Goal: Transaction & Acquisition: Purchase product/service

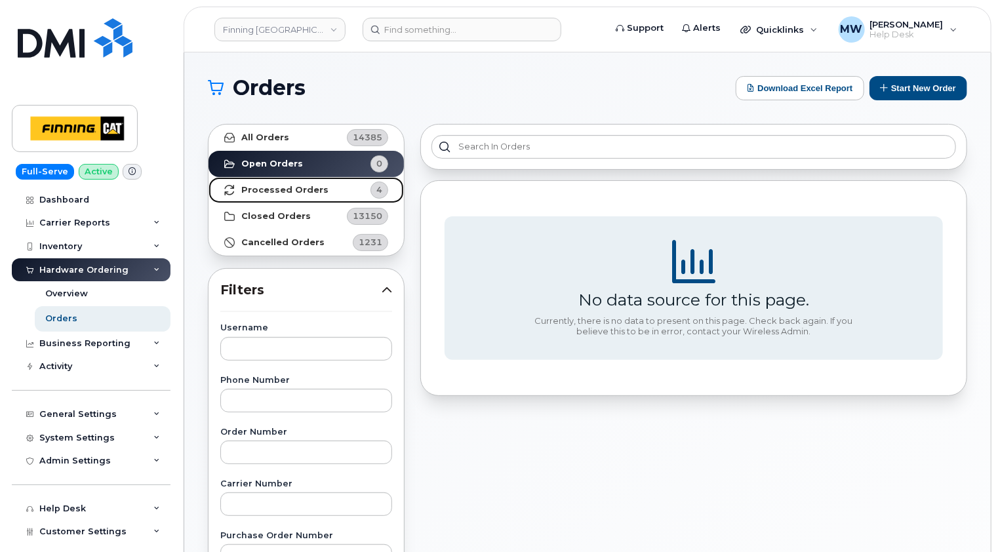
click at [302, 193] on strong "Processed Orders" at bounding box center [284, 190] width 87 height 10
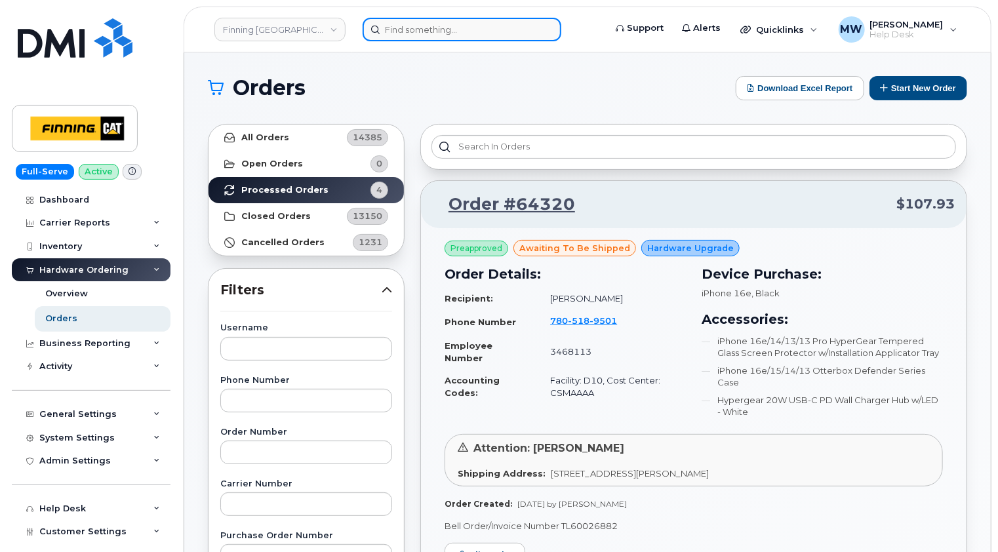
click at [449, 29] on input at bounding box center [462, 30] width 199 height 24
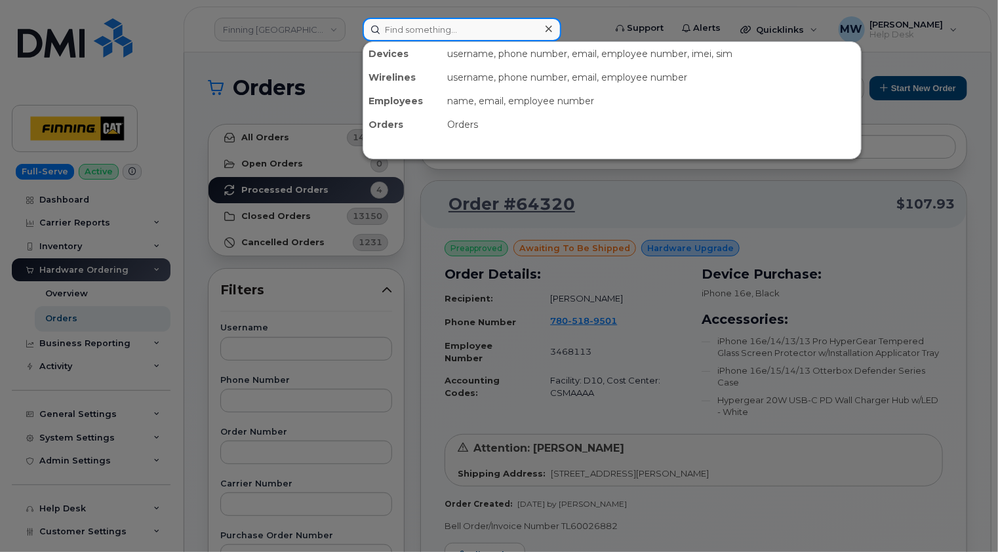
paste input "3500816"
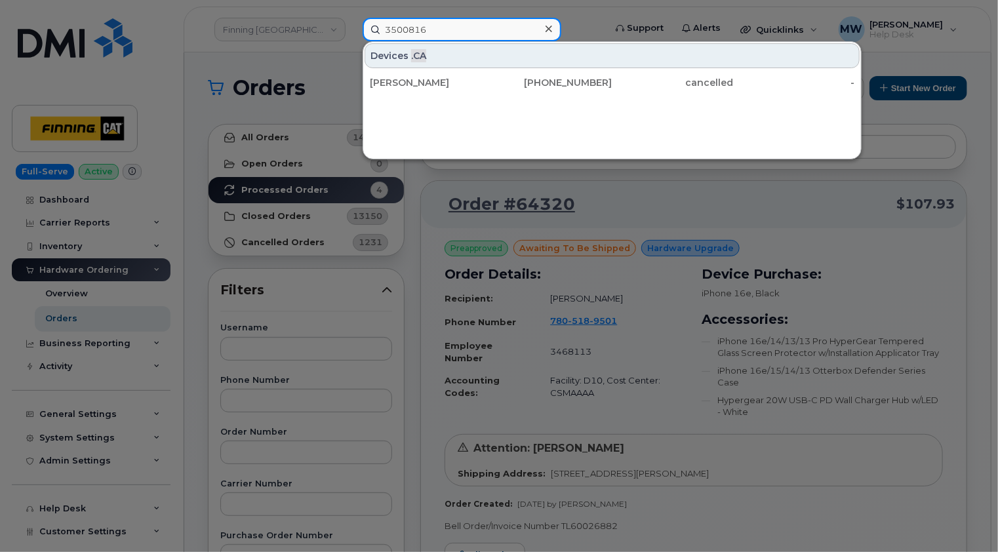
type input "3500816"
click at [549, 28] on icon at bounding box center [549, 29] width 7 height 7
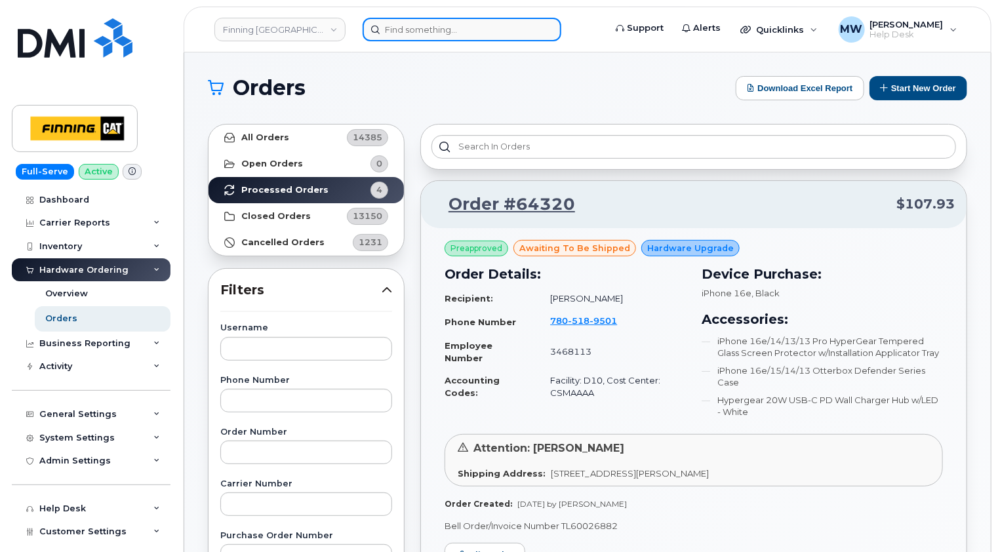
click at [433, 30] on input at bounding box center [462, 30] width 199 height 24
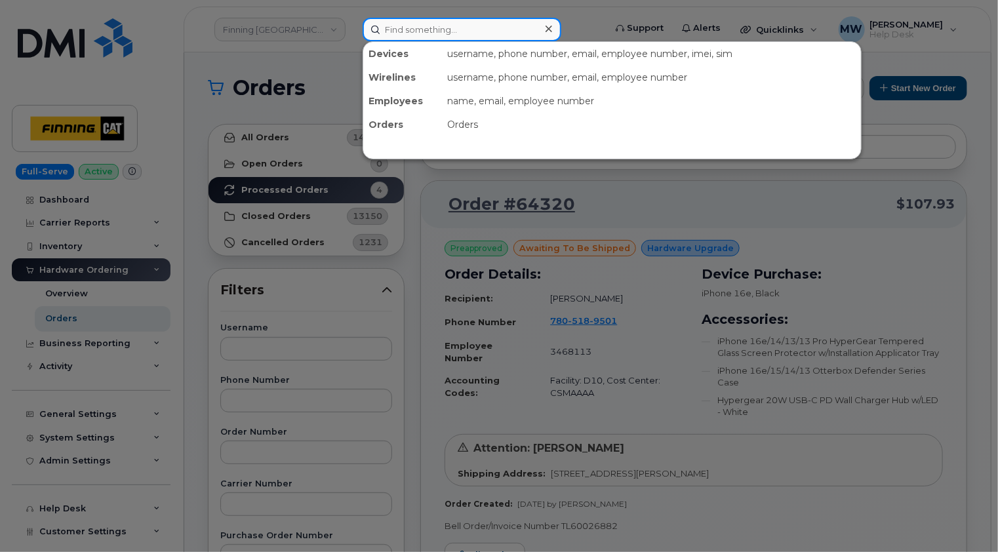
paste input "josh.mcmorland@finning.com"
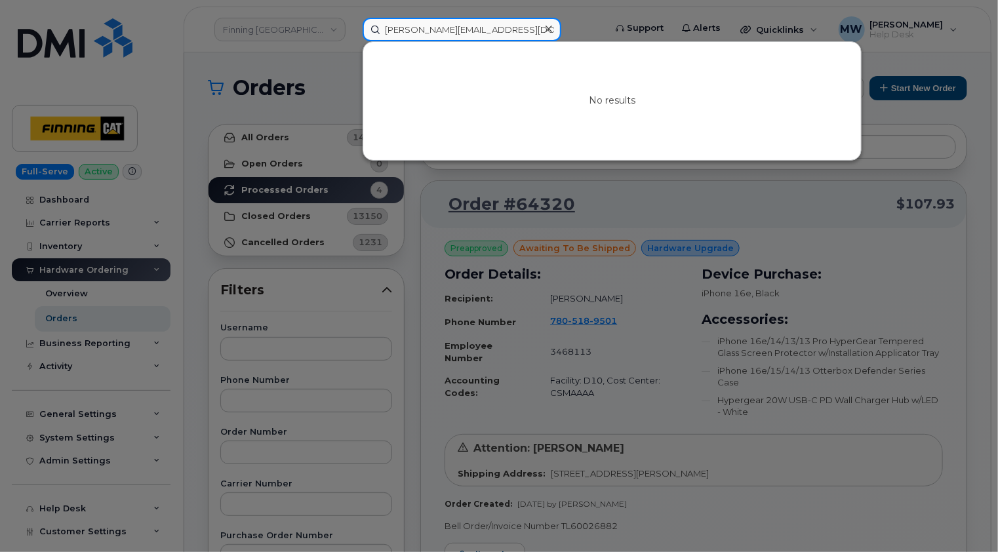
type input "josh.mcmorland@finning.com"
click at [548, 30] on icon at bounding box center [549, 29] width 7 height 10
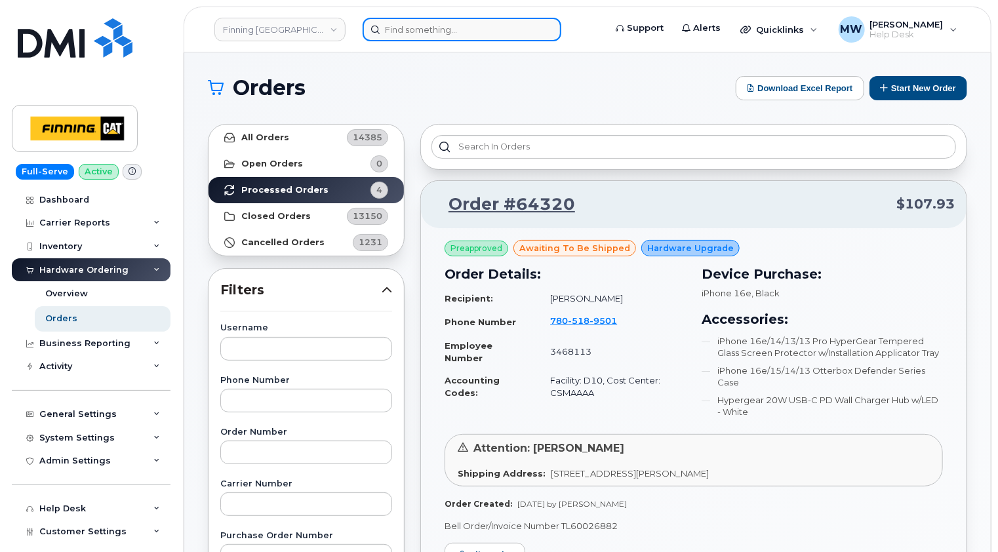
click at [450, 18] on input at bounding box center [462, 30] width 199 height 24
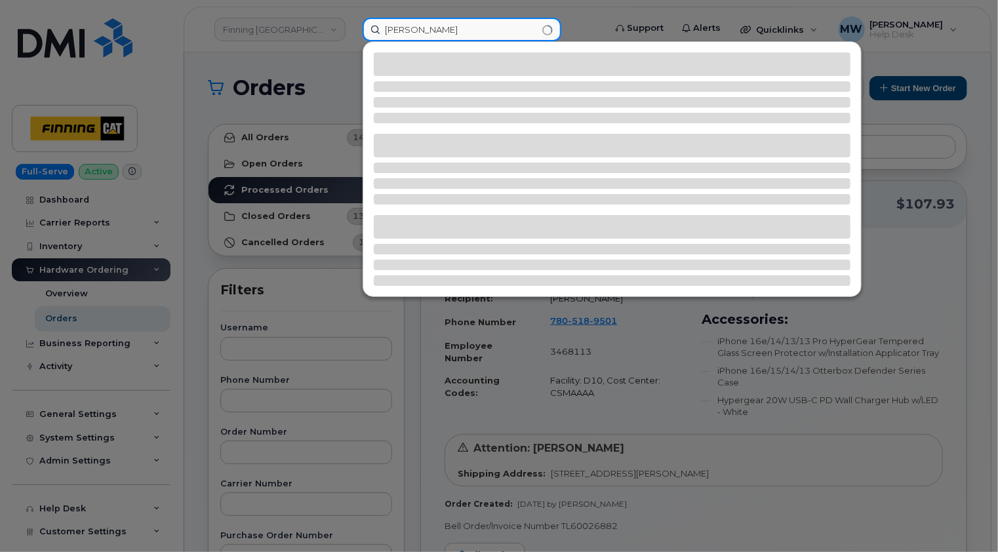
type input "josh mcmorland"
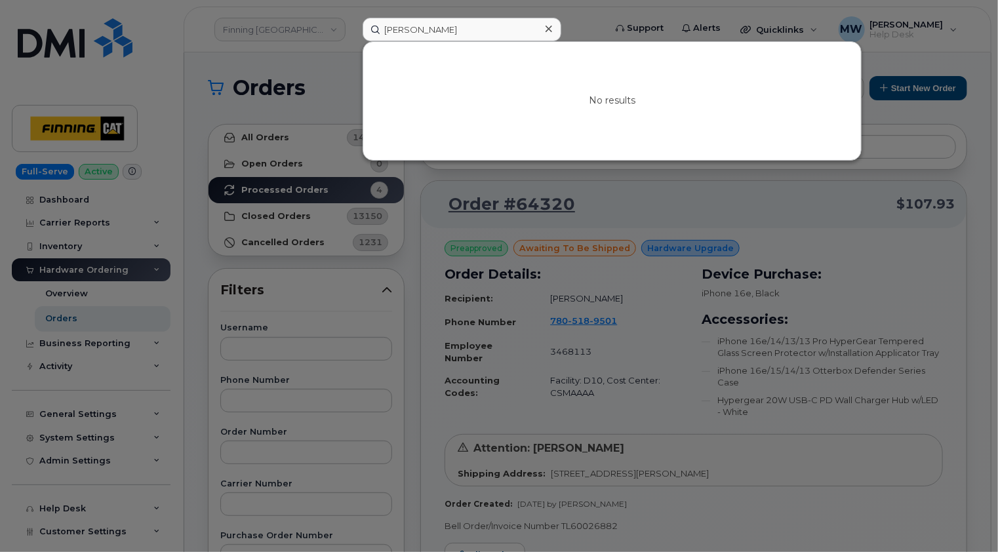
click at [550, 29] on icon at bounding box center [549, 29] width 7 height 10
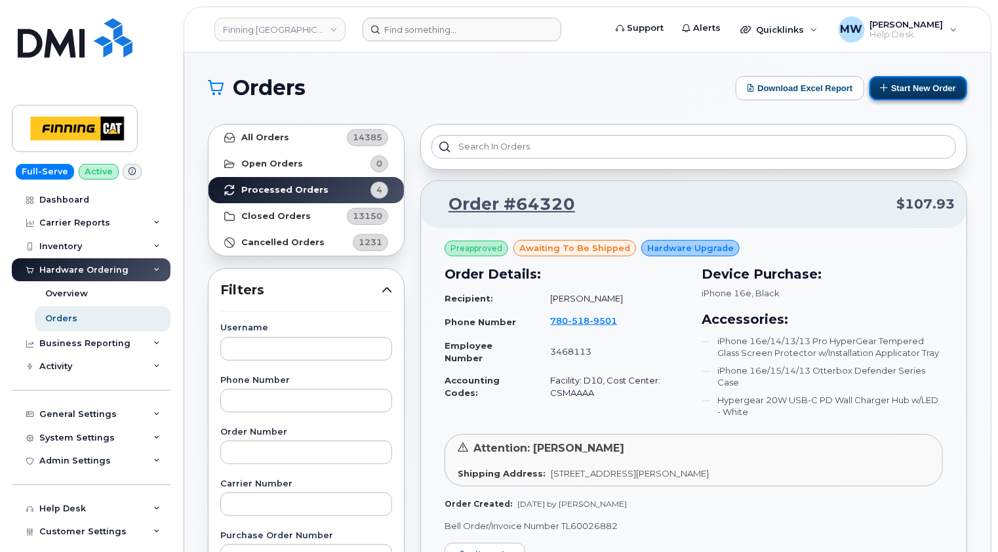
click at [935, 87] on button "Start New Order" at bounding box center [919, 88] width 98 height 24
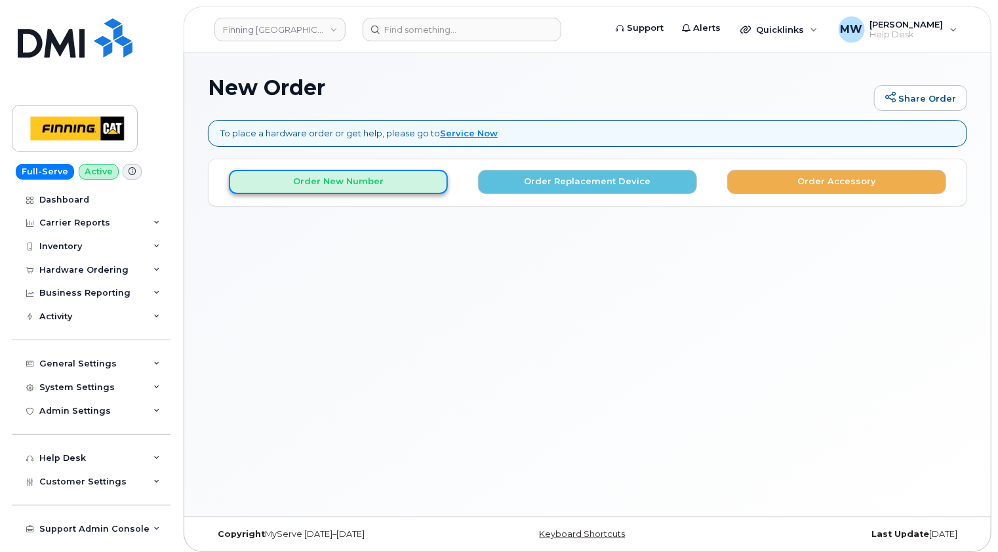
click at [370, 188] on button "Order New Number" at bounding box center [338, 182] width 219 height 24
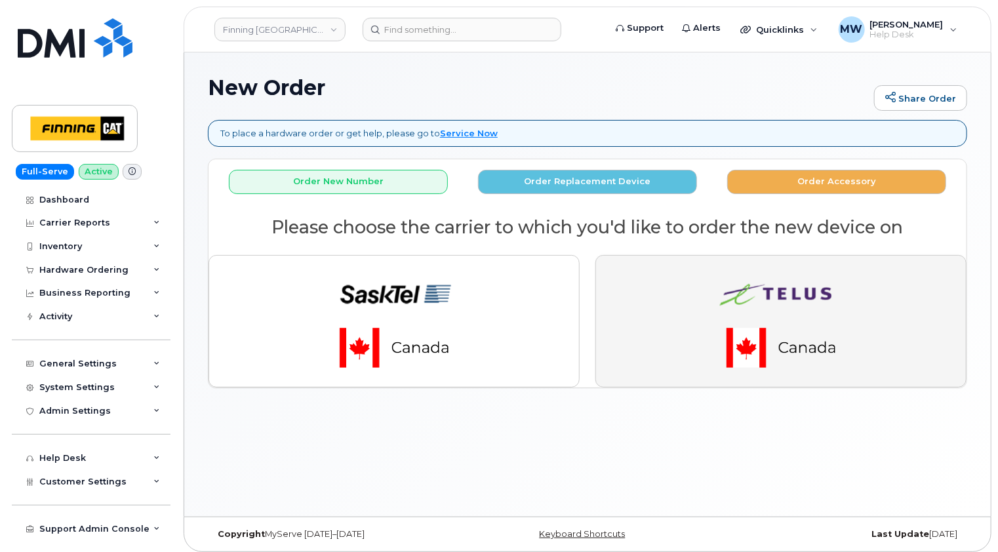
click at [876, 284] on button "button" at bounding box center [780, 321] width 371 height 132
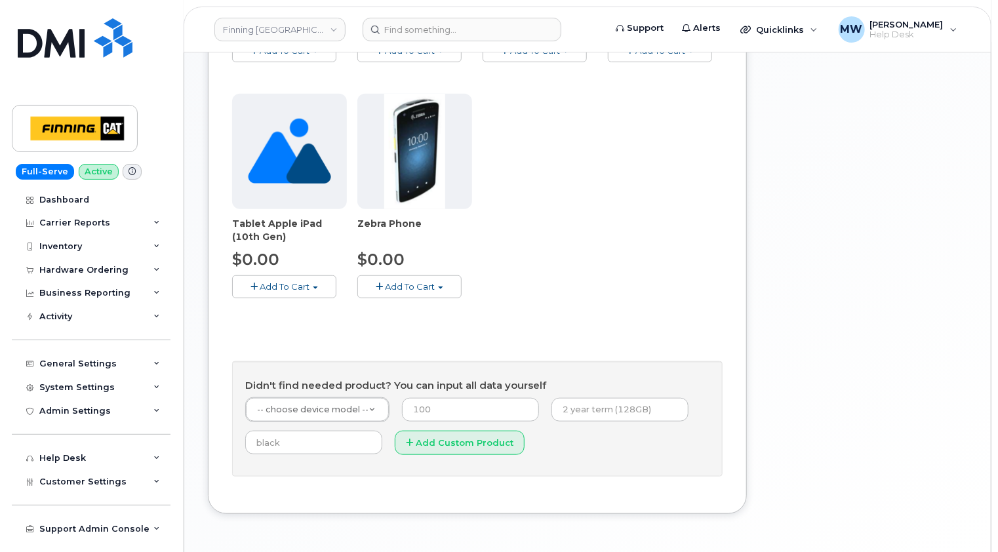
scroll to position [480, 0]
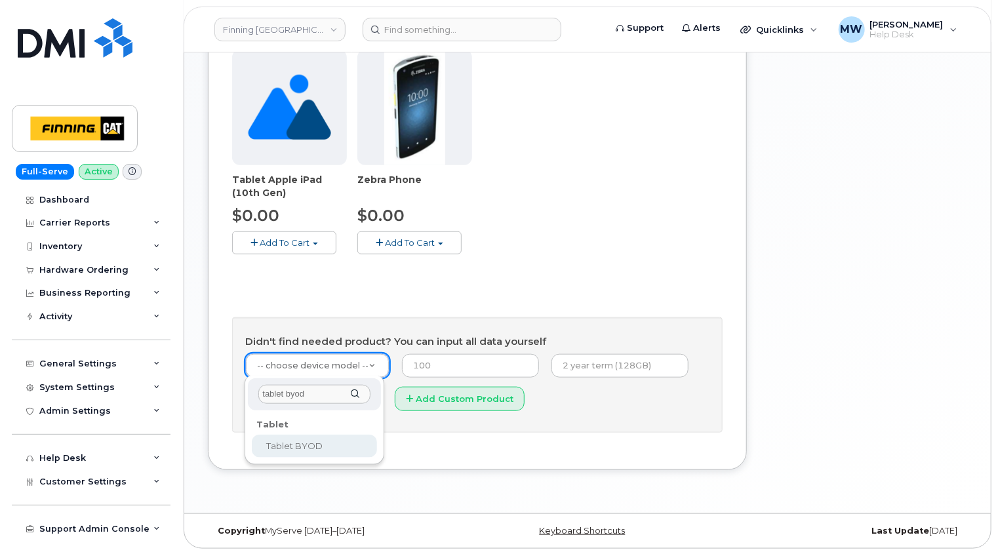
type input "tablet byod"
drag, startPoint x: 292, startPoint y: 441, endPoint x: 307, endPoint y: 434, distance: 16.7
select select "2550"
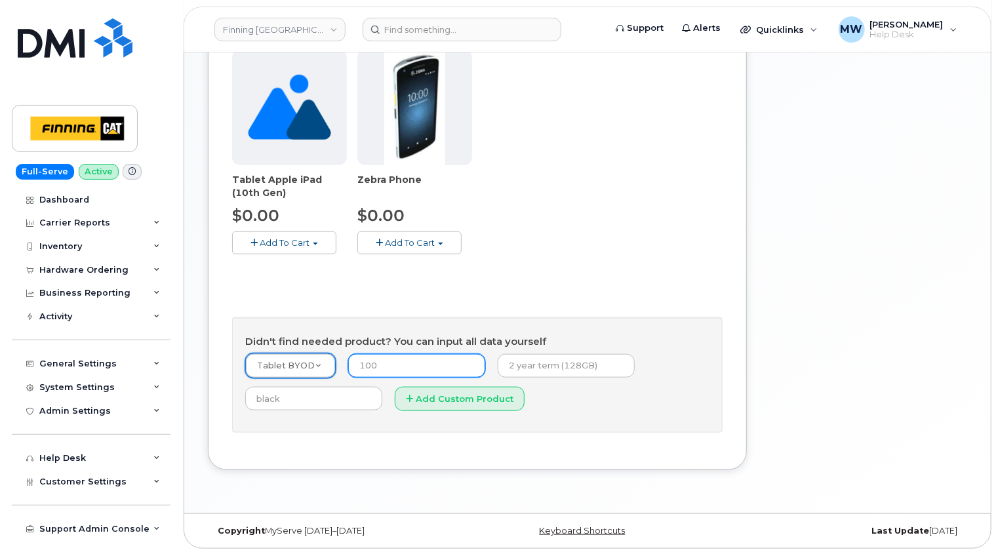
click at [434, 366] on input "number" at bounding box center [416, 366] width 137 height 24
type input "0.00"
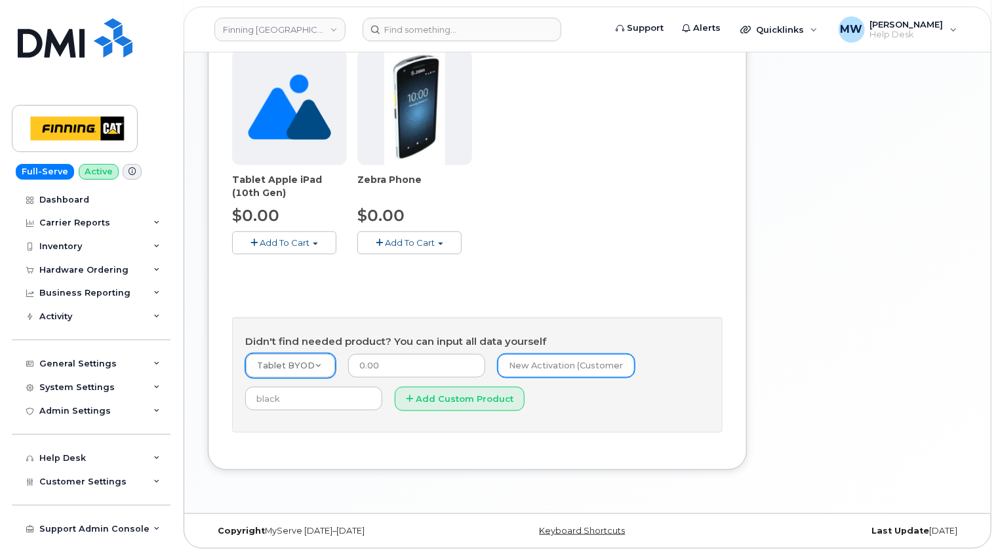
scroll to position [0, 8]
click at [586, 365] on input "New Activation (Customer-owned tablet)" at bounding box center [566, 366] width 137 height 24
type input "New Activation (Customer-owned laptop)"
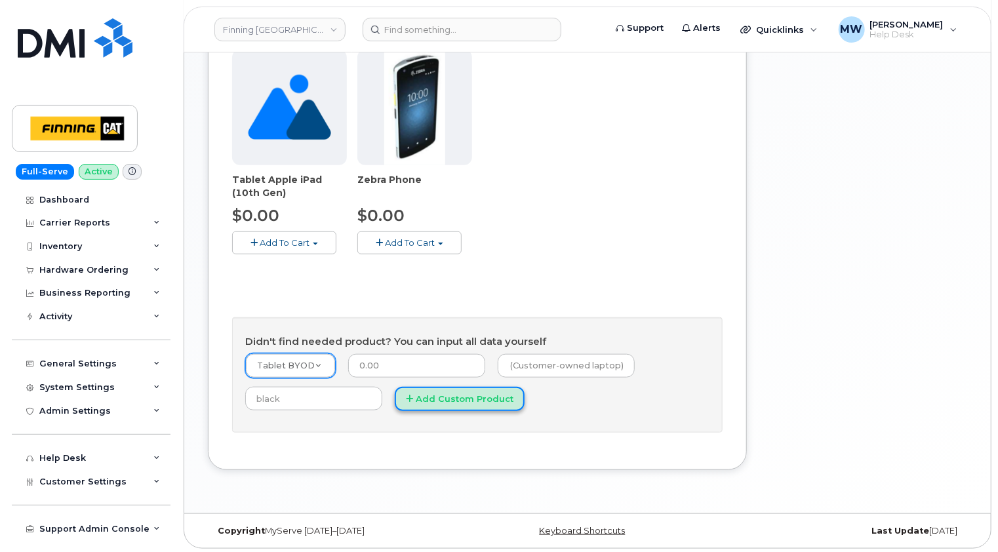
click at [454, 396] on button "Add Custom Product" at bounding box center [460, 399] width 130 height 24
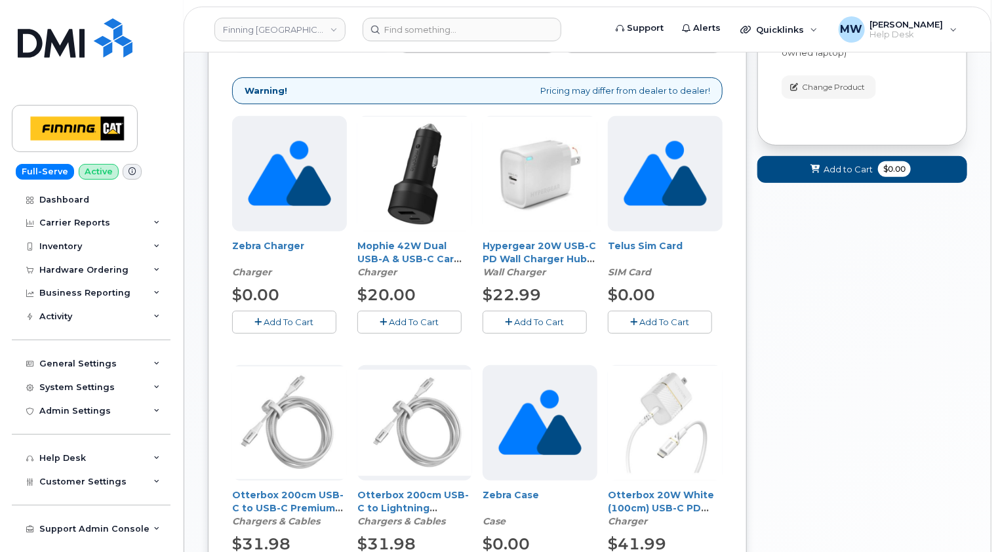
scroll to position [152, 0]
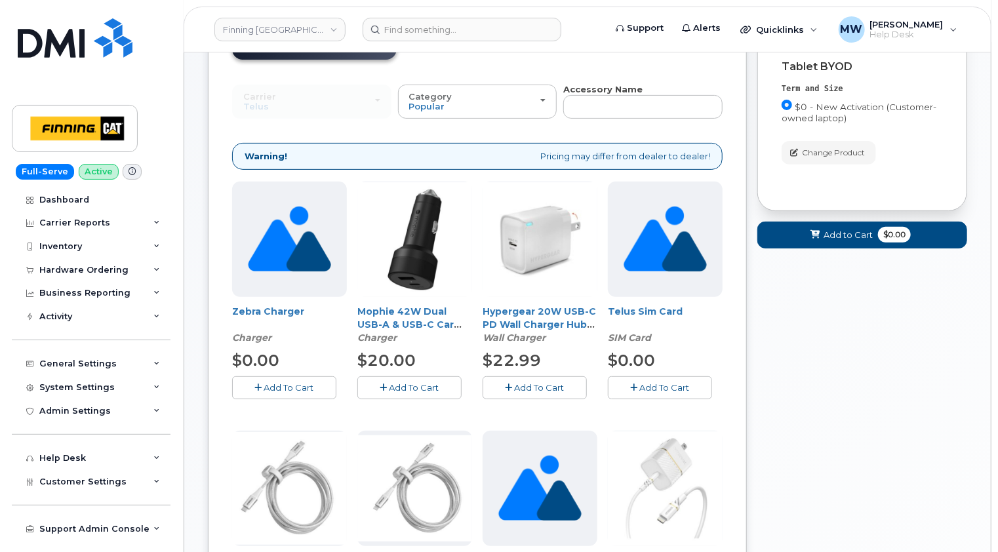
click at [671, 382] on span "Add To Cart" at bounding box center [665, 387] width 50 height 10
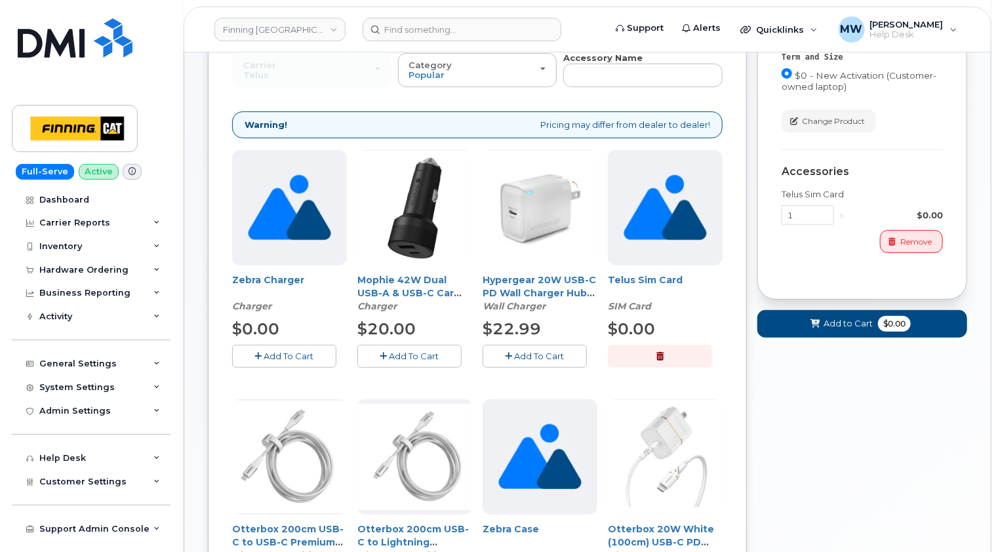
scroll to position [197, 0]
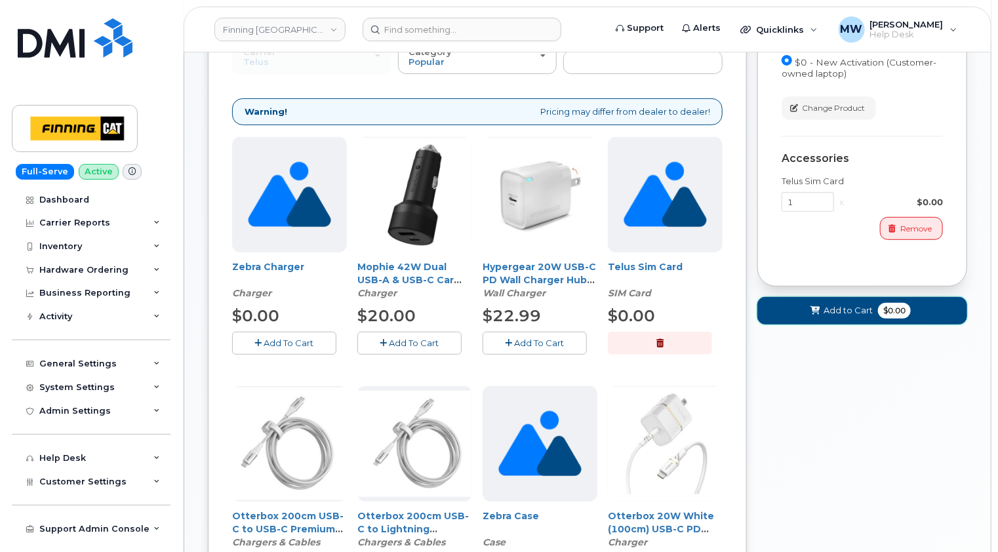
click at [838, 308] on span "Add to Cart" at bounding box center [848, 310] width 49 height 12
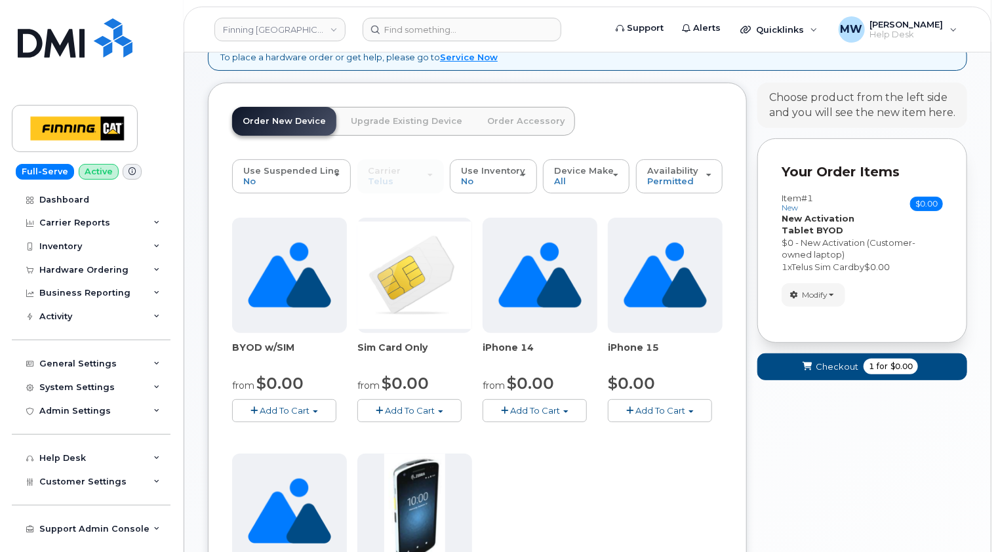
scroll to position [0, 0]
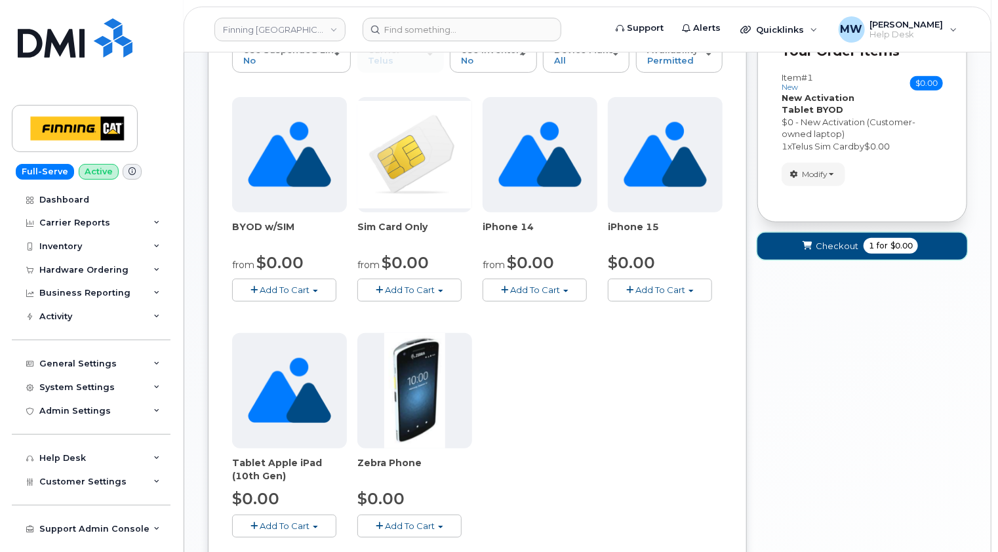
click at [833, 250] on span "Checkout" at bounding box center [837, 246] width 43 height 12
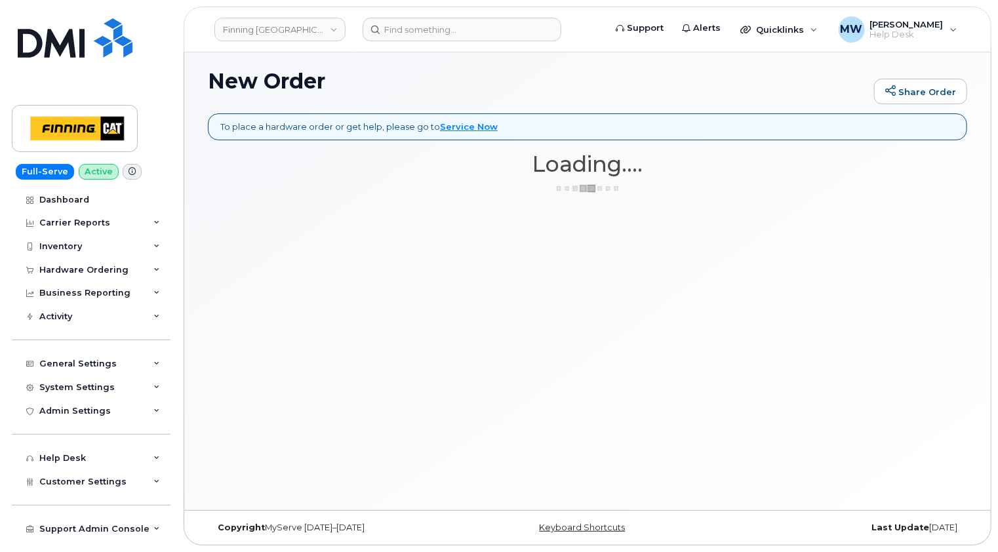
scroll to position [6, 0]
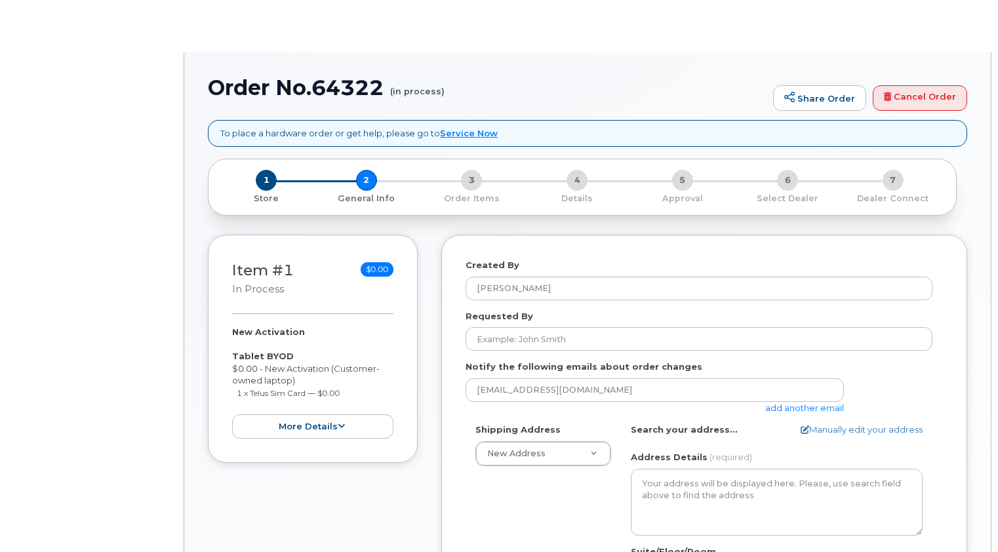
select select
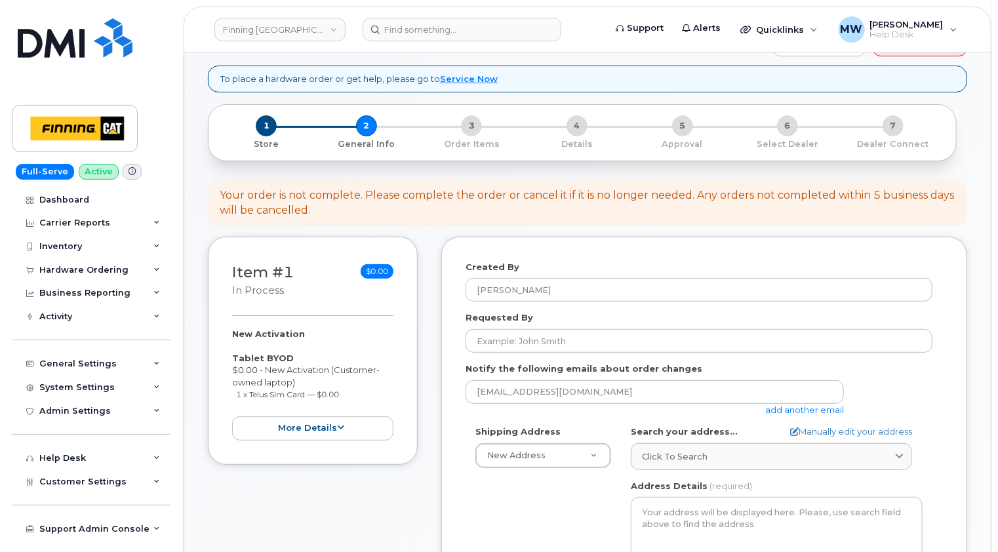
scroll to position [131, 0]
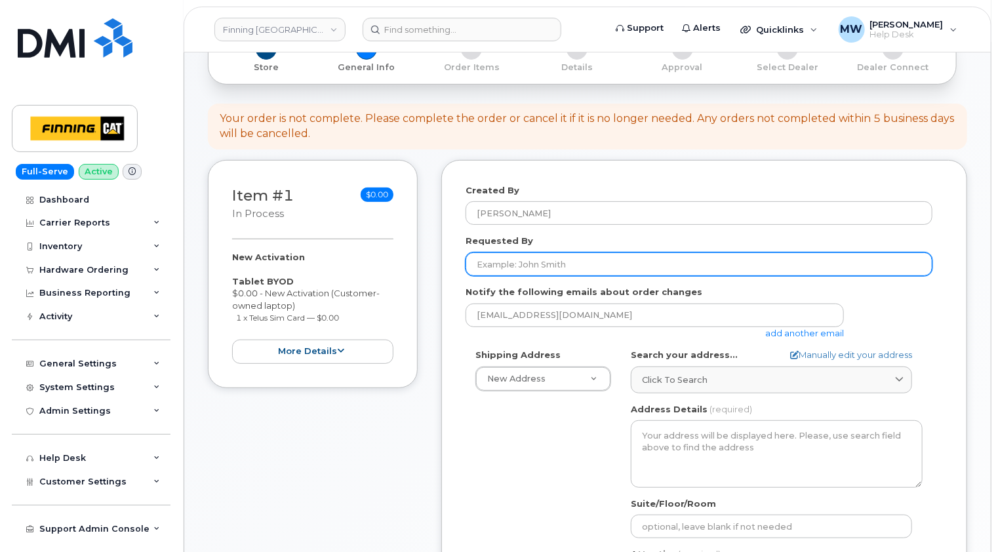
click at [516, 264] on input "Requested By" at bounding box center [699, 264] width 467 height 24
paste input "RITM0491005"
type input "RITM0491005"
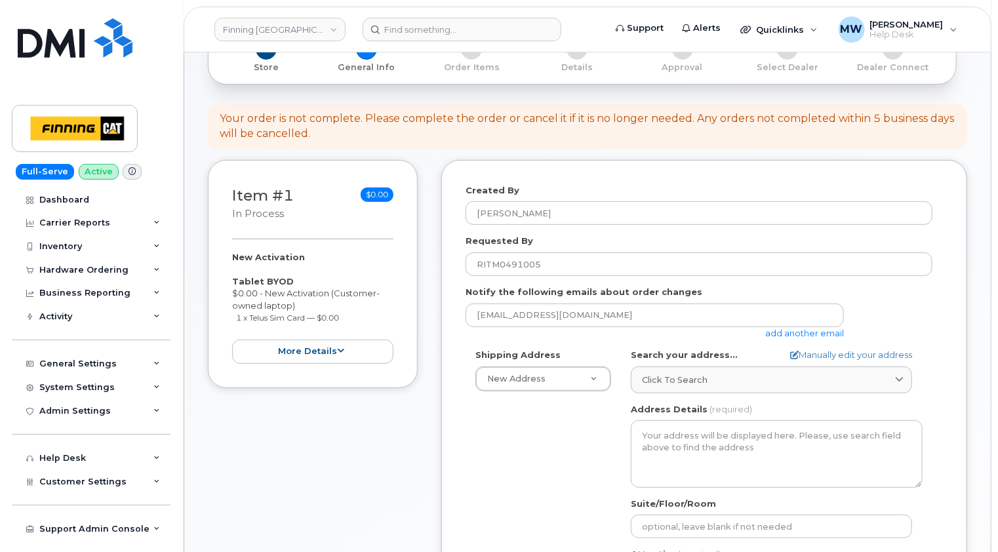
click at [935, 304] on div "Notify the following emails about order changes mwalshe@dminc.com add another e…" at bounding box center [704, 312] width 477 height 53
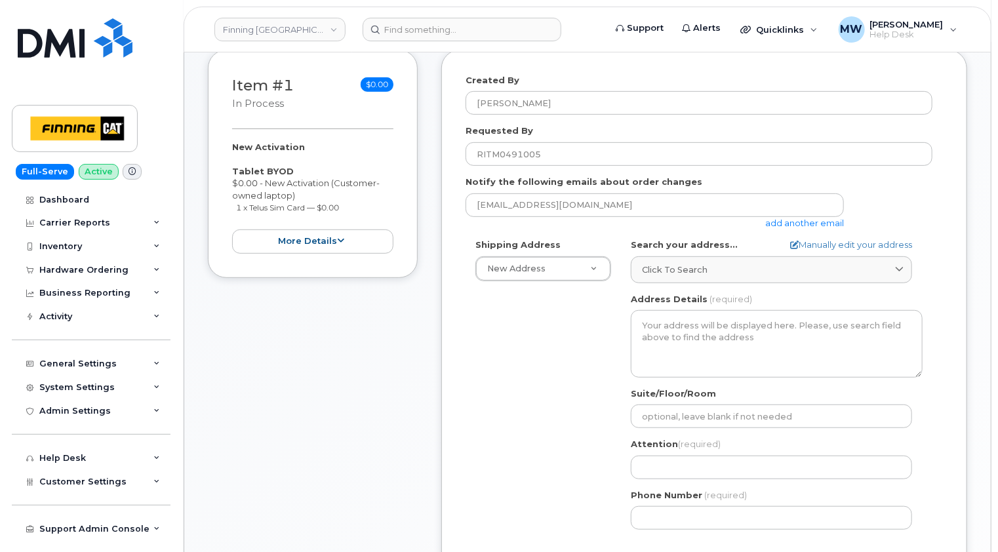
scroll to position [262, 0]
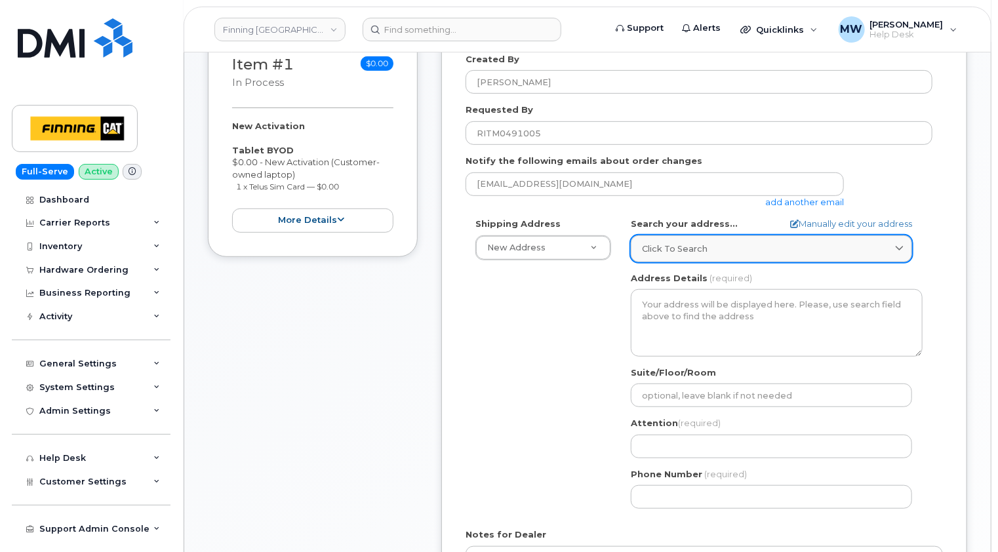
click at [714, 251] on div "Click to search" at bounding box center [771, 249] width 259 height 12
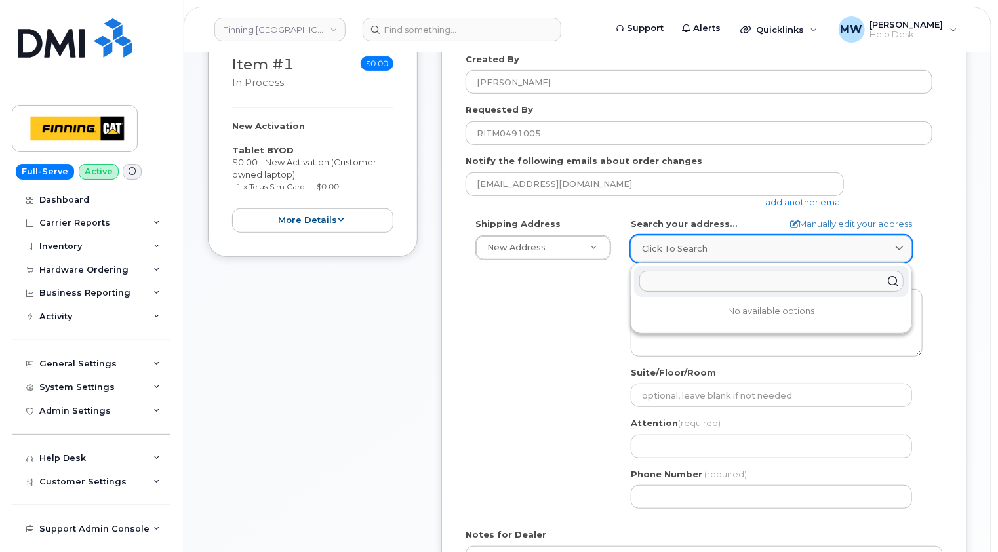
paste input "13005 140 Ave"
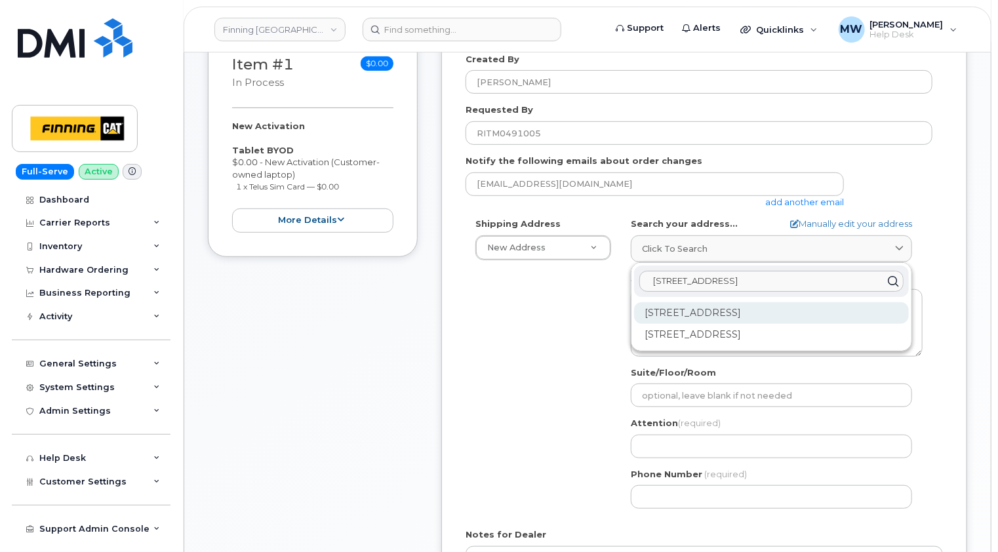
type input "13005 140 Ave"
click at [774, 313] on div "13005 140 Ave NW Edmonton AB T6V 1X1" at bounding box center [771, 313] width 275 height 22
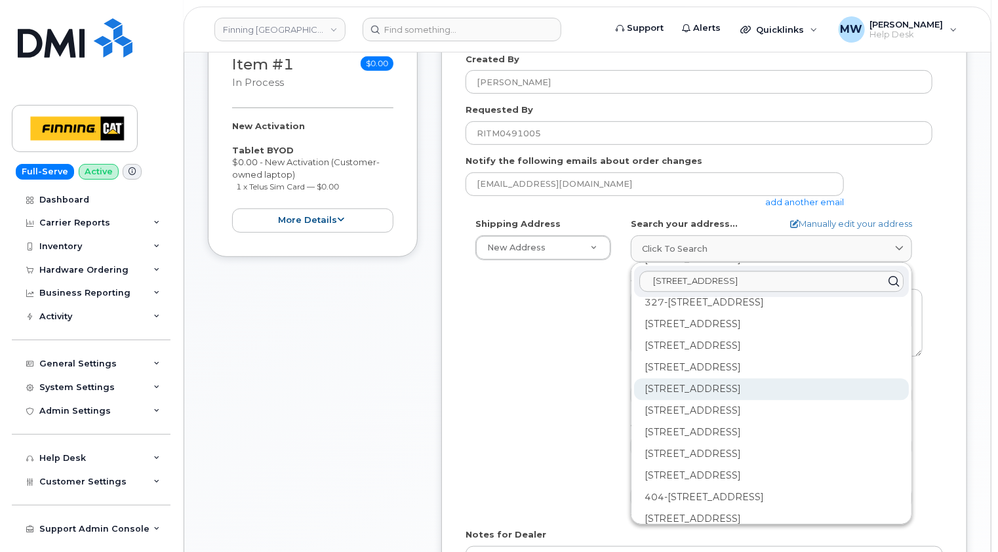
scroll to position [1967, 0]
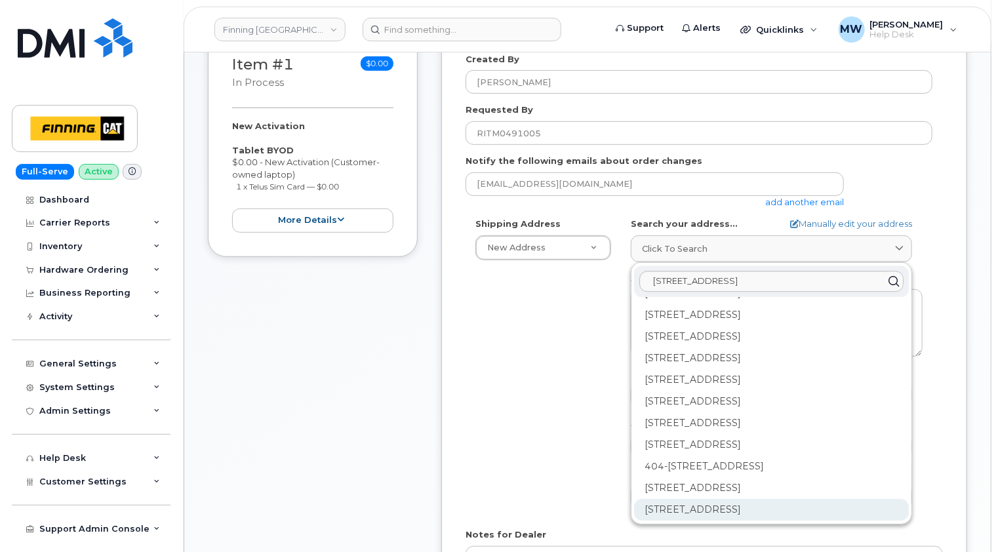
click at [747, 506] on div "13005 140 Ave NW Edmonton AB T6V 1X1" at bounding box center [771, 510] width 275 height 22
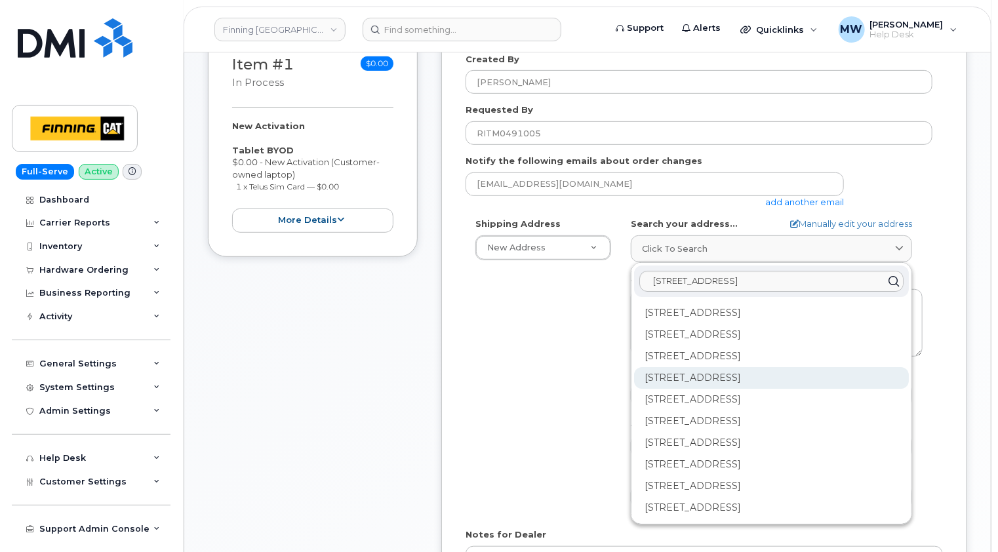
click at [689, 376] on div "409-13005 140 Ave NW Edmonton AB T6V 1X1" at bounding box center [771, 378] width 275 height 22
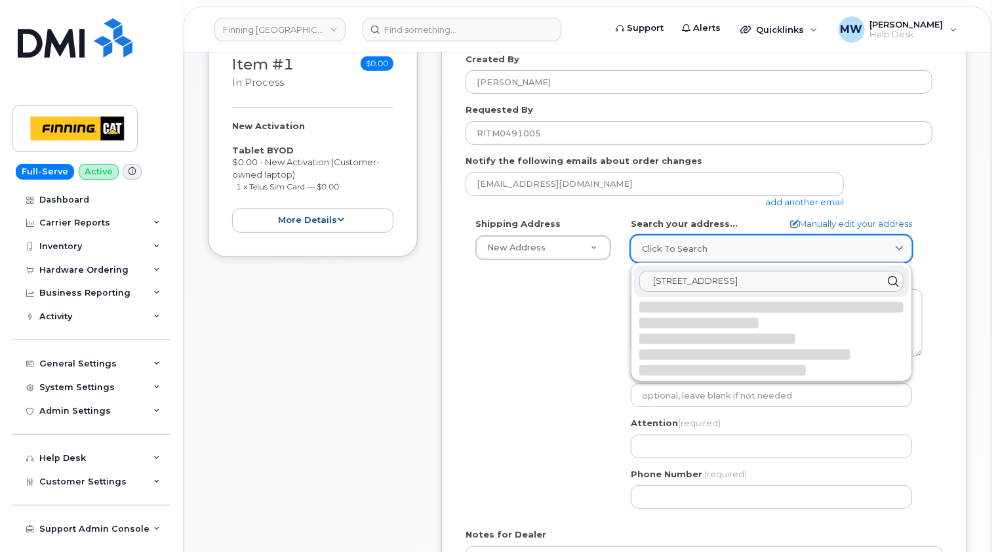
select select
type textarea "409-13005 140 Ave NW EDMONTON AB T6V 1X1 CANADA"
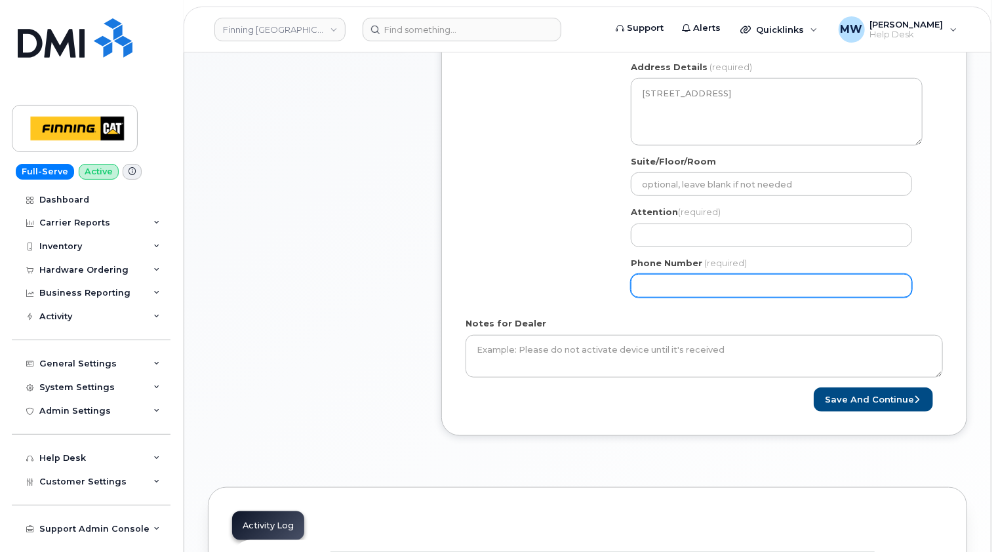
scroll to position [525, 0]
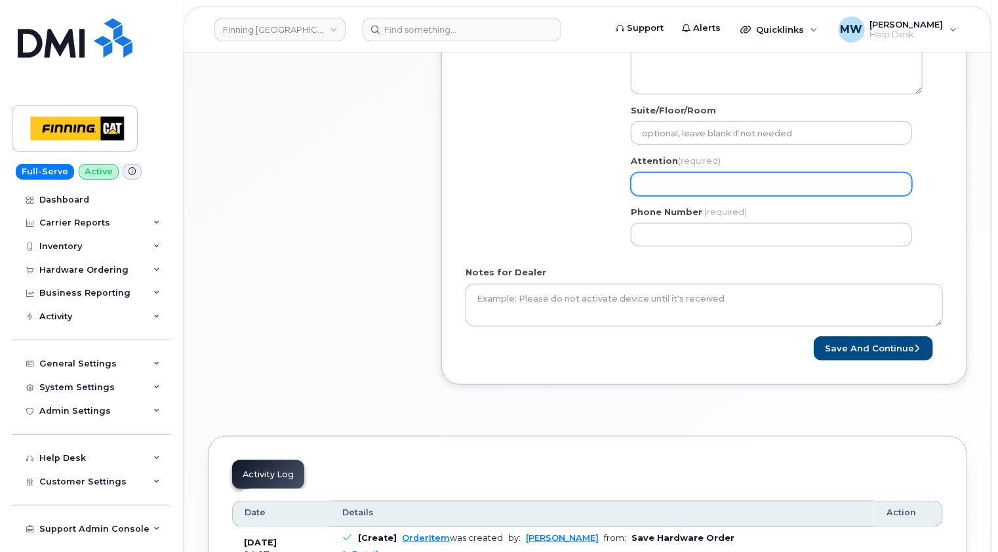
click at [658, 177] on input "Attention (required)" at bounding box center [771, 184] width 281 height 24
paste input "Nicholas Goundry-Davey"
select select
type input "Nicholas Goundry-Davey"
click at [577, 194] on div "Shipping Address New Address New Address 7280 Dixie Rd 13315 156 St NW 54311 Ra…" at bounding box center [699, 105] width 467 height 301
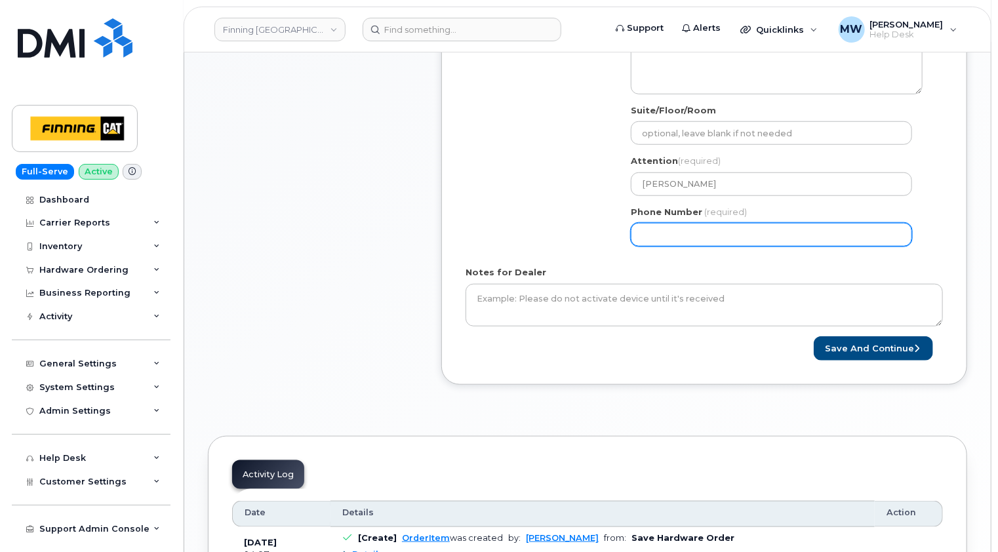
click at [496, 202] on div "Shipping Address New Address New Address 7280 Dixie Rd 13315 156 St NW 54311 Ra…" at bounding box center [699, 105] width 467 height 301
click at [650, 233] on input "Phone Number" at bounding box center [771, 235] width 281 height 24
paste input "5875992701"
select select
type input "5875992701"
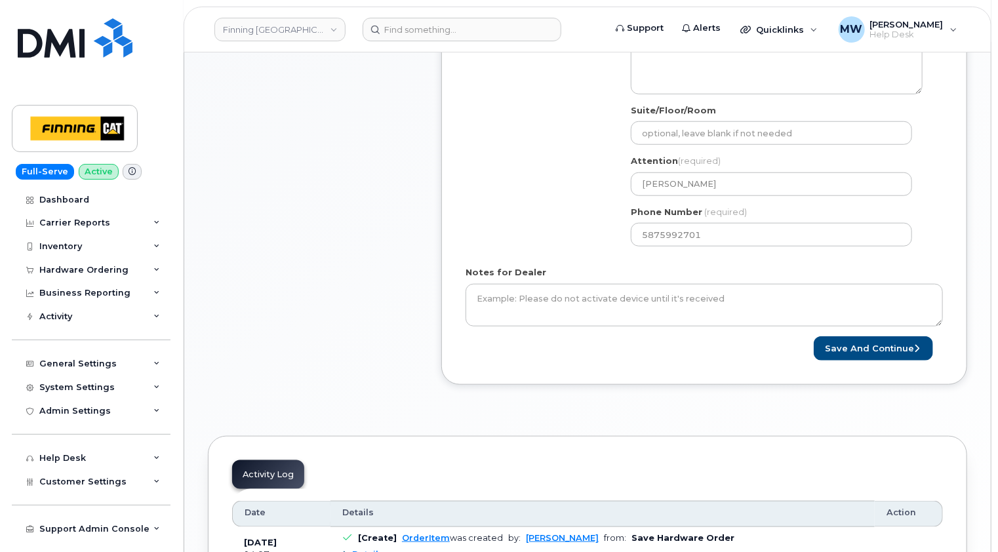
click at [573, 221] on div "Shipping Address New Address New Address 7280 Dixie Rd 13315 156 St NW 54311 Ra…" at bounding box center [699, 105] width 467 height 301
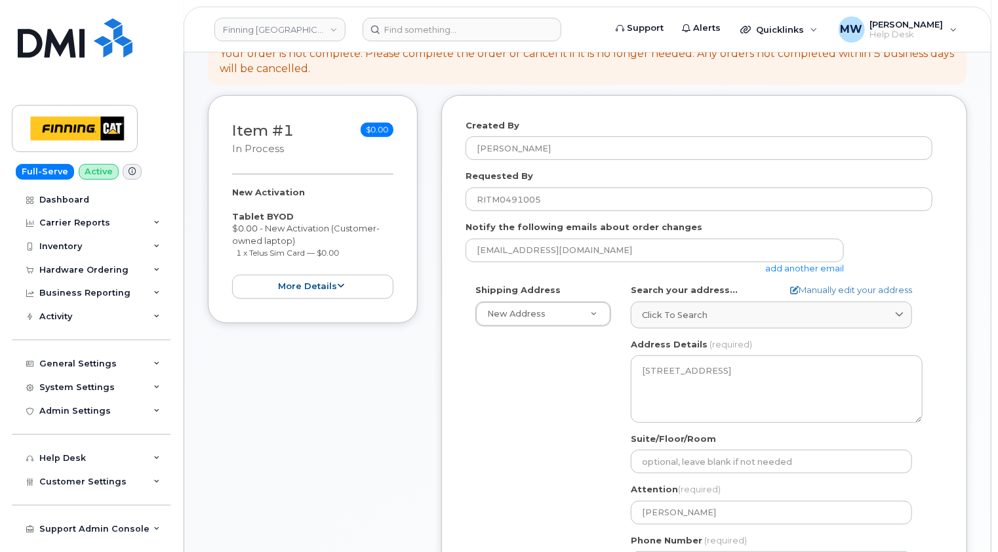
scroll to position [66, 0]
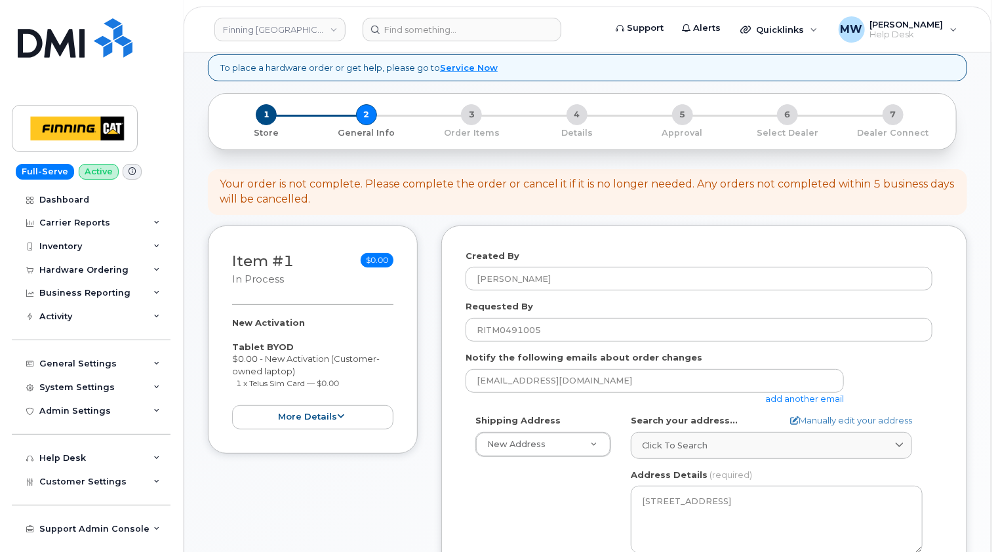
drag, startPoint x: 359, startPoint y: 384, endPoint x: 231, endPoint y: 350, distance: 133.0
click at [231, 350] on div "Item #1 in process $0.00 New Activation Tablet BYOD $0.00 - New Activation (Cus…" at bounding box center [313, 340] width 210 height 228
copy div "Tablet BYOD $0.00 - New Activation (Customer-owned laptop) 1 x Telus Sim Card —…"
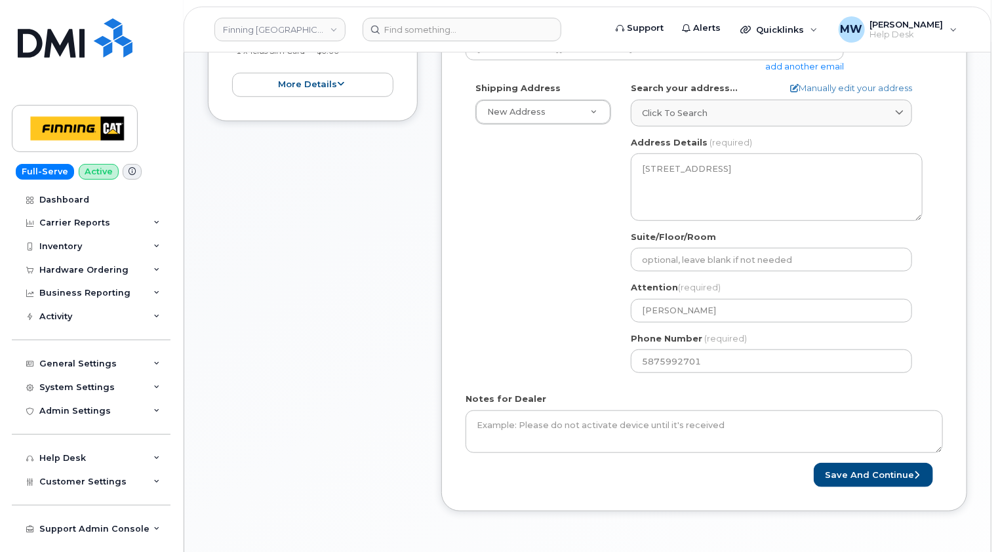
scroll to position [459, 0]
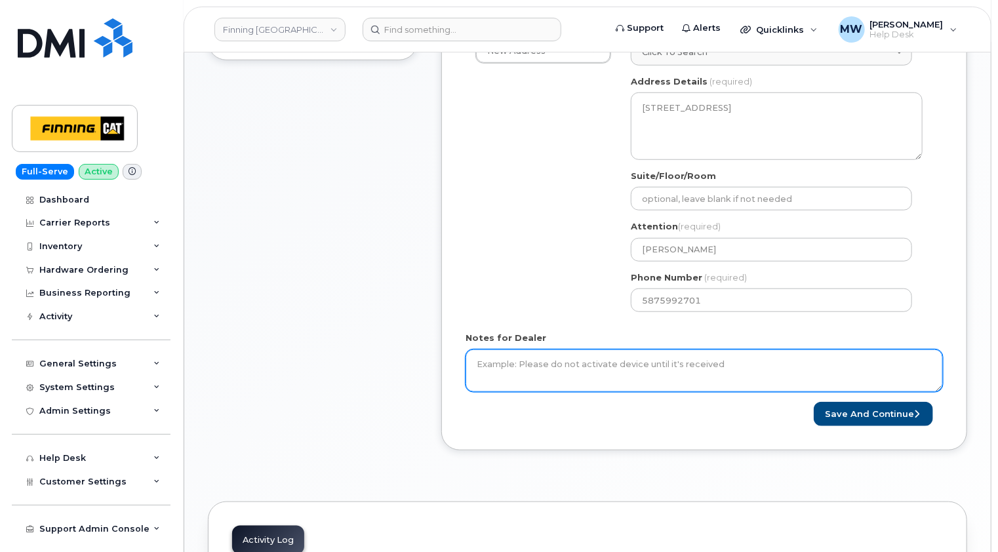
click at [605, 361] on textarea "Notes for Dealer" at bounding box center [704, 371] width 477 height 43
paste textarea "Tablet BYOD $0.00 - New Activation (Customer-owned laptop) 1 x Telus Sim Card —…"
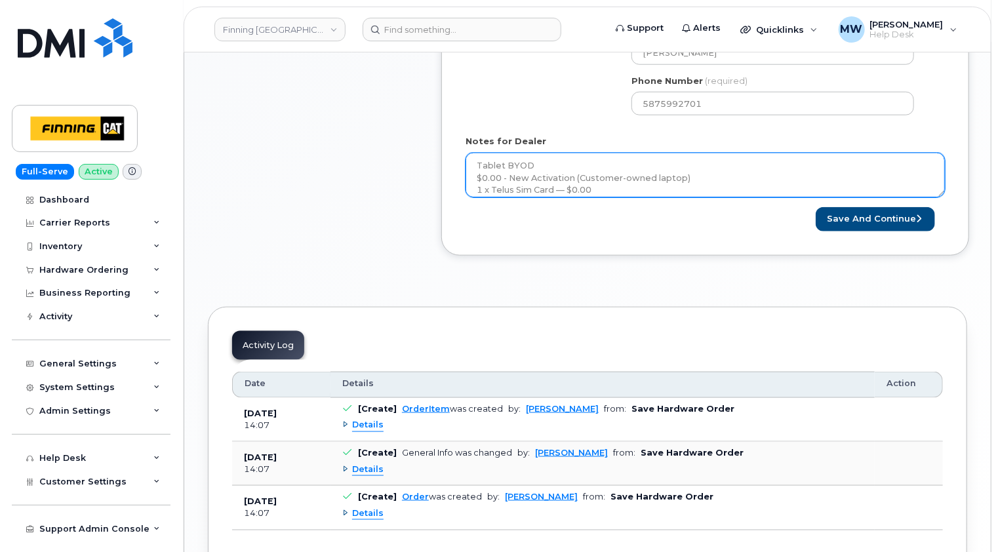
scroll to position [0, 0]
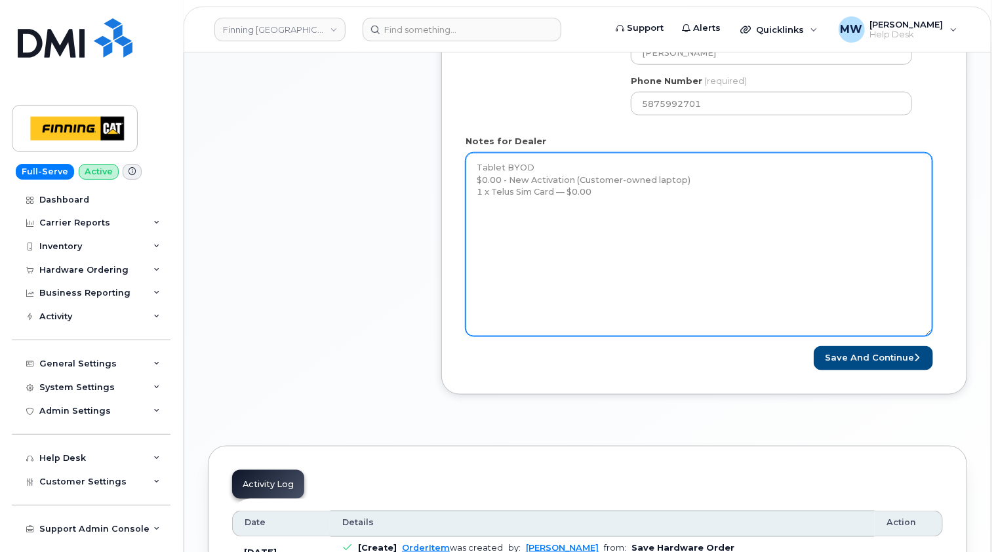
drag, startPoint x: 940, startPoint y: 190, endPoint x: 929, endPoint y: 332, distance: 142.1
click at [929, 332] on textarea "Tablet BYOD $0.00 - New Activation (Customer-owned laptop) 1 x Telus Sim Card —…" at bounding box center [699, 245] width 467 height 184
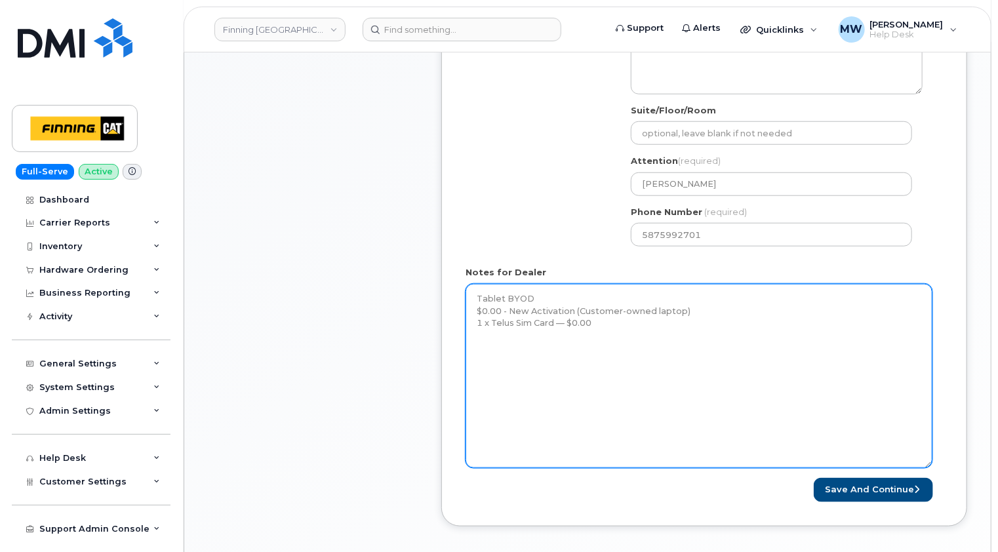
scroll to position [525, 0]
click at [475, 294] on textarea "Tablet BYOD $0.00 - New Activation (Customer-owned laptop) 1 x Telus Sim Card —…" at bounding box center [699, 376] width 467 height 184
paste textarea "Activate a cellular data line and send a SIM card to new user, Nicholas Goundry…"
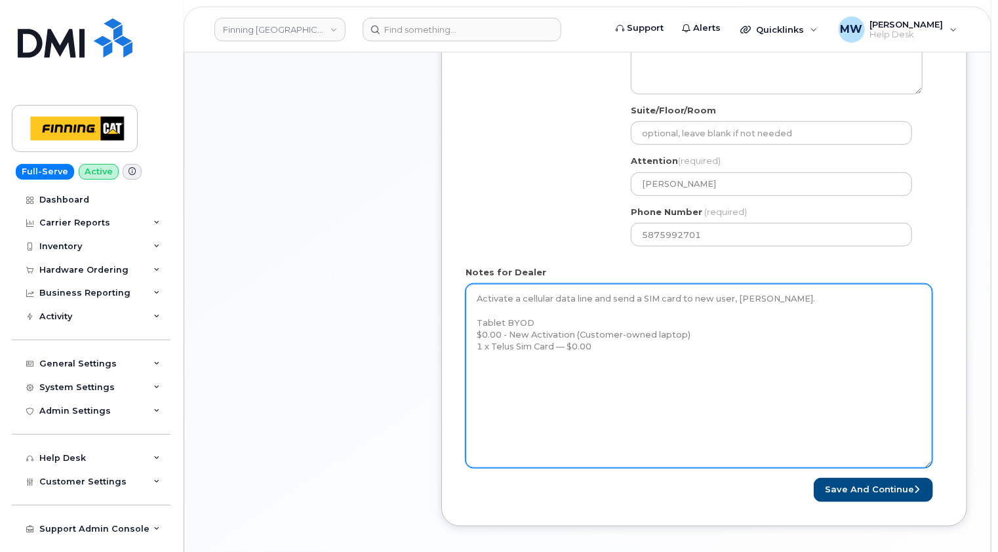
click at [614, 346] on textarea "Activate a cellular data line and send a SIM card to new user, Nicholas Goundry…" at bounding box center [699, 376] width 467 height 184
click at [510, 352] on textarea "Activate a cellular data line and send a SIM card to new user, Nicholas Goundry…" at bounding box center [699, 376] width 467 height 184
click at [591, 347] on textarea "Activate a cellular data line and send a SIM card to new user, Nicholas Goundry…" at bounding box center [699, 376] width 467 height 184
paste textarea "Telus Order #TL60026976"
click at [517, 392] on textarea "Activate a cellular data line and send a SIM card to new user, Nicholas Goundry…" at bounding box center [699, 376] width 467 height 184
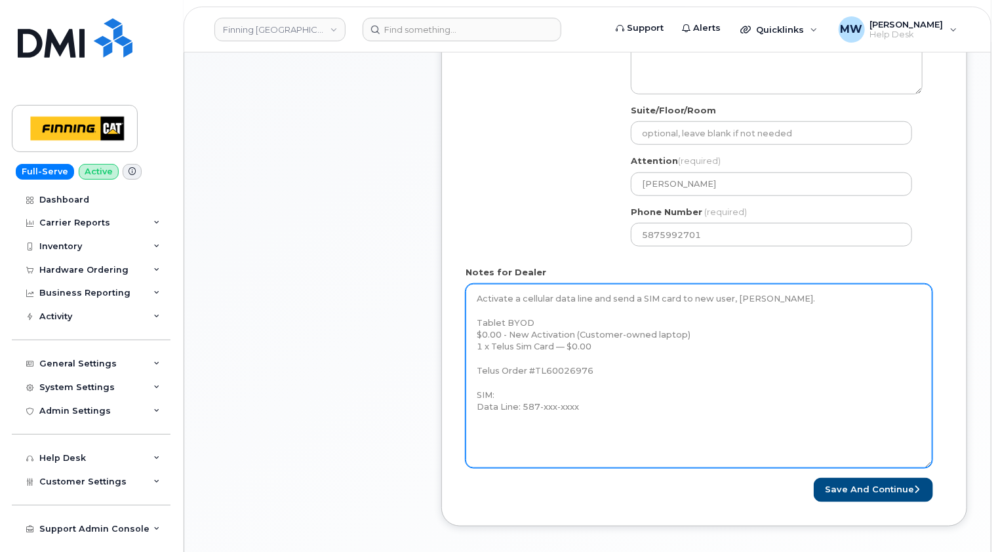
click at [517, 389] on textarea "Activate a cellular data line and send a SIM card to new user, Nicholas Goundry…" at bounding box center [699, 376] width 467 height 184
paste textarea "8912230102357626591"
click at [605, 410] on textarea "Activate a cellular data line and send a SIM card to new user, Nicholas Goundry…" at bounding box center [699, 376] width 467 height 184
type textarea "Activate a cellular data line and send a SIM card to new user, Nicholas Goundry…"
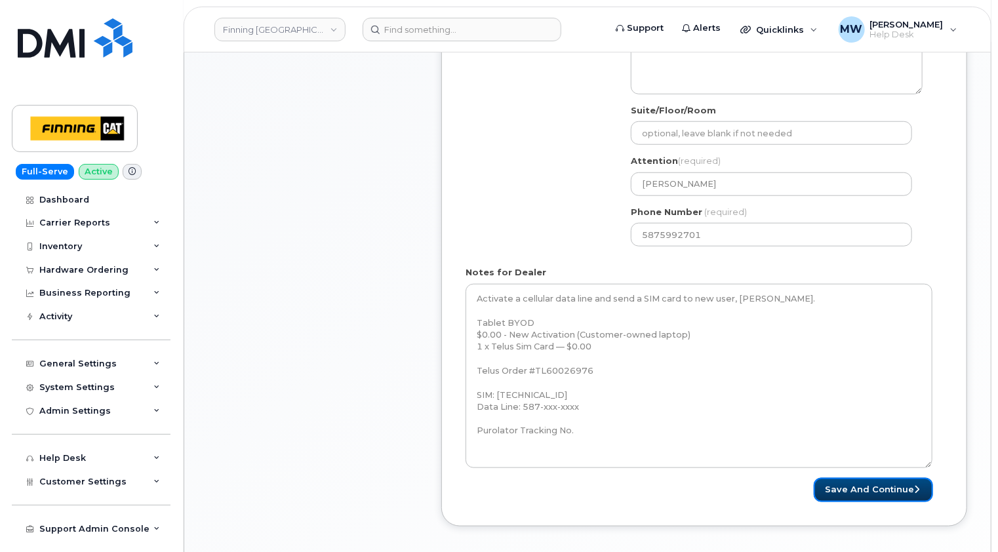
drag, startPoint x: 881, startPoint y: 495, endPoint x: 640, endPoint y: 509, distance: 241.7
click at [881, 494] on button "Save and Continue" at bounding box center [873, 490] width 119 height 24
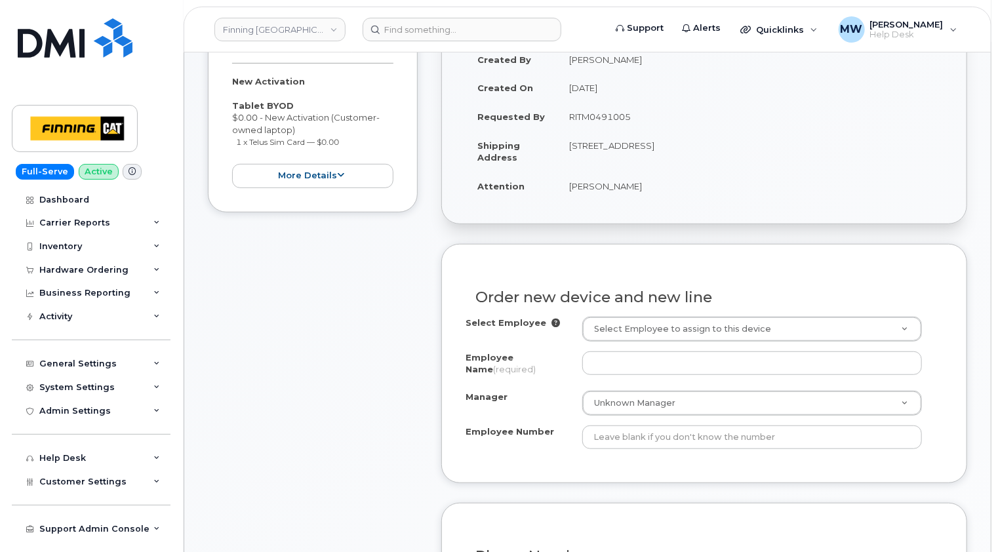
scroll to position [328, 0]
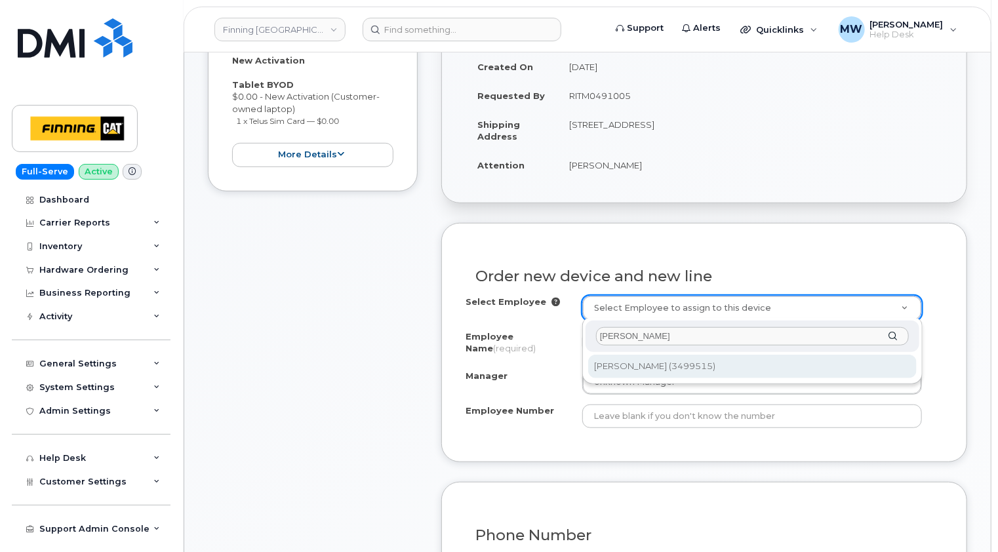
type input "nicholas goundry"
type input "769392"
type input "[PERSON_NAME]"
type input "3499515"
select select "D06"
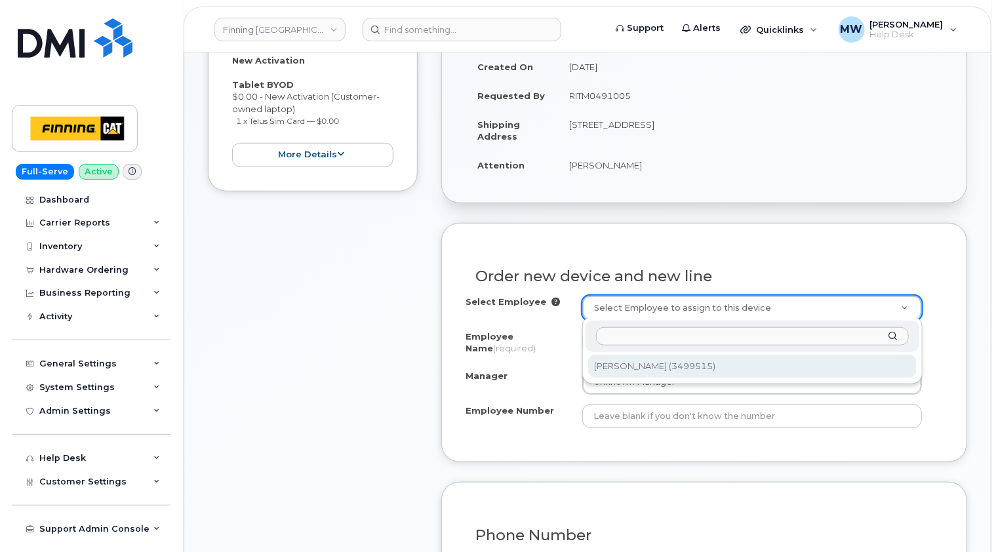
select select "CSMAAAA"
select select "58189"
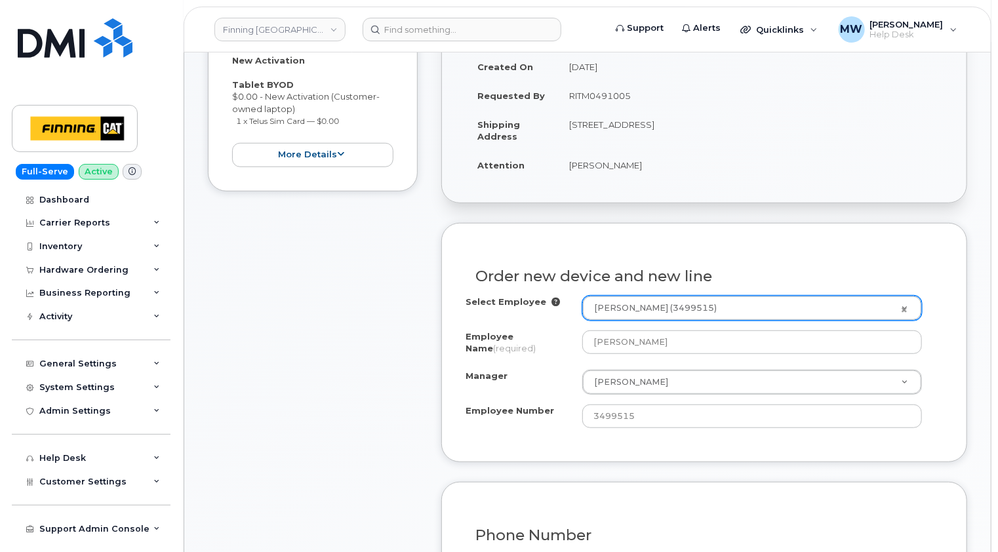
click at [961, 279] on div "Order new device and new line Select Employee Nicholas Goundry-Davey (3499515) …" at bounding box center [704, 342] width 526 height 239
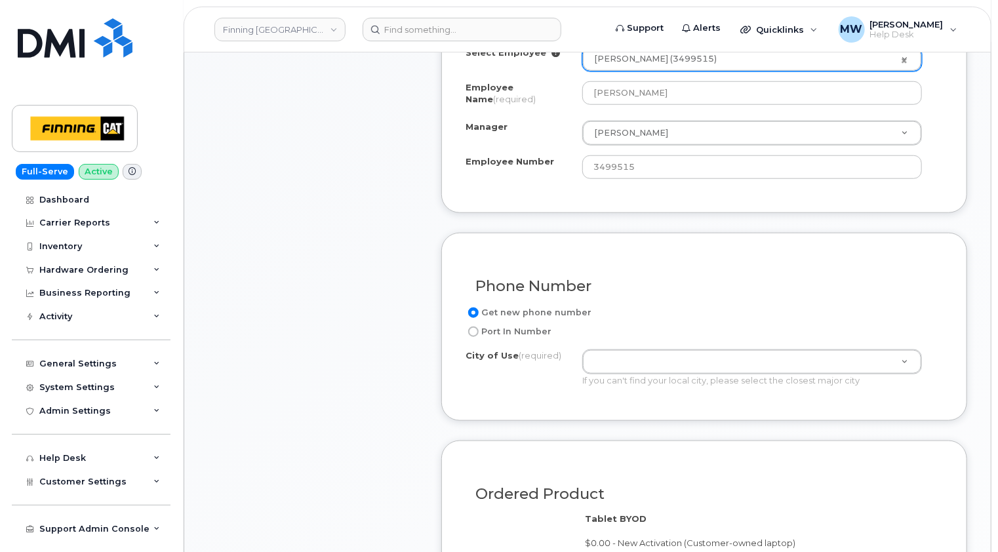
scroll to position [590, 0]
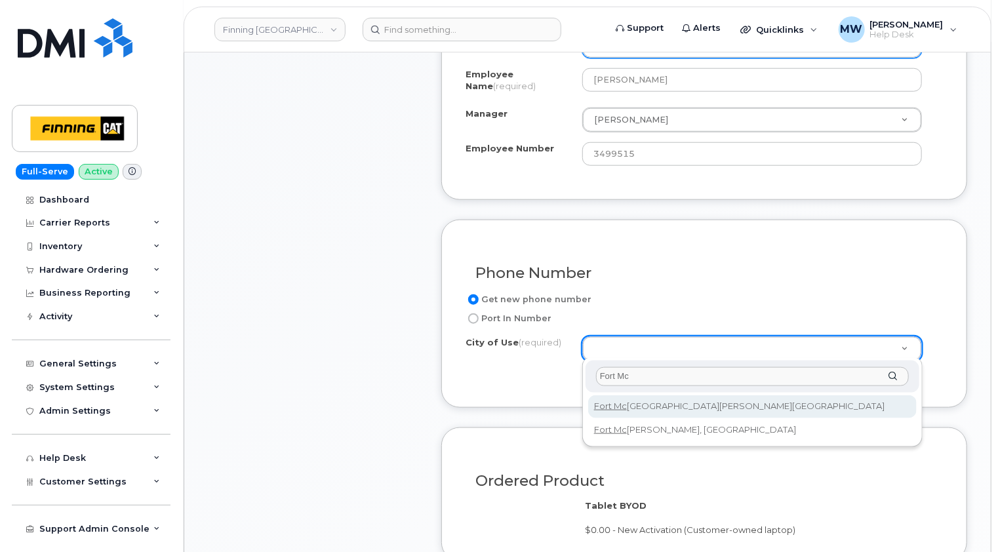
type input "Fort Mc"
type input "214"
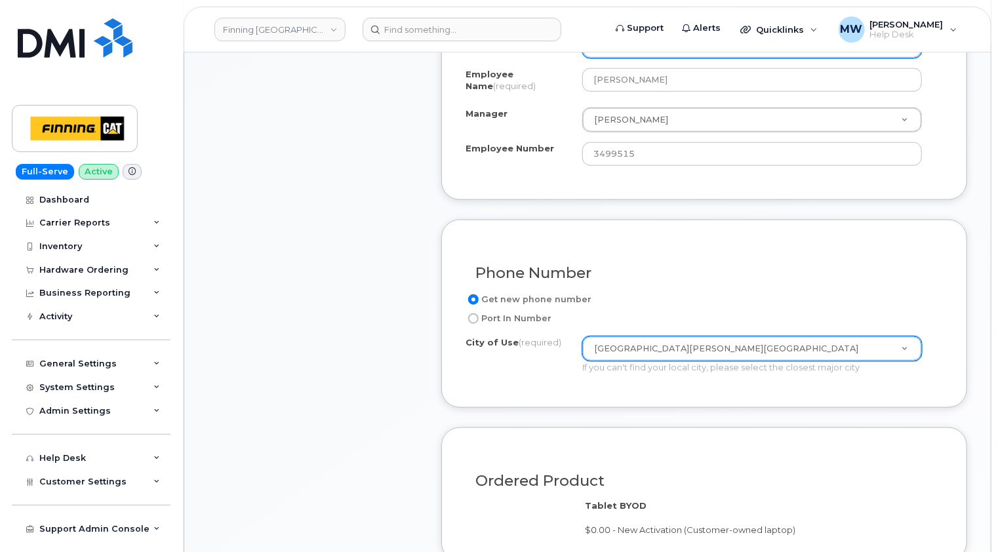
click at [950, 343] on div "Phone Number Get new phone number Port In Number City of Use (required) Fort Mc…" at bounding box center [704, 314] width 526 height 188
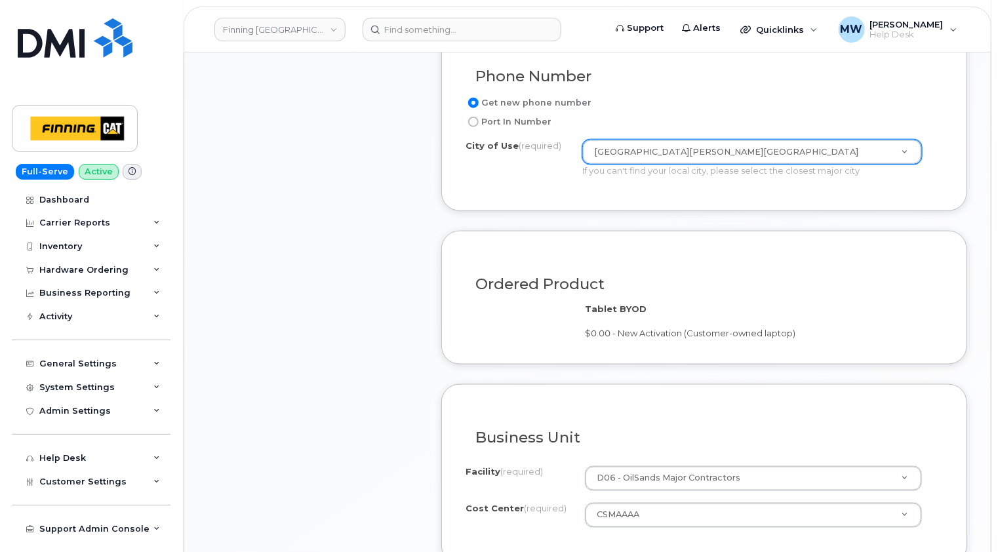
scroll to position [984, 0]
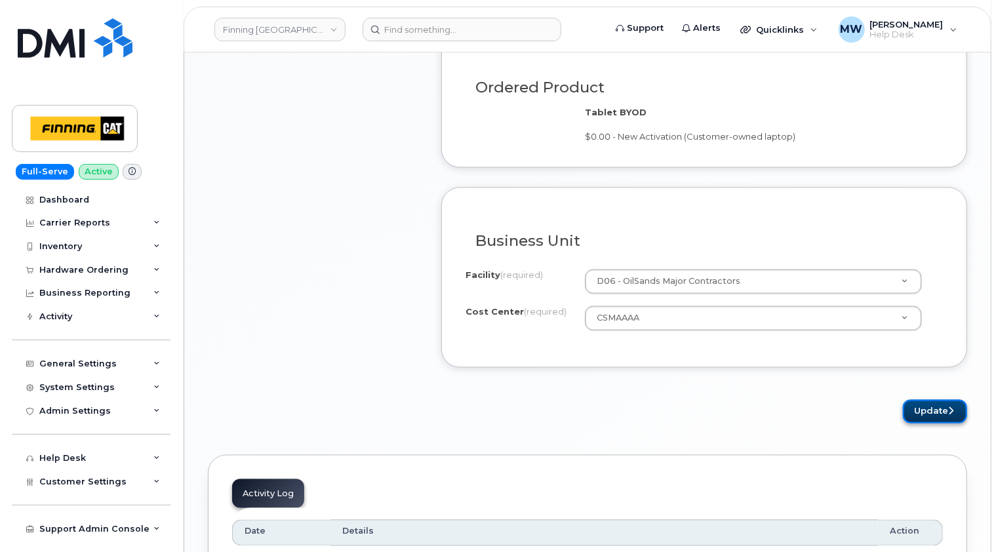
click at [936, 411] on button "Update" at bounding box center [935, 412] width 64 height 24
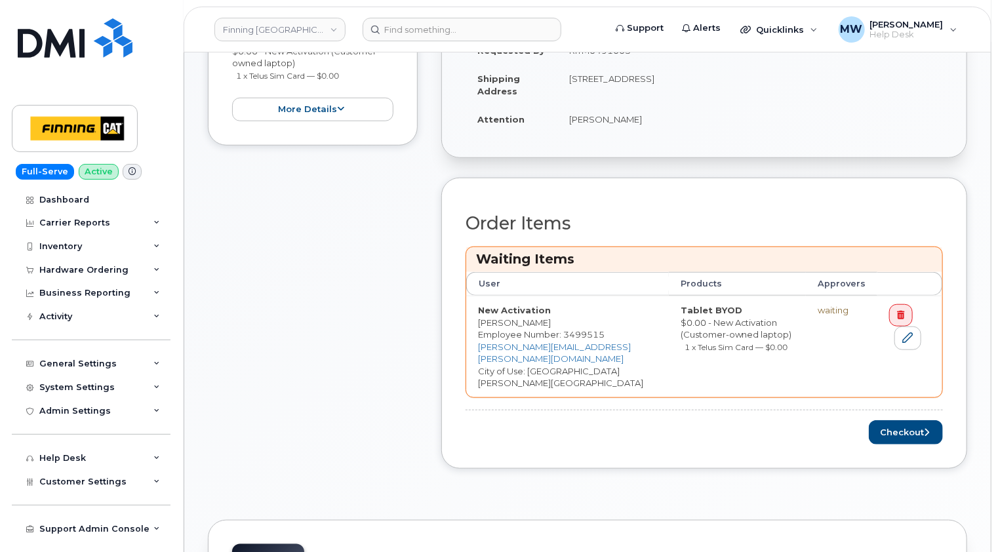
scroll to position [525, 0]
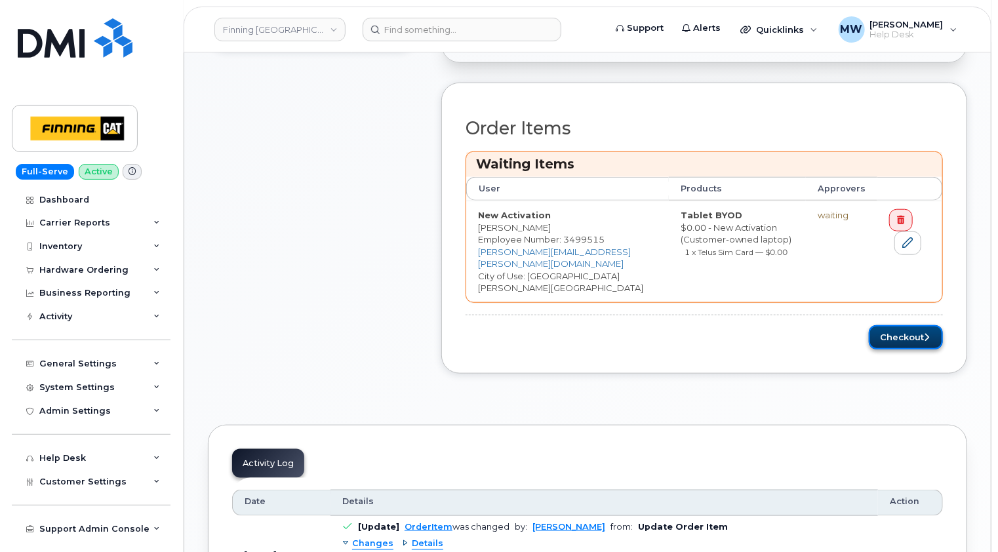
click at [914, 336] on button "Checkout" at bounding box center [906, 337] width 74 height 24
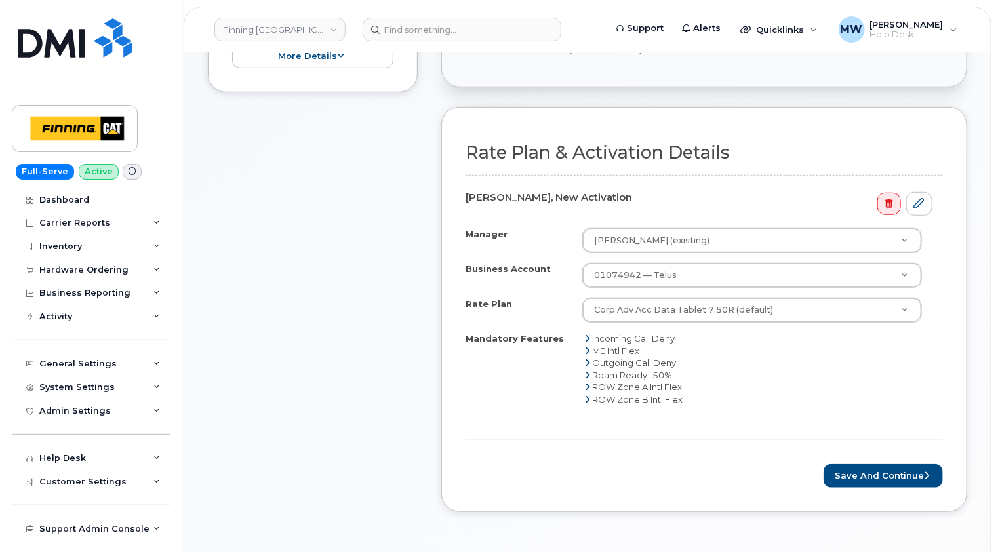
scroll to position [459, 0]
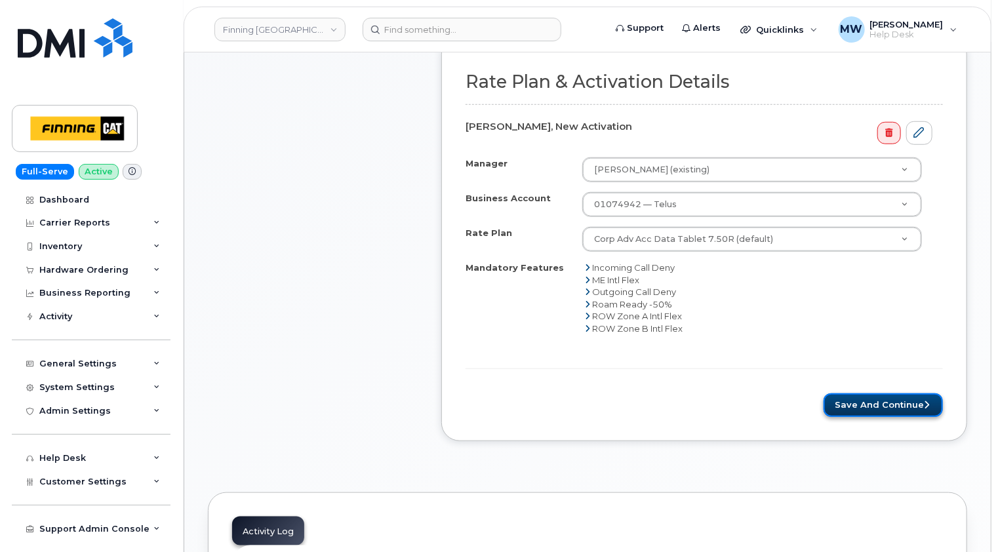
drag, startPoint x: 894, startPoint y: 403, endPoint x: 886, endPoint y: 403, distance: 8.6
click at [895, 403] on button "Save and Continue" at bounding box center [883, 405] width 119 height 24
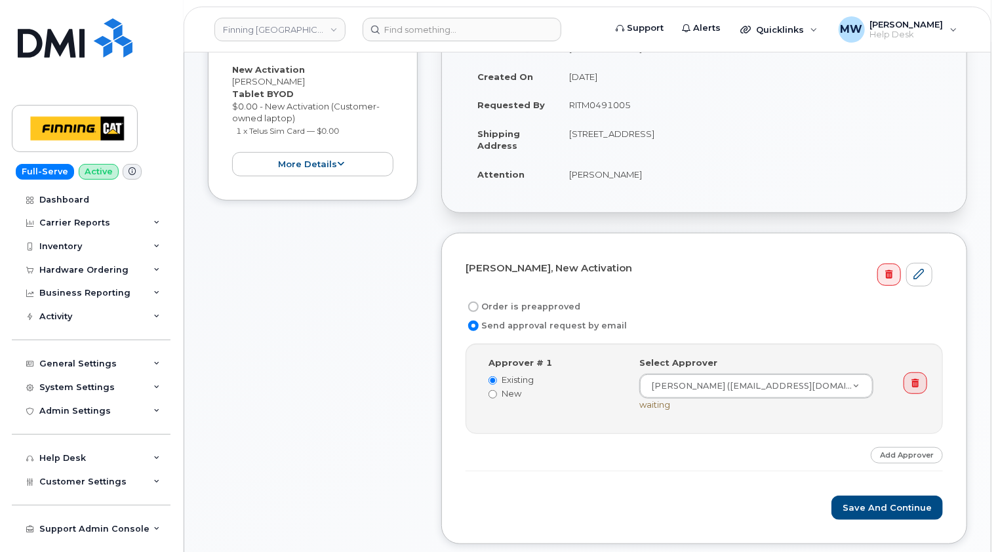
click at [525, 304] on label "Order is preapproved" at bounding box center [523, 307] width 115 height 16
click at [479, 304] on input "Order is preapproved" at bounding box center [473, 307] width 10 height 10
radio input "true"
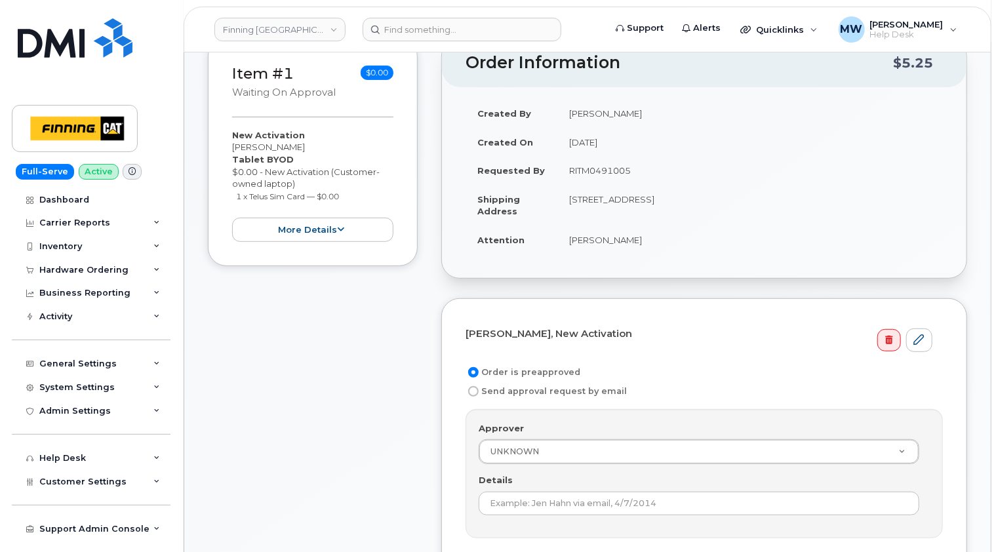
scroll to position [131, 0]
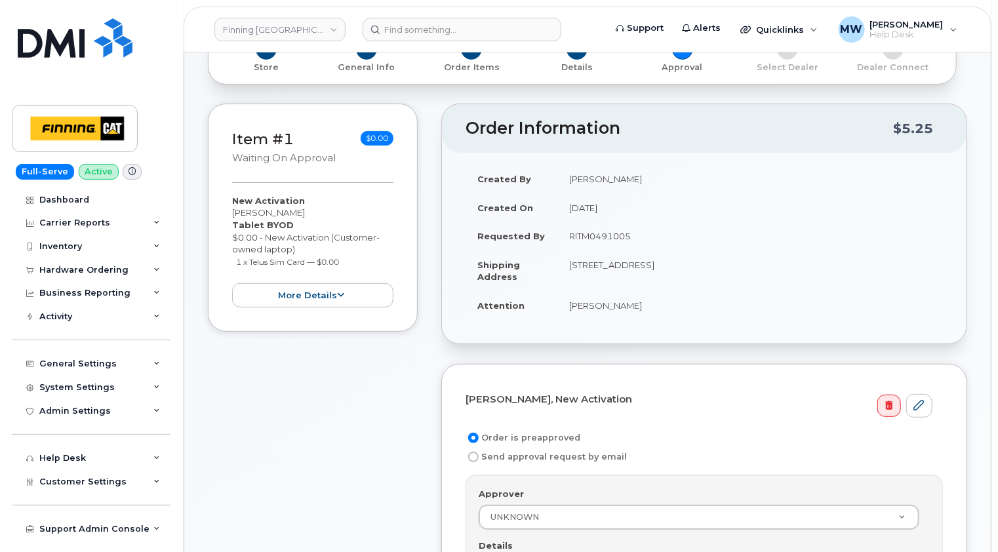
click at [607, 231] on td "RITM0491005" at bounding box center [750, 236] width 386 height 29
copy td "RITM0491005"
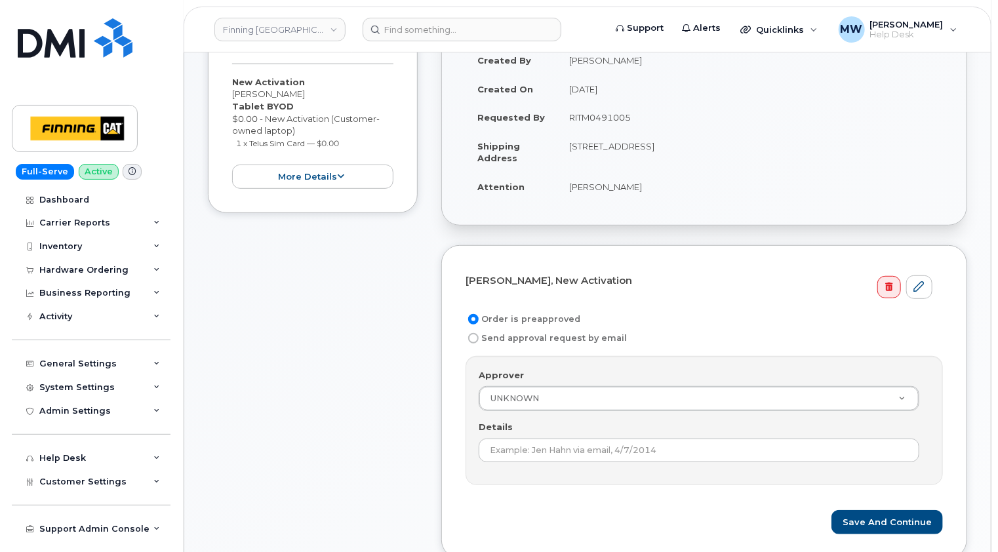
scroll to position [393, 0]
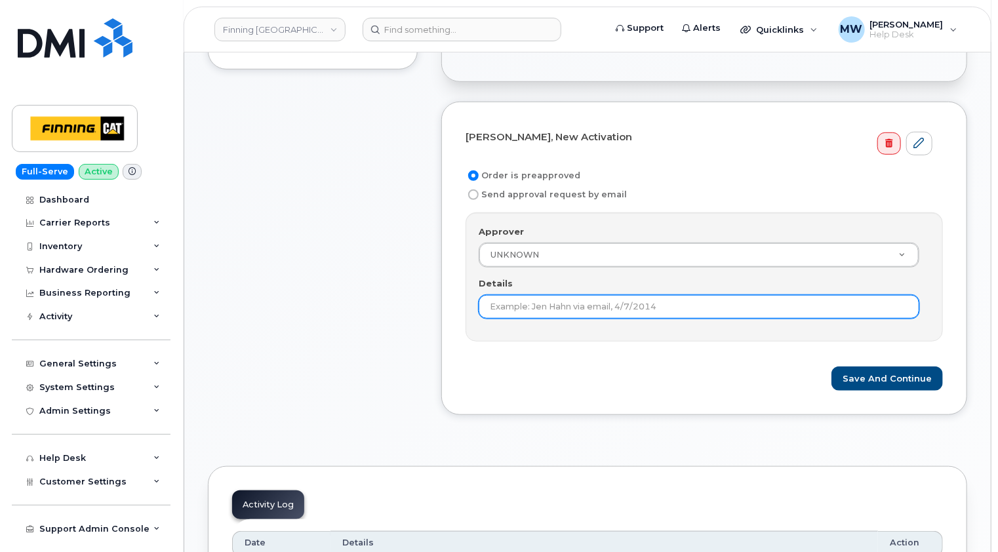
click at [576, 302] on input "Details" at bounding box center [699, 307] width 441 height 24
paste input "RITM0491005"
type input "RITM0491005"
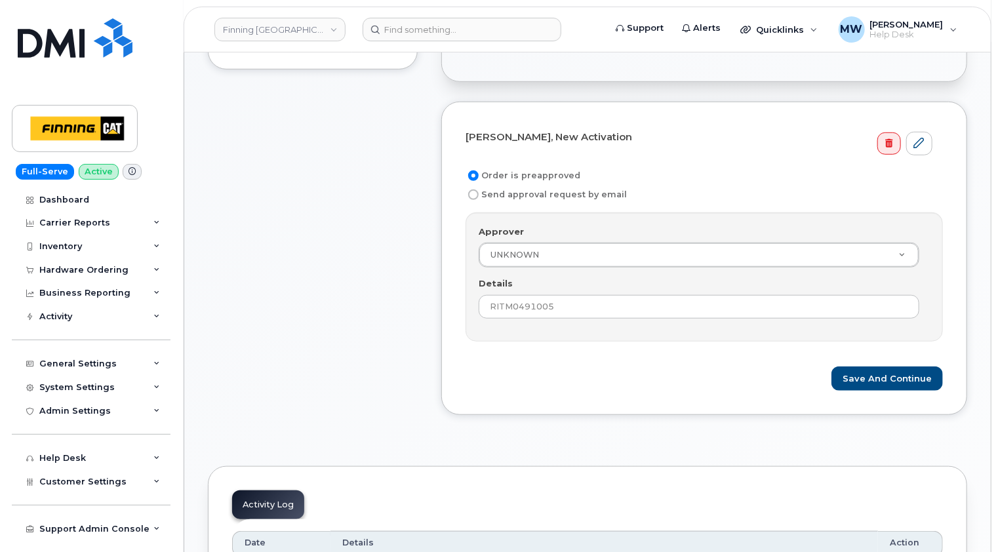
click at [647, 342] on form "Nicholas Goundry-Davey, New Activation Order is preapproved Send approval reque…" at bounding box center [704, 259] width 477 height 266
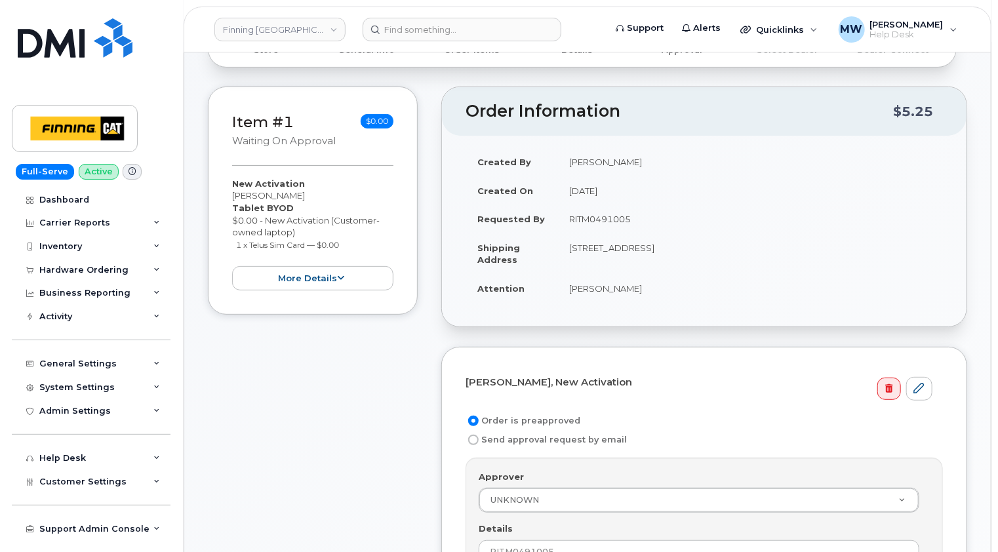
scroll to position [328, 0]
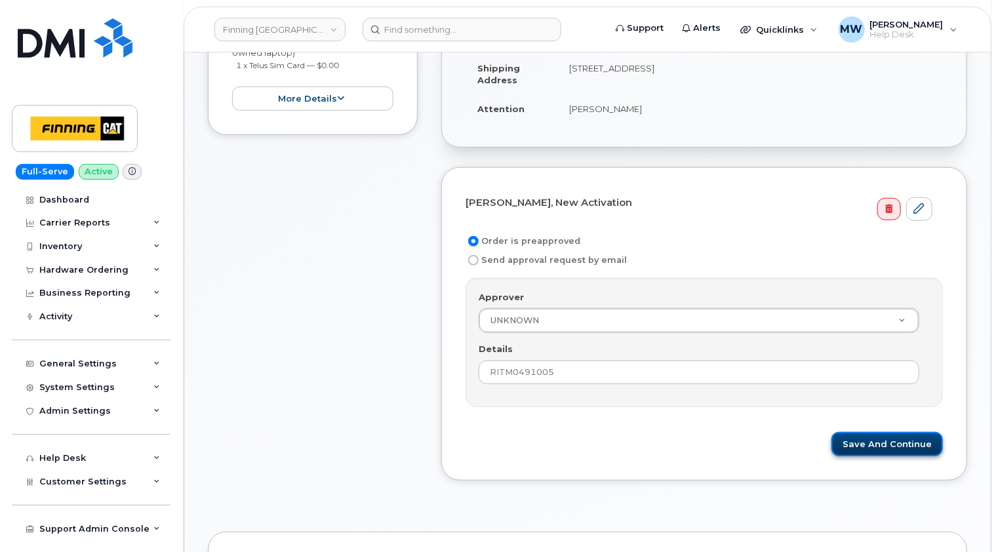
click at [921, 446] on button "Save and Continue" at bounding box center [887, 444] width 111 height 24
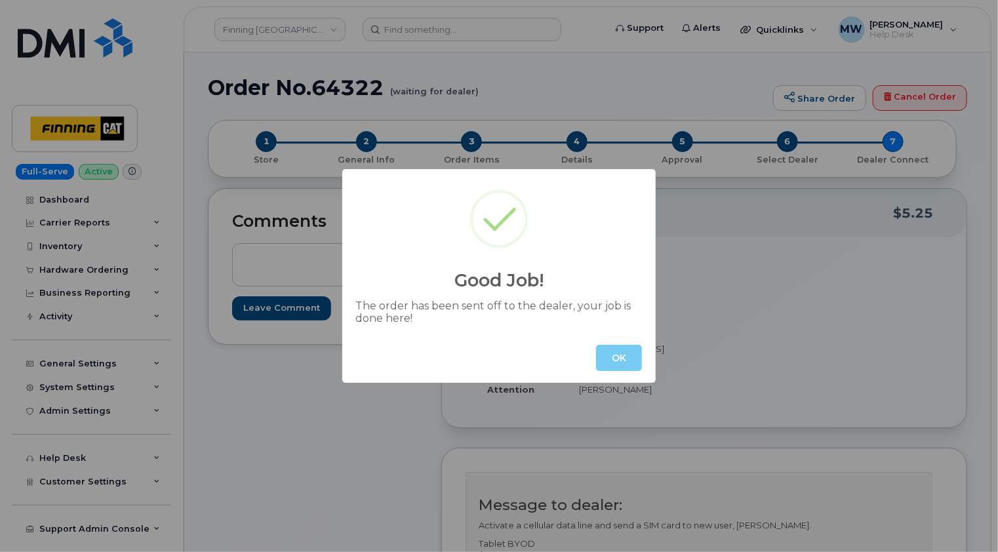
click at [616, 359] on button "OK" at bounding box center [619, 358] width 46 height 26
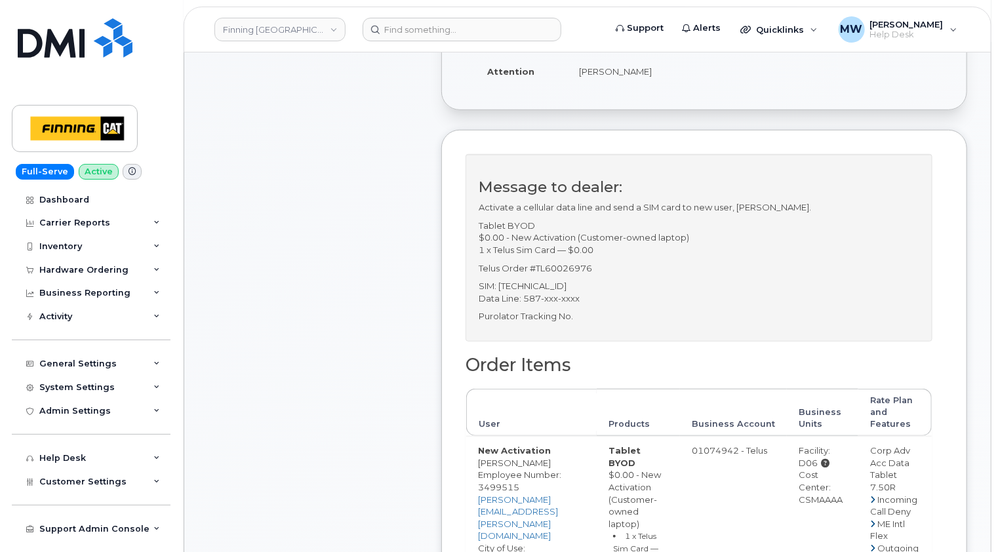
scroll to position [262, 0]
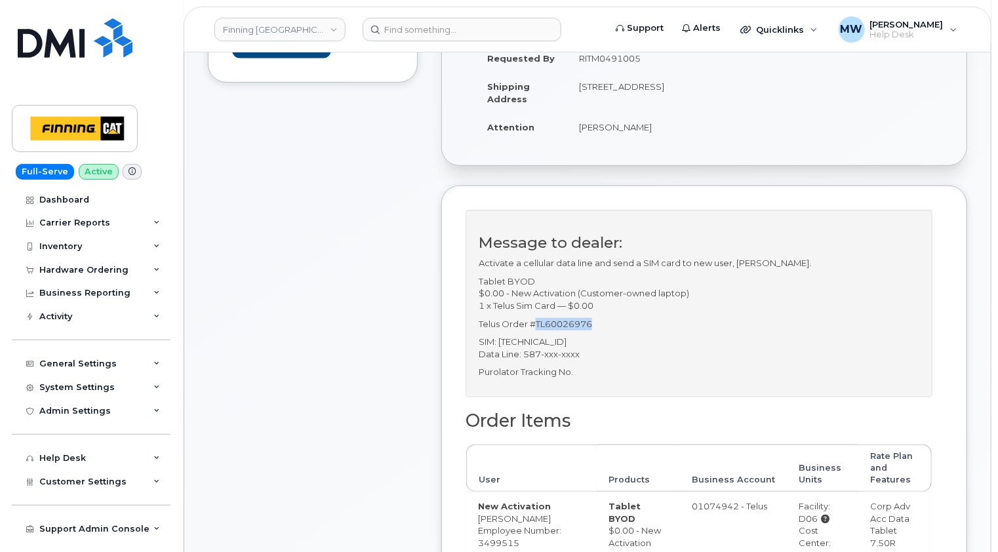
drag, startPoint x: 595, startPoint y: 345, endPoint x: 537, endPoint y: 343, distance: 58.4
click at [537, 331] on p "Telus Order #TL60026976" at bounding box center [699, 324] width 441 height 12
copy p "TL60026976"
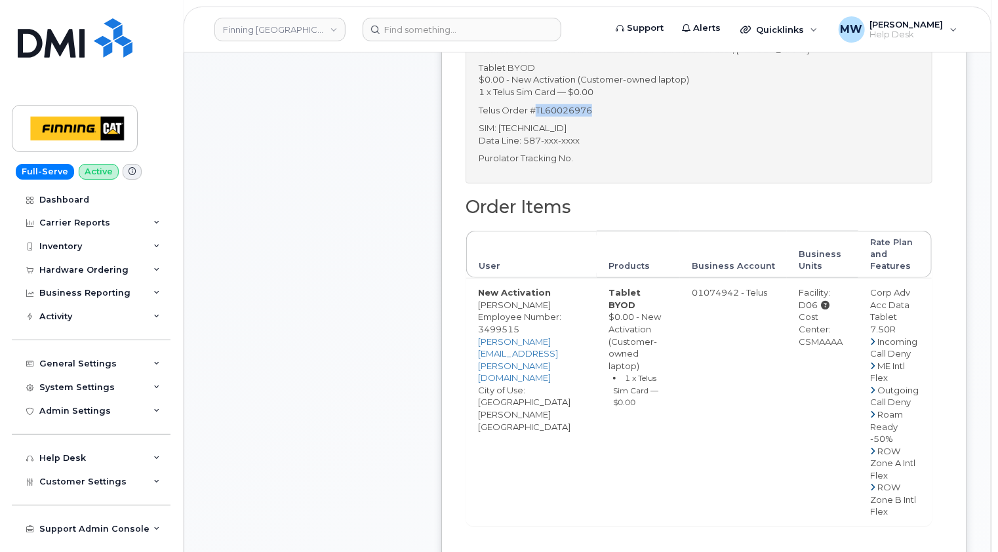
scroll to position [590, 0]
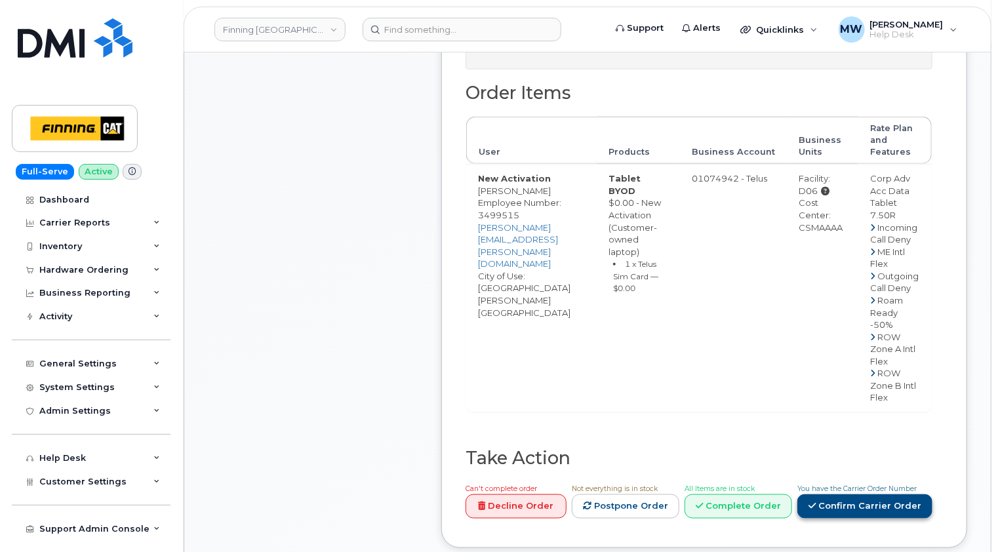
click at [882, 496] on link "Confirm Carrier Order" at bounding box center [864, 506] width 135 height 24
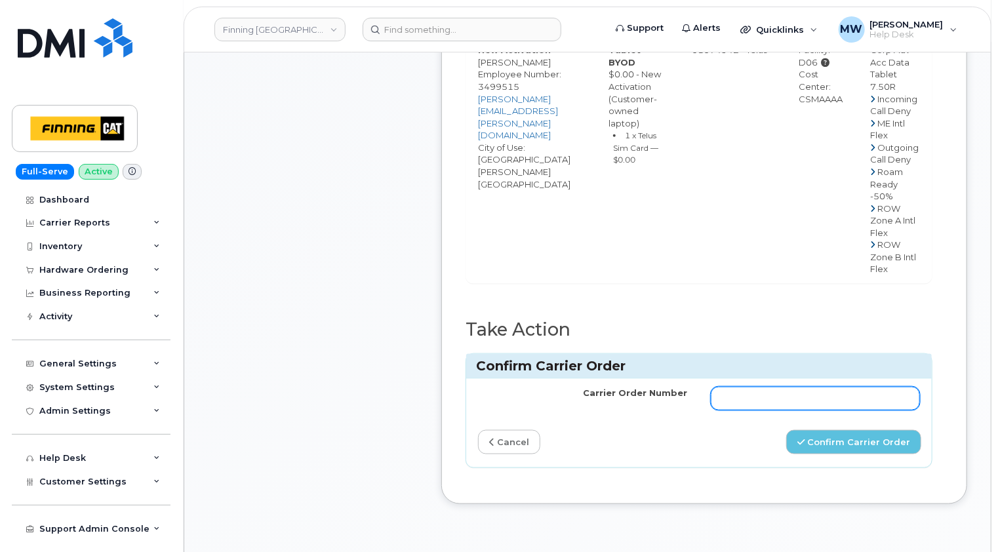
scroll to position [721, 0]
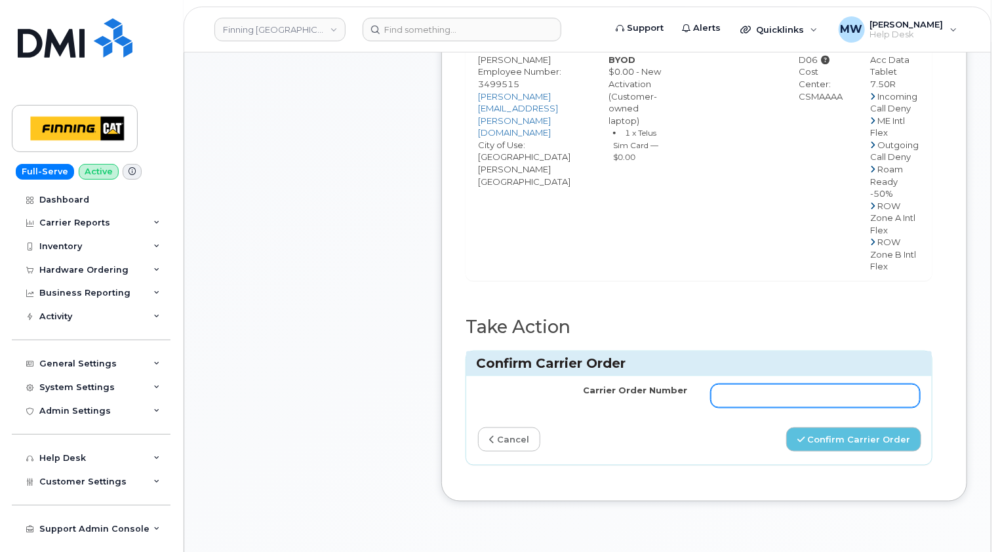
click at [745, 384] on input "Carrier Order Number" at bounding box center [815, 396] width 209 height 24
paste input "TL60026976"
type input "TL60026976"
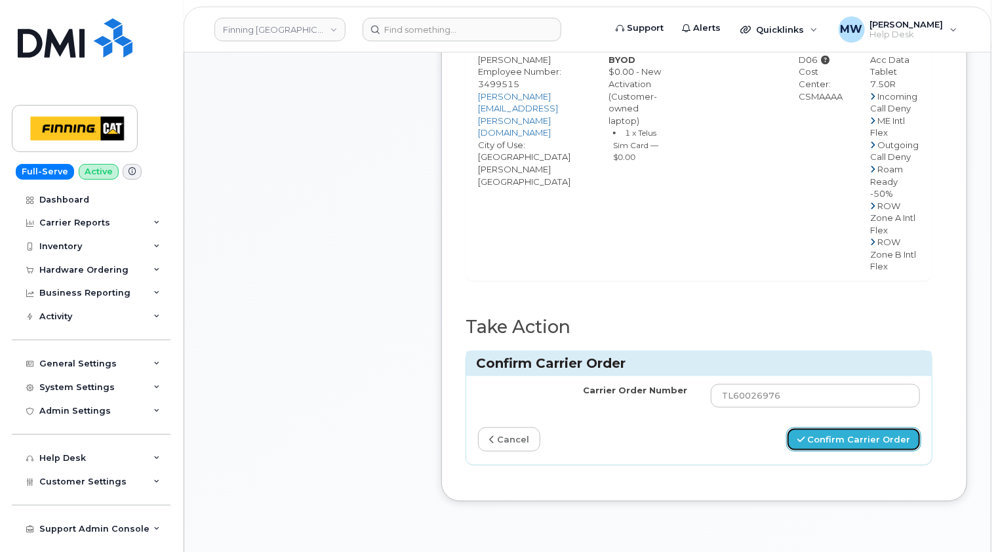
click at [854, 428] on button "Confirm Carrier Order" at bounding box center [853, 440] width 135 height 24
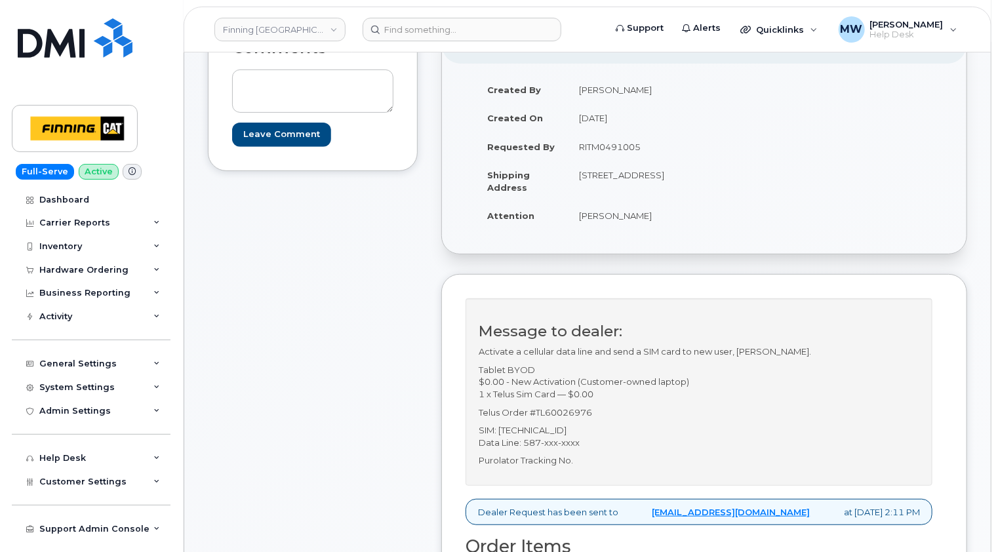
scroll to position [197, 0]
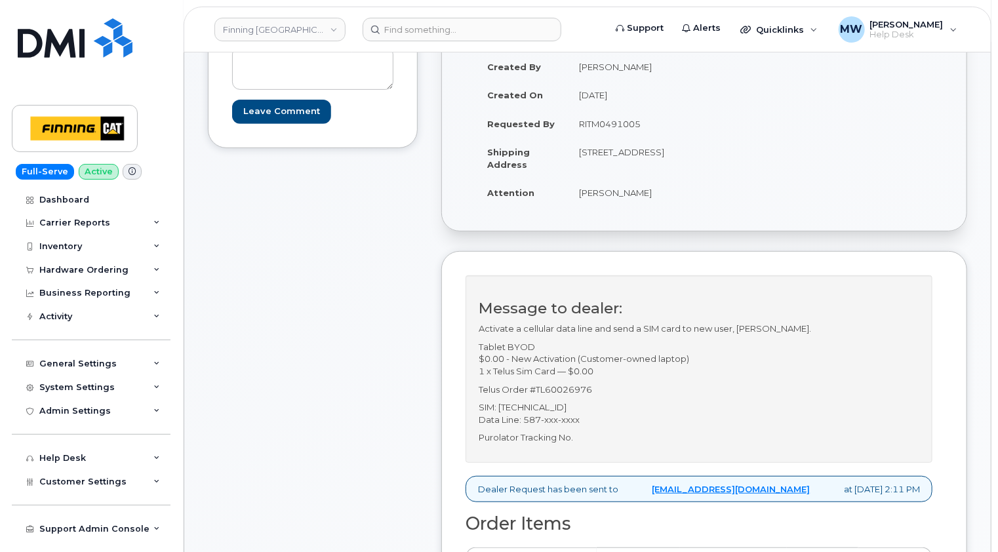
drag, startPoint x: 614, startPoint y: 174, endPoint x: 580, endPoint y: 175, distance: 34.1
click at [580, 175] on td "[STREET_ADDRESS]" at bounding box center [630, 158] width 127 height 41
copy td "T6V 1X1"
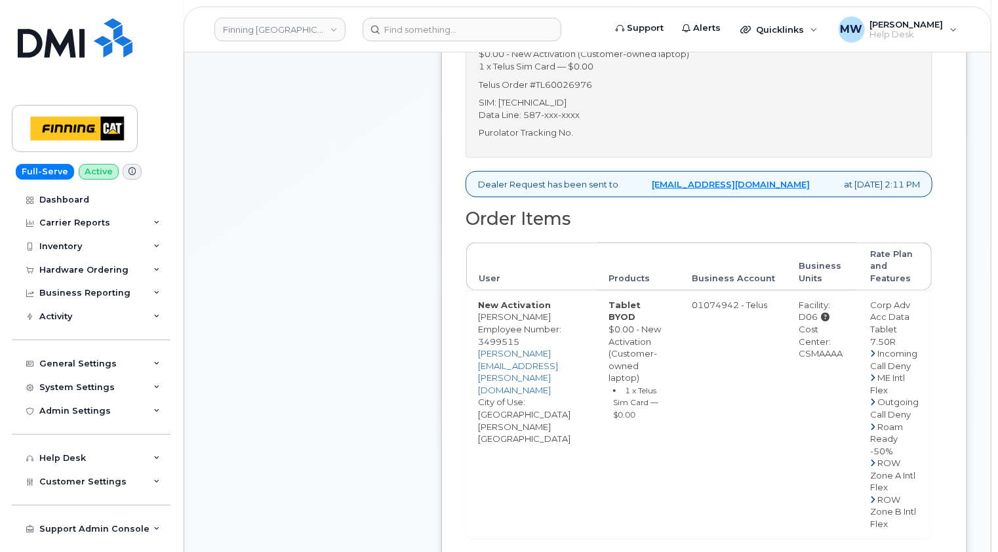
scroll to position [525, 0]
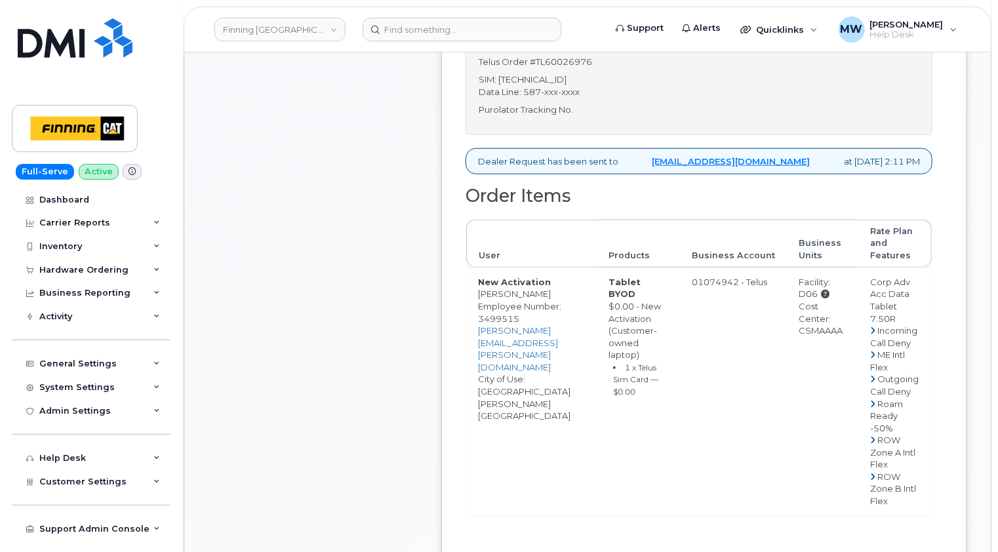
click at [816, 337] on div "Cost Center: CSMAAAA" at bounding box center [823, 318] width 48 height 37
copy div "CSMAAAA"
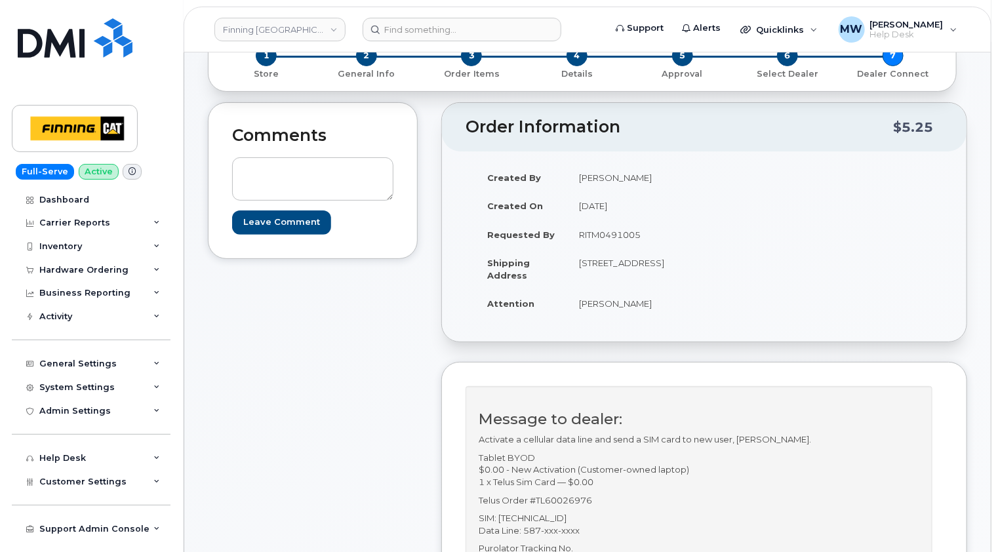
scroll to position [66, 0]
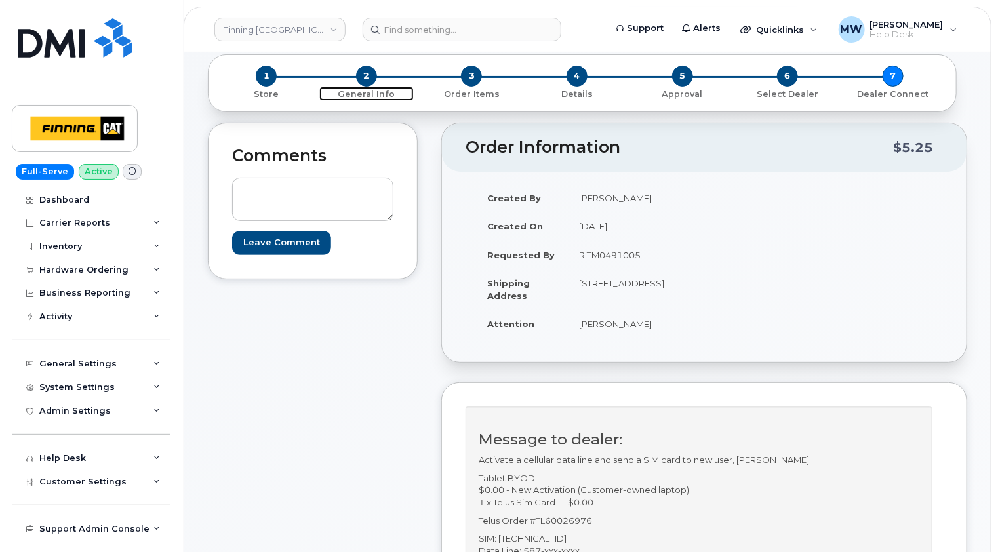
click at [371, 69] on span "2" at bounding box center [366, 76] width 21 height 21
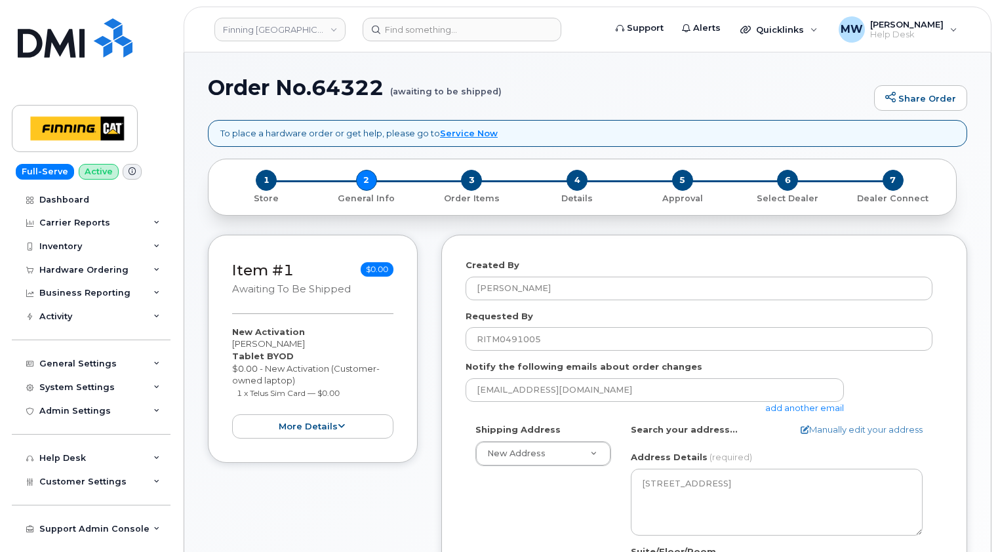
select select
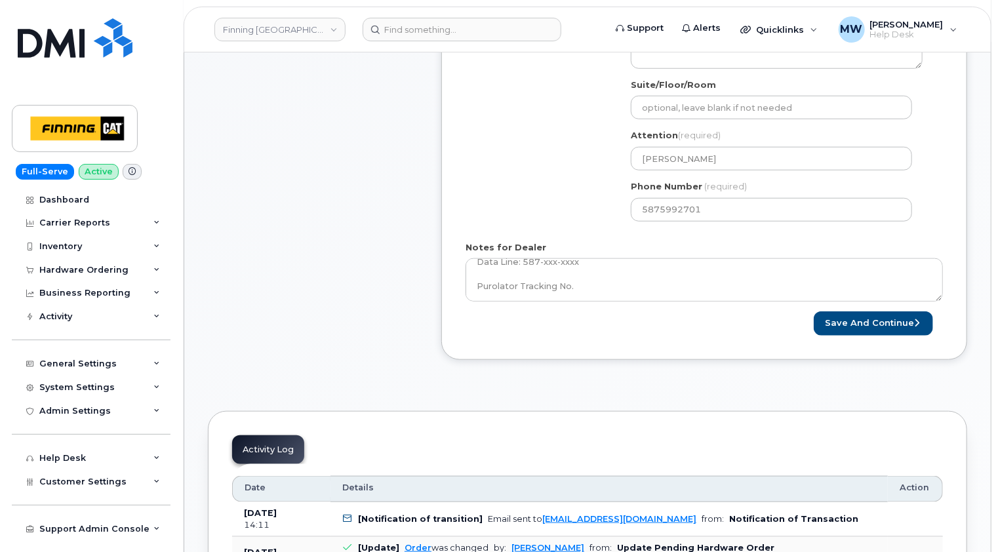
scroll to position [525, 0]
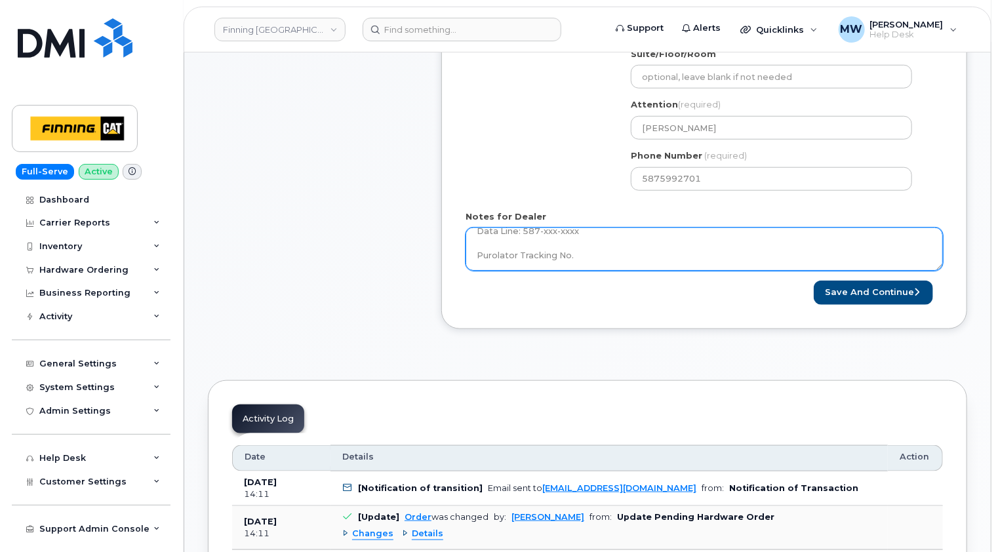
click at [583, 254] on textarea "Activate a cellular data line and send a SIM card to new user, [PERSON_NAME]. T…" at bounding box center [704, 249] width 477 height 43
paste textarea "335655380269"
click at [573, 260] on textarea "Activate a cellular data line and send a SIM card to new user, [PERSON_NAME]. T…" at bounding box center [704, 249] width 477 height 43
click at [653, 253] on textarea "Activate a cellular data line and send a SIM card to new user, [PERSON_NAME]. T…" at bounding box center [704, 249] width 477 height 43
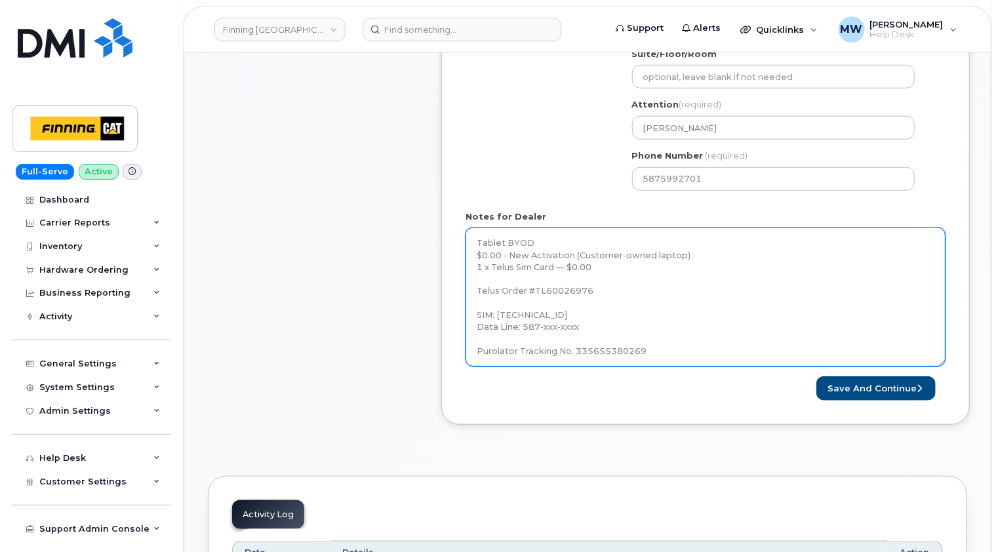
scroll to position [0, 0]
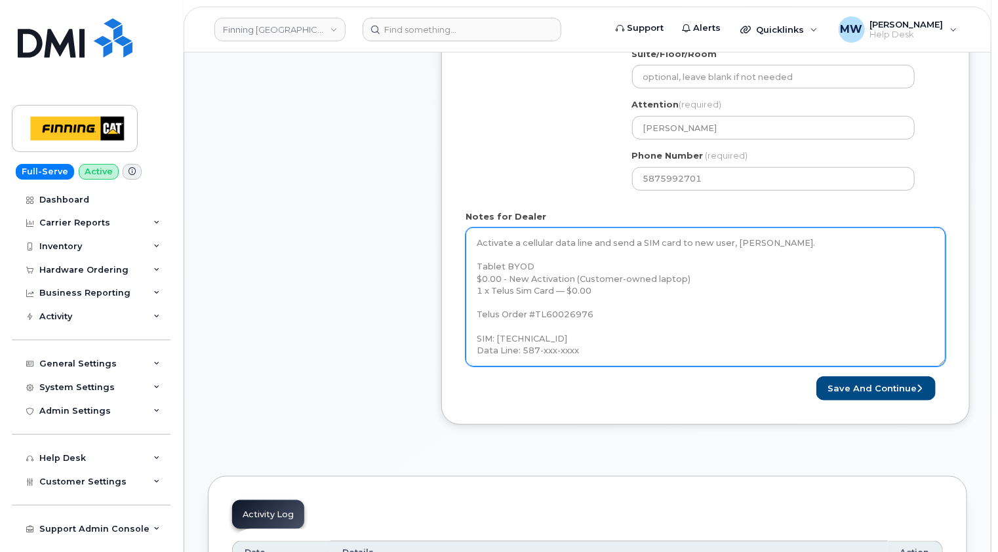
drag, startPoint x: 940, startPoint y: 266, endPoint x: 942, endPoint y: 401, distance: 134.5
click at [942, 367] on textarea "Activate a cellular data line and send a SIM card to new user, [PERSON_NAME]. T…" at bounding box center [706, 297] width 480 height 139
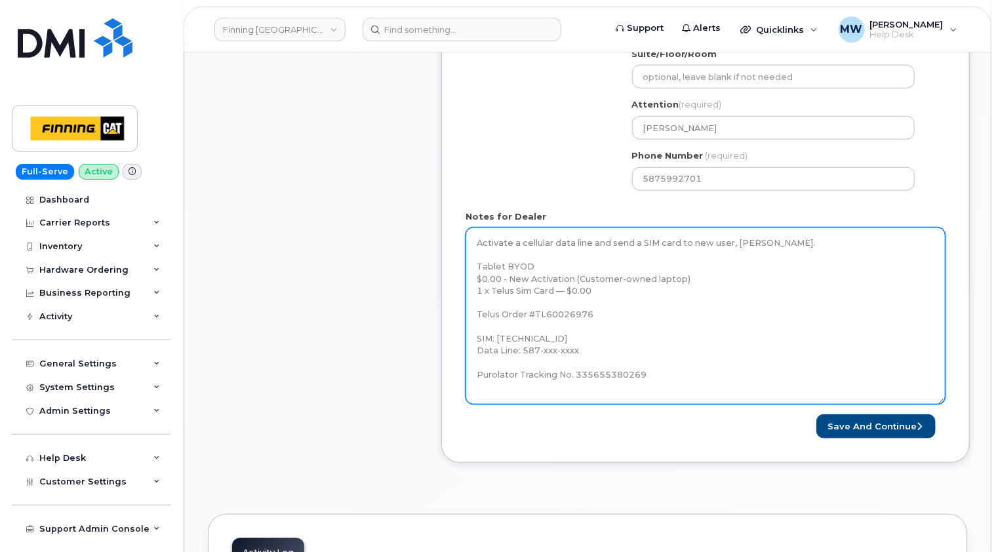
drag, startPoint x: 584, startPoint y: 347, endPoint x: 542, endPoint y: 348, distance: 42.6
click at [542, 348] on textarea "Activate a cellular data line and send a SIM card to new user, [PERSON_NAME]. T…" at bounding box center [706, 316] width 480 height 177
paste textarea "644-4923"
type textarea "Activate a cellular data line and send a SIM card to new user, [PERSON_NAME]. T…"
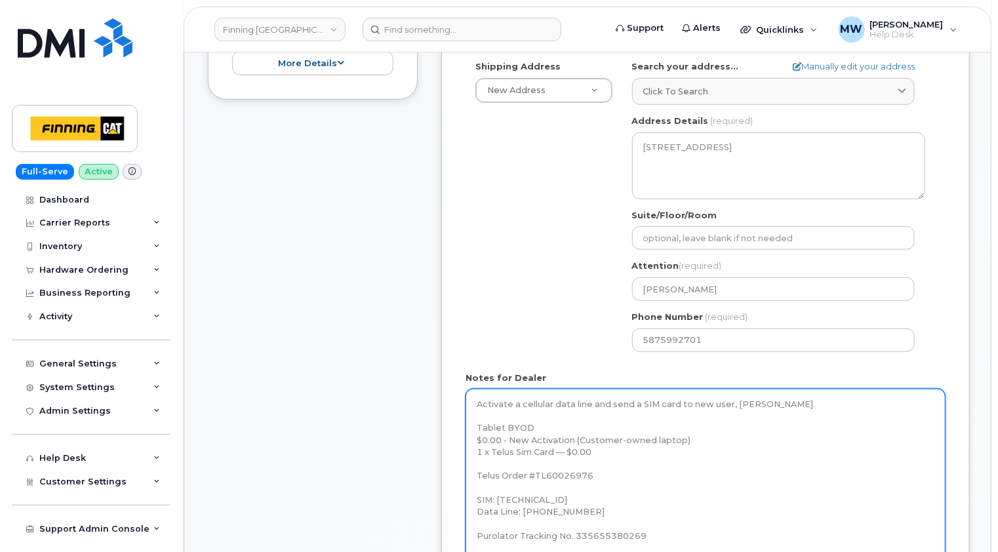
scroll to position [459, 0]
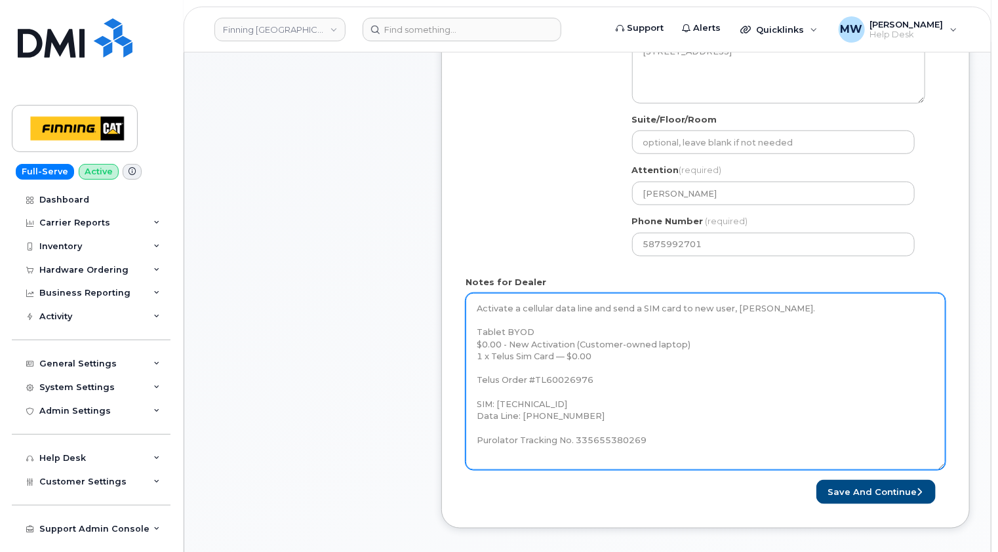
drag, startPoint x: 598, startPoint y: 379, endPoint x: 477, endPoint y: 334, distance: 129.3
click at [477, 334] on textarea "Activate a cellular data line and send a SIM card to new user, [PERSON_NAME]. T…" at bounding box center [706, 381] width 480 height 177
click at [594, 424] on textarea "Activate a cellular data line and send a SIM card to new user, [PERSON_NAME]. T…" at bounding box center [706, 381] width 480 height 177
drag, startPoint x: 601, startPoint y: 414, endPoint x: 475, endPoint y: 405, distance: 126.9
click at [475, 405] on textarea "Activate a cellular data line and send a SIM card to new user, [PERSON_NAME]. T…" at bounding box center [706, 381] width 480 height 177
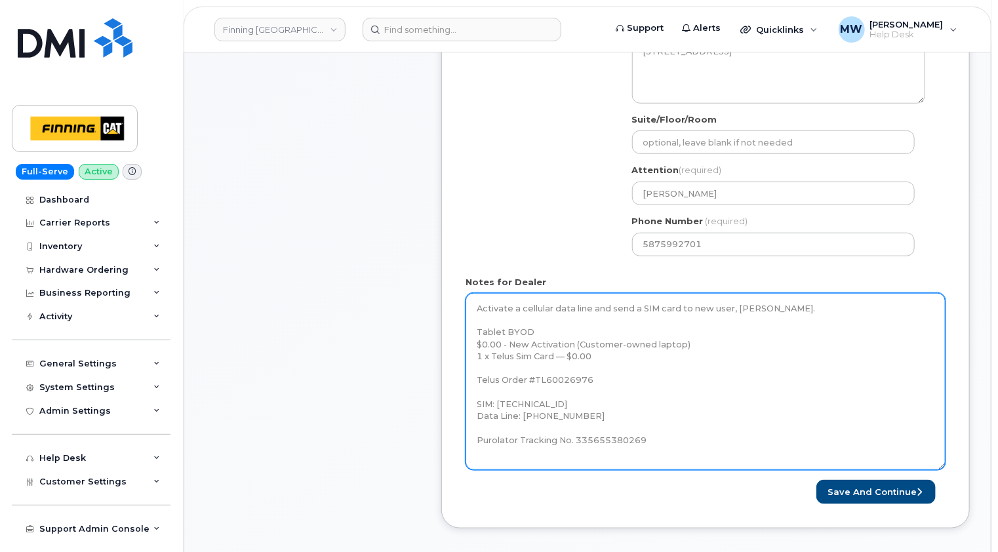
drag, startPoint x: 655, startPoint y: 439, endPoint x: 475, endPoint y: 439, distance: 179.7
click at [475, 439] on textarea "Activate a cellular data line and send a SIM card to new user, [PERSON_NAME]. T…" at bounding box center [706, 381] width 480 height 177
drag, startPoint x: 902, startPoint y: 485, endPoint x: 807, endPoint y: 468, distance: 96.5
click at [902, 485] on button "Save and Continue" at bounding box center [875, 492] width 119 height 24
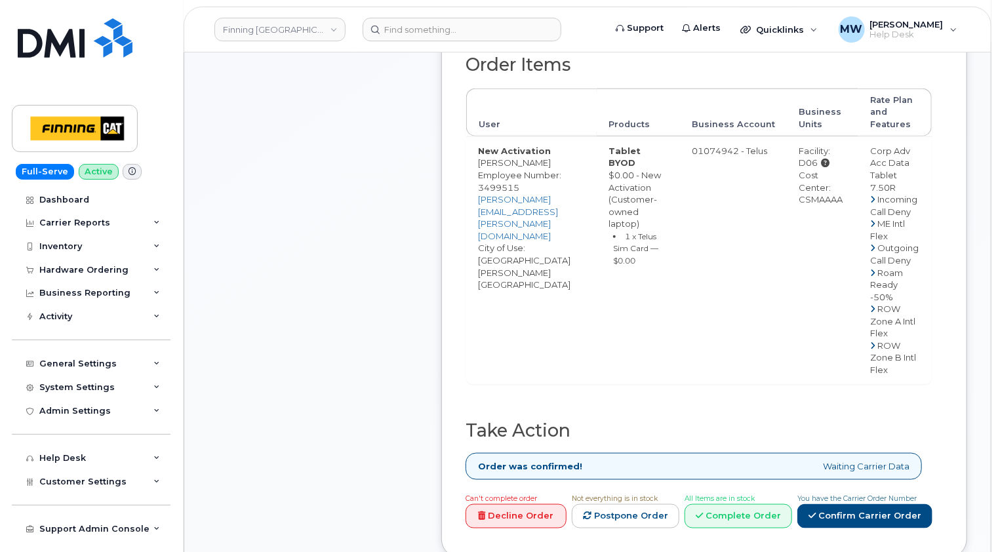
scroll to position [393, 0]
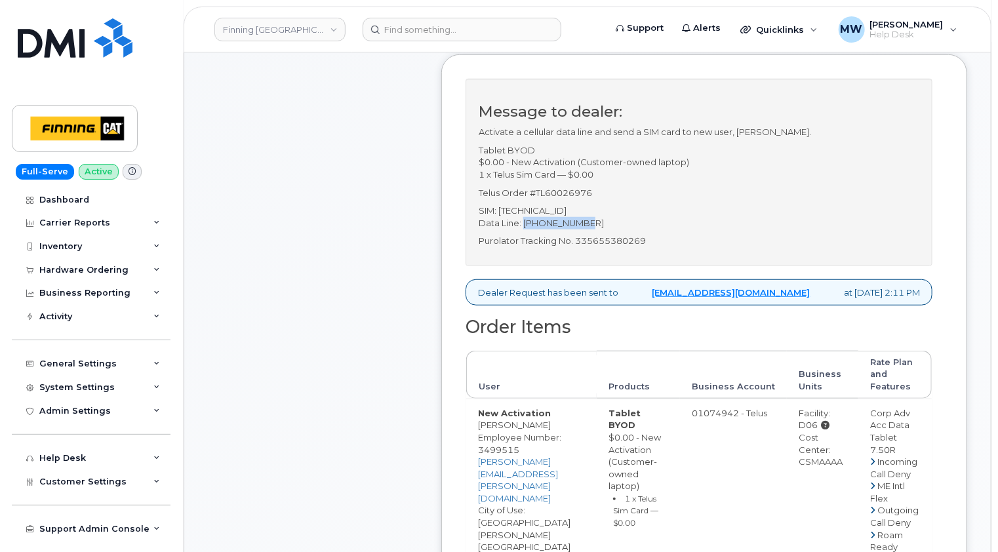
drag, startPoint x: 595, startPoint y: 245, endPoint x: 525, endPoint y: 246, distance: 69.5
click at [525, 229] on p "SIM: [TECHNICAL_ID] Data Line: [PHONE_NUMBER]" at bounding box center [699, 217] width 441 height 24
copy p "[PHONE_NUMBER]"
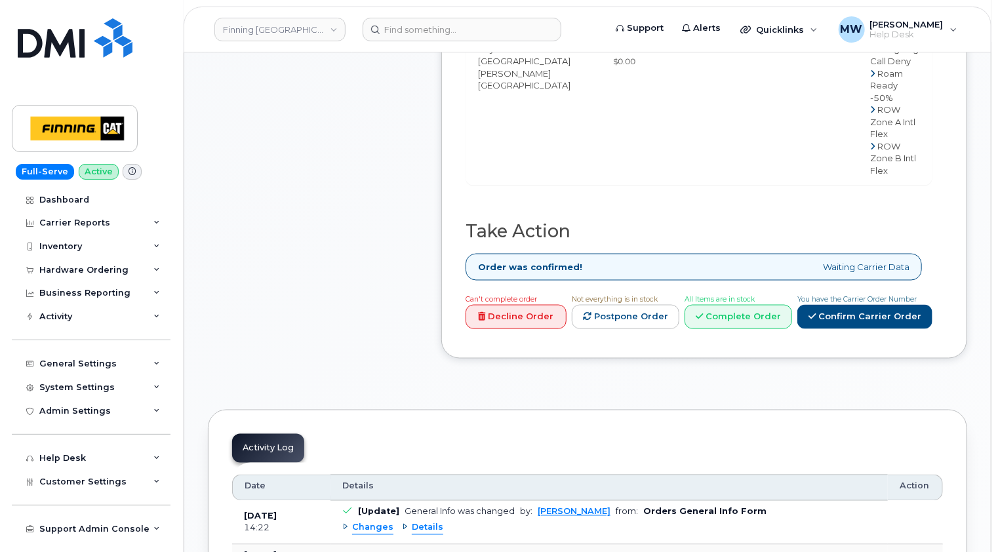
scroll to position [984, 0]
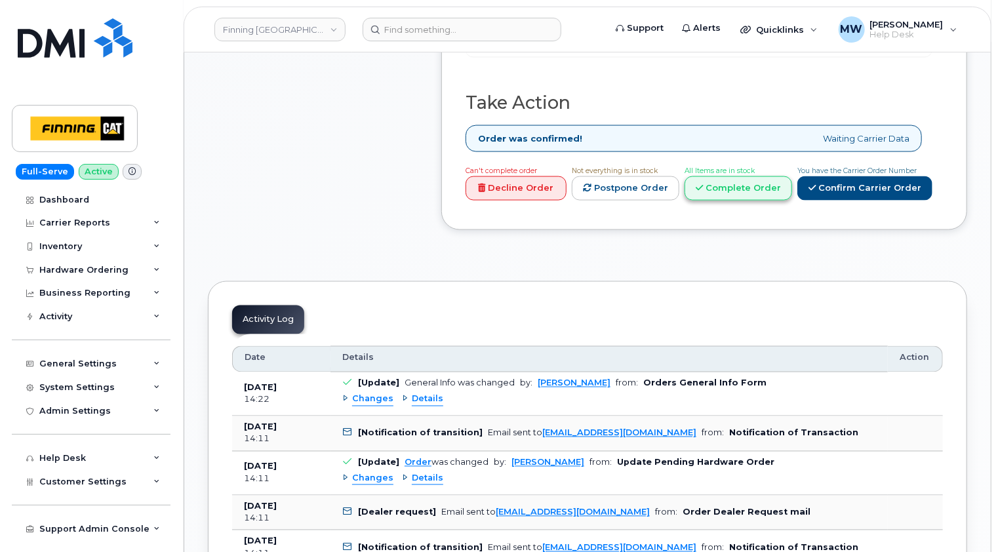
click at [754, 176] on link "Complete Order" at bounding box center [739, 188] width 108 height 24
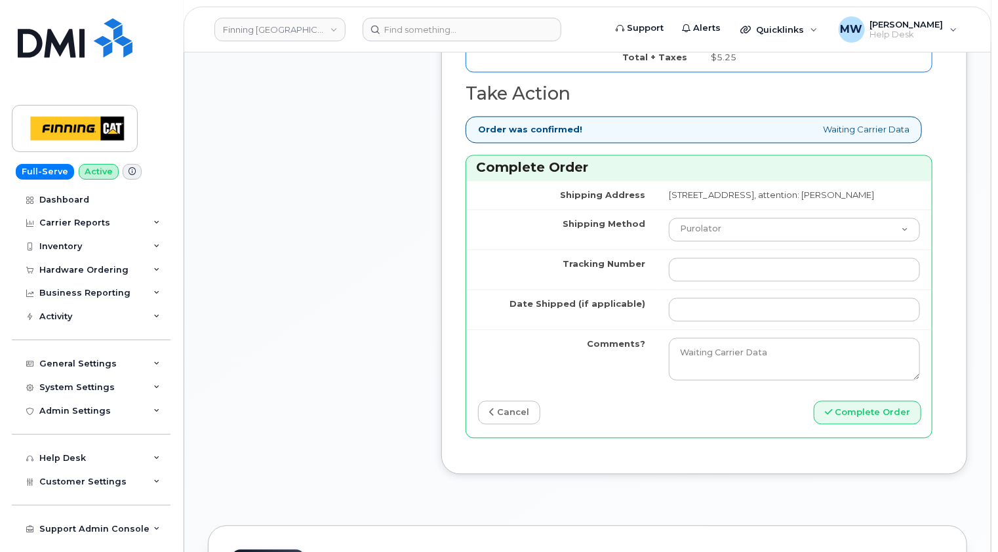
scroll to position [1377, 0]
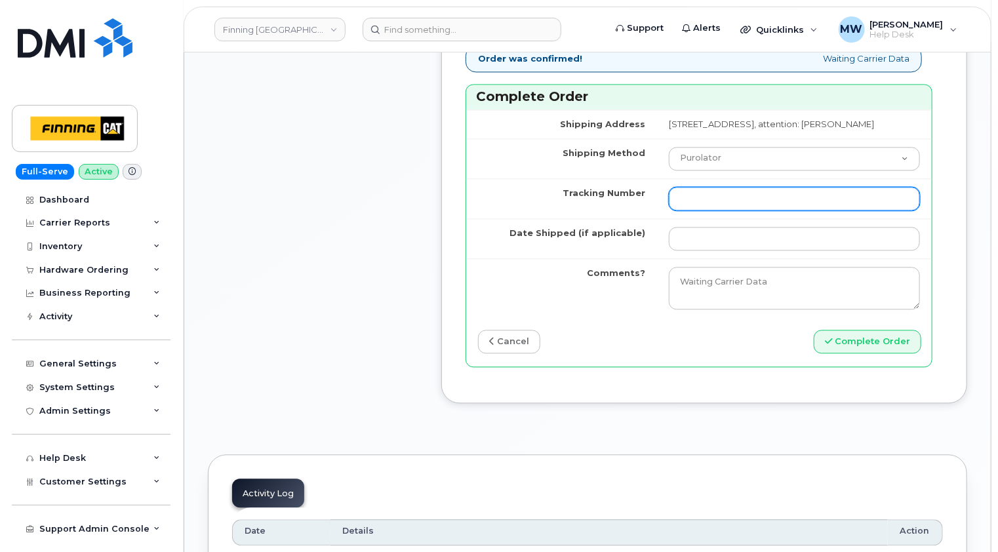
click at [669, 203] on input "Tracking Number" at bounding box center [794, 199] width 251 height 24
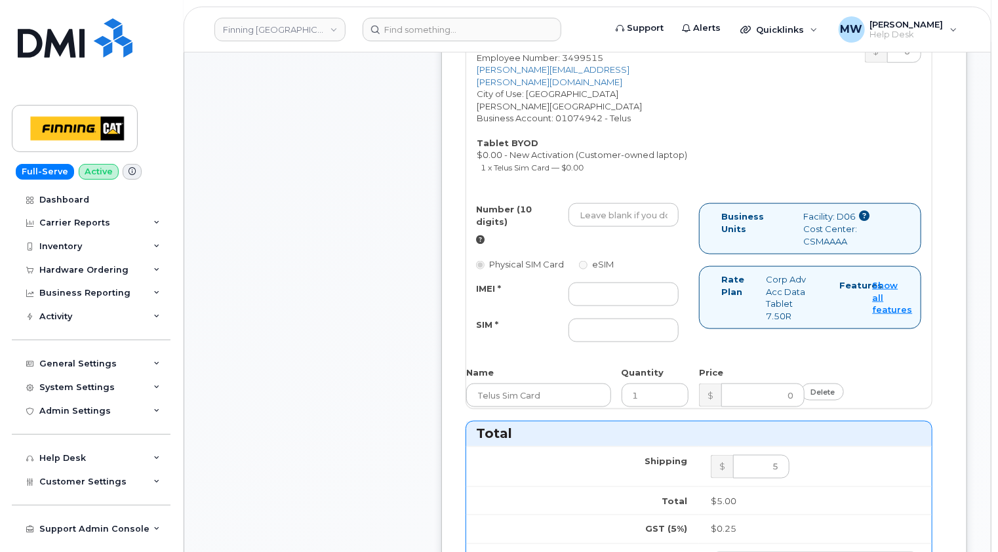
scroll to position [721, 0]
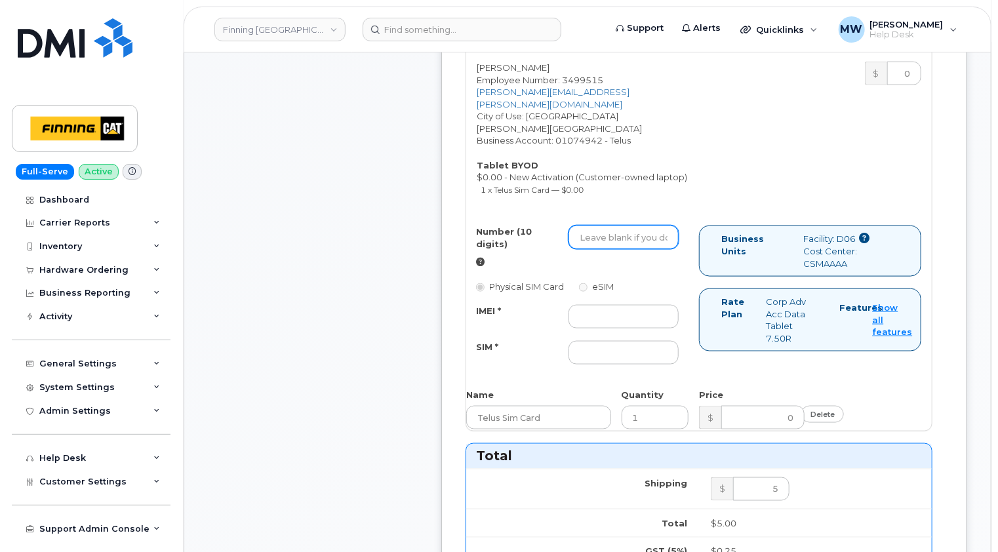
click at [619, 231] on input "Number (10 digits)" at bounding box center [624, 238] width 110 height 24
paste input "[PHONE_NUMBER]"
click at [599, 233] on input "587-644-4923" at bounding box center [624, 238] width 110 height 24
click at [618, 237] on input "587644-4923" at bounding box center [624, 238] width 110 height 24
type input "5876444923"
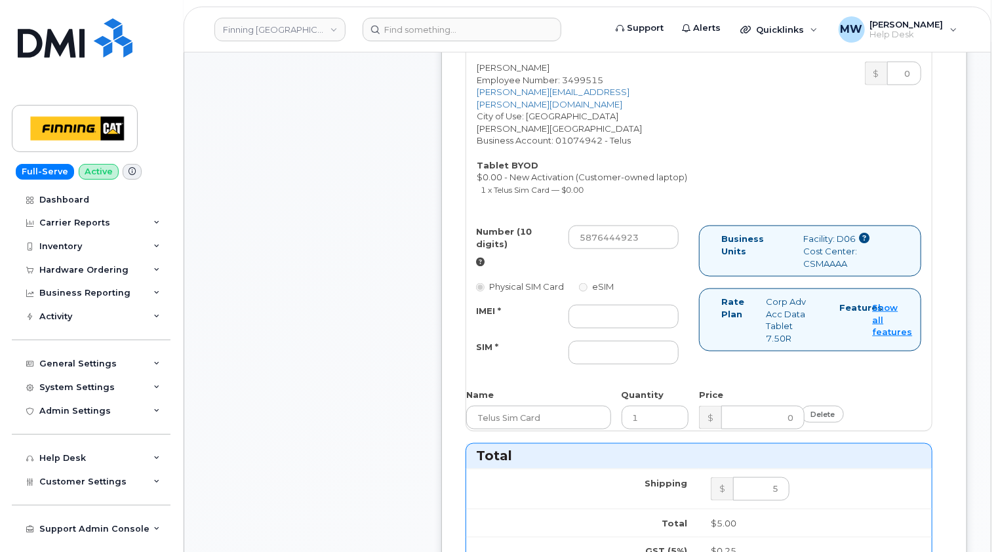
click at [695, 206] on div "Nicholas Goundry-Davey Employee Number: 3499515 Nicholas.Goundry-Davey@finning.…" at bounding box center [699, 240] width 466 height 382
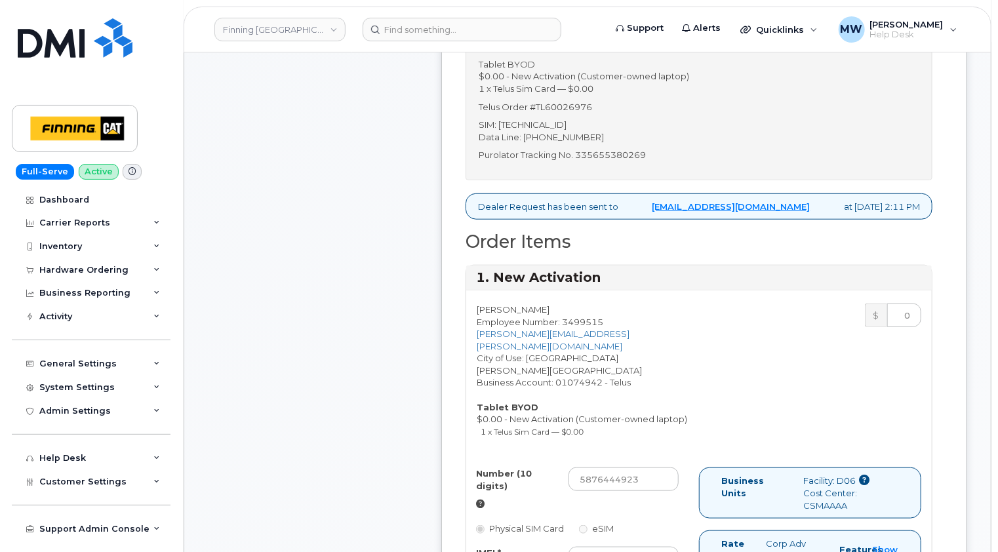
scroll to position [590, 0]
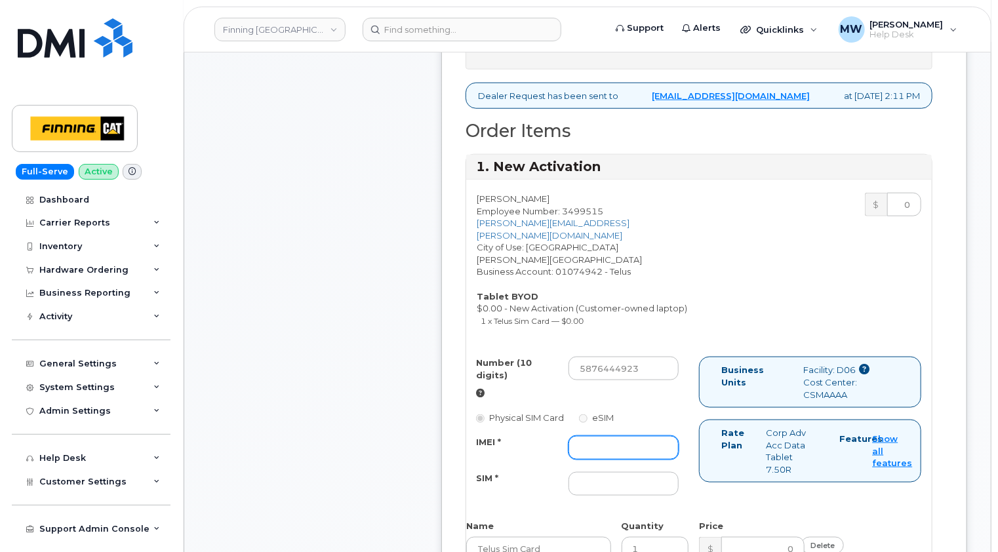
click at [598, 437] on input "IMEI *" at bounding box center [624, 448] width 110 height 24
type input "x"
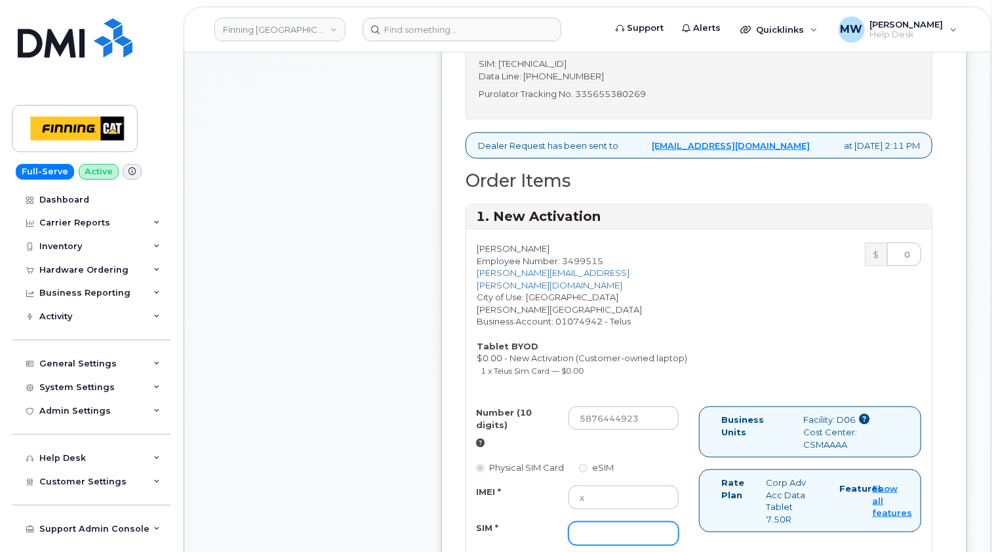
scroll to position [459, 0]
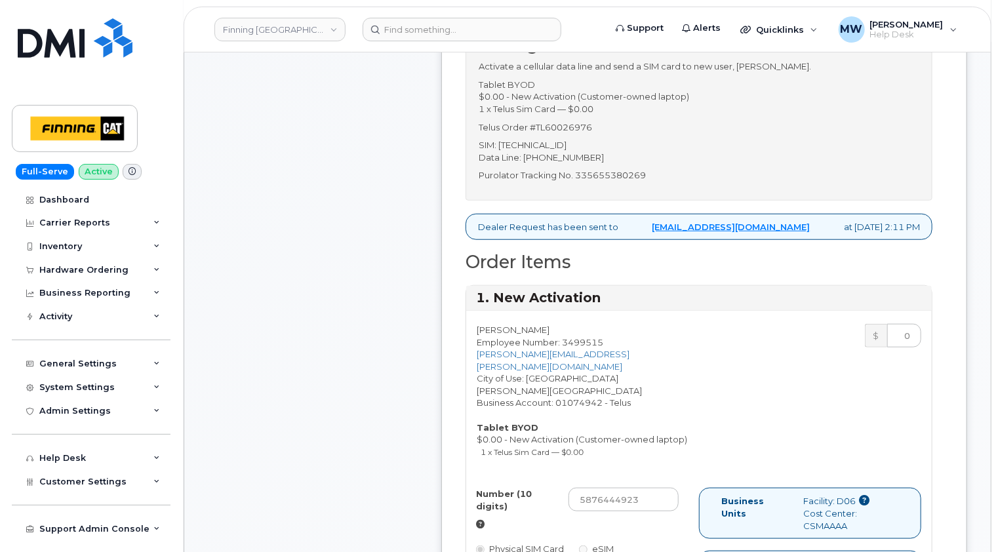
click at [601, 163] on p "SIM: 8912230102357626591 Data Line: 587-644-4923" at bounding box center [699, 151] width 441 height 24
copy p "[TECHNICAL_ID]"
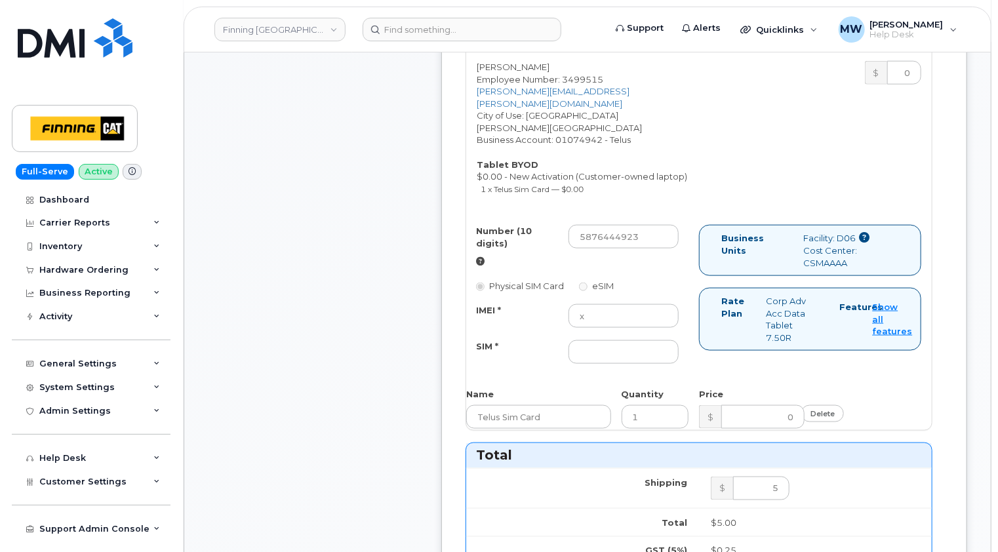
scroll to position [787, 0]
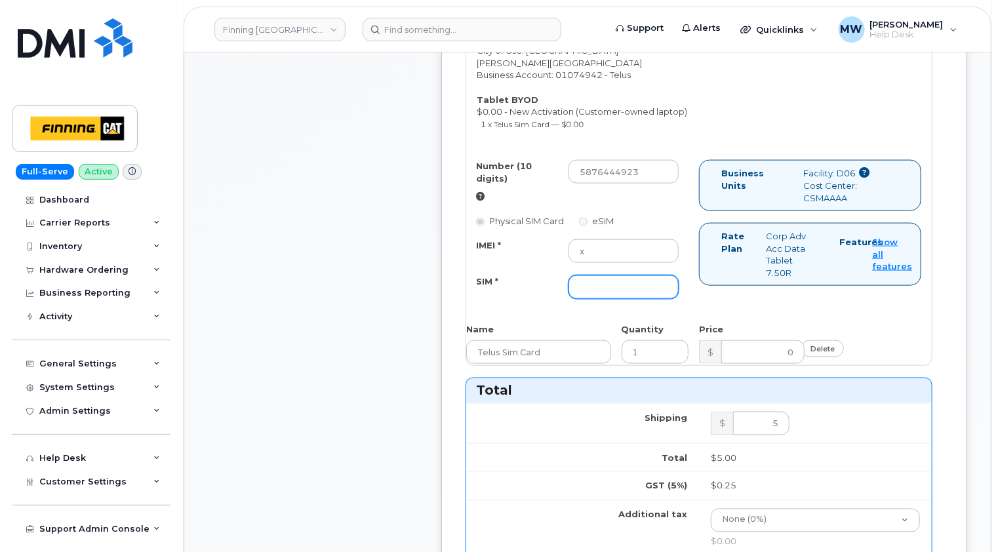
click at [583, 279] on input "SIM *" at bounding box center [624, 287] width 110 height 24
paste input "[TECHNICAL_ID]"
type input "[TECHNICAL_ID]"
click at [549, 282] on div "SIM *" at bounding box center [512, 284] width 92 height 18
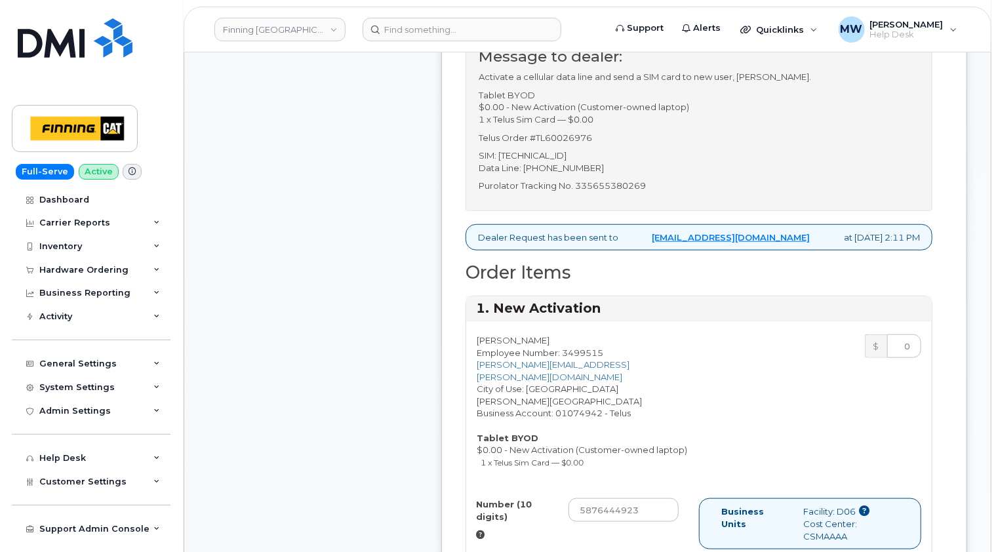
scroll to position [393, 0]
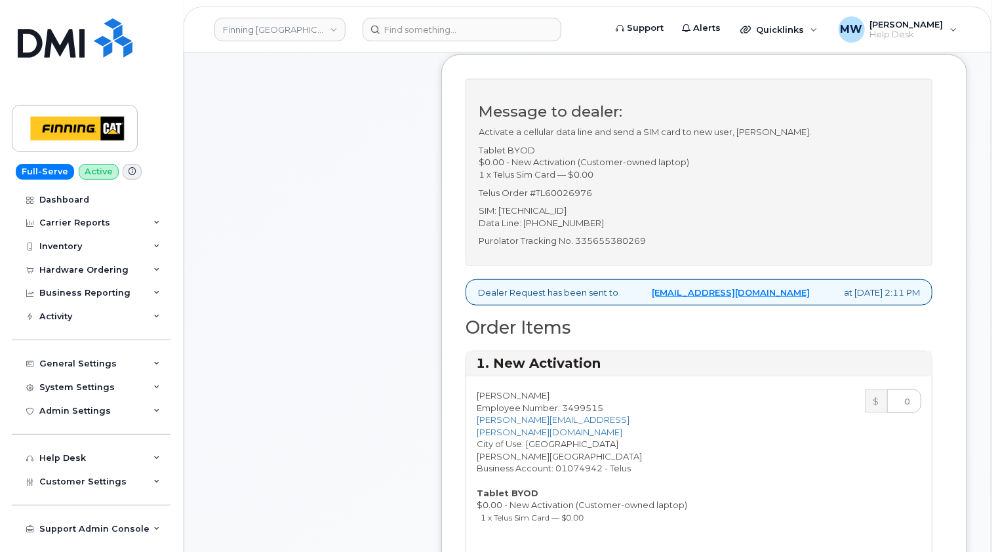
click at [606, 247] on p "Purolator Tracking No. 335655380269" at bounding box center [699, 241] width 441 height 12
copy p "335655380269"
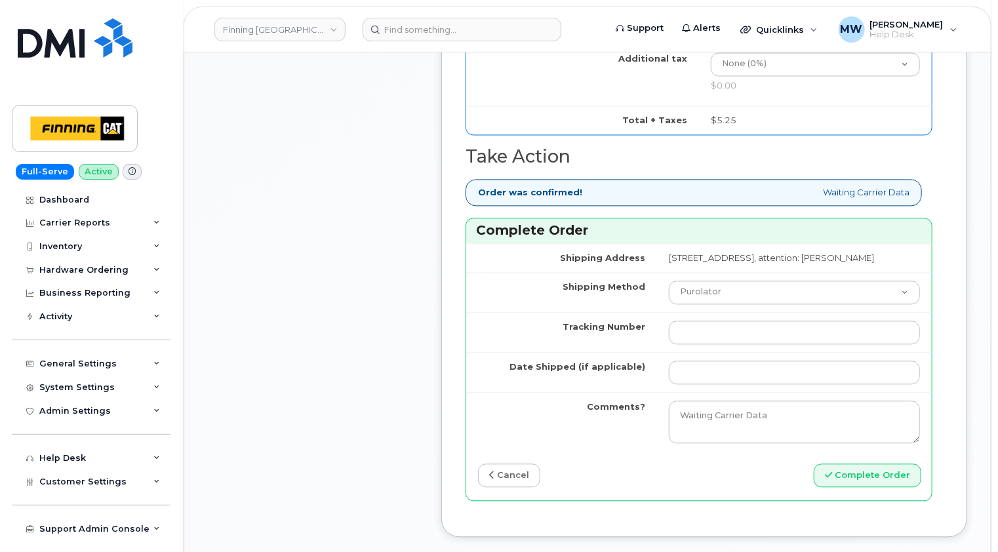
scroll to position [1312, 0]
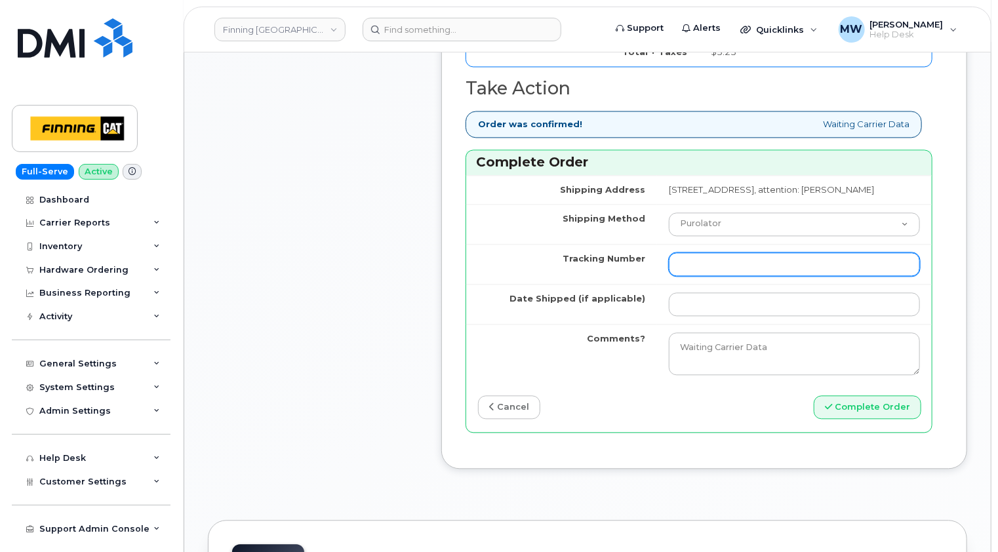
click at [669, 268] on input "Tracking Number" at bounding box center [794, 264] width 251 height 24
paste input "335655380269"
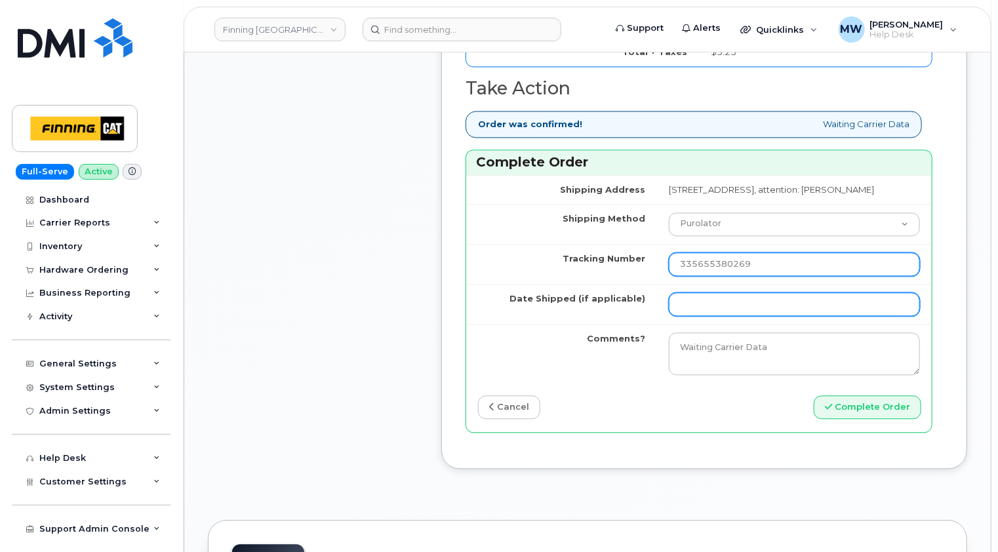
type input "335655380269"
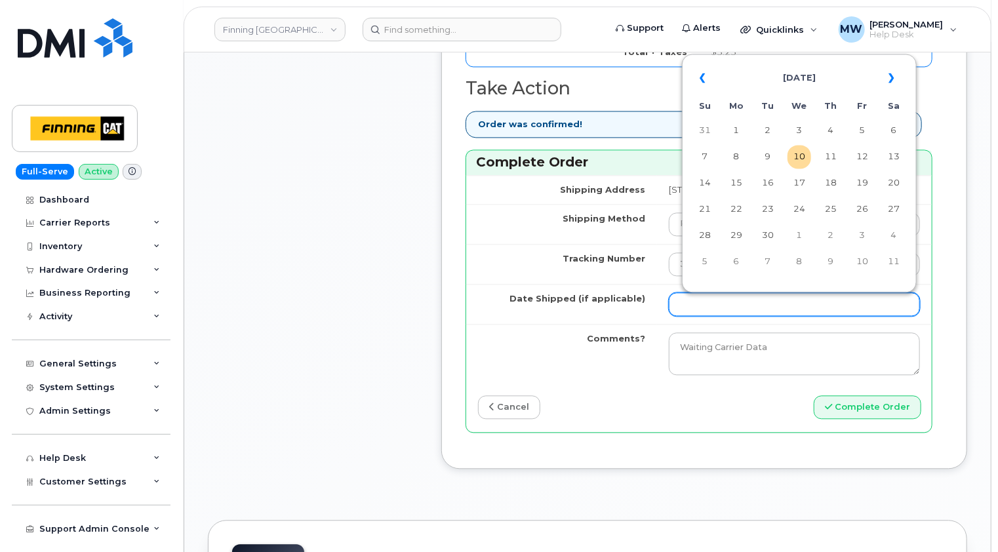
click at [669, 313] on input "Date Shipped (if applicable)" at bounding box center [794, 304] width 251 height 24
click at [799, 161] on td "10" at bounding box center [800, 157] width 24 height 24
type input "2025-09-10"
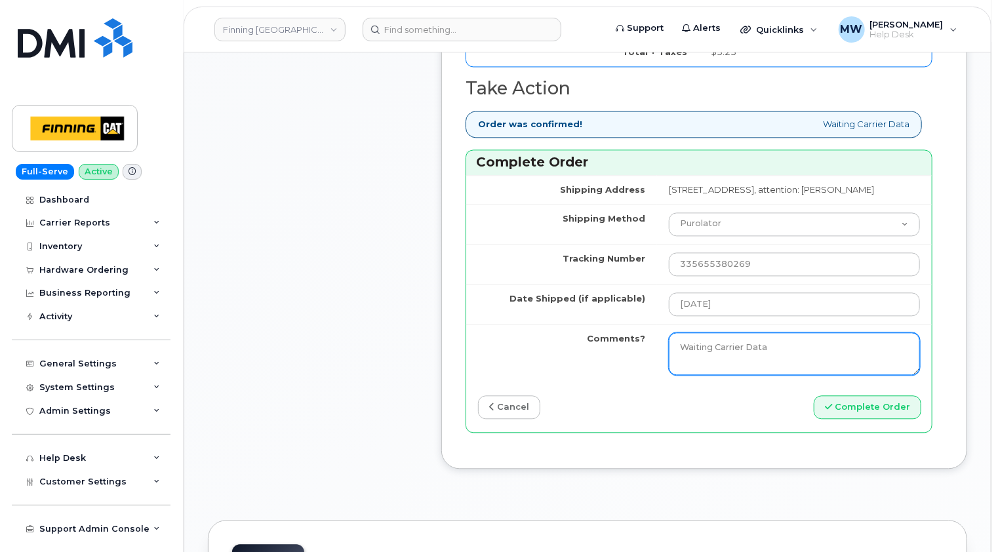
drag, startPoint x: 726, startPoint y: 363, endPoint x: 548, endPoint y: 362, distance: 177.7
click at [548, 362] on tr "Comments? Waiting Carrier Data" at bounding box center [699, 354] width 466 height 60
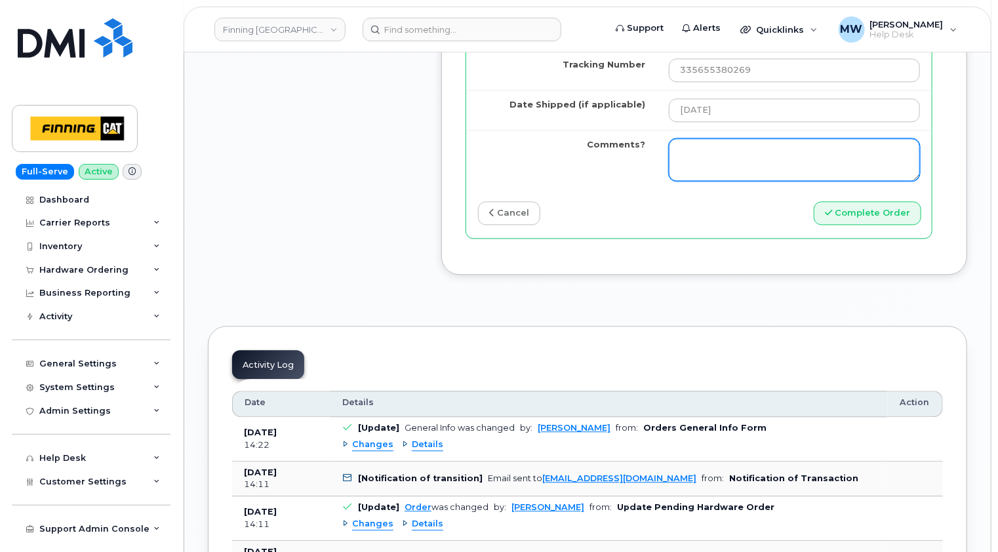
scroll to position [1508, 0]
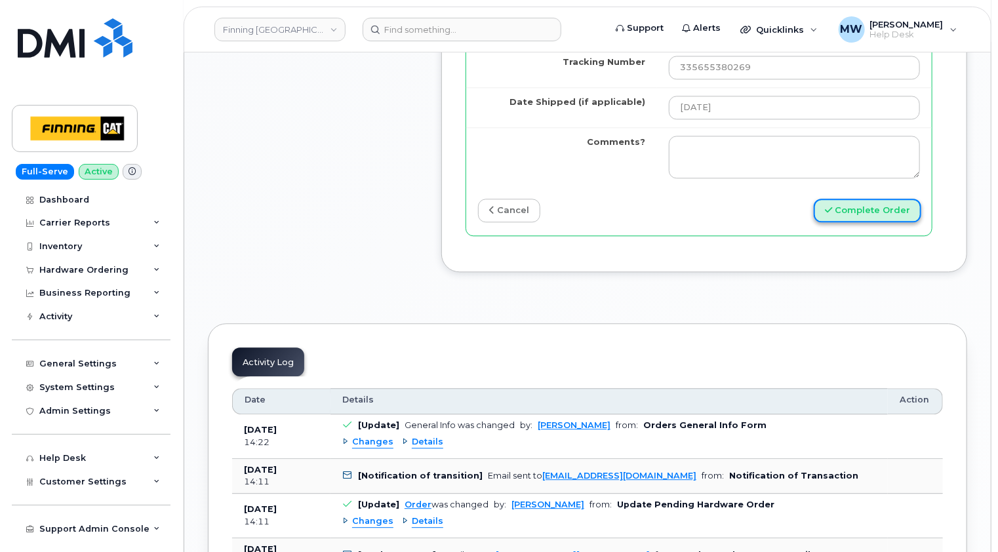
click at [868, 220] on button "Complete Order" at bounding box center [868, 211] width 108 height 24
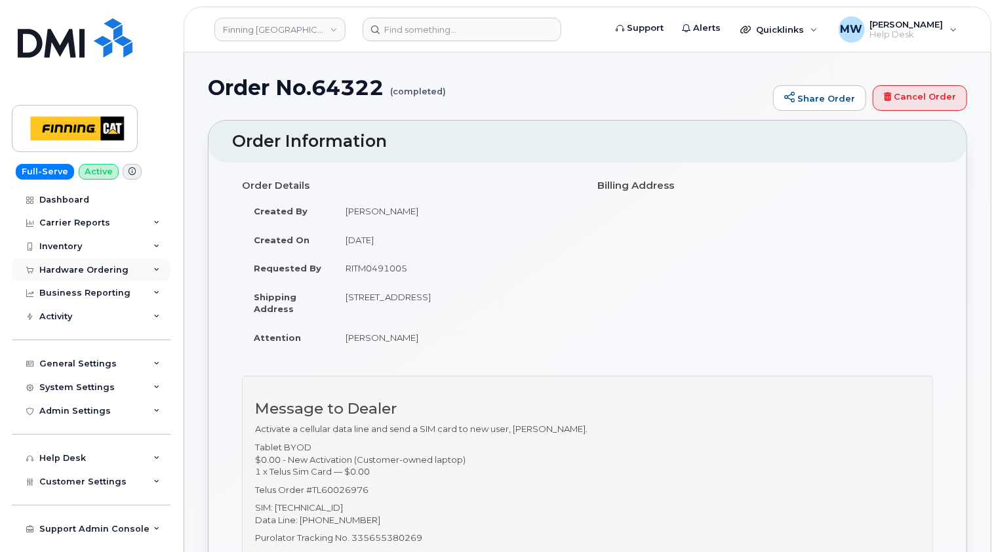
click at [94, 273] on div "Hardware Ordering" at bounding box center [83, 270] width 89 height 10
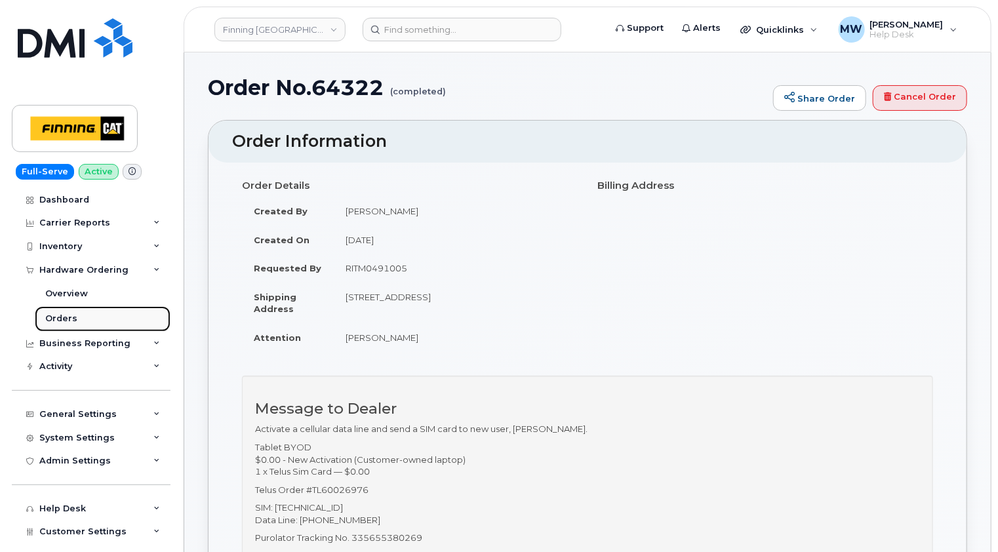
click at [58, 316] on div "Orders" at bounding box center [61, 319] width 32 height 12
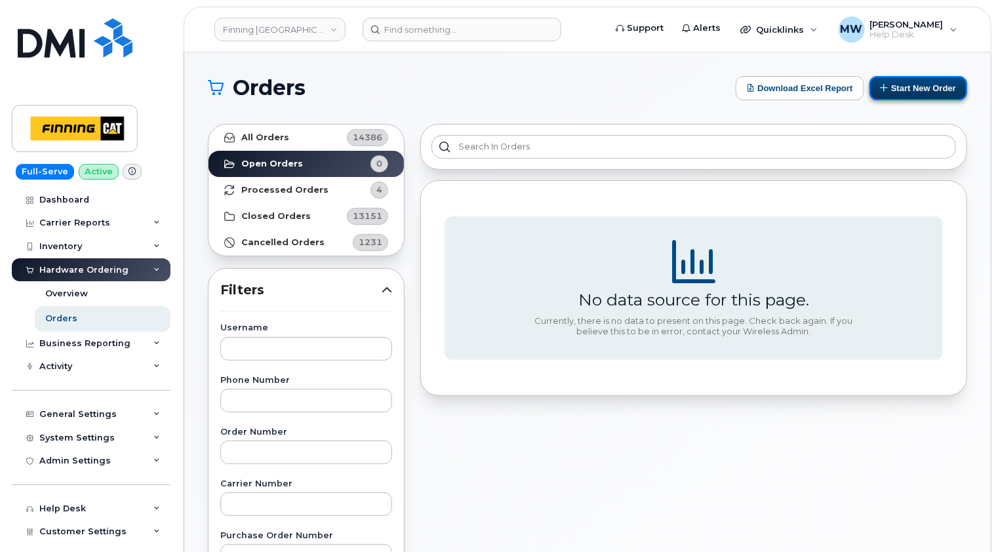
click at [952, 90] on button "Start New Order" at bounding box center [919, 88] width 98 height 24
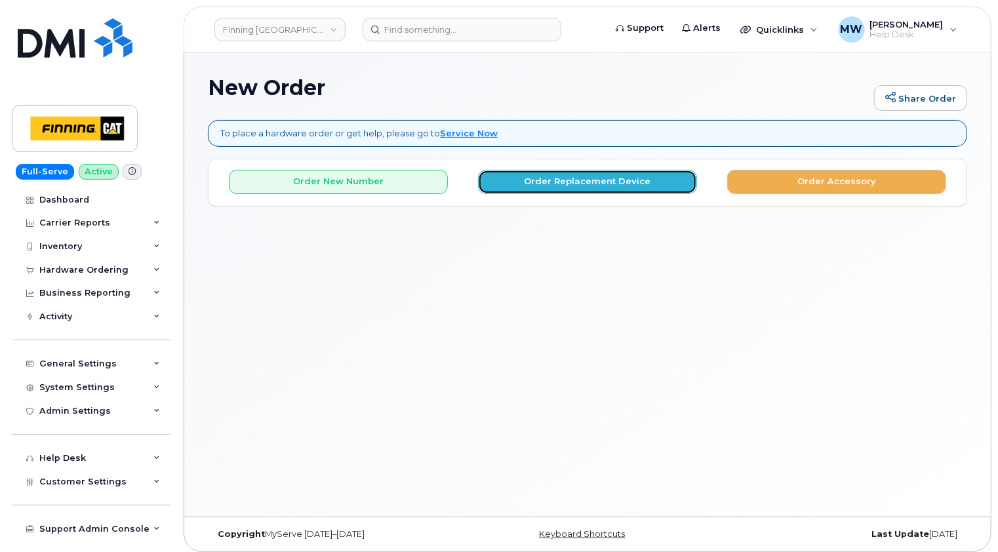
click at [527, 181] on button "Order Replacement Device" at bounding box center [587, 182] width 219 height 24
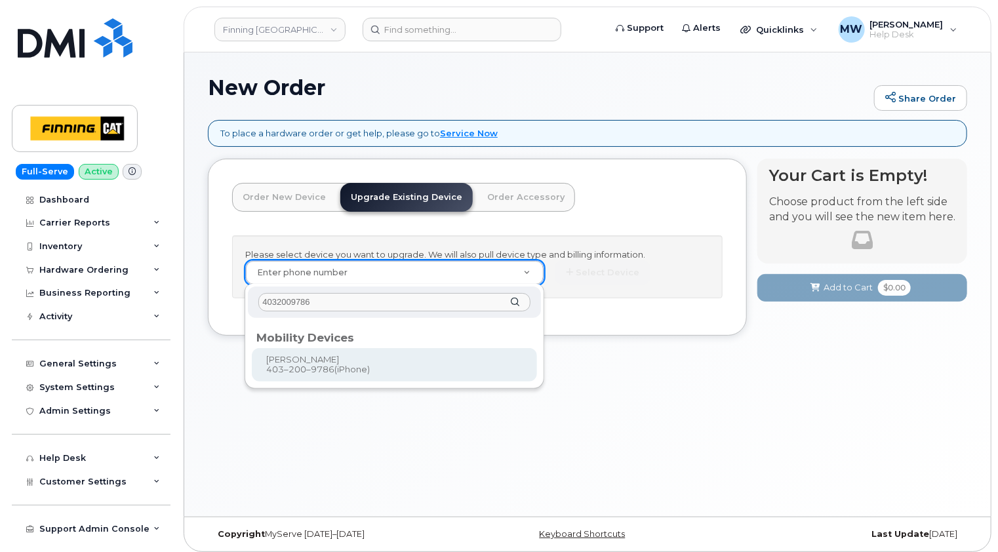
type input "4032009786"
type input "374582"
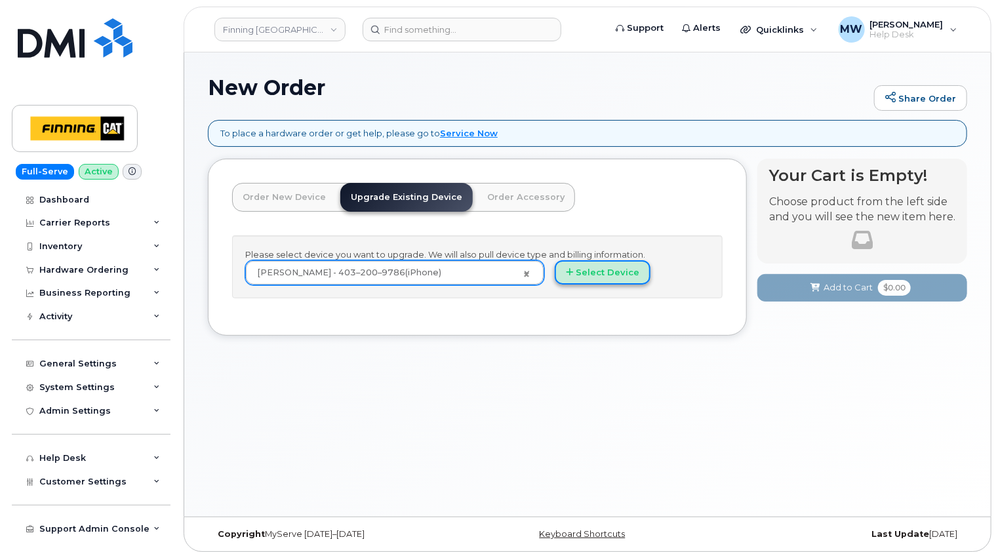
click at [619, 266] on button "Select Device" at bounding box center [603, 272] width 96 height 24
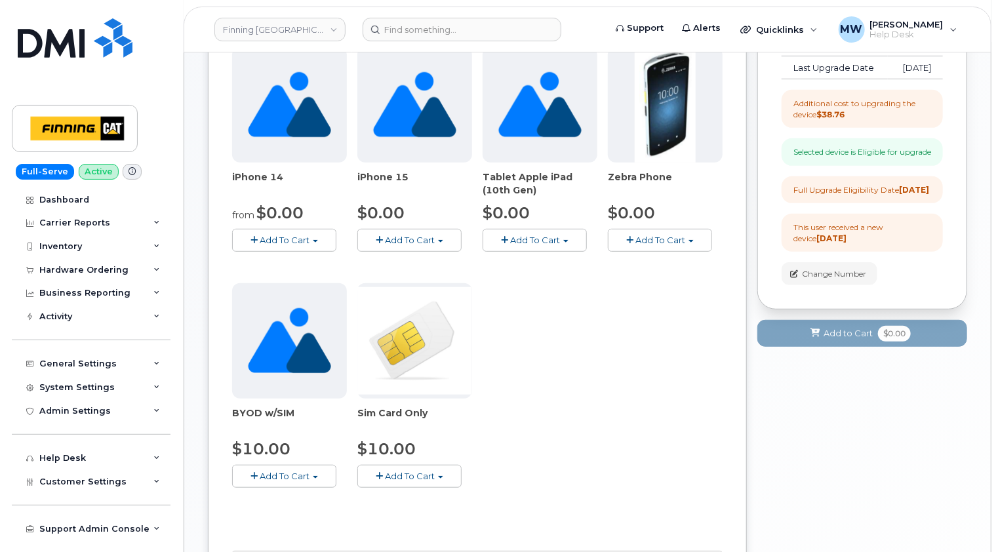
scroll to position [459, 0]
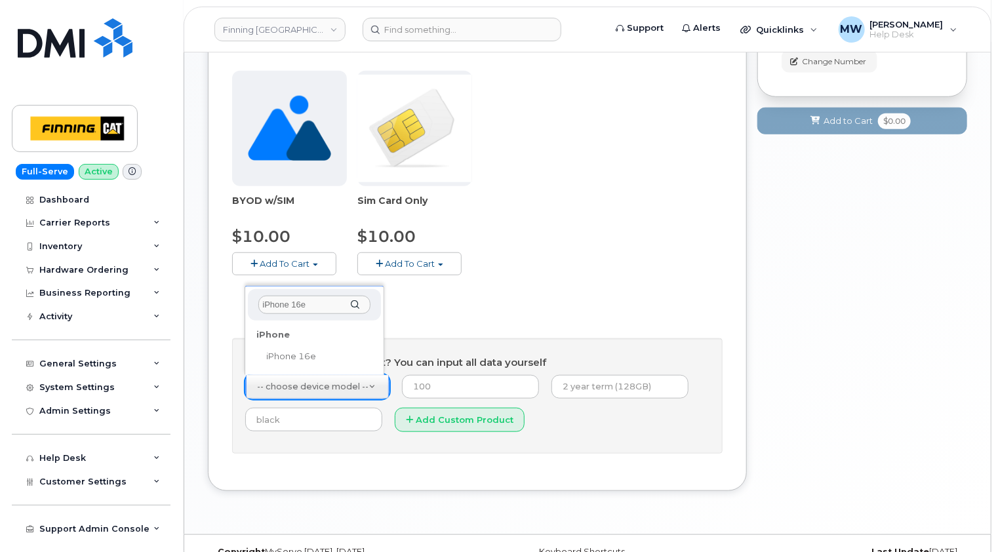
type input "iPhone 16e"
select select "2883"
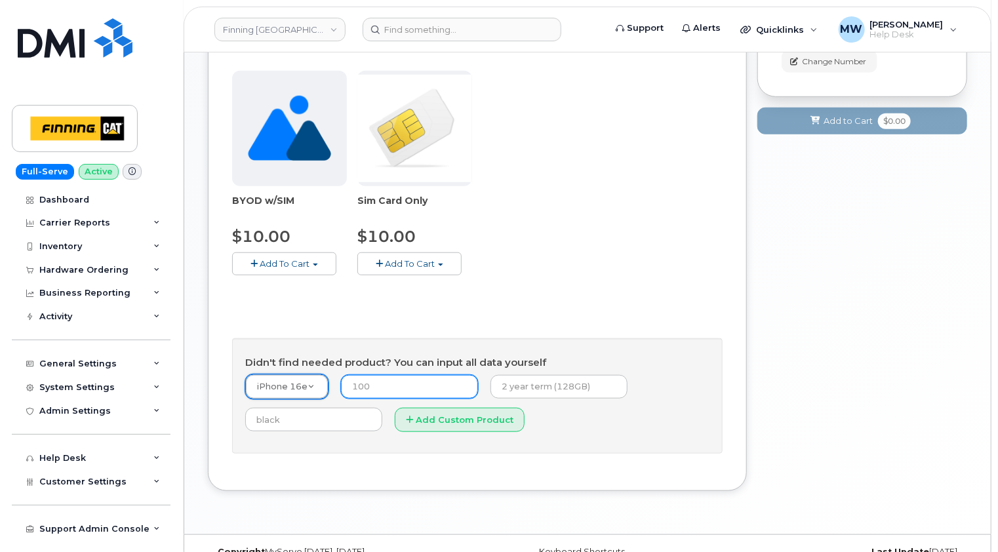
click at [406, 384] on input "number" at bounding box center [409, 387] width 137 height 24
type input "0.00"
type input "3-year term (128GB)"
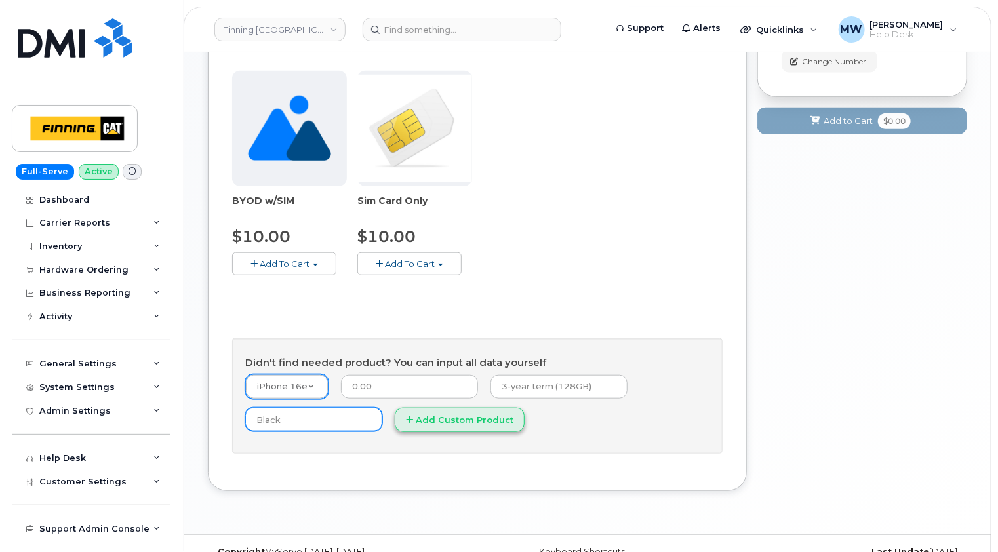
type input "Black"
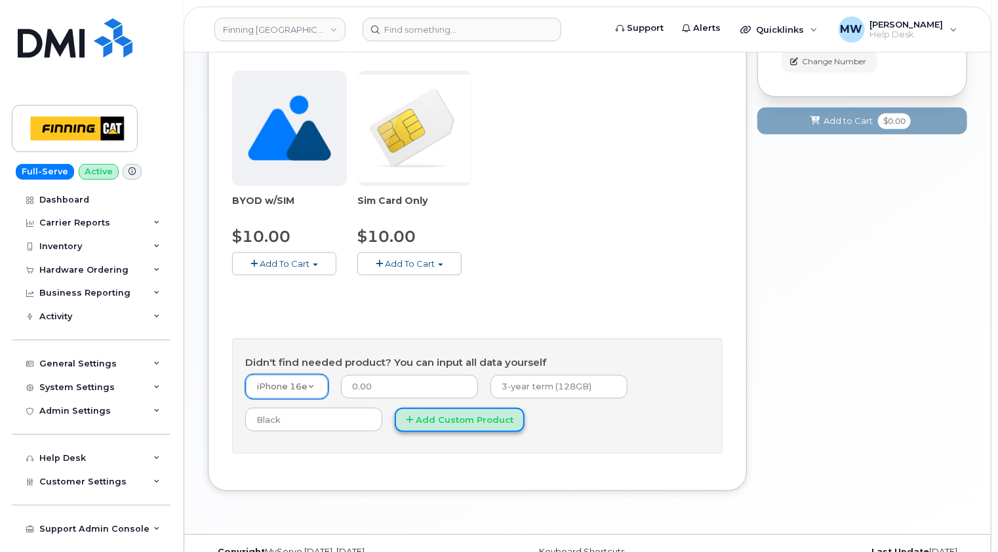
click at [452, 428] on button "Add Custom Product" at bounding box center [460, 420] width 130 height 24
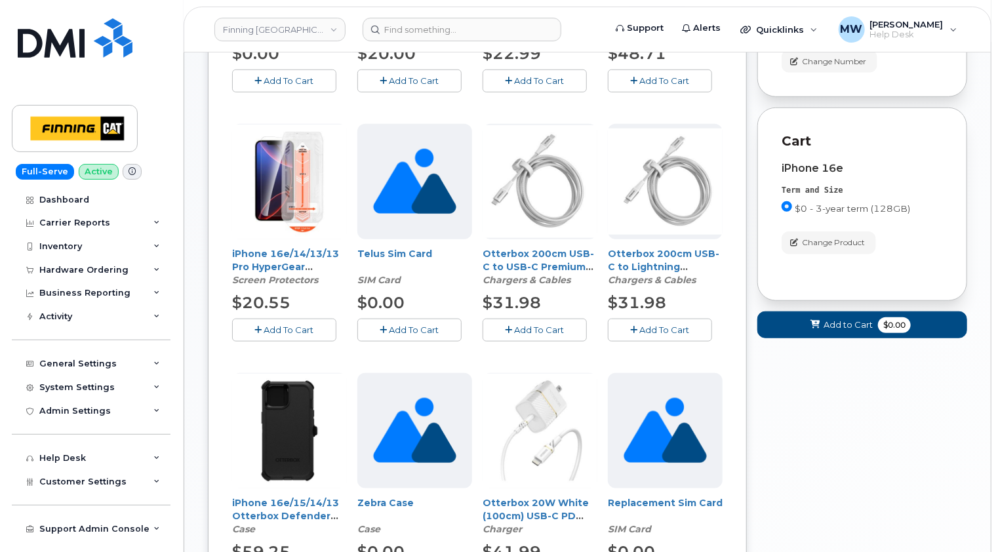
click at [304, 333] on span "Add To Cart" at bounding box center [289, 330] width 50 height 10
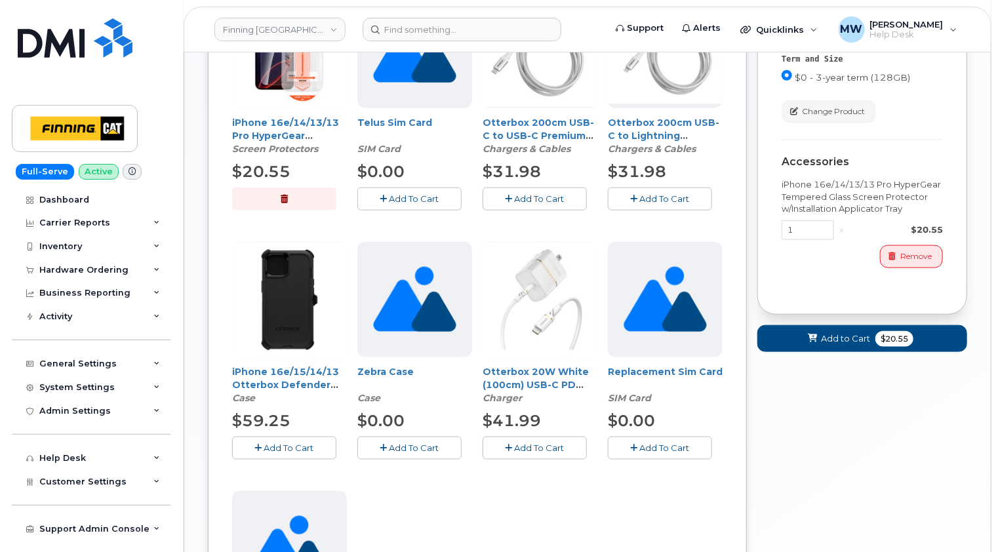
scroll to position [262, 0]
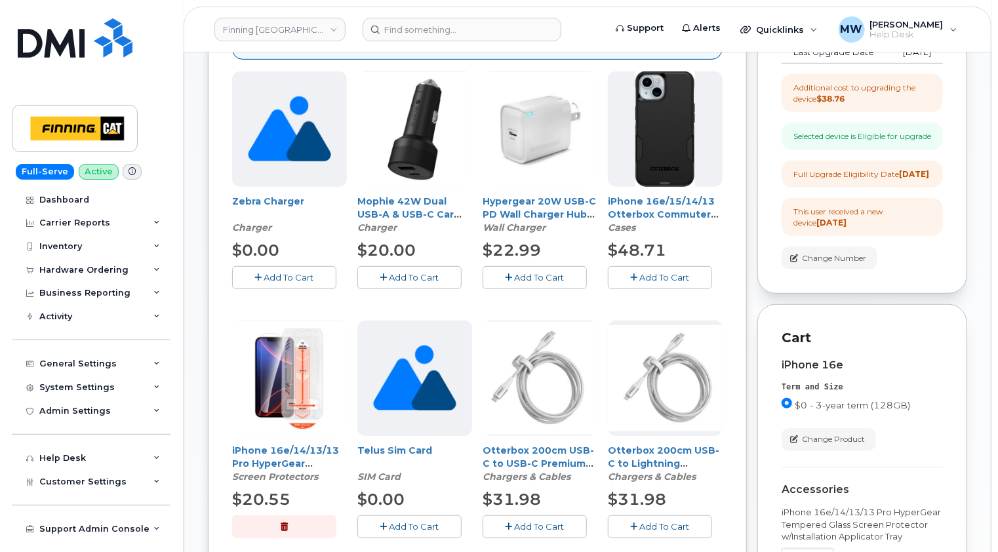
click at [664, 272] on span "Add To Cart" at bounding box center [665, 277] width 50 height 10
click at [524, 279] on span "Add To Cart" at bounding box center [540, 277] width 50 height 10
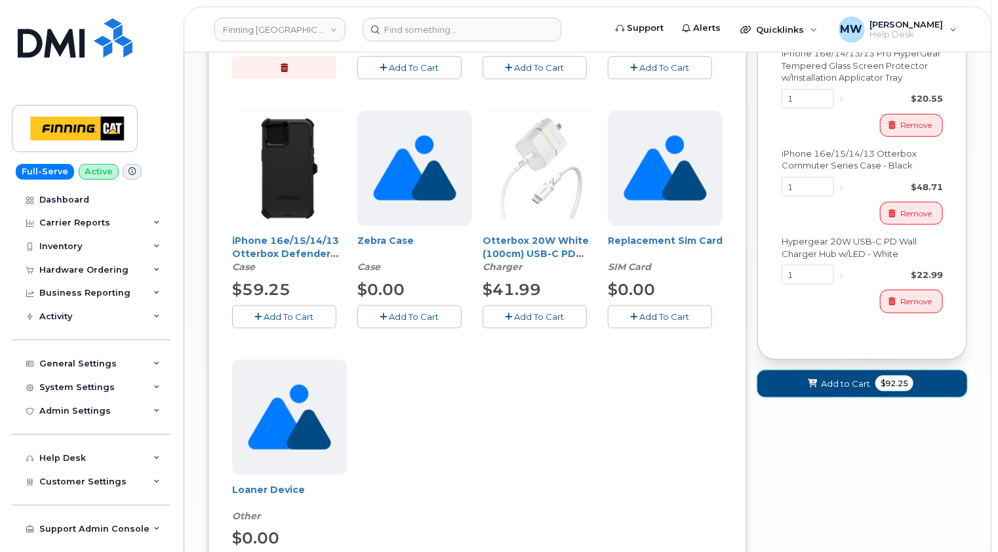
click at [863, 390] on span "Add to Cart" at bounding box center [845, 384] width 49 height 12
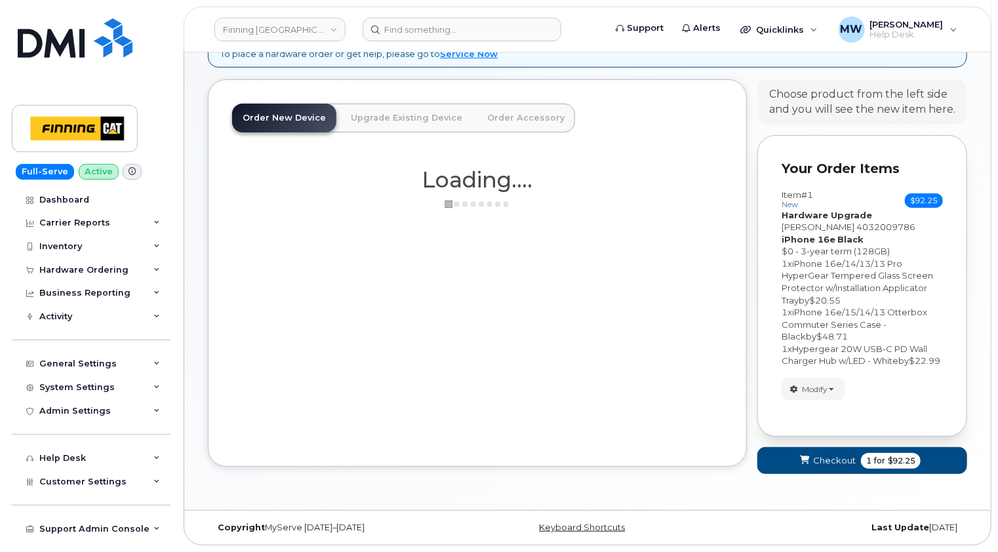
scroll to position [89, 0]
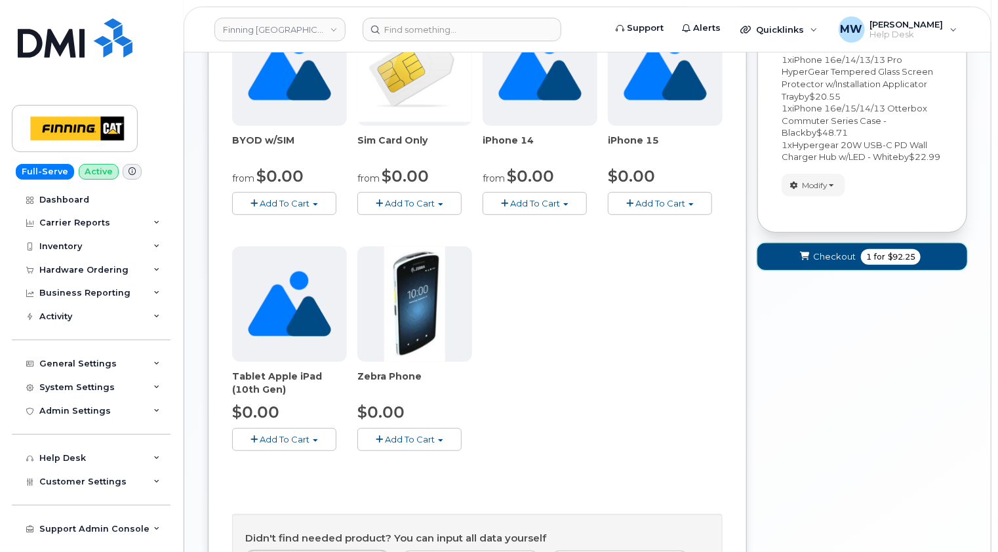
drag, startPoint x: 834, startPoint y: 266, endPoint x: 784, endPoint y: 275, distance: 51.3
click at [835, 263] on span "Checkout" at bounding box center [834, 257] width 43 height 12
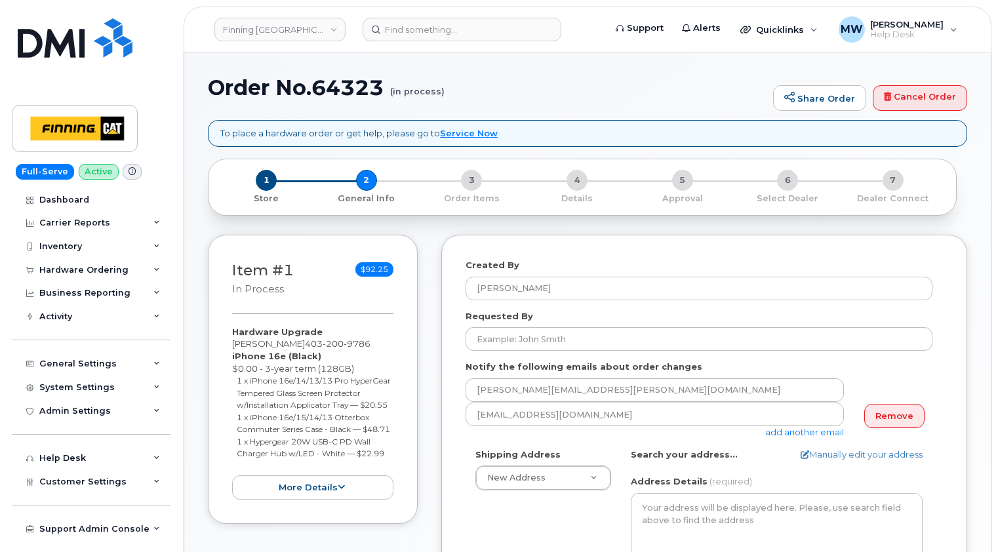
select select
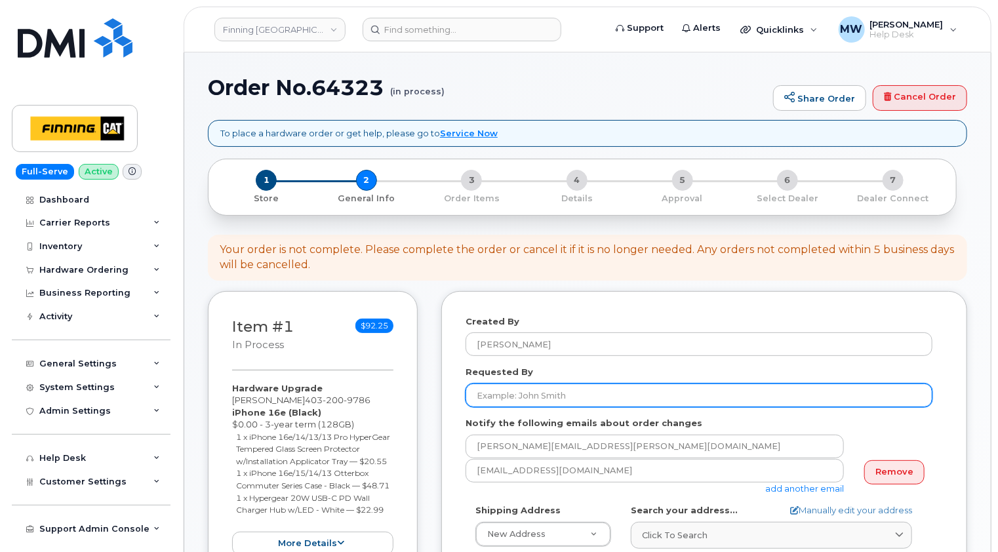
click at [514, 395] on input "Requested By" at bounding box center [699, 396] width 467 height 24
paste input "RITM0490956"
type input "RITM0490956"
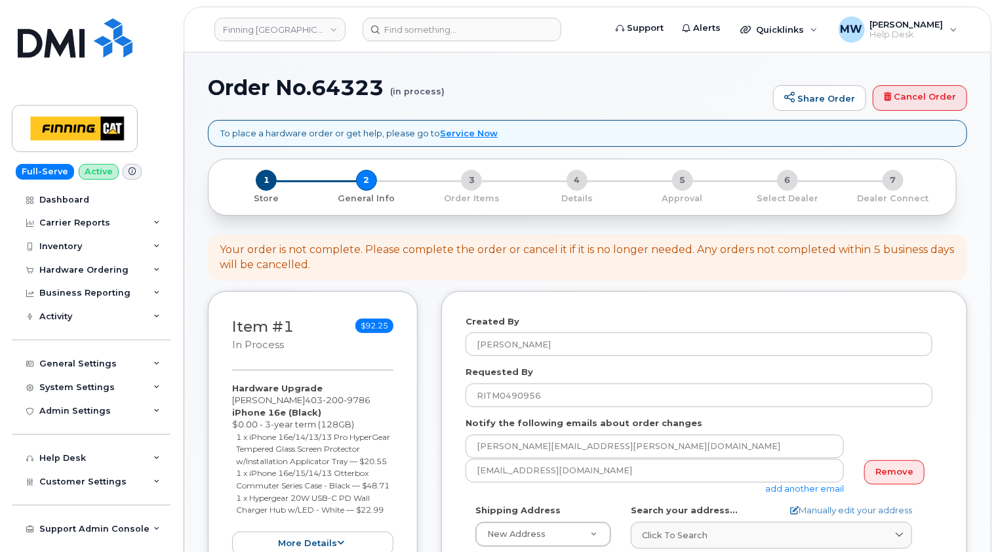
click at [937, 378] on div "Requested By RITM0490956" at bounding box center [704, 386] width 477 height 41
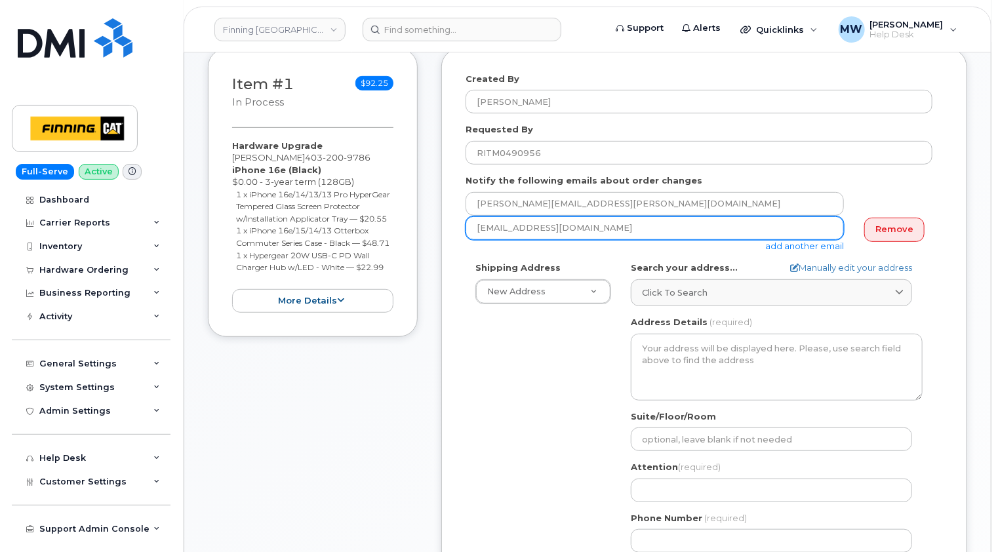
scroll to position [262, 0]
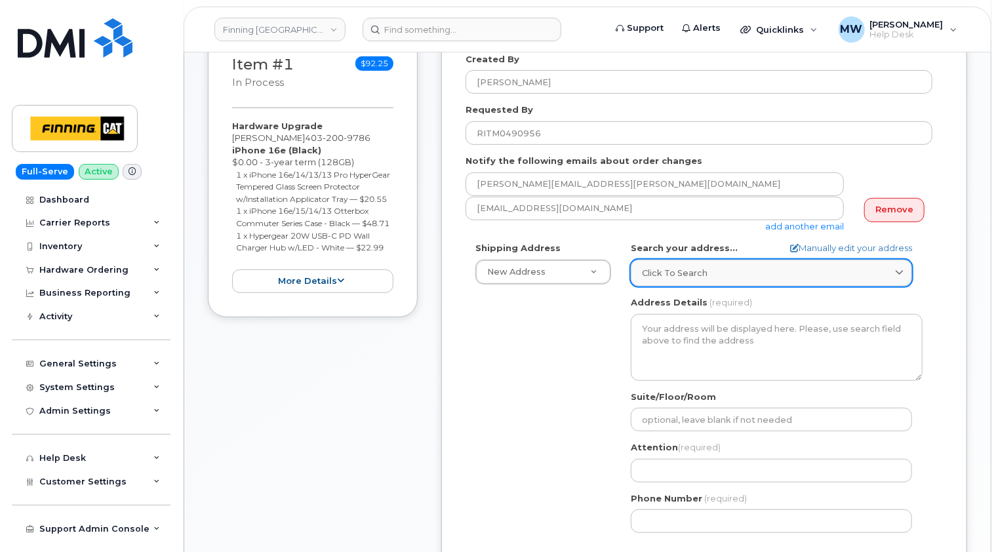
click at [729, 268] on div "Click to search" at bounding box center [771, 273] width 259 height 12
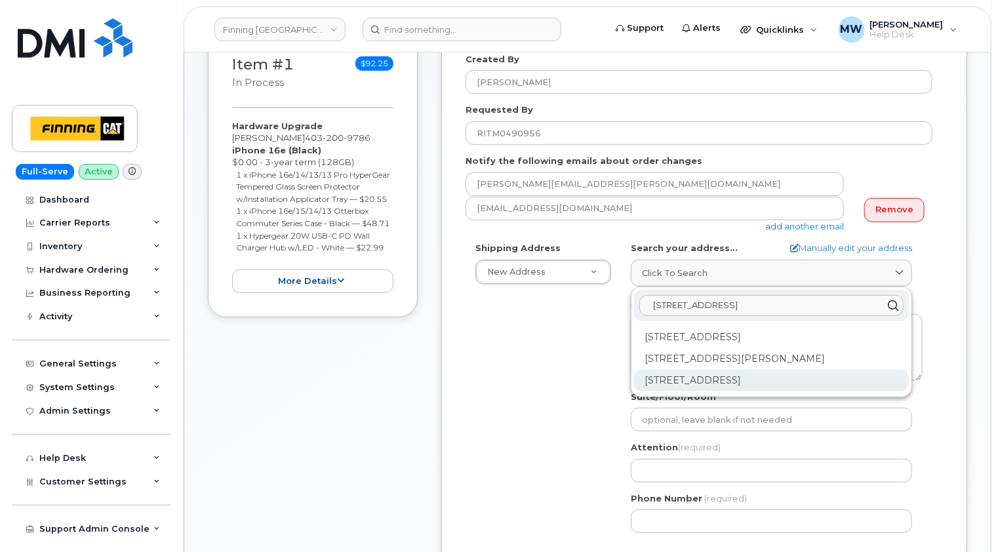
type input "[STREET_ADDRESS]"
click at [740, 380] on div "[STREET_ADDRESS]" at bounding box center [771, 381] width 275 height 22
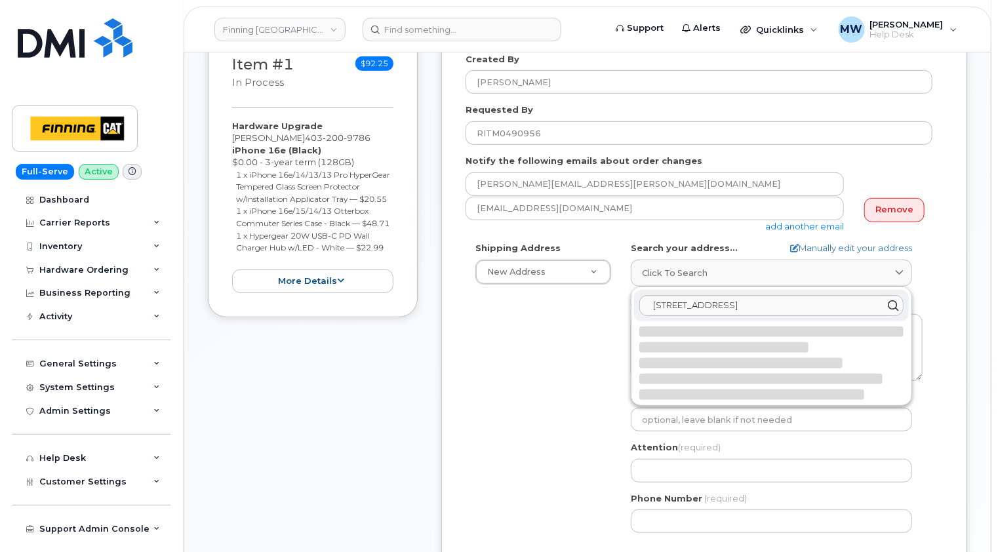
select select
type textarea "[STREET_ADDRESS]"
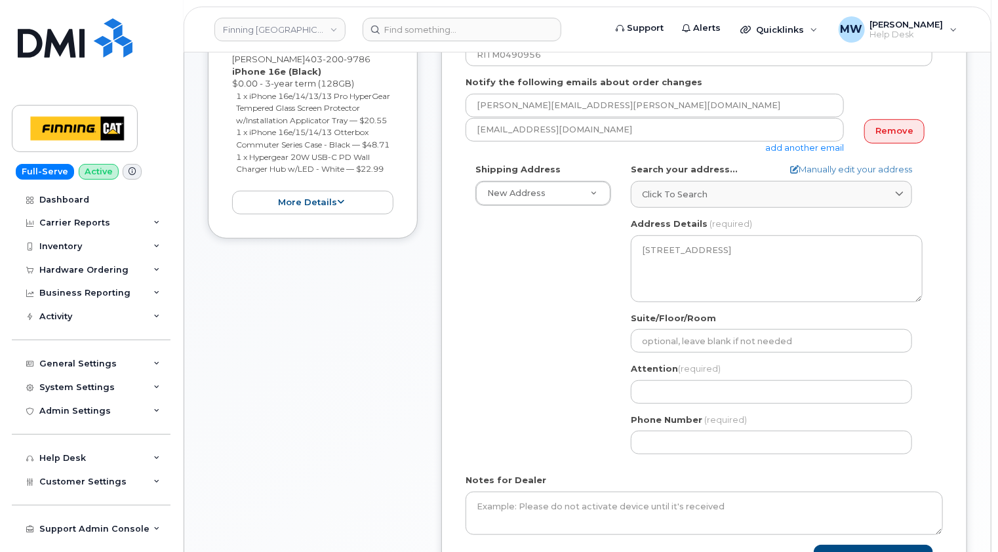
scroll to position [197, 0]
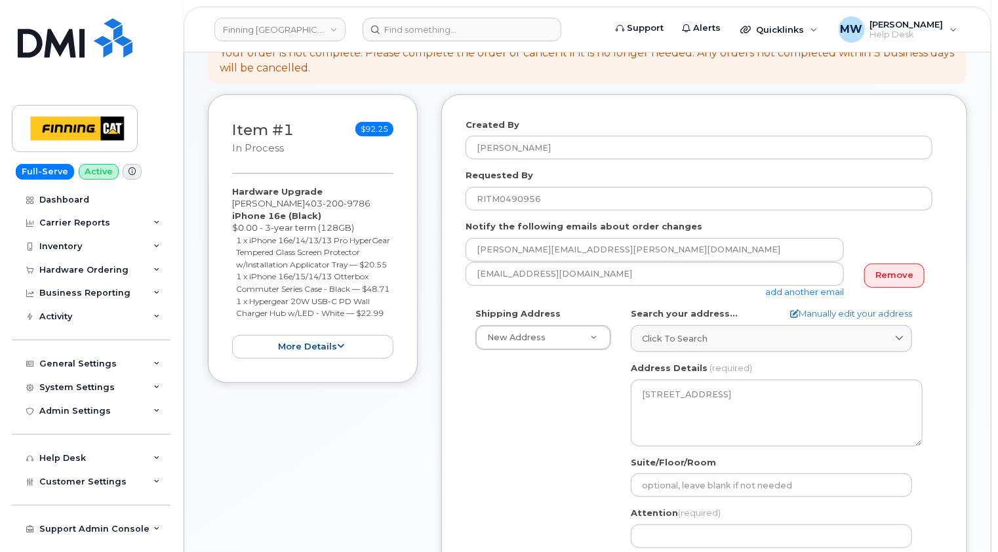
drag, startPoint x: 304, startPoint y: 201, endPoint x: 233, endPoint y: 199, distance: 70.8
click at [233, 199] on div "Hardware Upgrade [PERSON_NAME] [PHONE_NUMBER] iPhone 16e (Black) $0.00 - 3-year…" at bounding box center [312, 273] width 161 height 174
copy div "[PERSON_NAME]"
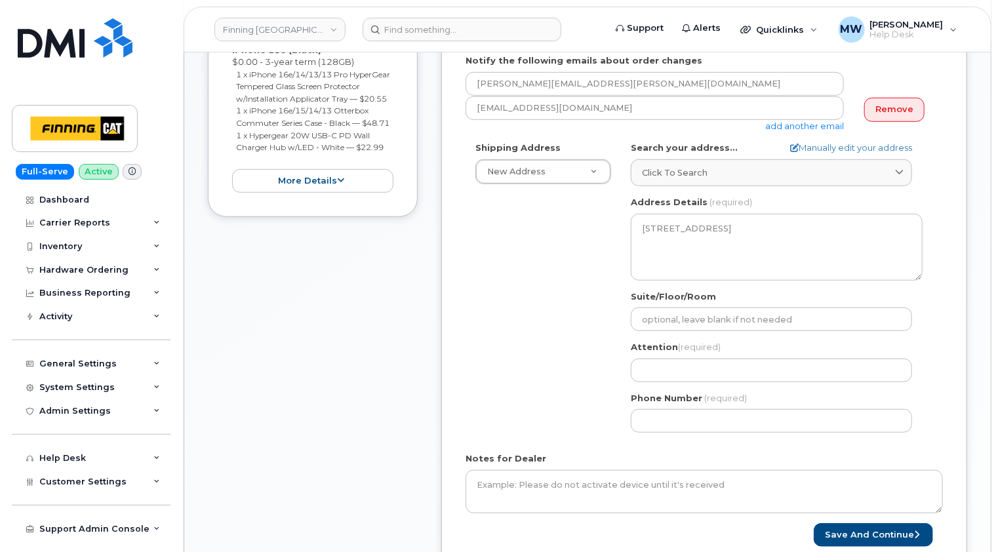
scroll to position [459, 0]
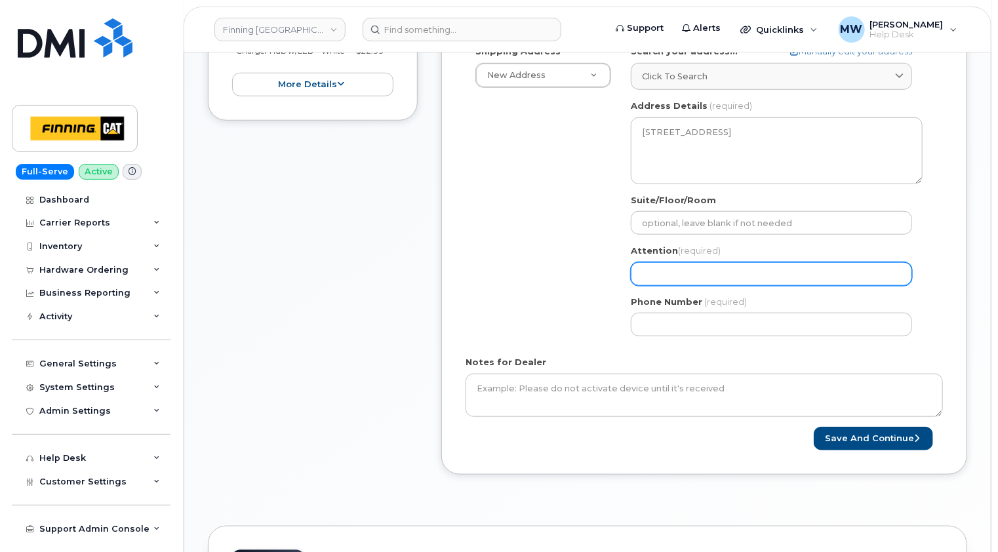
click at [665, 262] on input "Attention (required)" at bounding box center [771, 274] width 281 height 24
paste input "[PERSON_NAME]"
select select
type input "[PERSON_NAME]"
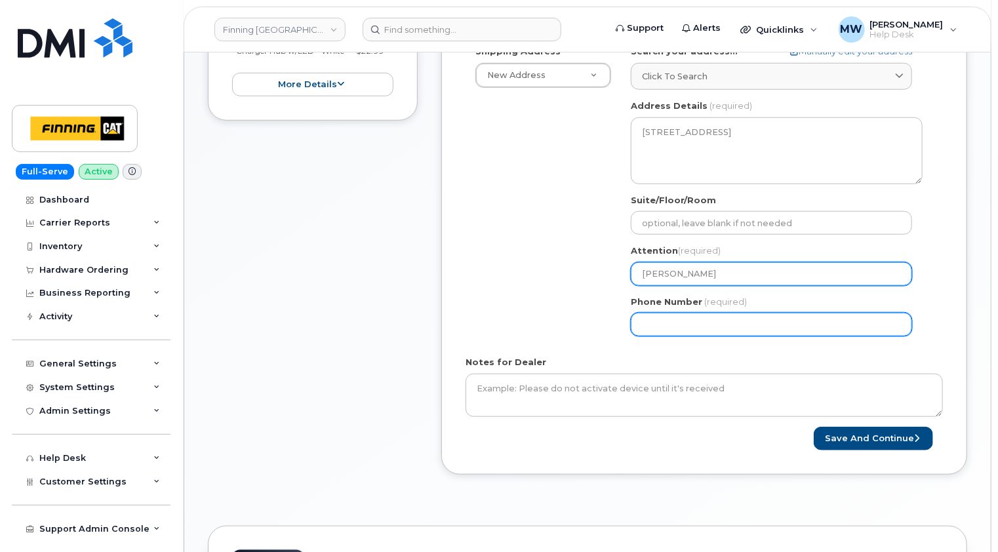
type input "5875992701"
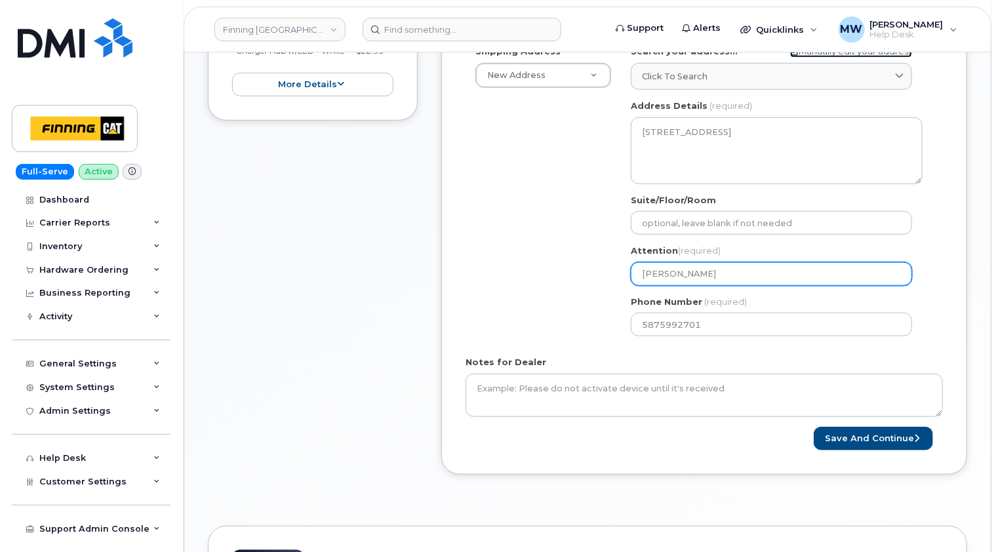
select select
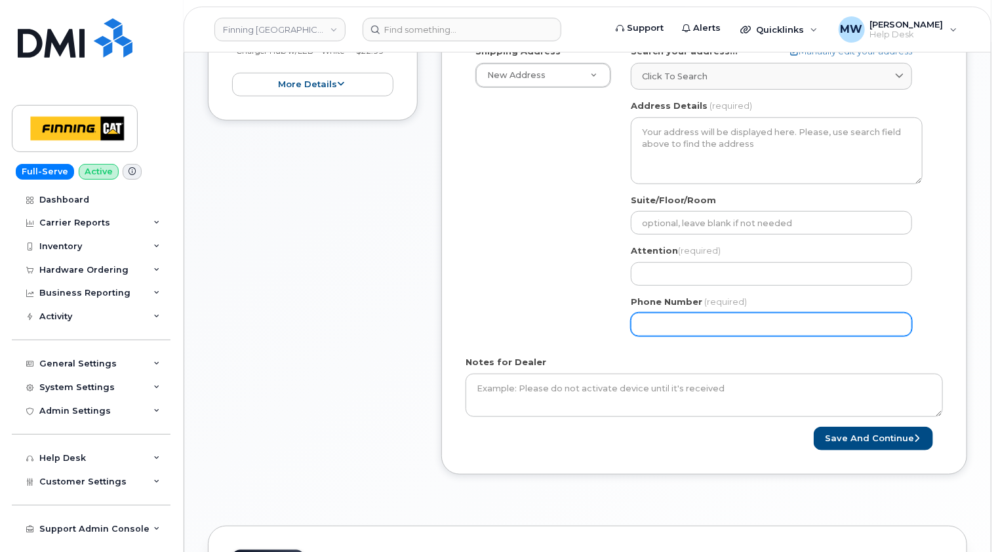
type input "5875992701"
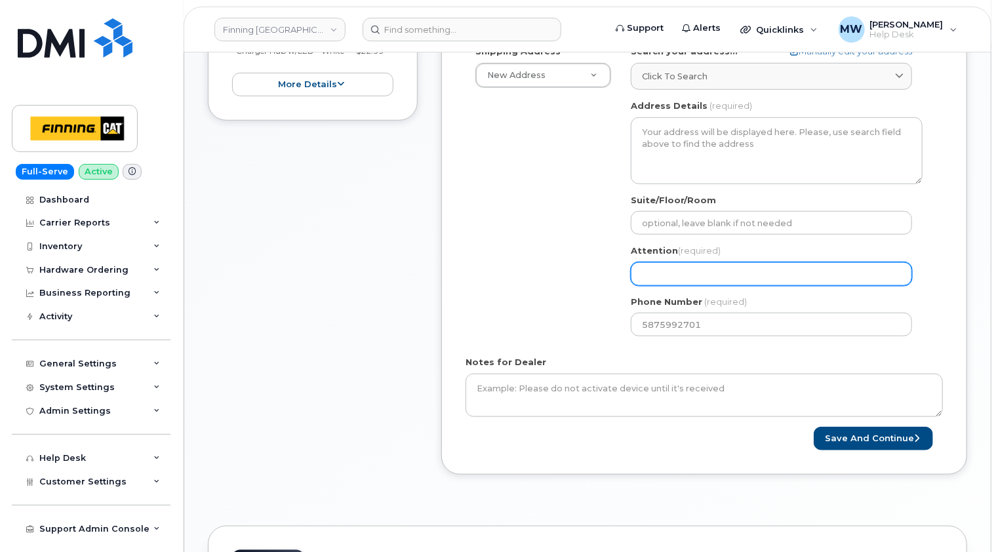
click at [690, 275] on input "Attention (required)" at bounding box center [771, 274] width 281 height 24
paste input "[PERSON_NAME]"
select select
type input "[PERSON_NAME]"
click at [558, 279] on div "Shipping Address New Address New Address 7280 Dixie Rd 13315 156 St NW 54311 Ra…" at bounding box center [699, 195] width 467 height 301
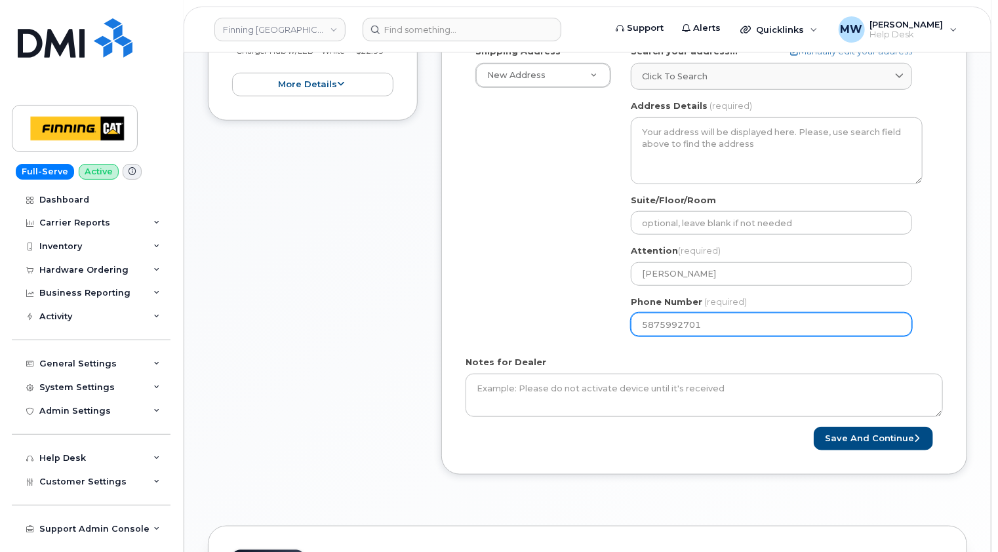
drag, startPoint x: 713, startPoint y: 321, endPoint x: 522, endPoint y: 321, distance: 191.5
click at [523, 321] on div "Shipping Address New Address New Address 7280 Dixie Rd 13315 156 St NW 54311 Ra…" at bounding box center [699, 195] width 467 height 301
select select
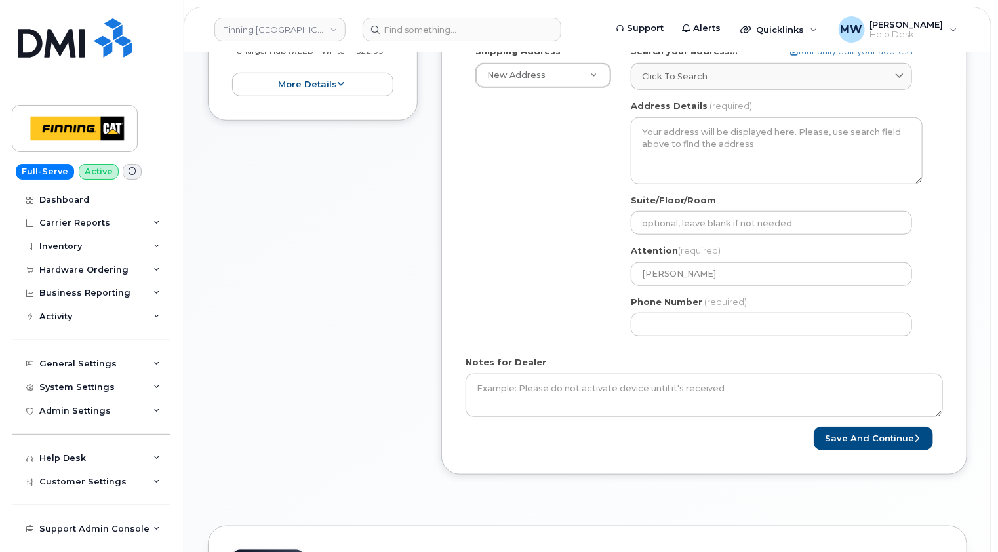
click at [538, 171] on div "Shipping Address New Address New Address 7280 Dixie Rd 13315 156 St NW 54311 Ra…" at bounding box center [699, 195] width 467 height 301
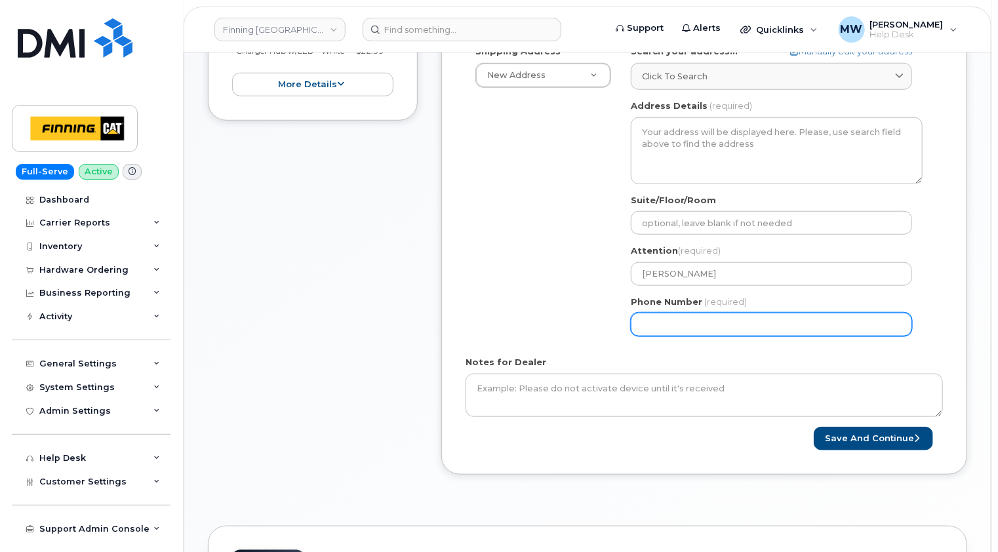
click at [658, 329] on input "Phone Number" at bounding box center [771, 325] width 281 height 24
paste input "4032009786"
select select
type input "4032009786"
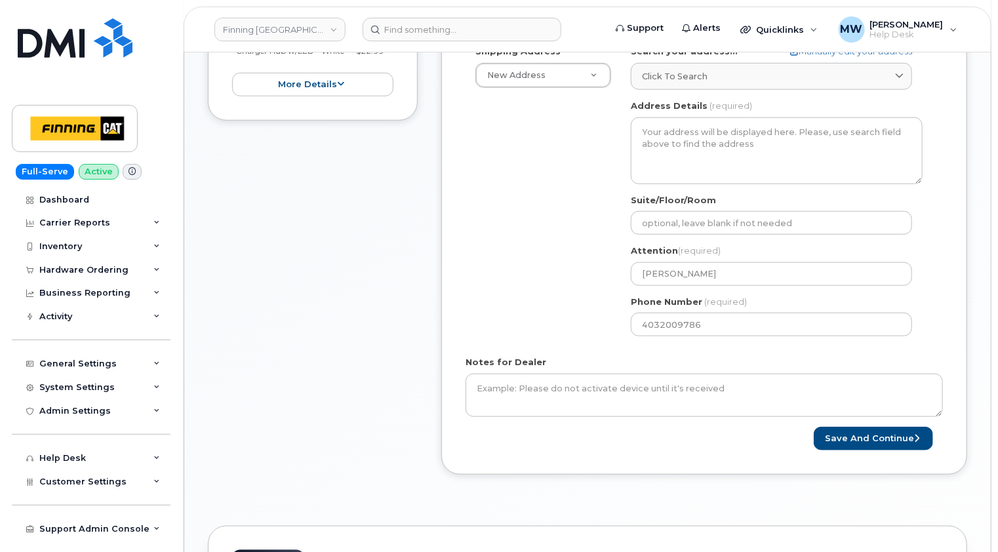
click at [582, 315] on div "Shipping Address New Address New Address 7280 Dixie Rd 13315 156 St NW 54311 Ra…" at bounding box center [699, 195] width 467 height 301
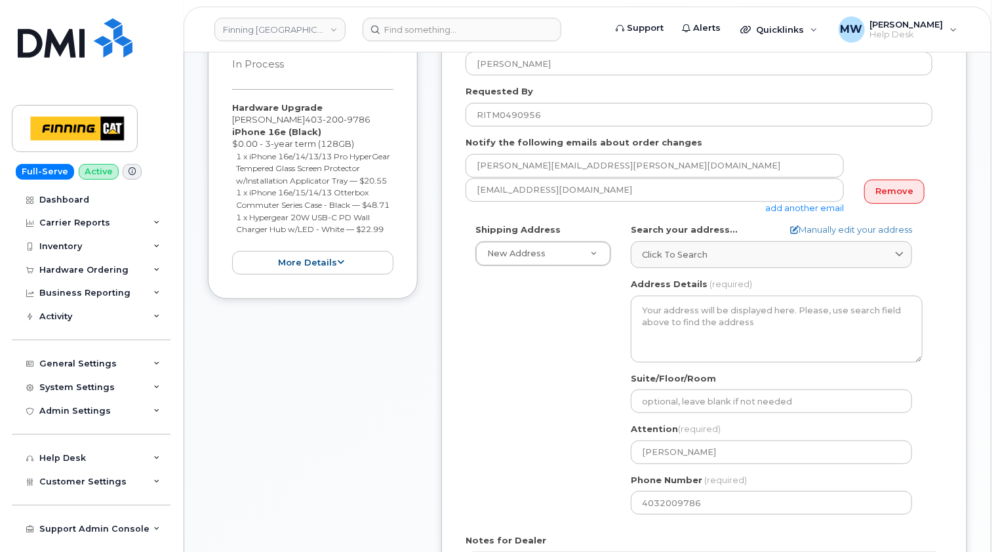
scroll to position [197, 0]
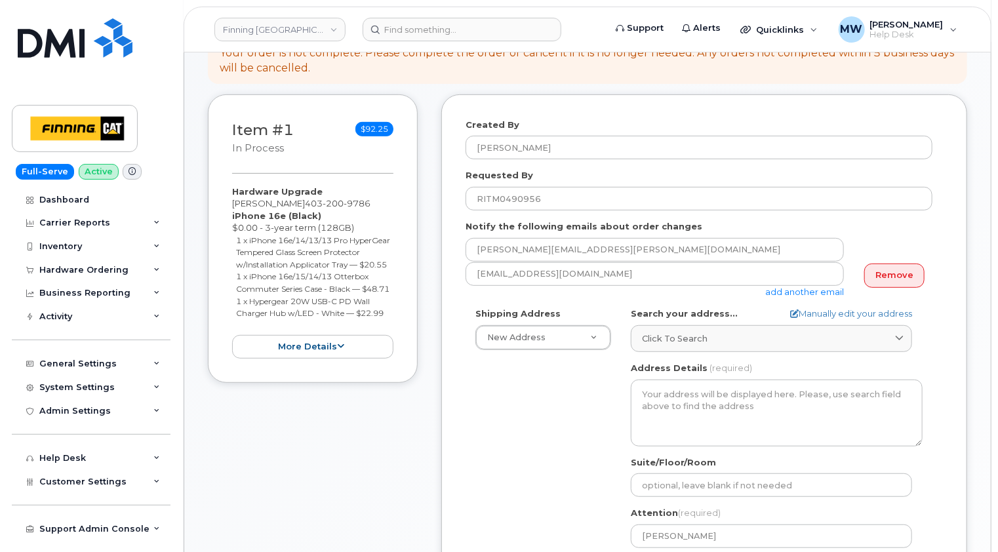
drag, startPoint x: 390, startPoint y: 337, endPoint x: 227, endPoint y: 219, distance: 201.0
click at [227, 219] on div "Item #1 in process $92.25 Hardware Upgrade [PERSON_NAME] [PHONE_NUMBER] iPhone …" at bounding box center [313, 238] width 210 height 289
copy div "iPhone 16e (Black) $0.00 - 3-year term (128GB) 1 x iPhone 16e/14/13/13 Pro Hype…"
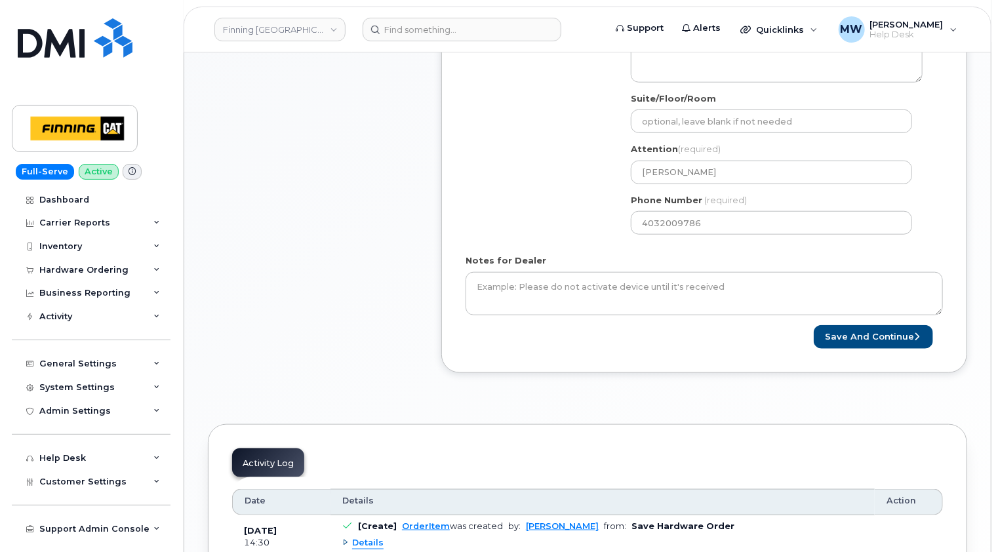
scroll to position [590, 0]
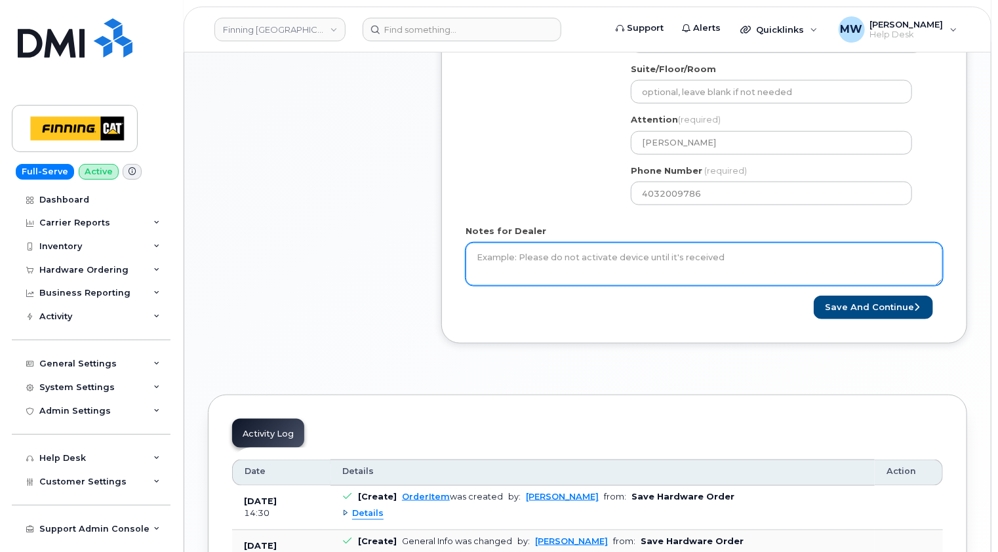
click at [596, 255] on textarea "Notes for Dealer" at bounding box center [704, 264] width 477 height 43
paste textarea "iPhone 16e (Black) $0.00 - 3-year term (128GB) 1 x iPhone 16e/14/13/13 Pro Hype…"
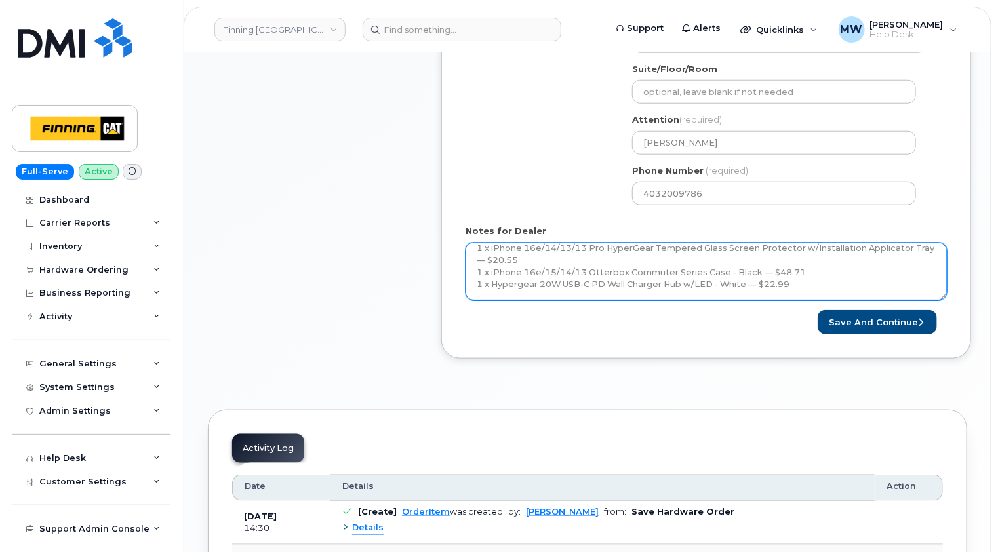
scroll to position [0, 0]
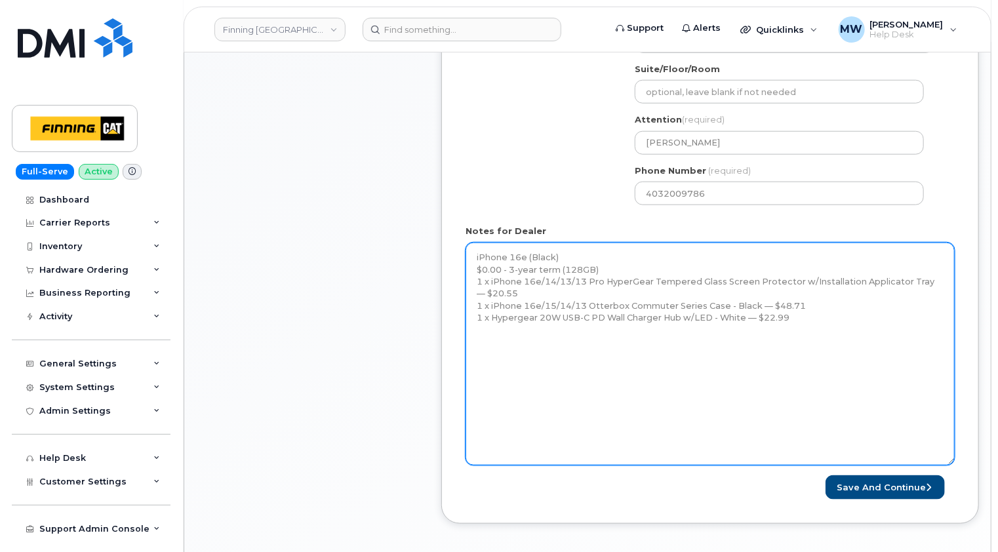
drag, startPoint x: 941, startPoint y: 280, endPoint x: 952, endPoint y: 460, distance: 180.7
click at [952, 460] on textarea "iPhone 16e (Black) $0.00 - 3-year term (128GB) 1 x iPhone 16e/14/13/13 Pro Hype…" at bounding box center [710, 354] width 489 height 223
click at [475, 251] on textarea "iPhone 16e (Black) $0.00 - 3-year term (128GB) 1 x iPhone 16e/14/13/13 Pro Hype…" at bounding box center [710, 354] width 489 height 223
paste textarea "[PERSON_NAME] approved the early pay-out of $19.38."
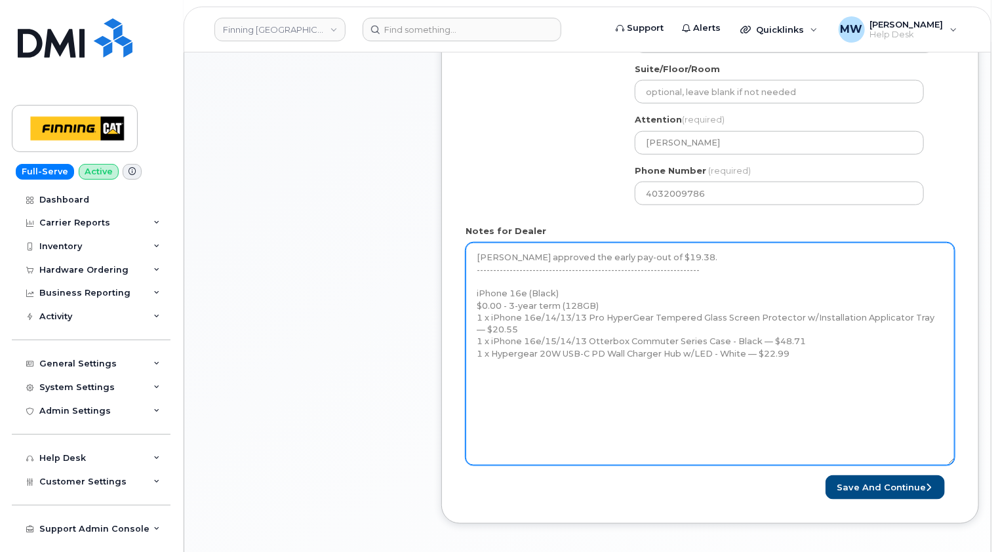
click at [811, 355] on textarea "Kristie Reil approved the early pay-out of $19.38. ----------------------------…" at bounding box center [710, 354] width 489 height 223
click at [502, 384] on textarea "Kristie Reil approved the early pay-out of $19.38. ----------------------------…" at bounding box center [710, 354] width 489 height 223
paste textarea "Telus Order #TL60026996"
type textarea "Kristie Reil approved the early pay-out of $19.38. ----------------------------…"
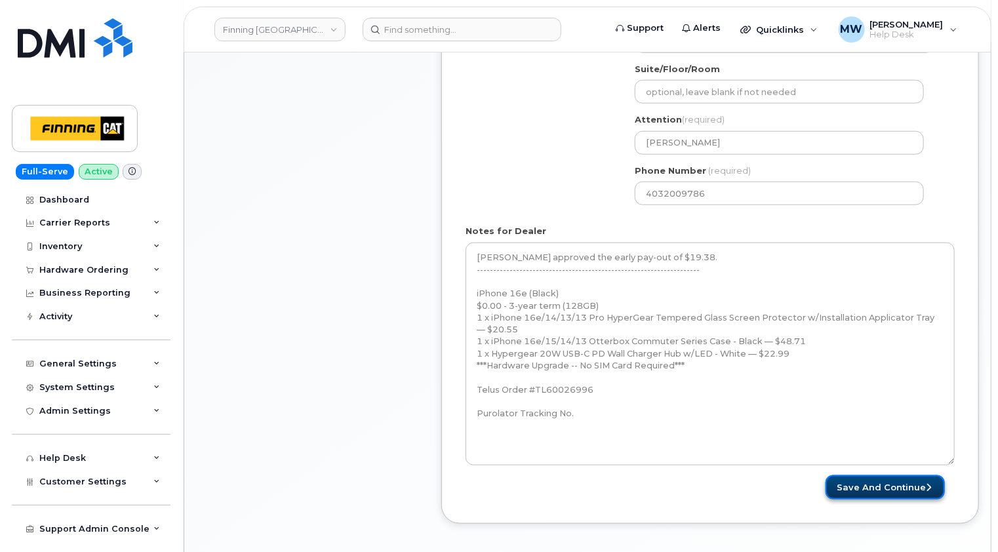
click at [886, 487] on button "Save and Continue" at bounding box center [885, 487] width 119 height 24
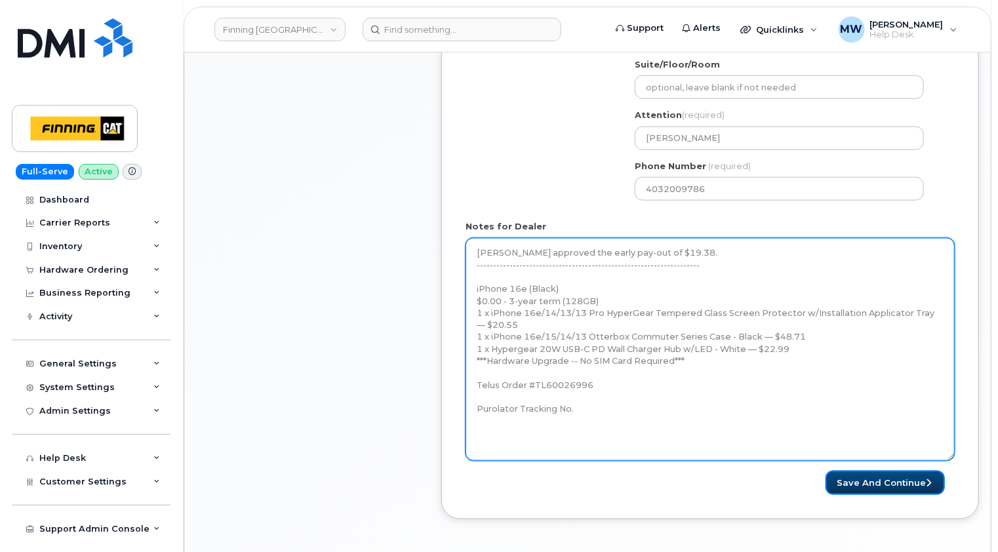
scroll to position [656, 0]
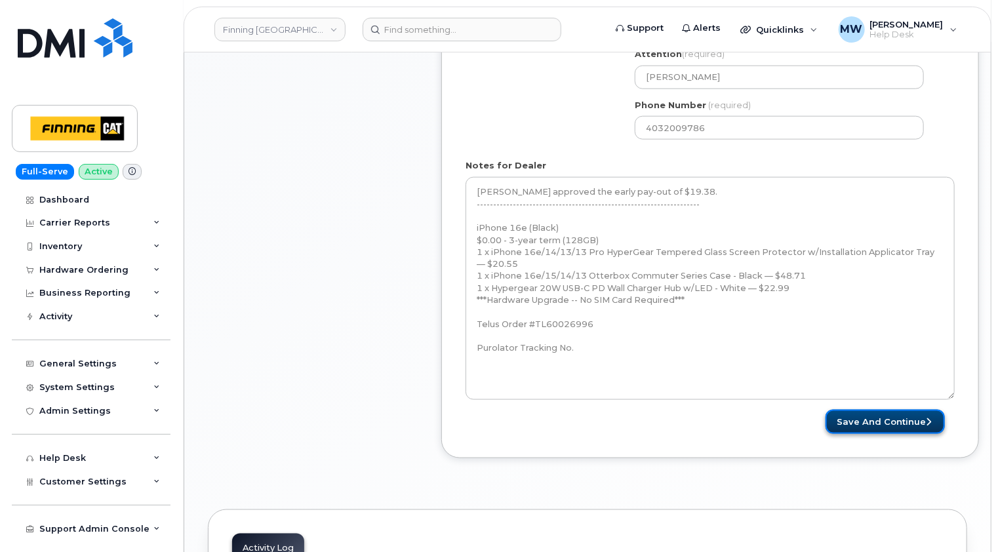
click at [899, 418] on button "Save and Continue" at bounding box center [885, 422] width 119 height 24
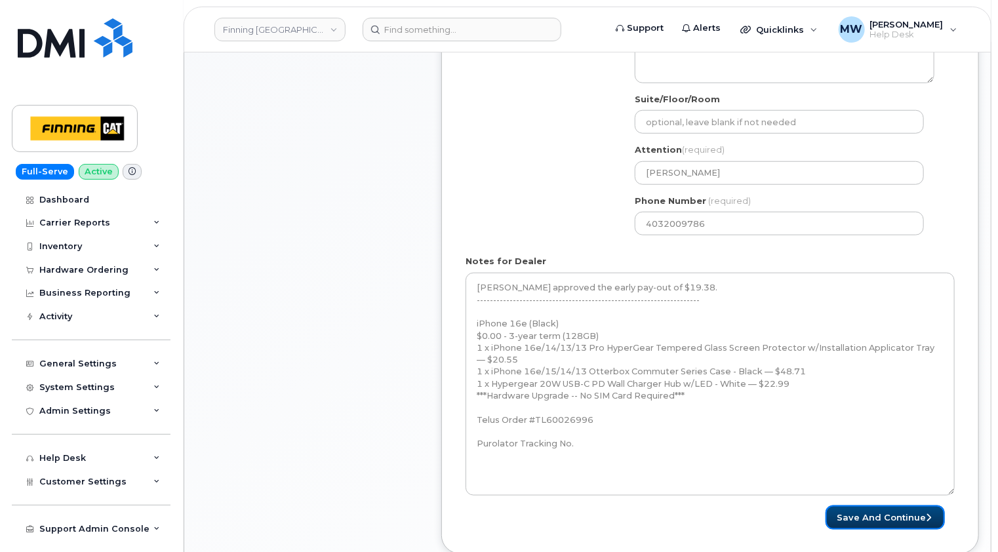
scroll to position [590, 0]
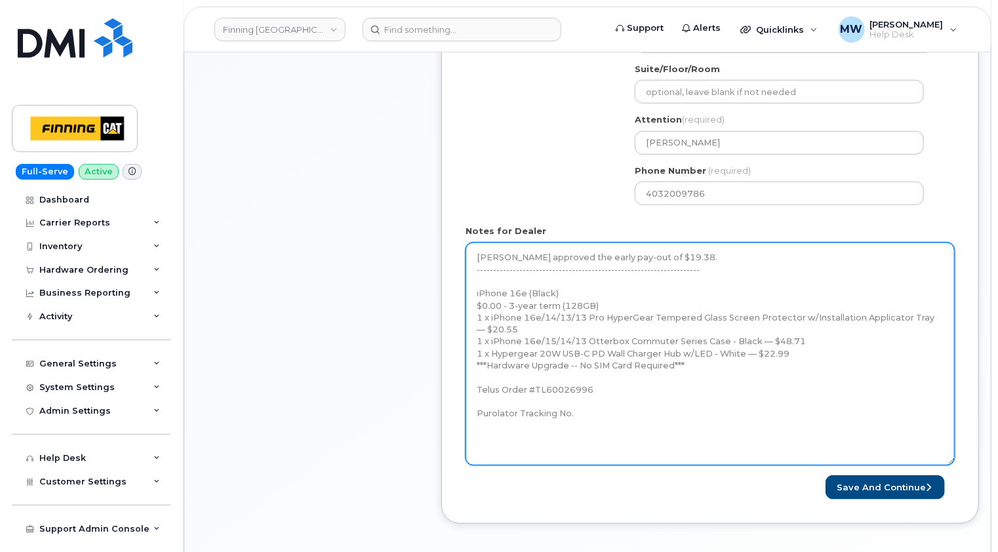
click at [706, 409] on textarea "Kristie Reil approved the early pay-out of $19.38. ----------------------------…" at bounding box center [710, 354] width 489 height 223
click at [640, 390] on textarea "Kristie Reil approved the early pay-out of $19.38. ----------------------------…" at bounding box center [710, 354] width 489 height 223
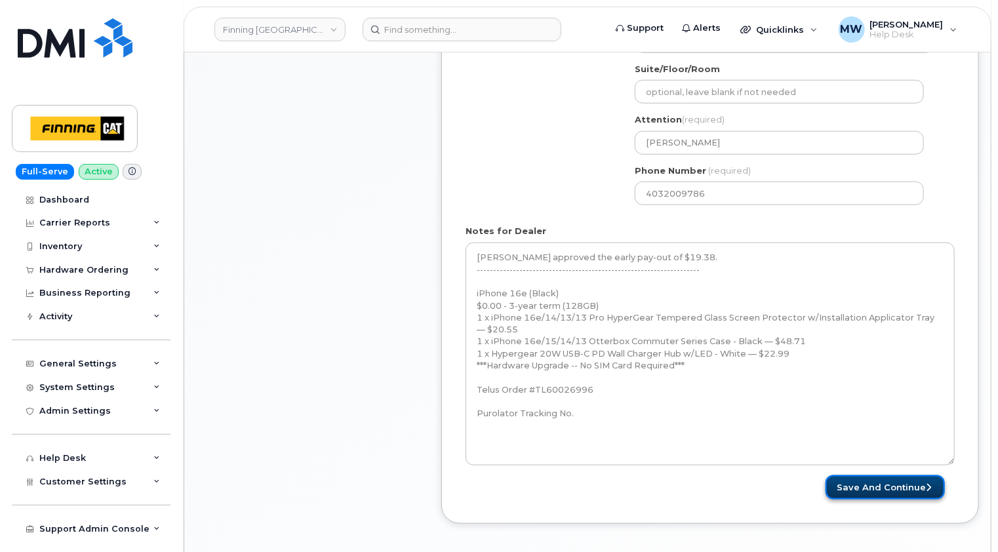
click at [916, 485] on button "Save and Continue" at bounding box center [885, 487] width 119 height 24
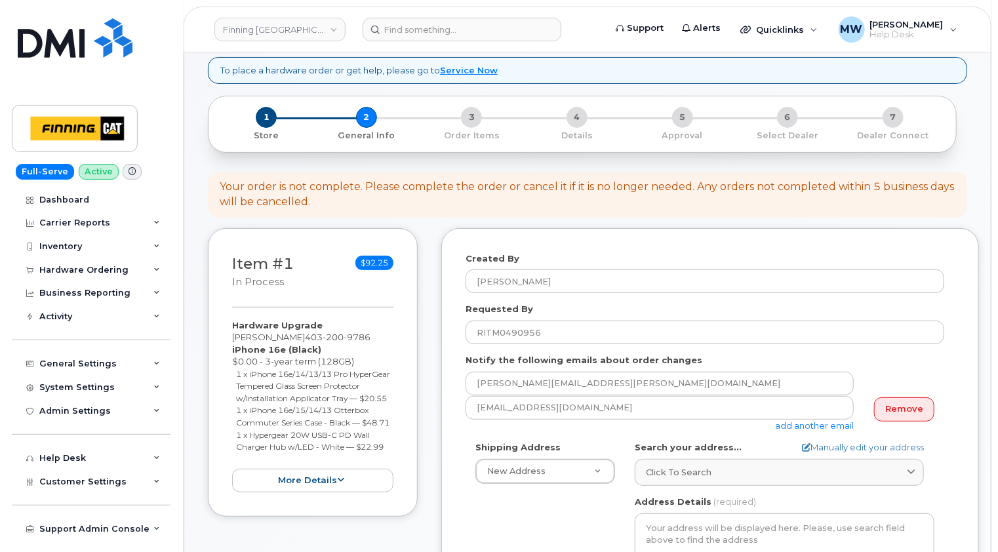
scroll to position [131, 0]
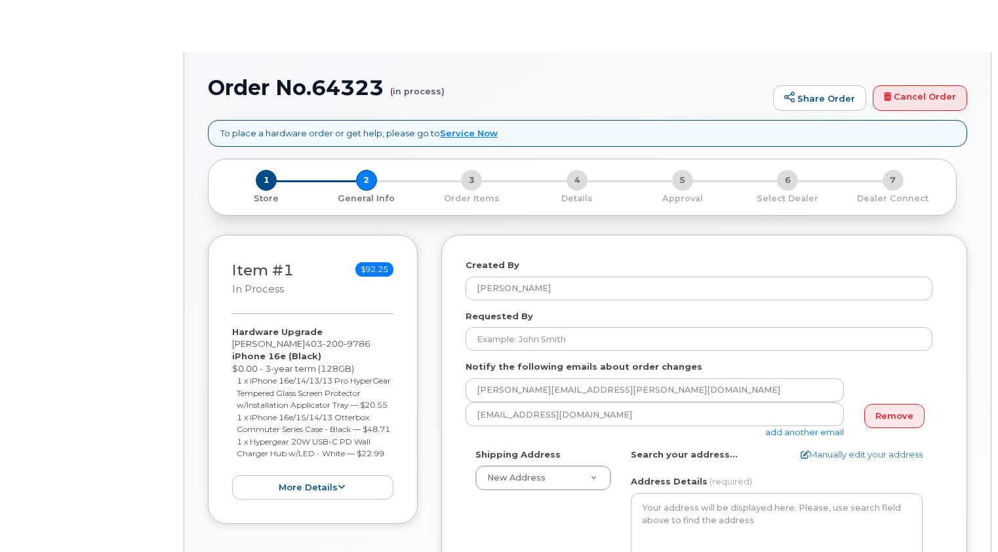
select select
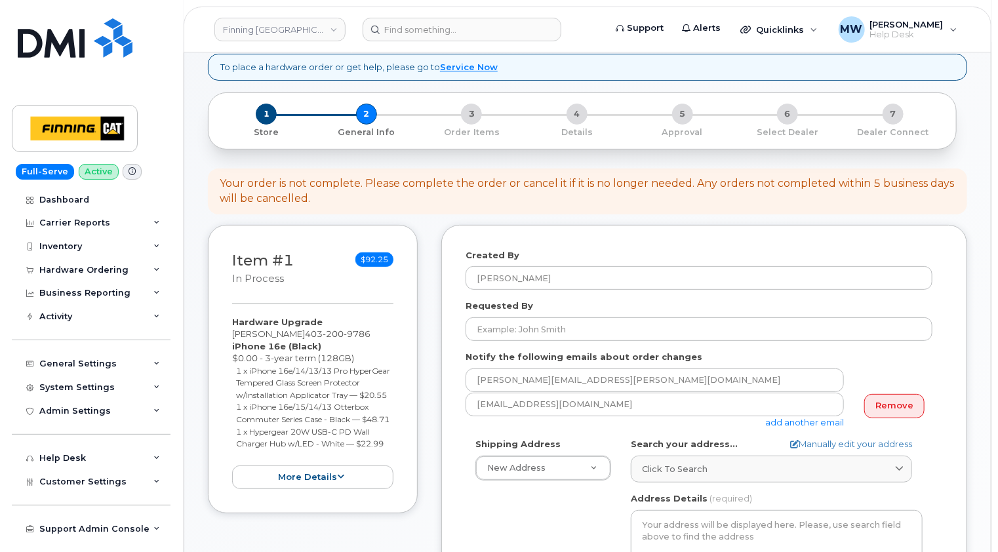
scroll to position [197, 0]
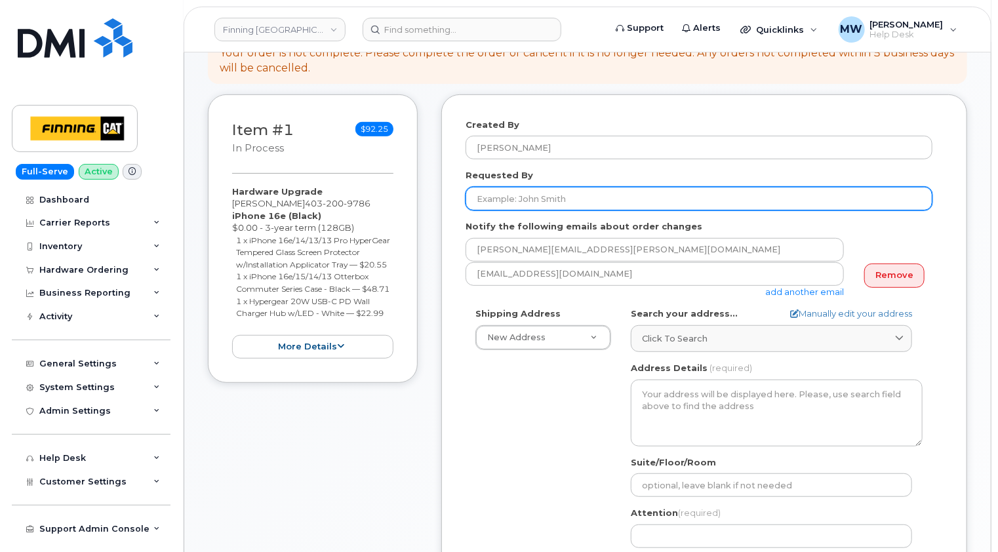
click at [524, 202] on input "Requested By" at bounding box center [699, 199] width 467 height 24
paste input "RITM0490956"
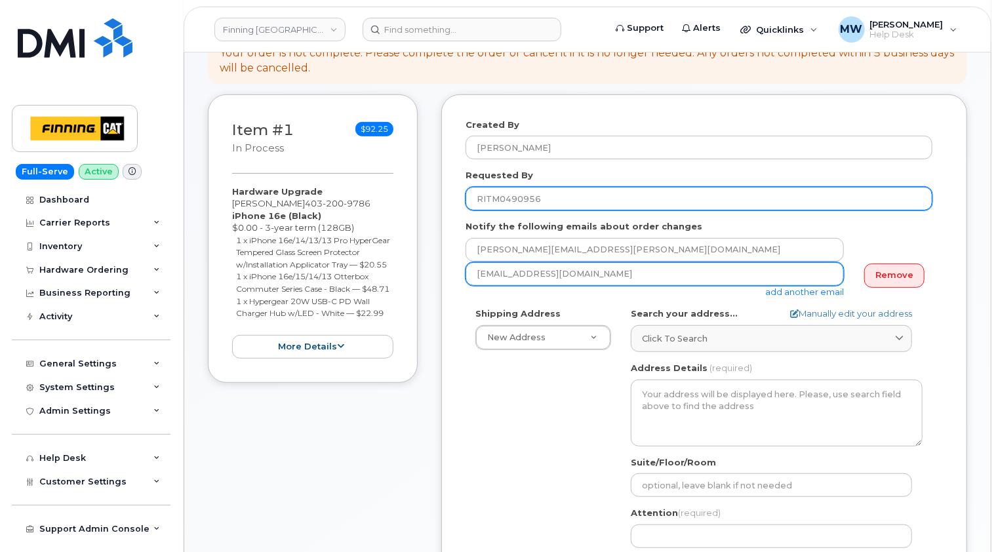
type input "RITM0490956"
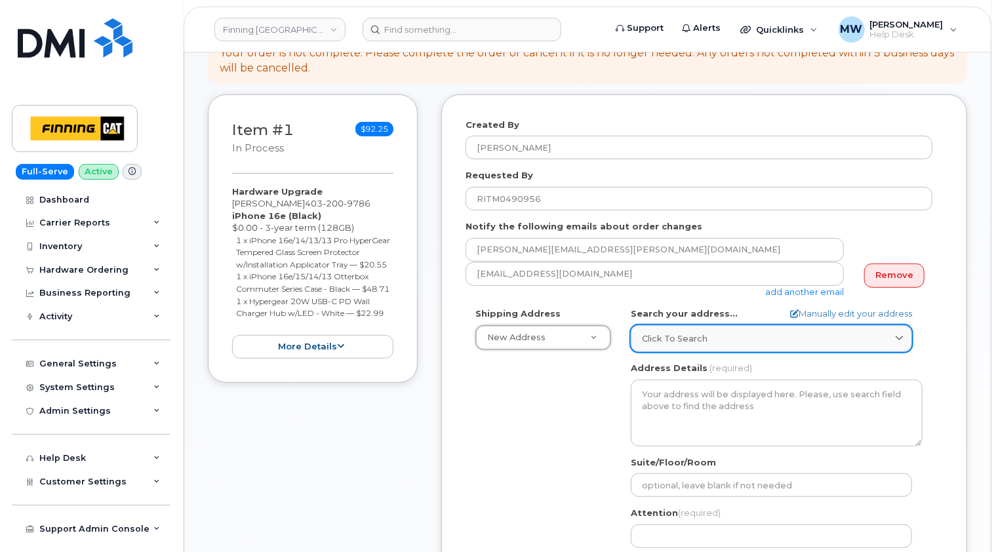
click at [719, 342] on div "Click to search" at bounding box center [771, 338] width 259 height 12
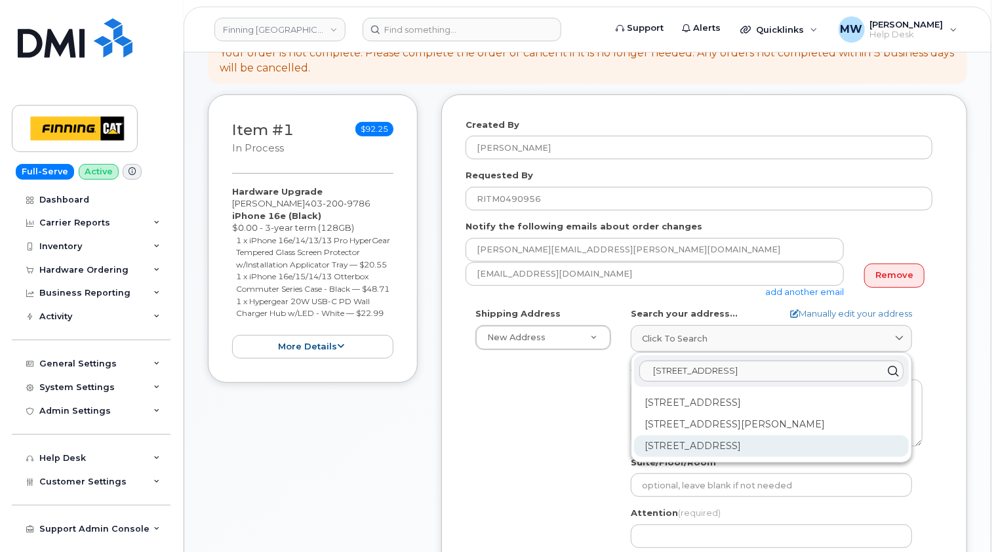
type input "4204 5 ave"
click at [748, 439] on div "4204 5 Ave N Lethbridge AB T1H 5S4" at bounding box center [771, 446] width 275 height 22
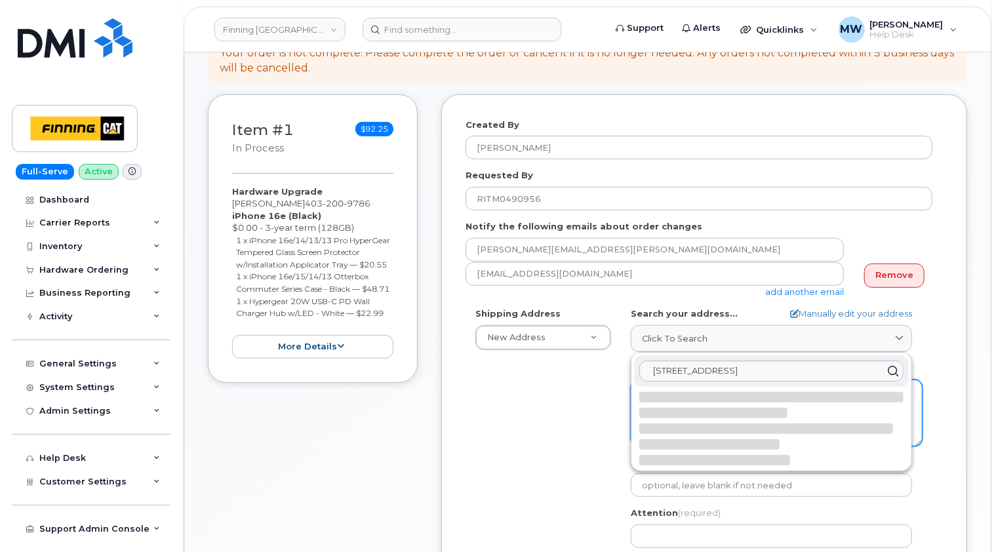
select select
type textarea "4204 5 Ave N LETHBRIDGE AB T1H 5S4 CANADA"
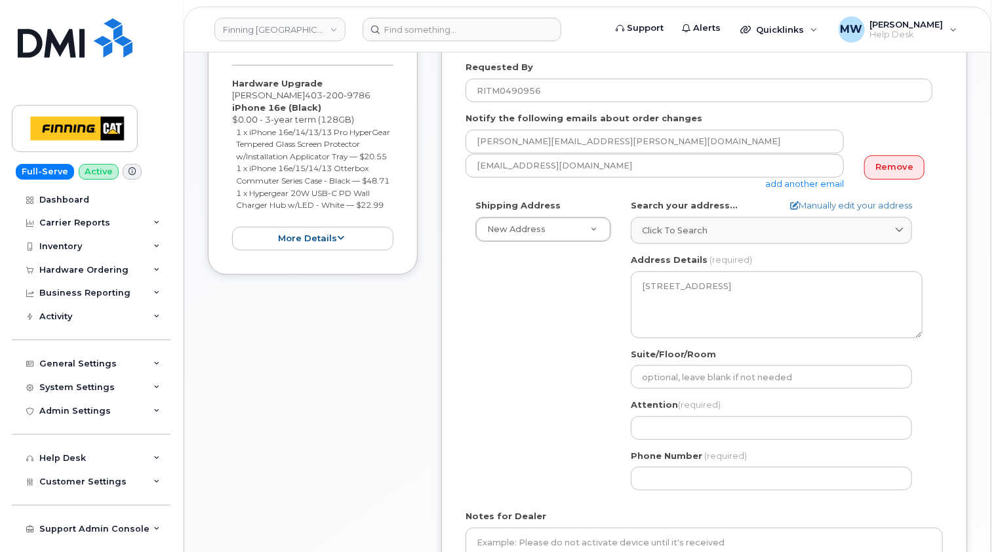
scroll to position [328, 0]
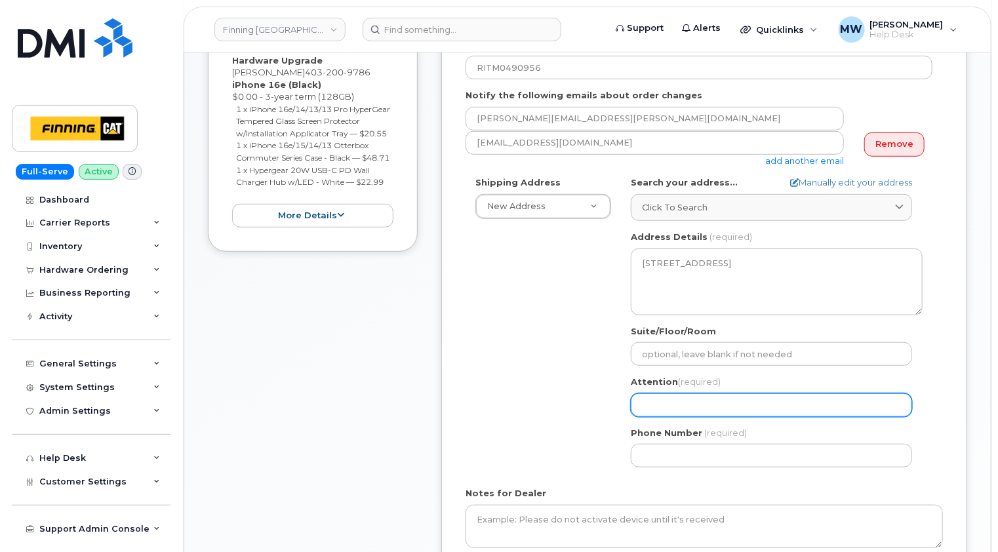
click at [696, 411] on input "Attention (required)" at bounding box center [771, 405] width 281 height 24
select select
type input "Am"
select select
type input "Ama"
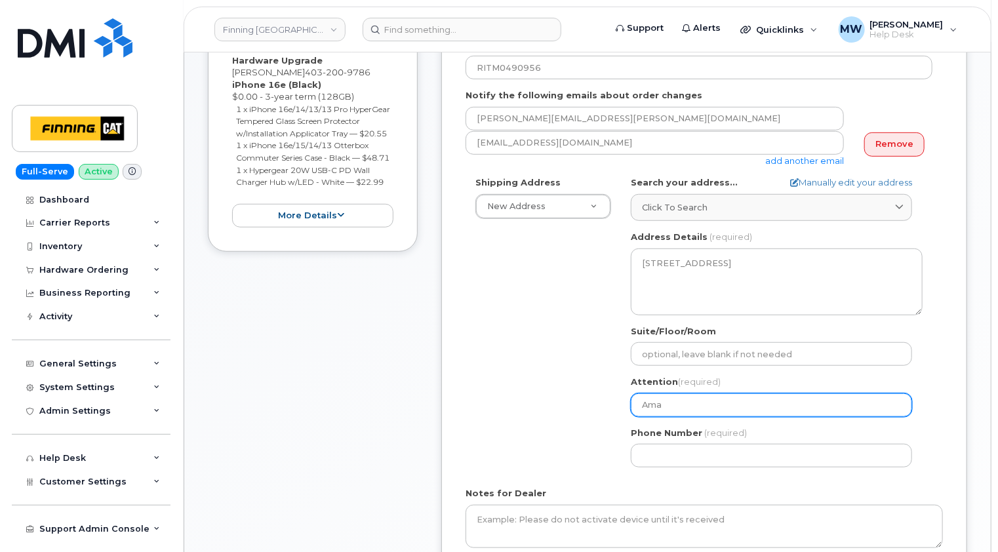
select select
type input "Aman"
select select
type input "Amana"
select select
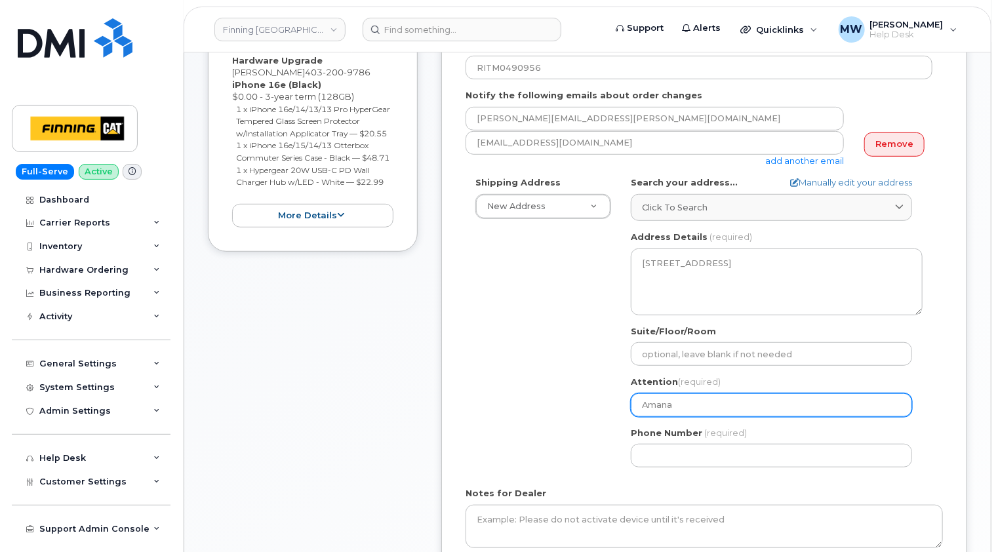
type input "Aman"
select select
type input "Amand"
select select
type input "Amanda"
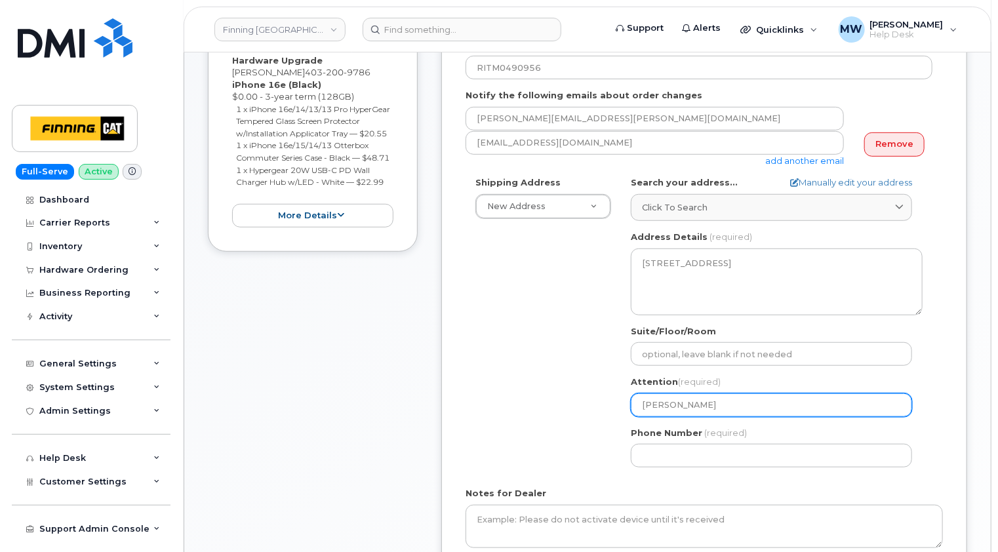
select select
type input "Amanda R"
select select
type input "Amanda Ro"
select select
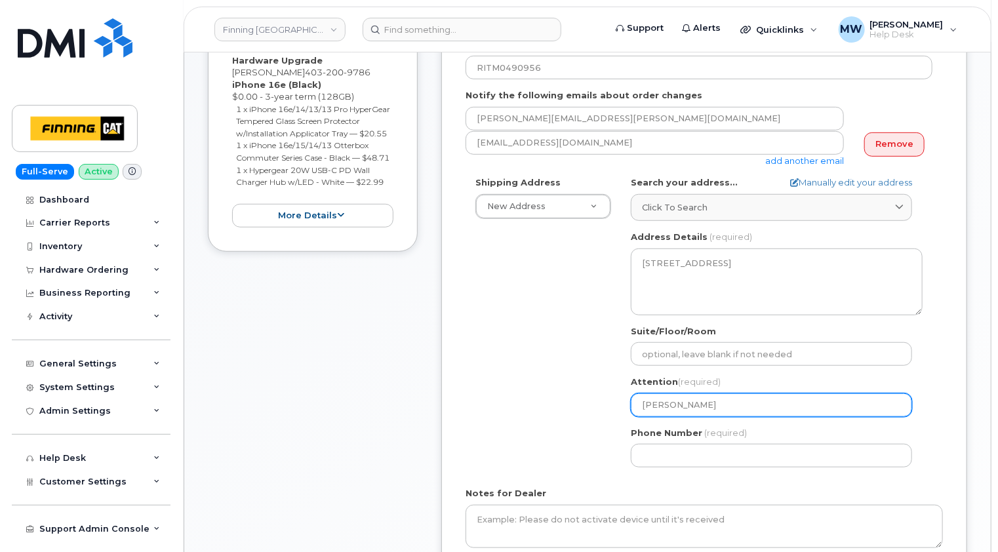
type input "Amanda Rob"
select select
type input "Amanda Robe"
select select
type input "Amanda Rober"
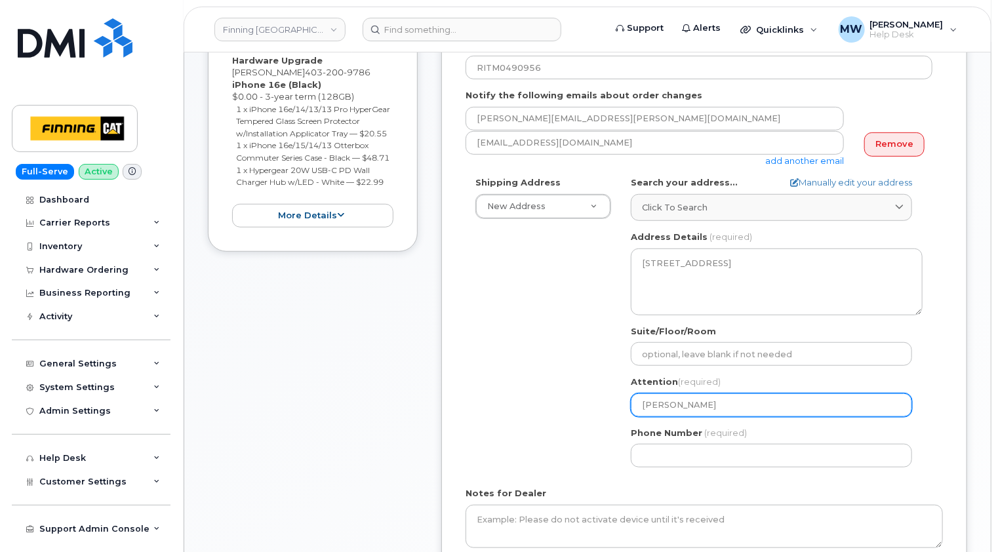
select select
type input "Amanda Roberr"
select select
type input "Amanda Rober"
select select
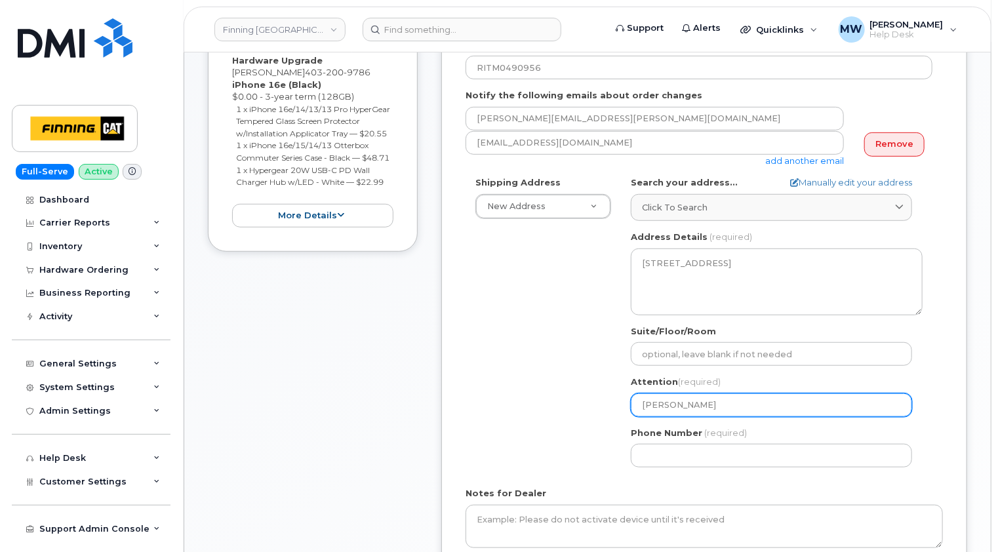
type input "Amanda Robert"
select select
type input "[PERSON_NAME]"
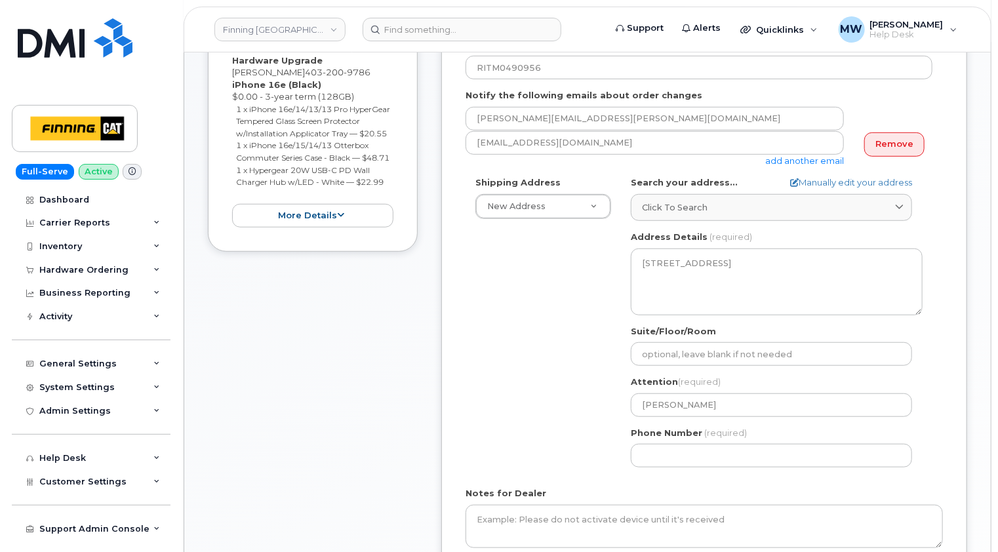
click at [468, 346] on div "Shipping Address New Address New Address 7280 Dixie Rd 13315 156 St NW 54311 Ra…" at bounding box center [699, 326] width 467 height 301
click at [664, 448] on input "Phone Number" at bounding box center [771, 456] width 281 height 24
paste input "4032009786"
select select
type input "4032009786"
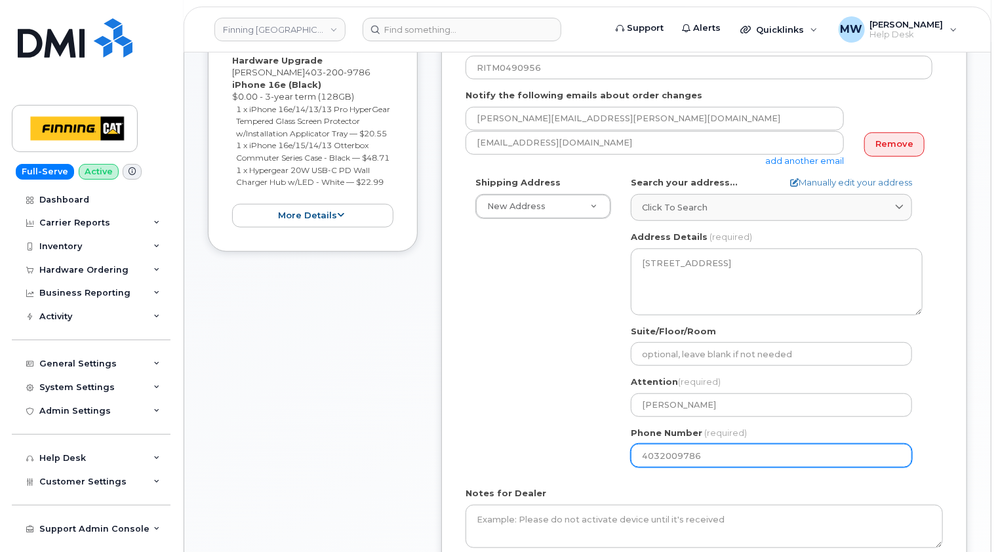
click at [538, 456] on div "Shipping Address New Address New Address 7280 Dixie Rd 13315 156 St NW 54311 Ra…" at bounding box center [699, 326] width 467 height 301
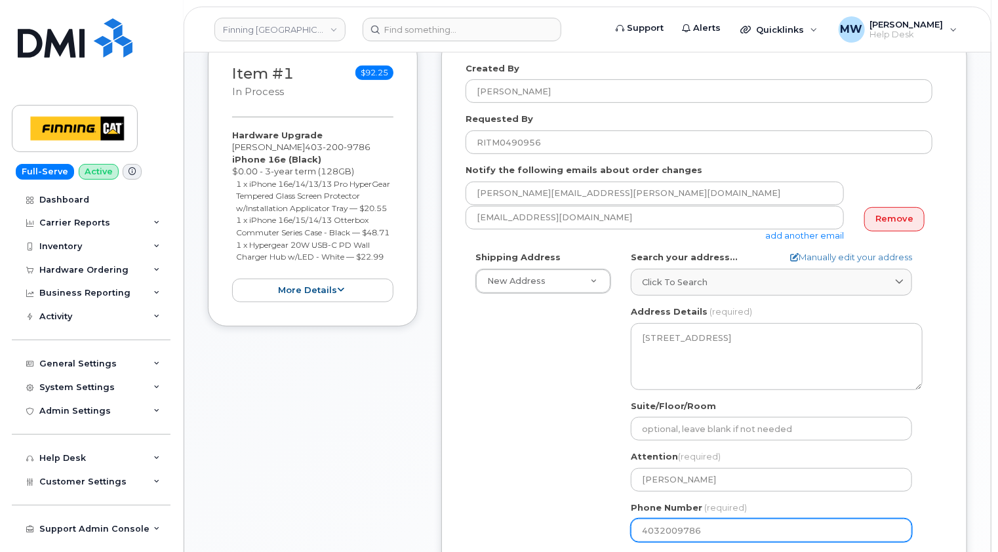
scroll to position [197, 0]
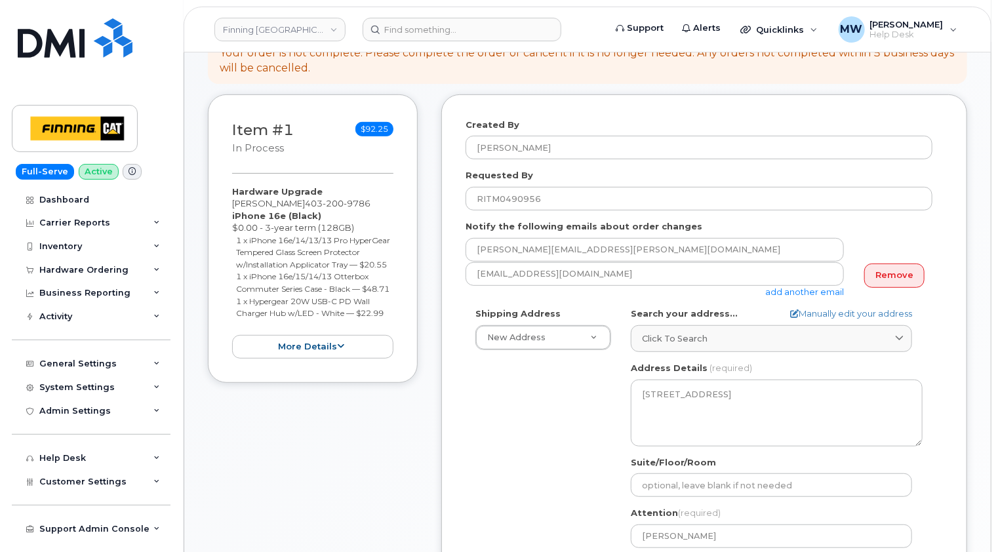
drag, startPoint x: 392, startPoint y: 337, endPoint x: 225, endPoint y: 218, distance: 205.1
click at [225, 218] on div "Item #1 in process $92.25 Hardware Upgrade Amanda Roberts 403 200 9786 iPhone 1…" at bounding box center [313, 238] width 210 height 289
copy div "iPhone 16e (Black) $0.00 - 3-year term (128GB) 1 x iPhone 16e/14/13/13 Pro Hype…"
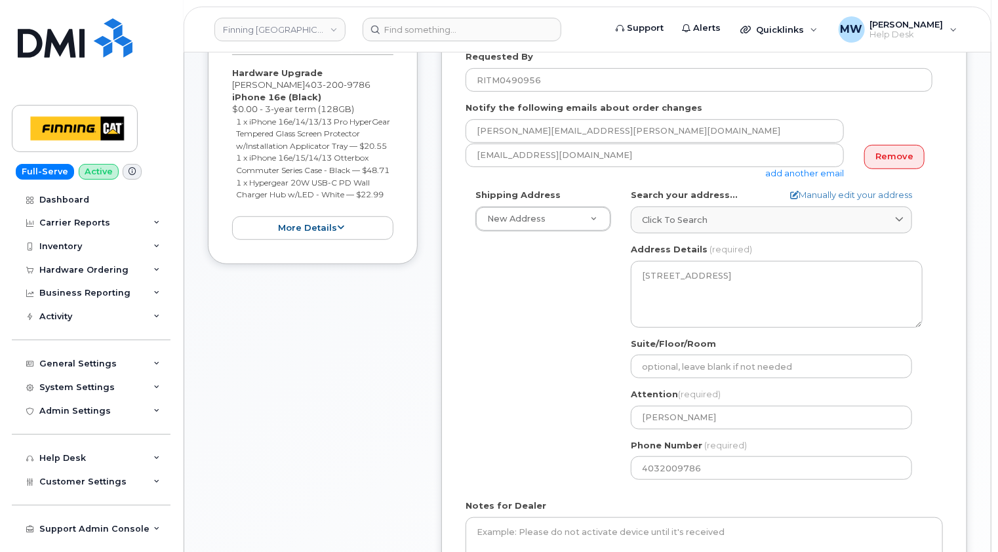
scroll to position [459, 0]
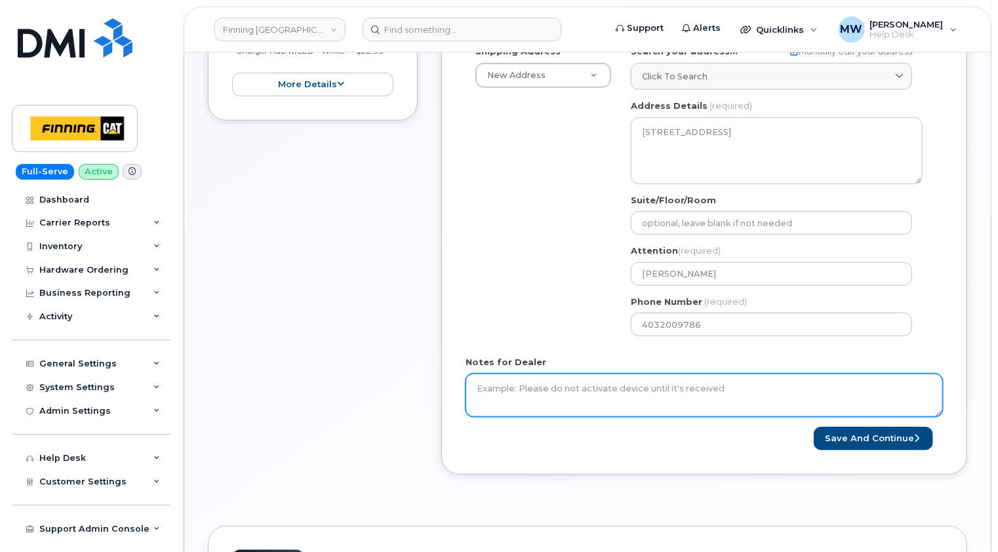
click at [593, 394] on textarea "Notes for Dealer" at bounding box center [704, 395] width 477 height 43
paste textarea "iPhone 16e (Black) $0.00 - 3-year term (128GB) 1 x iPhone 16e/14/13/13 Pro Hype…"
click at [510, 405] on textarea "iPhone 16e (Black) $0.00 - 3-year term (128GB) 1 x iPhone 16e/14/13/13 Pro Hype…" at bounding box center [704, 395] width 477 height 43
paste textarea "Telus Order #TL60026996"
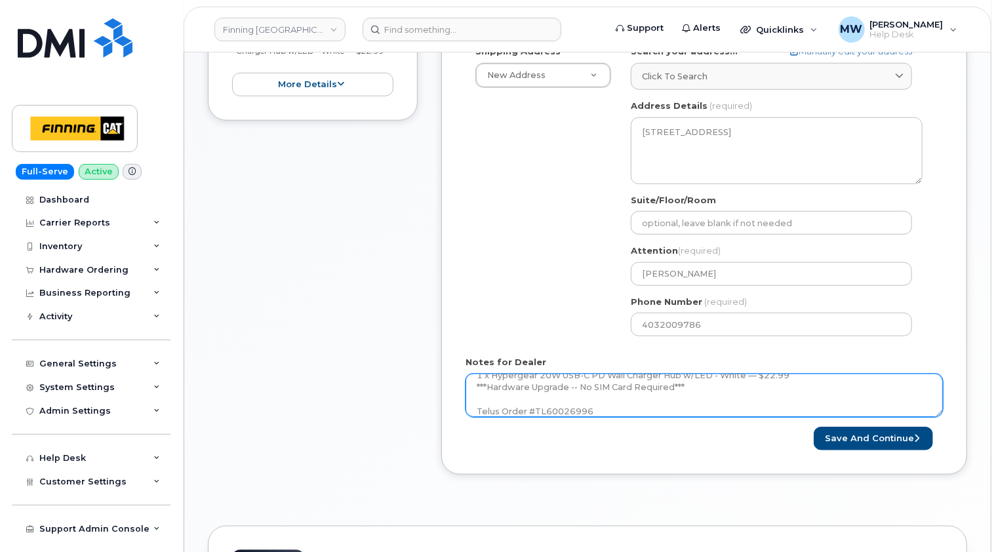
drag, startPoint x: 529, startPoint y: 372, endPoint x: 609, endPoint y: 375, distance: 80.1
click at [529, 372] on div "Notes for Dealer iPhone 16e (Black) $0.00 - 3-year term (128GB) 1 x iPhone 16e/…" at bounding box center [704, 386] width 477 height 60
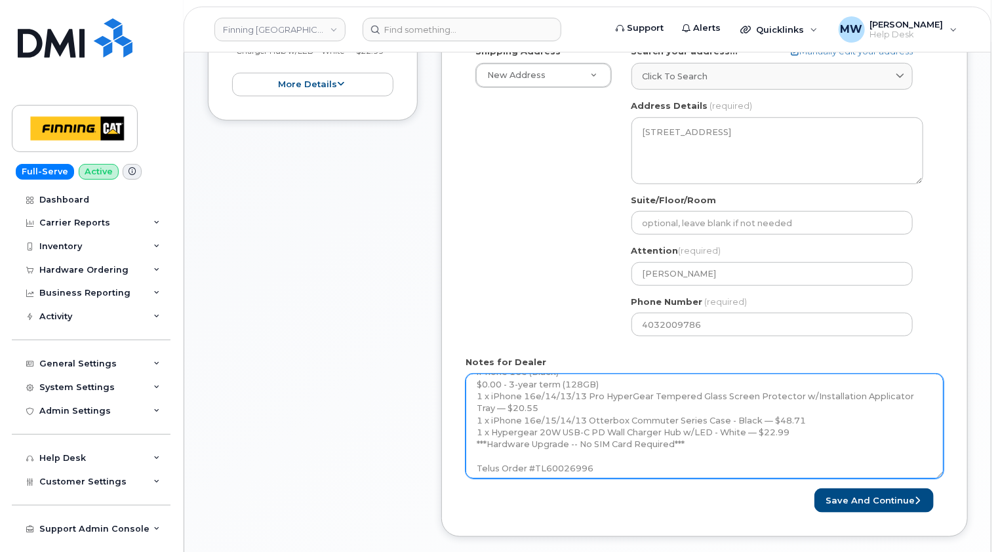
scroll to position [0, 0]
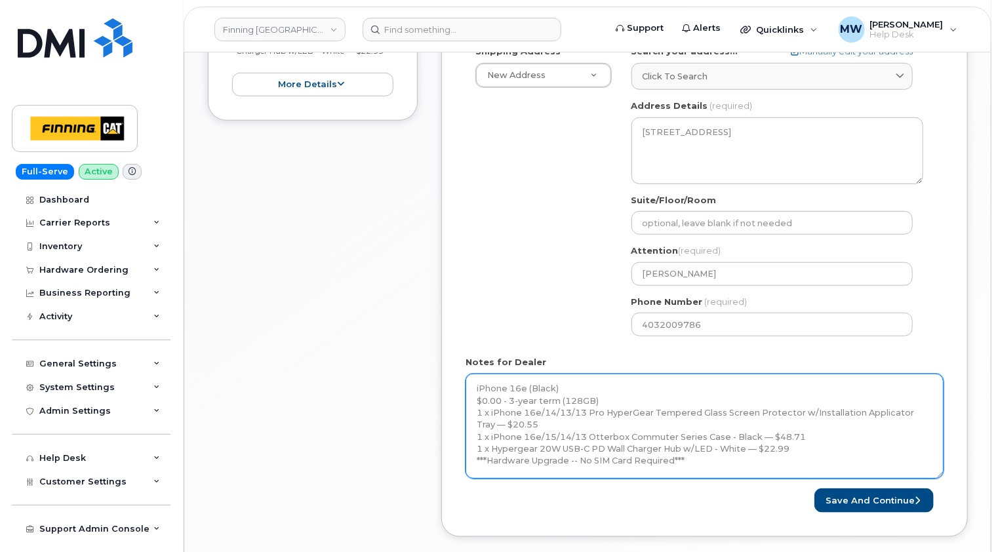
drag, startPoint x: 942, startPoint y: 412, endPoint x: 937, endPoint y: 521, distance: 108.3
click at [944, 479] on div "Notes for Dealer iPhone 16e (Black) $0.00 - 3-year term (128GB) 1 x iPhone 16e/…" at bounding box center [705, 417] width 478 height 123
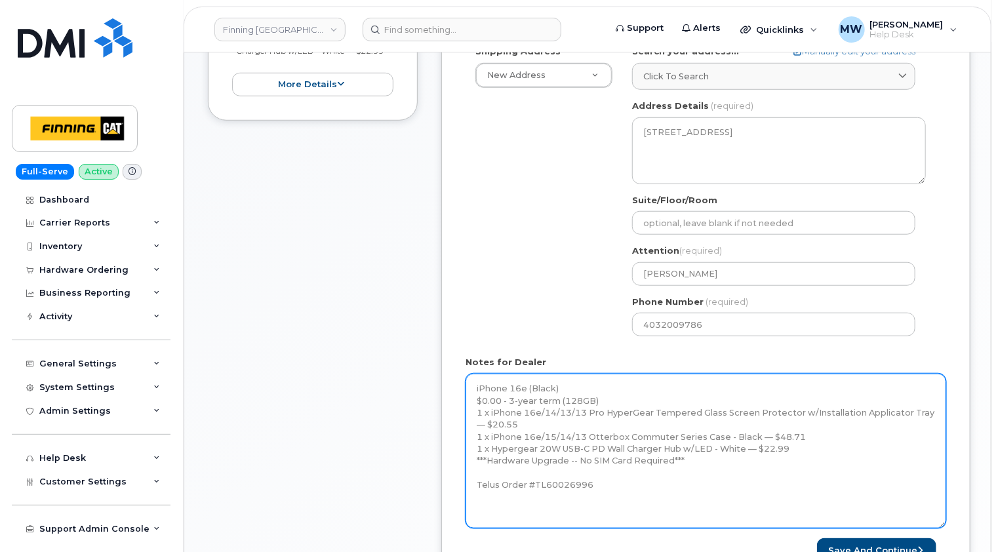
click at [475, 387] on textarea "iPhone 16e (Black) $0.00 - 3-year term (128GB) 1 x iPhone 16e/14/13/13 Pro Hype…" at bounding box center [706, 451] width 481 height 155
paste textarea "Kristie Reil approved the early pay-out of $19.38."
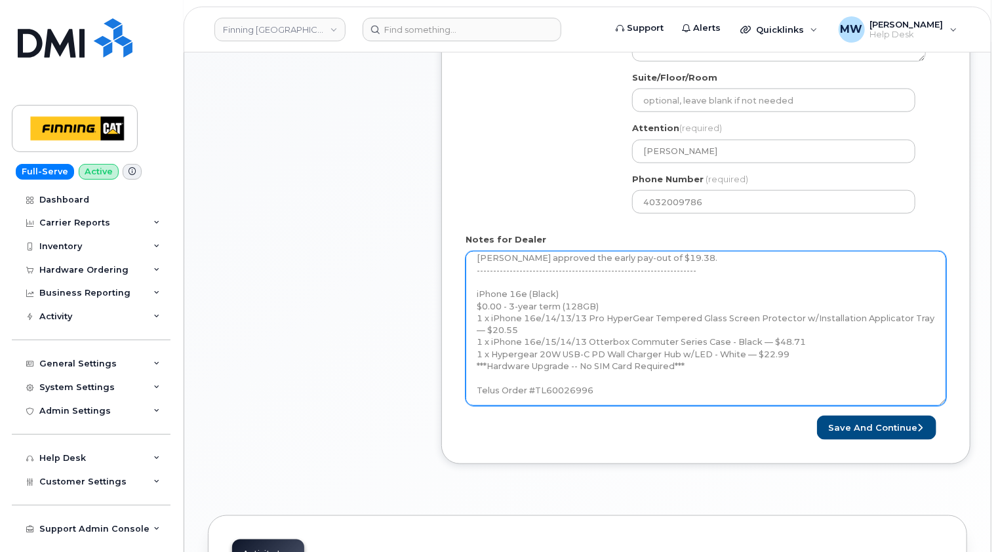
scroll to position [590, 0]
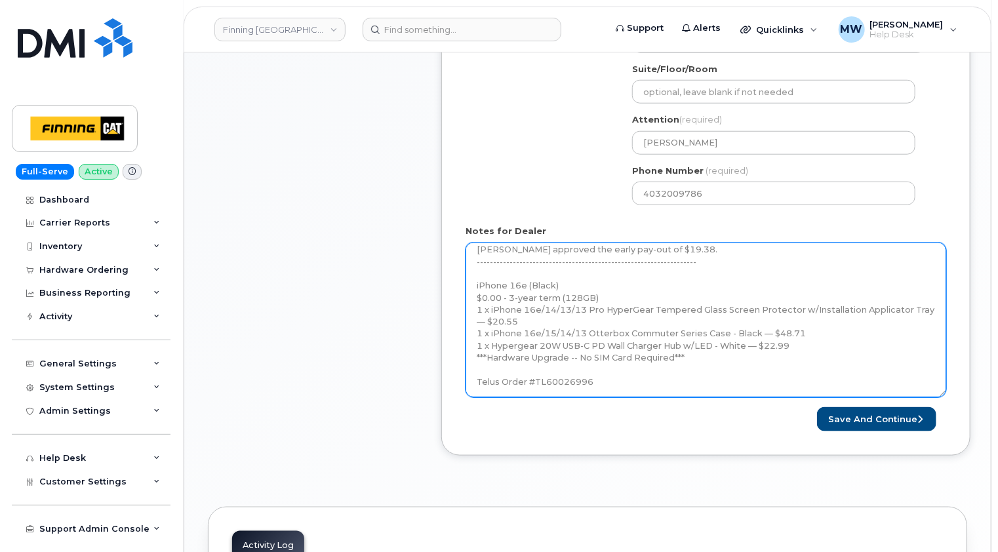
click at [616, 382] on textarea "Kristie Reil approved the early pay-out of $19.38. ----------------------------…" at bounding box center [706, 320] width 481 height 155
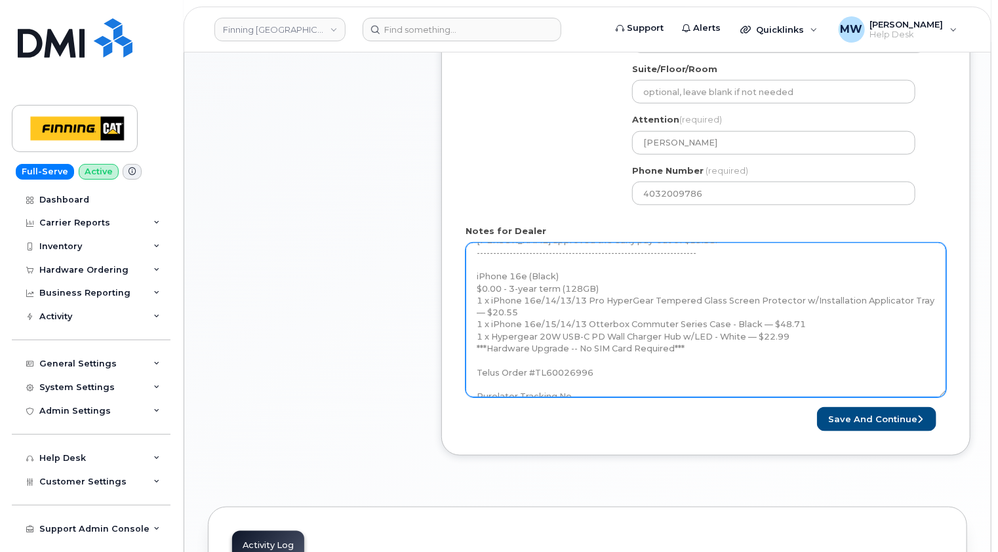
scroll to position [31, 0]
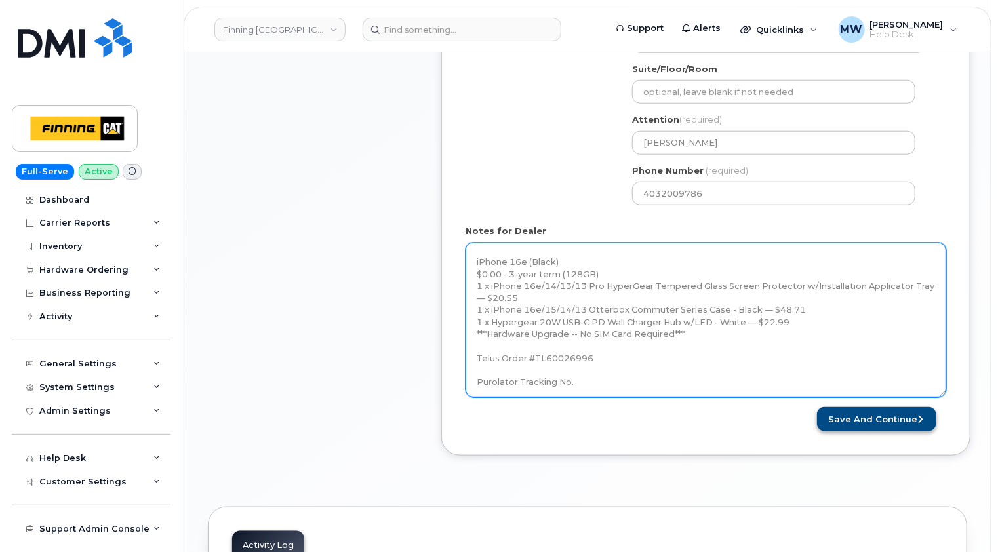
type textarea "Kristie Reil approved the early pay-out of $19.38. ----------------------------…"
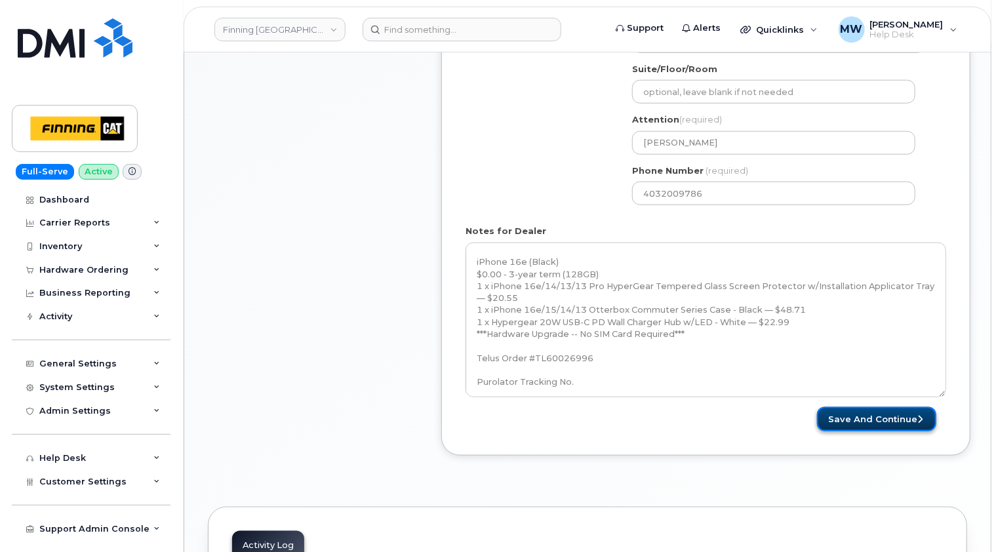
click at [896, 420] on button "Save and Continue" at bounding box center [876, 419] width 119 height 24
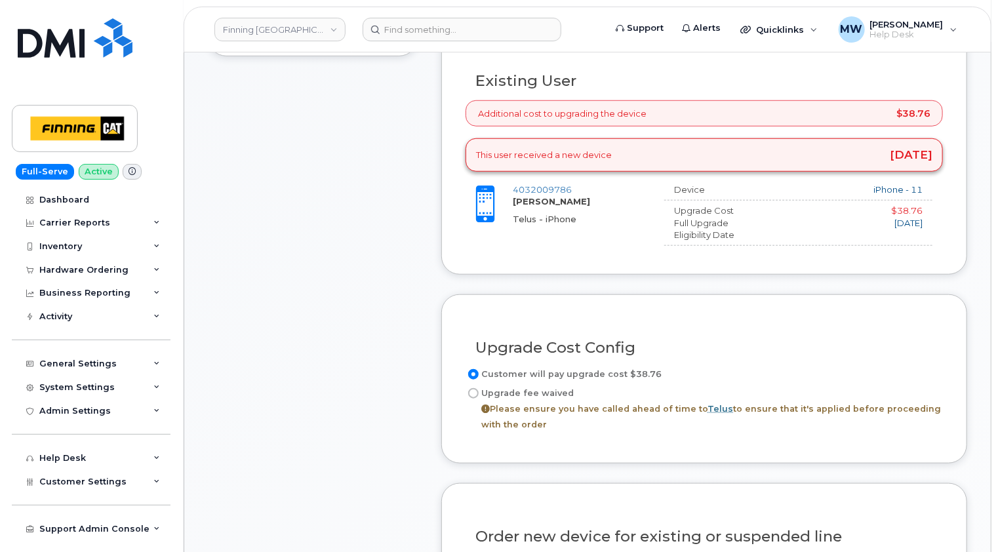
scroll to position [525, 0]
click at [512, 387] on label "Upgrade fee waived Please ensure you have called ahead of time to Telus to ensu…" at bounding box center [704, 407] width 477 height 47
click at [479, 387] on input "Upgrade fee waived Please ensure you have called ahead of time to Telus to ensu…" at bounding box center [473, 392] width 10 height 10
radio input "true"
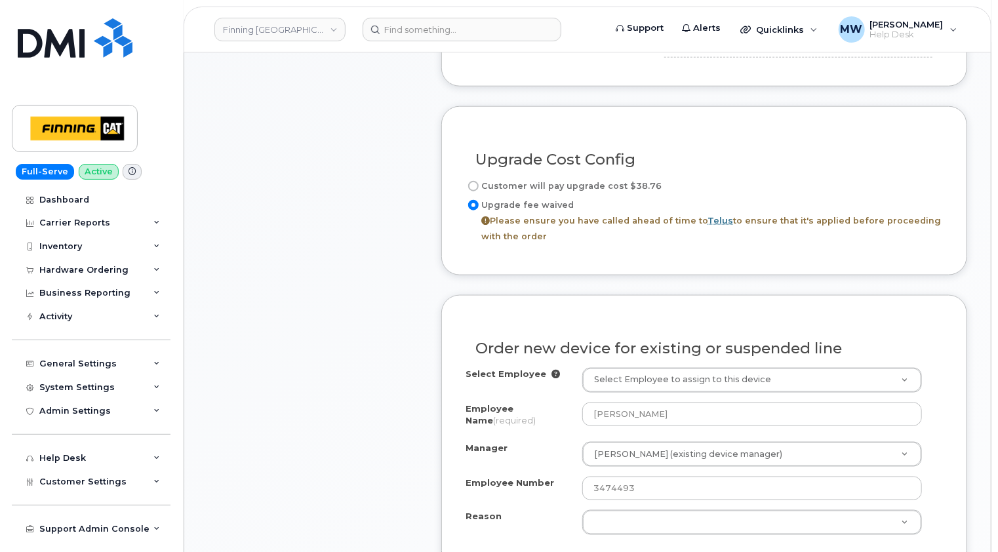
scroll to position [787, 0]
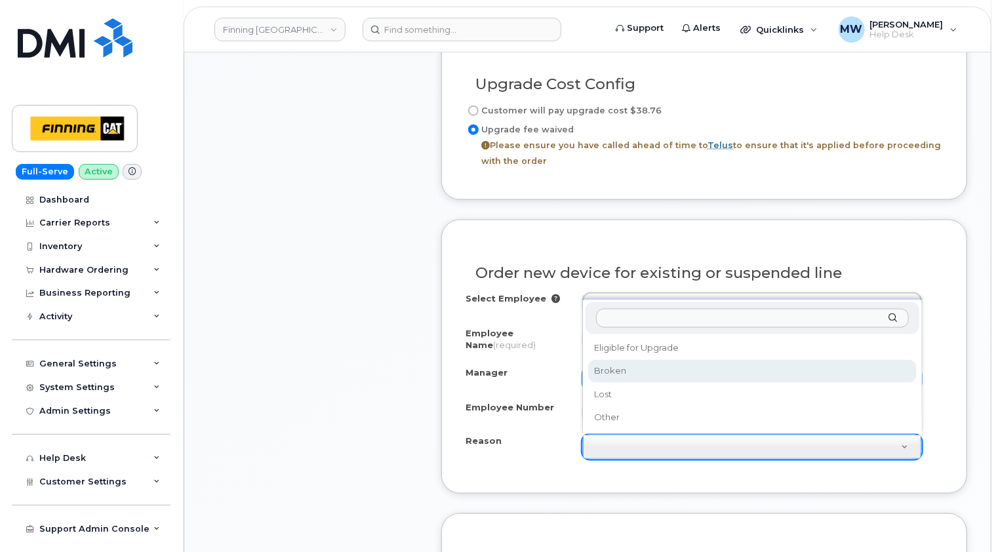
select select "broken"
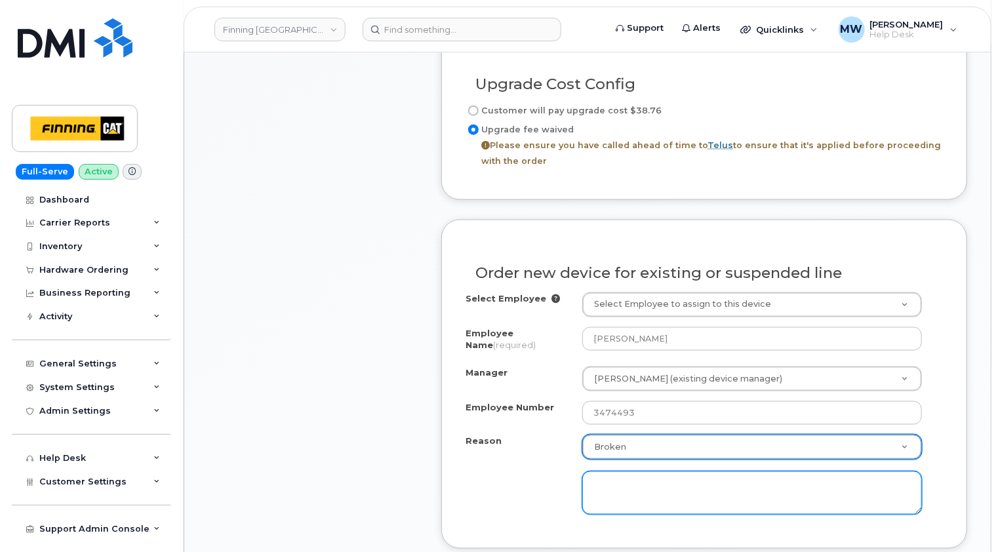
click at [616, 479] on textarea at bounding box center [752, 493] width 340 height 43
paste textarea "Callers state I am super quiet and cant hear me. Device overheating while in us…"
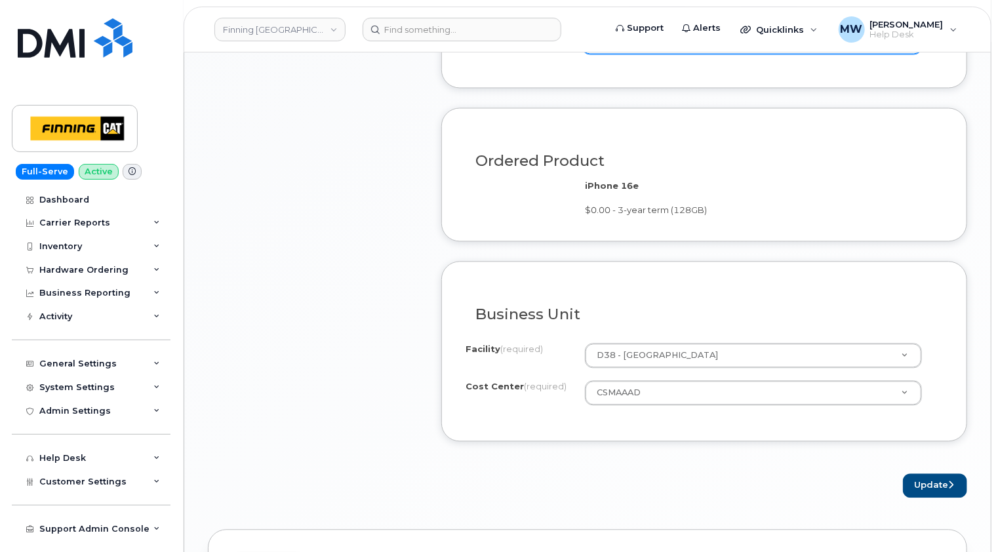
scroll to position [1312, 0]
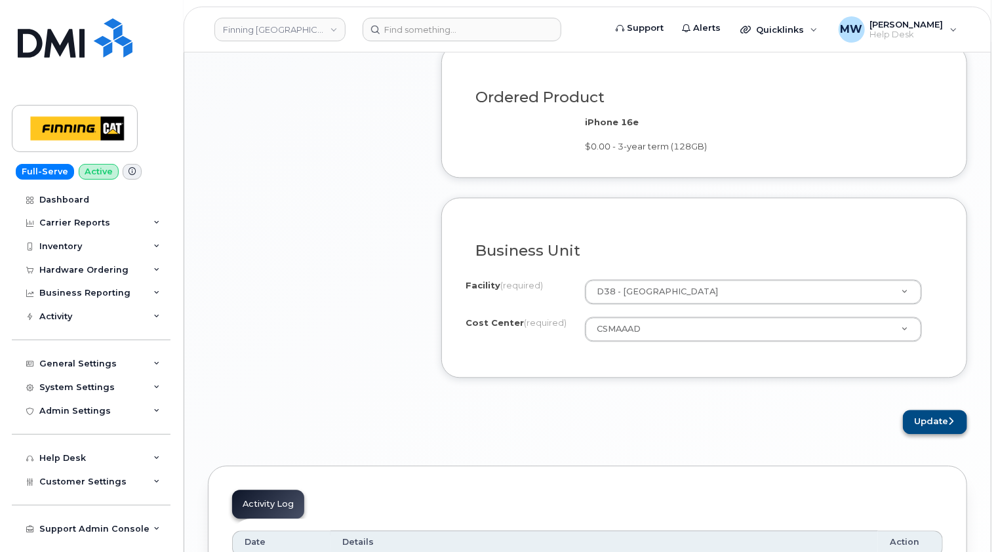
type textarea "Callers state I am super quiet and cant hear me. Device overheating while in us…"
click at [942, 418] on button "Update" at bounding box center [935, 422] width 64 height 24
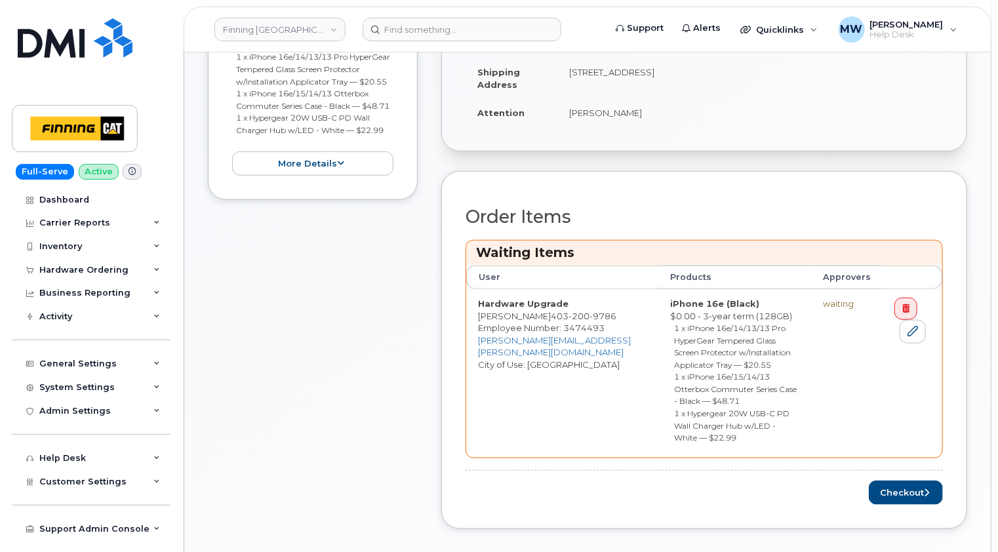
scroll to position [459, 0]
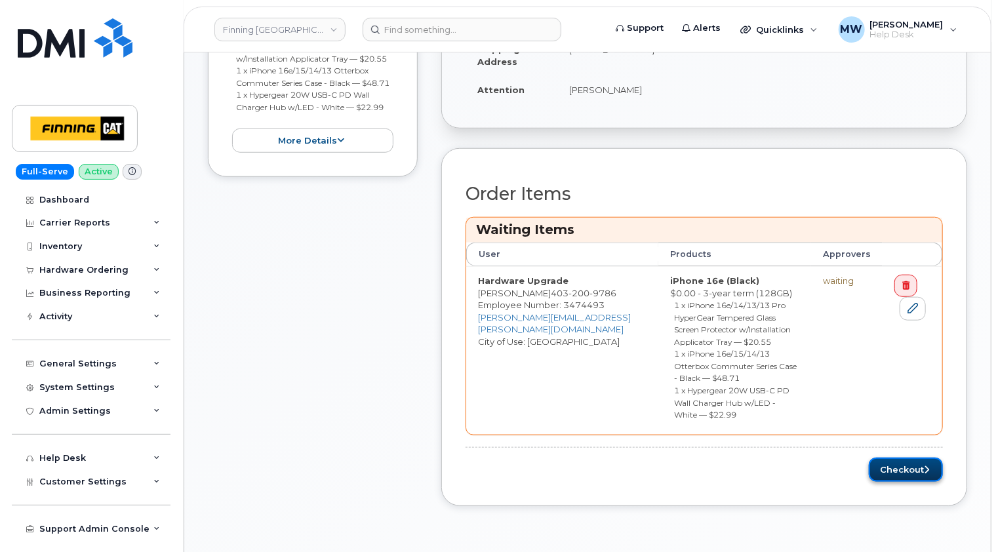
click at [907, 458] on button "Checkout" at bounding box center [906, 470] width 74 height 24
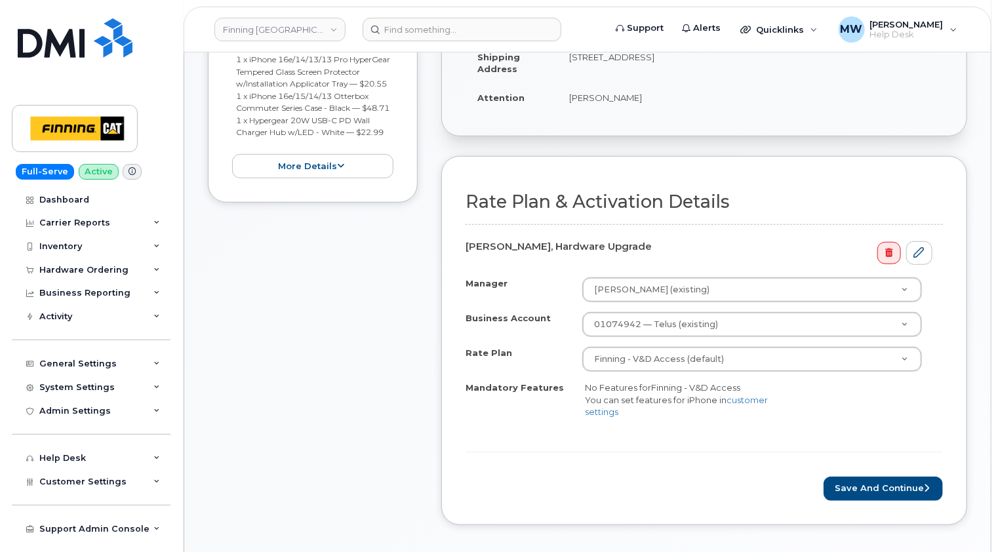
scroll to position [393, 0]
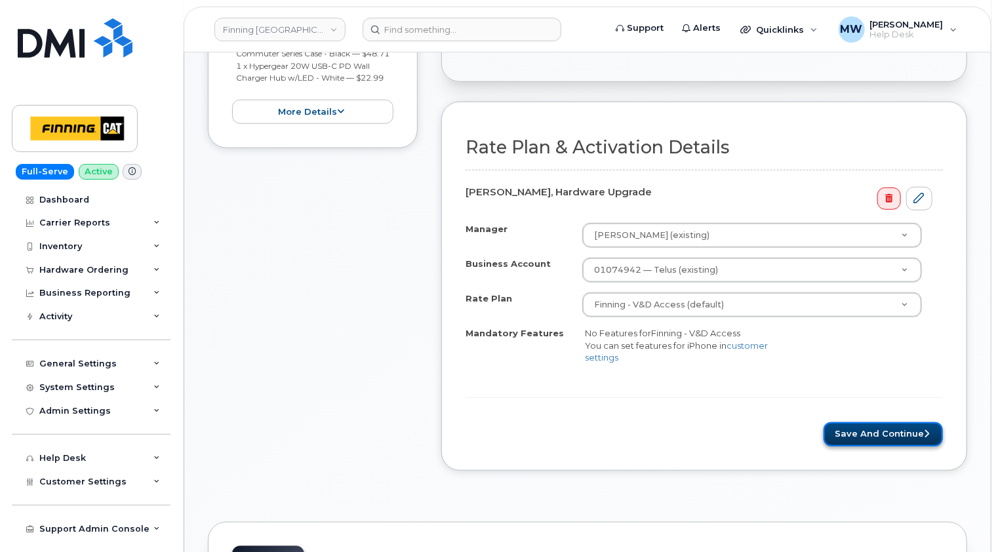
click at [894, 433] on button "Save and Continue" at bounding box center [883, 434] width 119 height 24
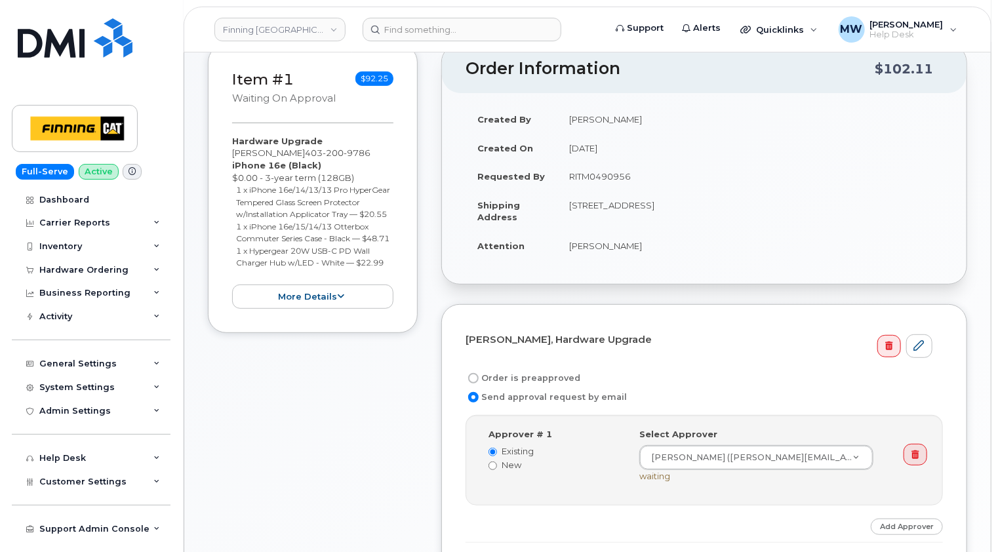
scroll to position [197, 0]
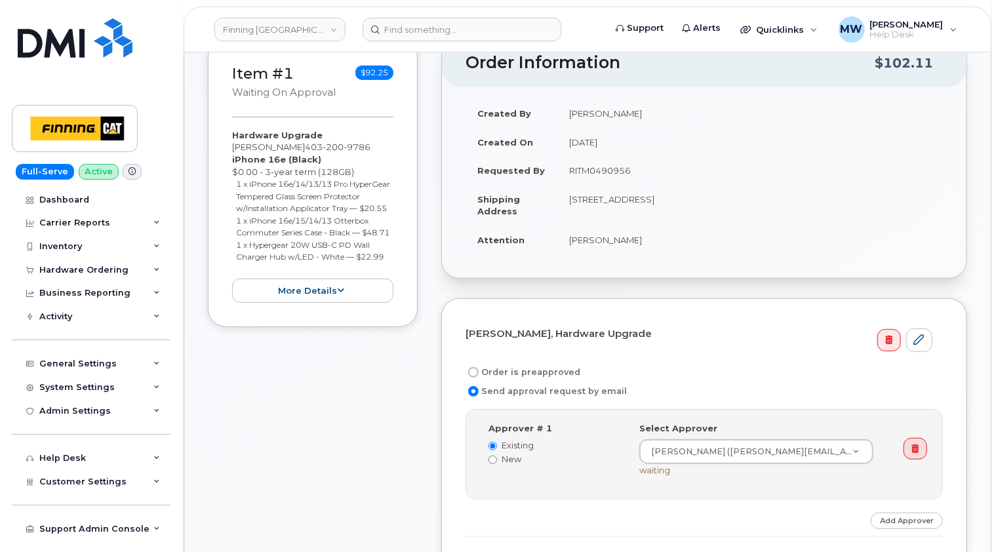
click at [519, 371] on label "Order is preapproved" at bounding box center [523, 373] width 115 height 16
click at [479, 371] on input "Order is preapproved" at bounding box center [473, 372] width 10 height 10
radio input "true"
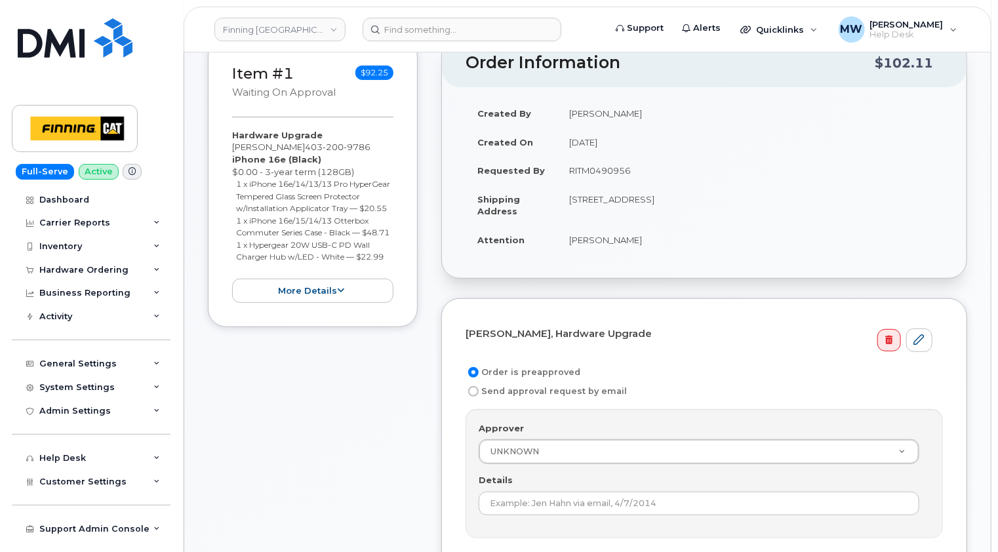
click at [603, 169] on td "RITM0490956" at bounding box center [750, 170] width 386 height 29
copy td "RITM0490956"
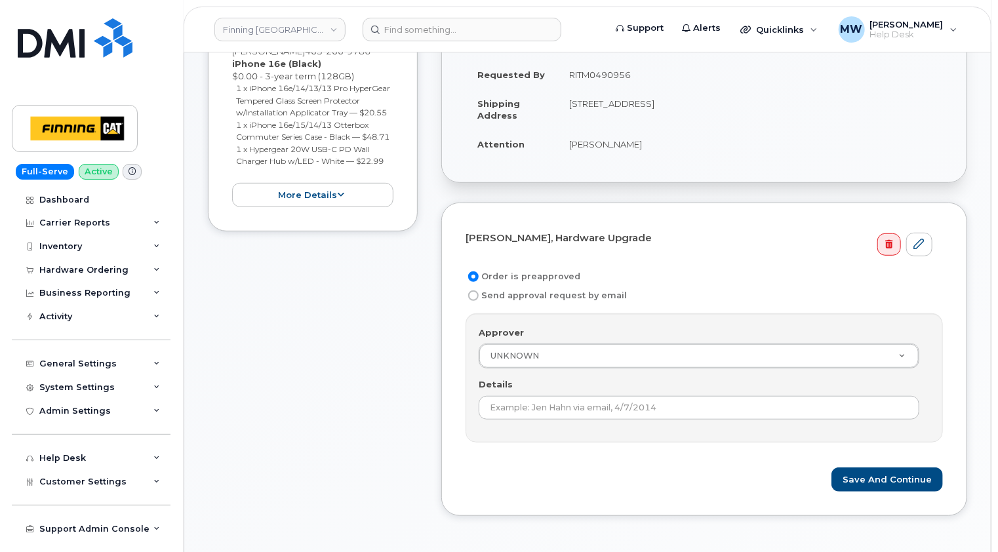
scroll to position [459, 0]
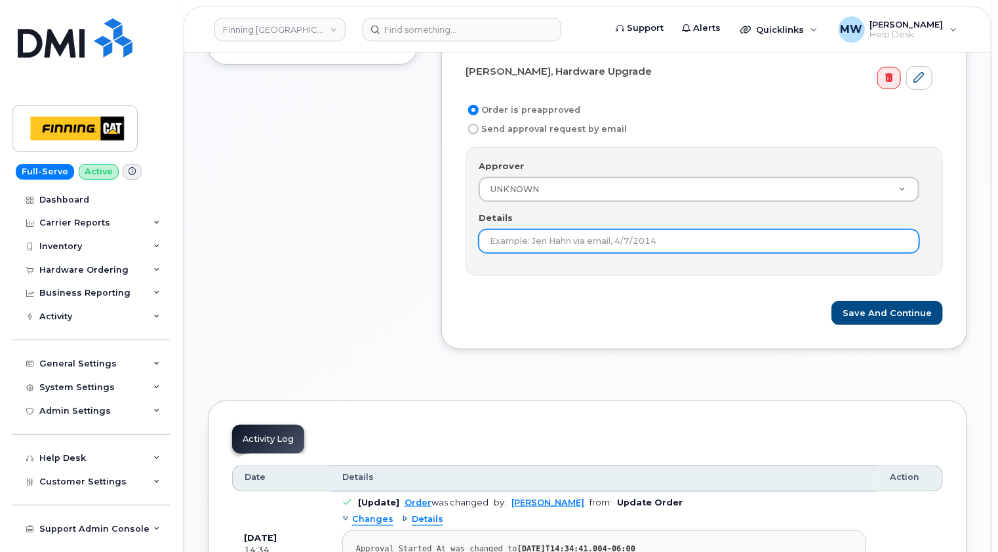
click at [609, 232] on input "Details" at bounding box center [699, 242] width 441 height 24
paste input "RITM0490956"
type input "RITM0490956"
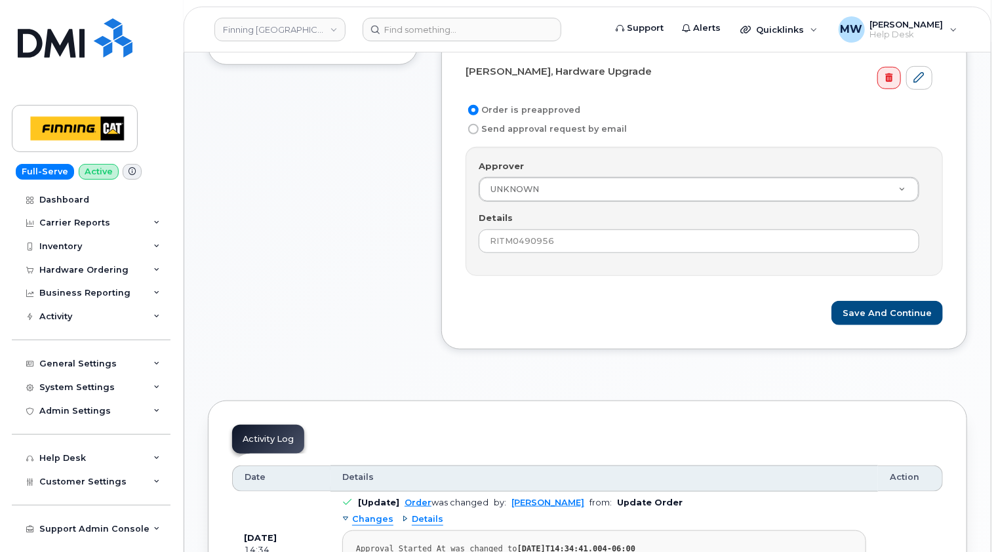
click at [632, 283] on form "Amanda Roberts, Hardware Upgrade Order is preapproved Send approval request by …" at bounding box center [704, 193] width 477 height 266
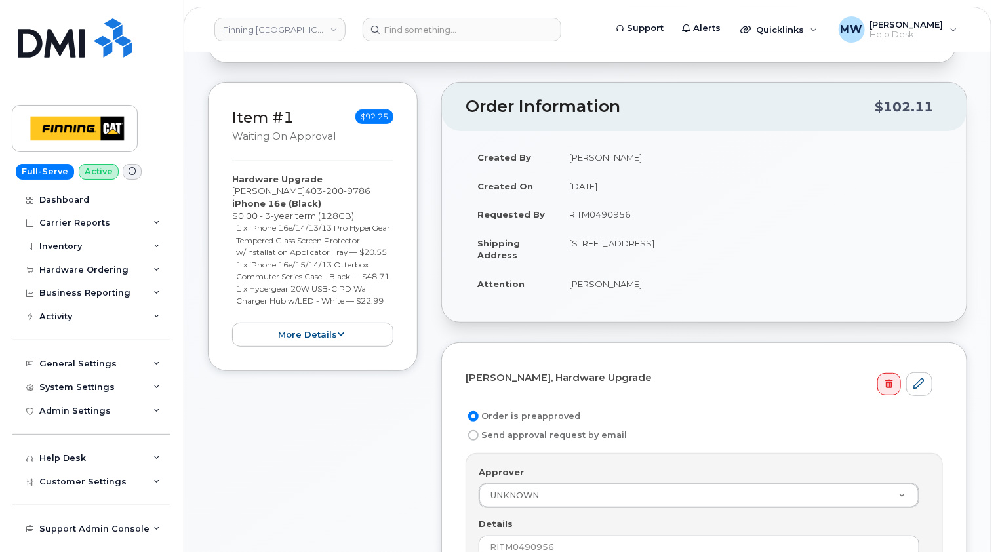
scroll to position [262, 0]
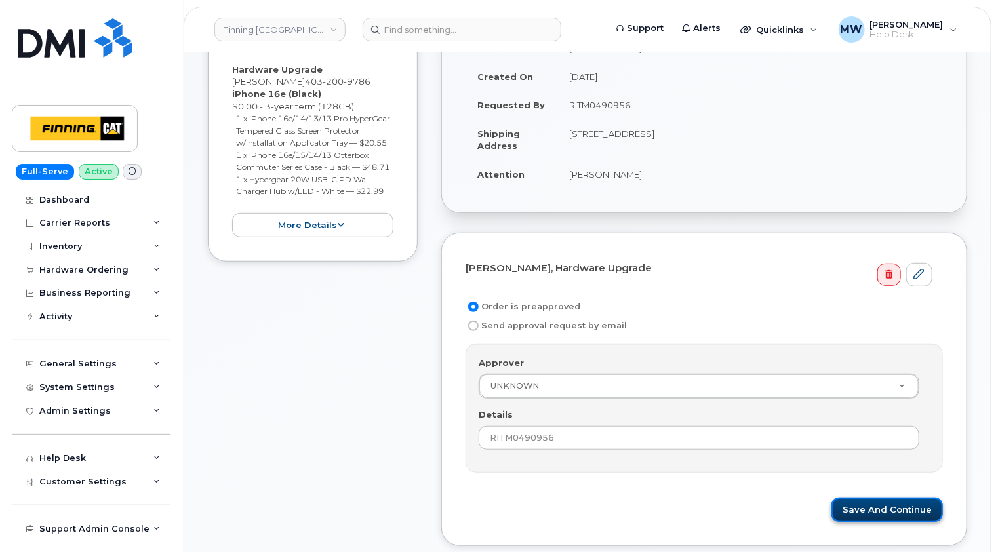
click at [903, 500] on button "Save and Continue" at bounding box center [887, 510] width 111 height 24
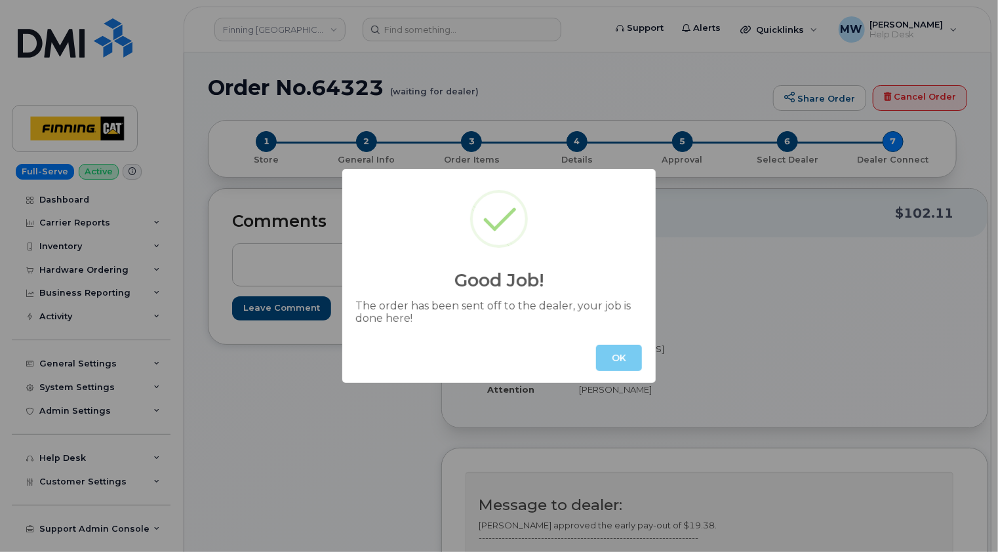
click at [619, 354] on button "OK" at bounding box center [619, 358] width 46 height 26
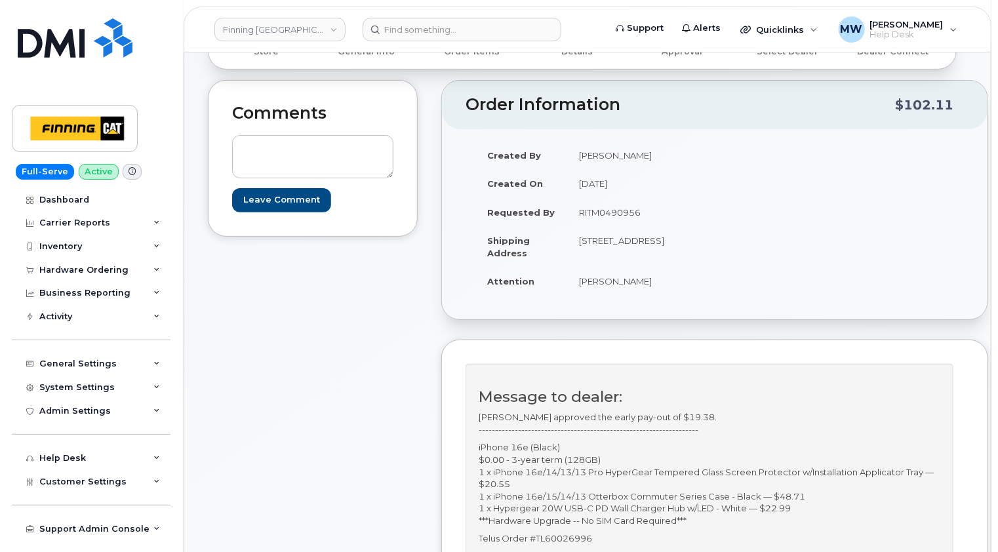
scroll to position [131, 0]
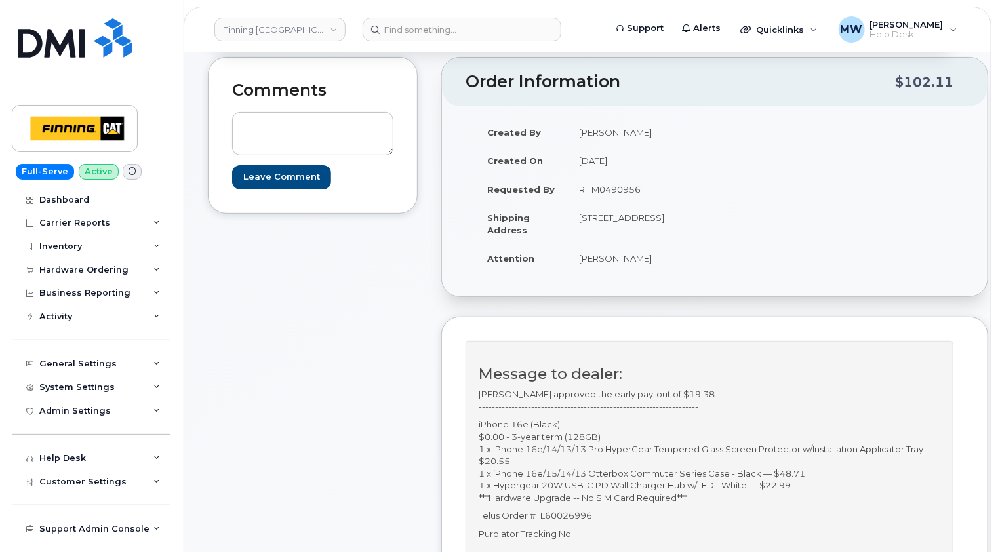
drag, startPoint x: 593, startPoint y: 238, endPoint x: 654, endPoint y: 228, distance: 61.8
click at [654, 228] on td "[STREET_ADDRESS]" at bounding box center [636, 223] width 138 height 41
copy td "T1H 5S4"
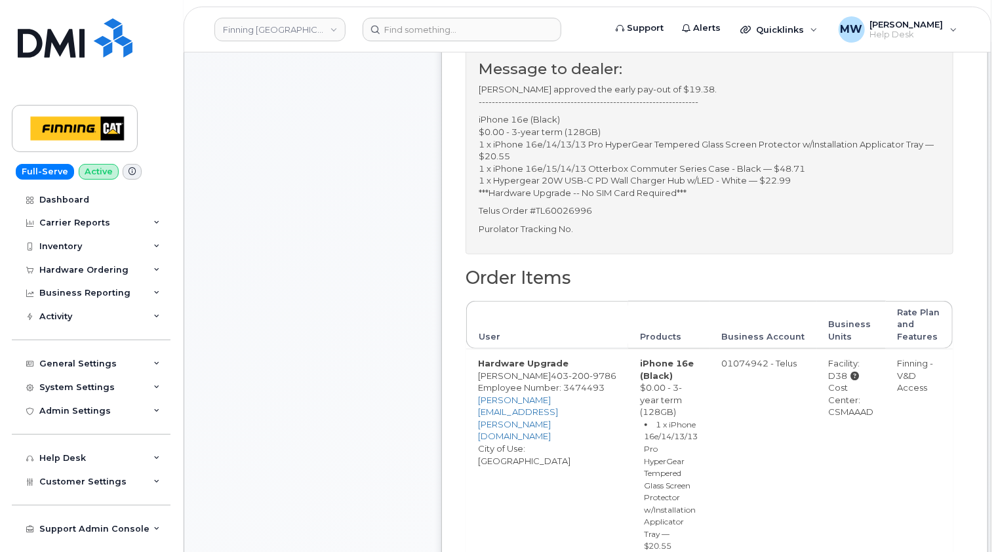
scroll to position [459, 0]
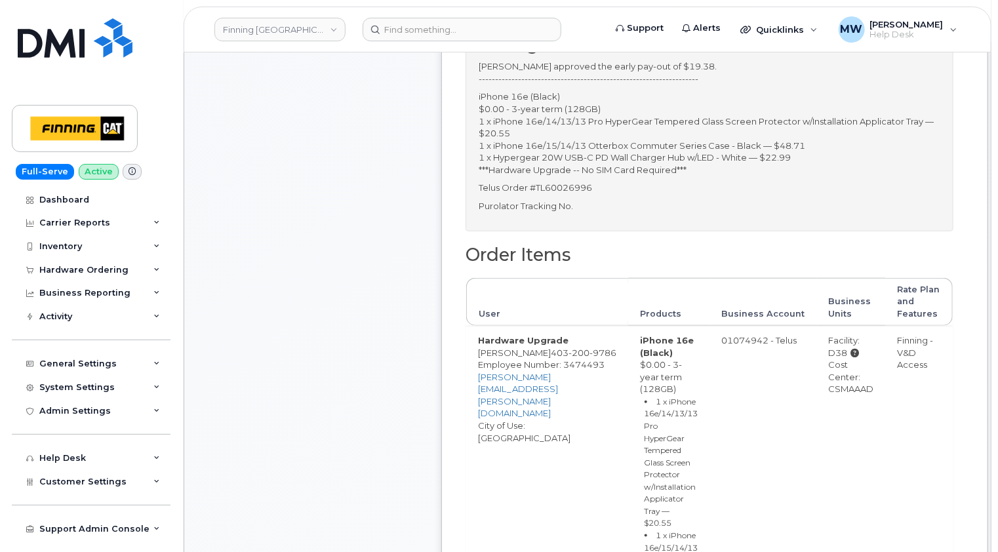
click at [849, 395] on div "Cost Center: CSMAAAD" at bounding box center [851, 377] width 45 height 37
copy div "CSMAAAD"
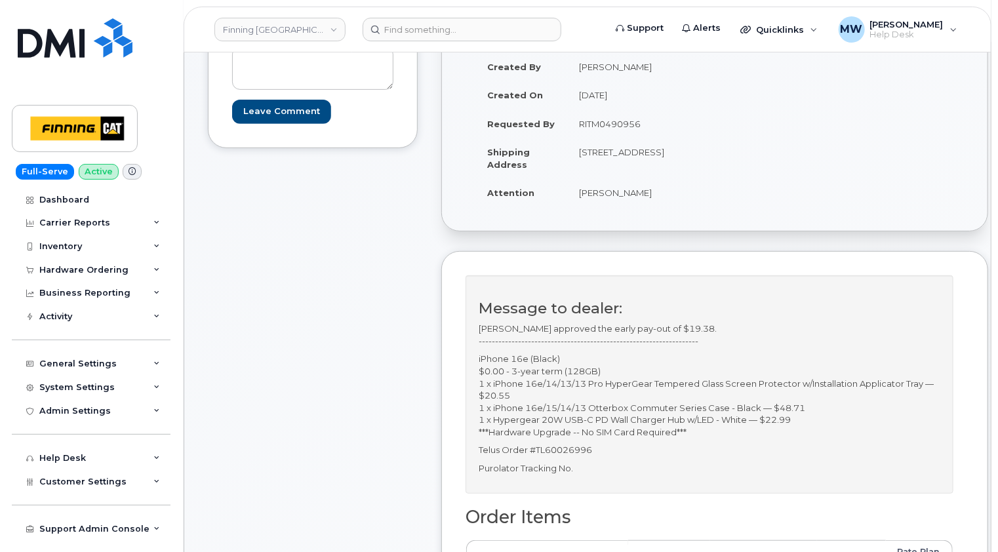
scroll to position [0, 0]
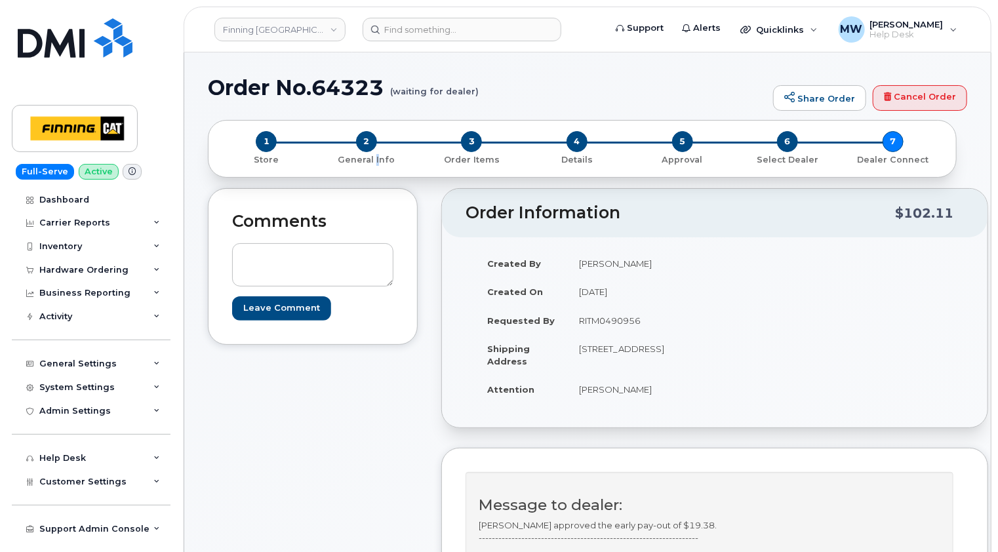
click at [376, 138] on div "2 General Info" at bounding box center [367, 148] width 106 height 35
click at [370, 138] on span "2" at bounding box center [366, 141] width 21 height 21
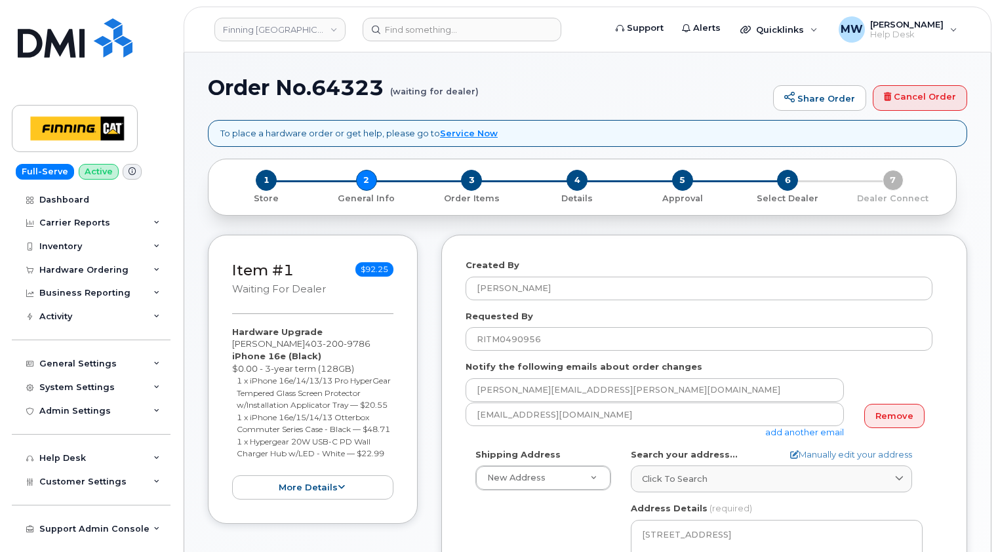
select select
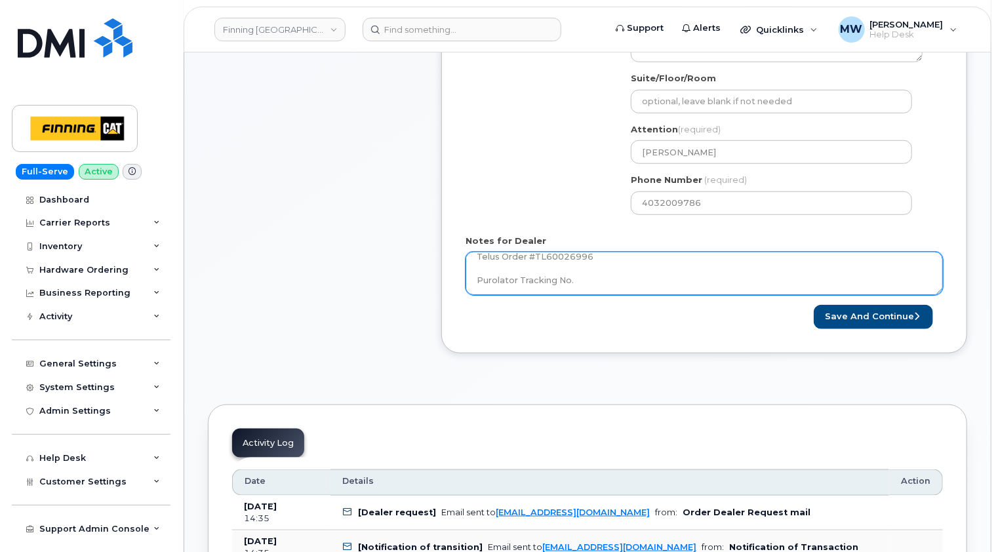
scroll to position [144, 0]
click at [686, 284] on textarea "[PERSON_NAME] approved the early pay-out of $19.38. ---------------------------…" at bounding box center [704, 273] width 477 height 43
paste textarea "335655414886"
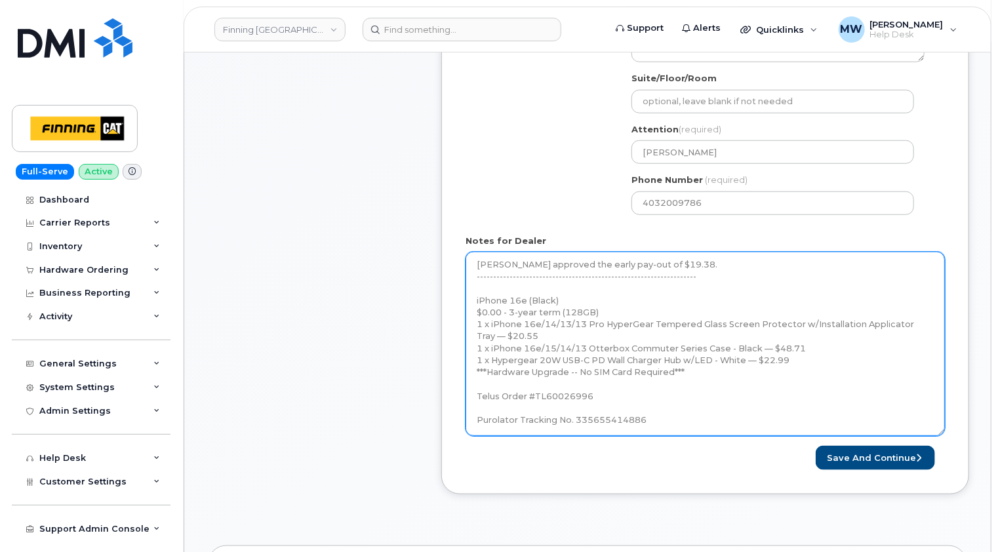
scroll to position [0, 0]
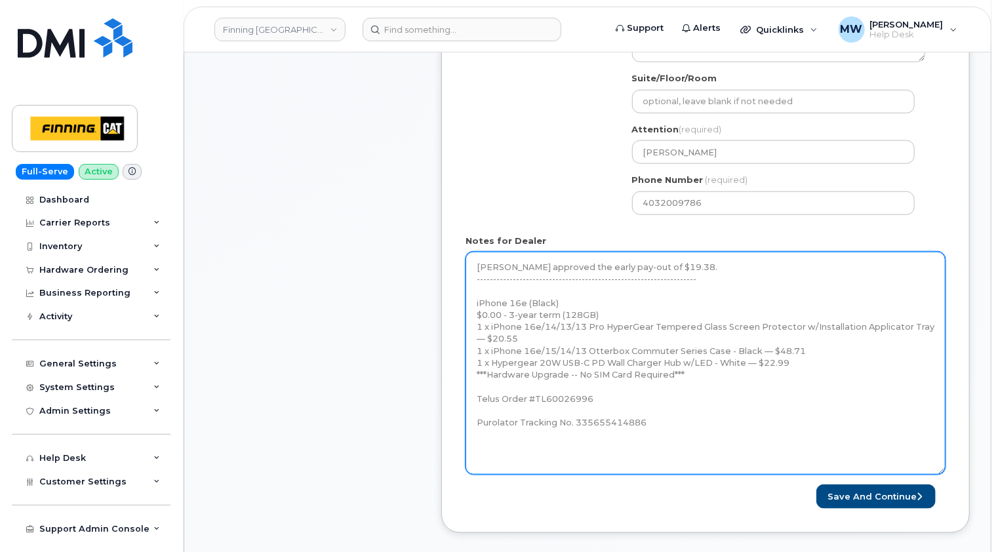
drag, startPoint x: 942, startPoint y: 291, endPoint x: 943, endPoint y: 473, distance: 181.7
click at [943, 473] on textarea "[PERSON_NAME] approved the early pay-out of $19.38. ---------------------------…" at bounding box center [706, 363] width 480 height 223
click at [784, 445] on textarea "[PERSON_NAME] approved the early pay-out of $19.38. ---------------------------…" at bounding box center [706, 364] width 480 height 224
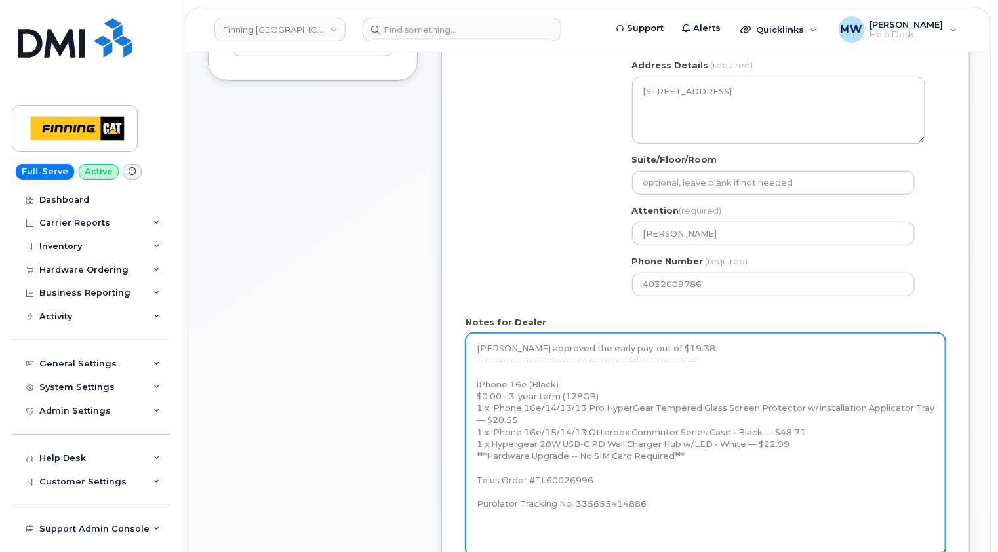
scroll to position [525, 0]
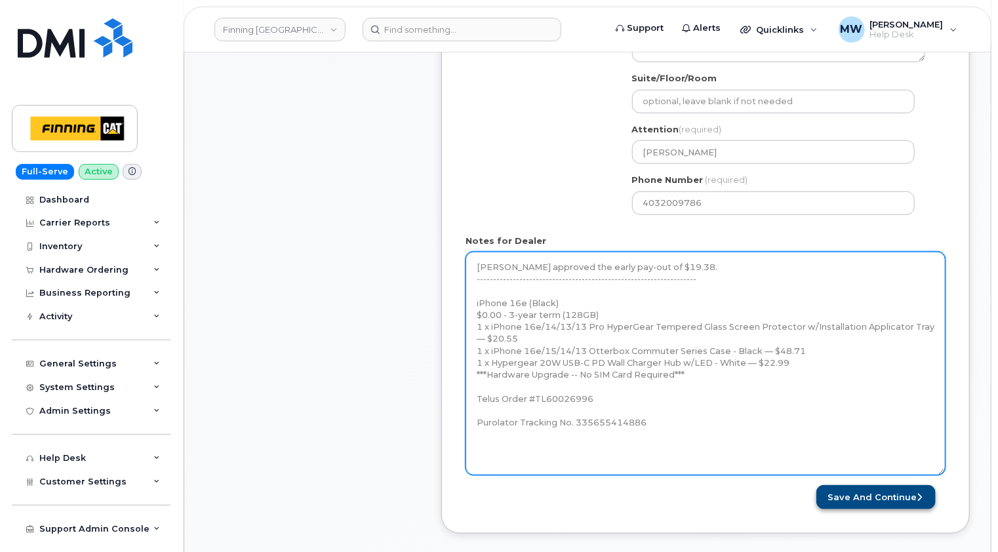
type textarea "[PERSON_NAME] approved the early pay-out of $19.38. ---------------------------…"
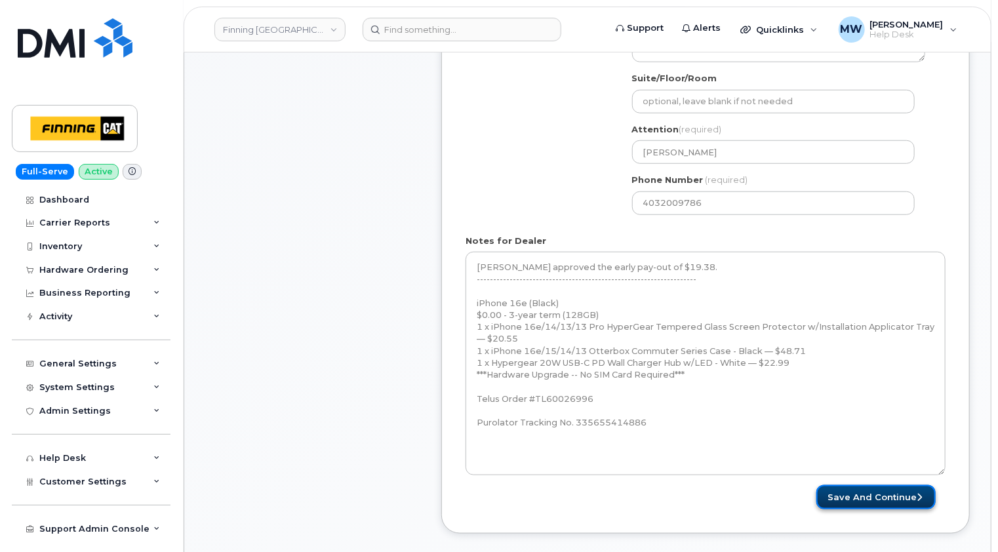
click at [897, 493] on button "Save and Continue" at bounding box center [875, 497] width 119 height 24
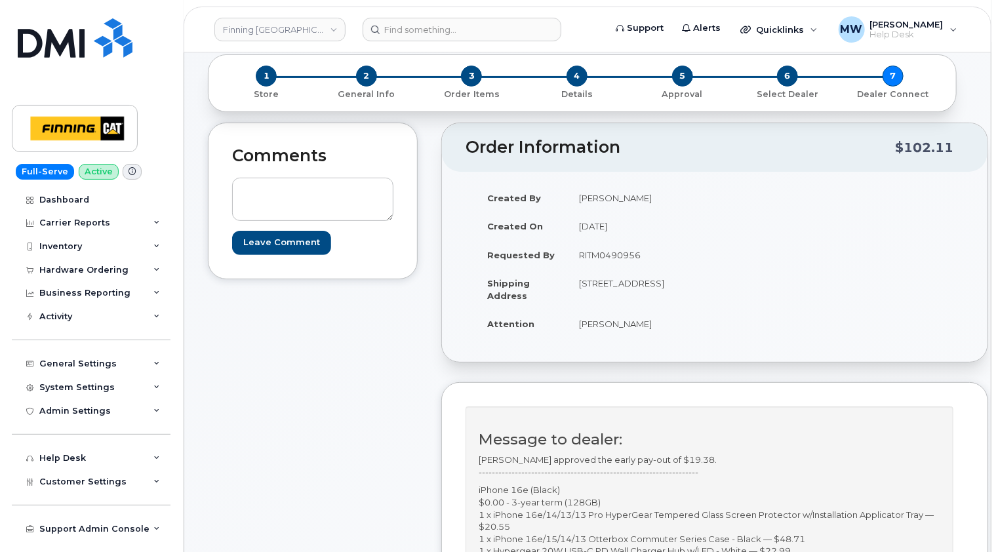
scroll to position [262, 0]
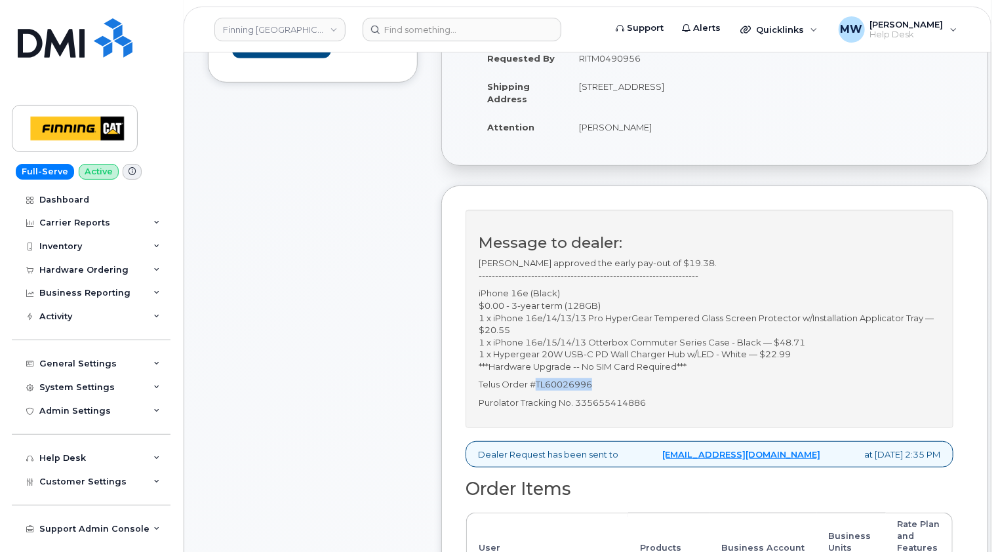
drag, startPoint x: 606, startPoint y: 395, endPoint x: 537, endPoint y: 391, distance: 69.0
click at [537, 391] on p "Telus Order #TL60026996" at bounding box center [710, 384] width 462 height 12
copy p "TL60026996"
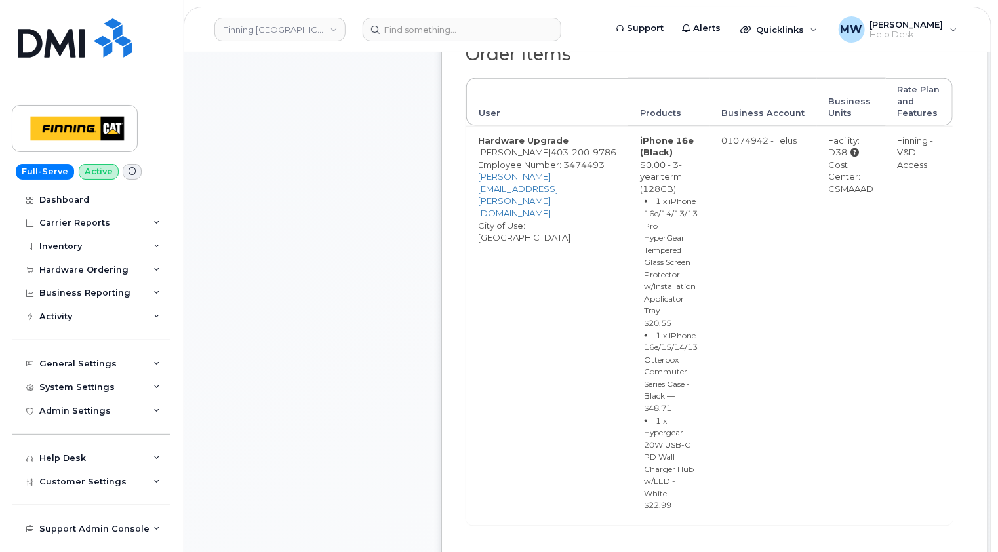
scroll to position [787, 0]
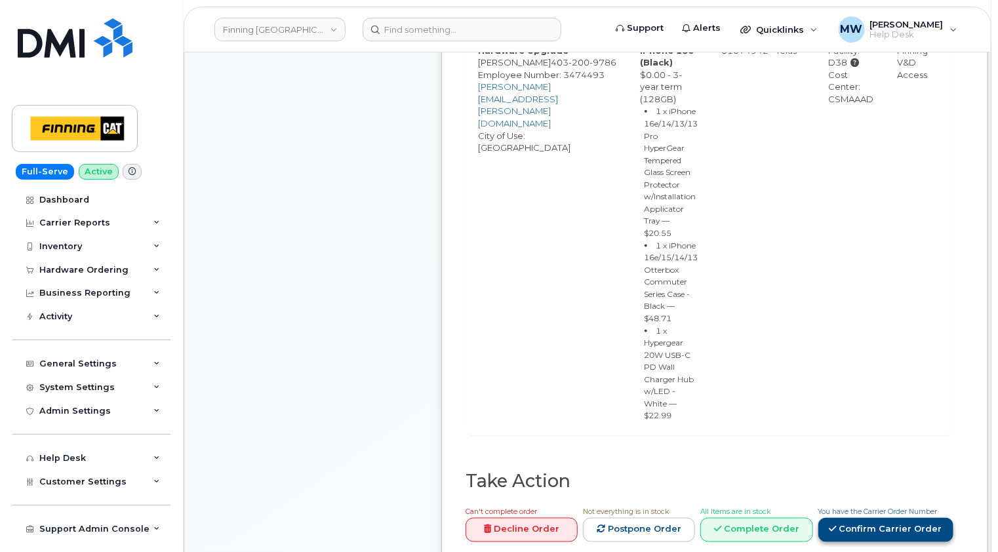
click at [868, 518] on link "Confirm Carrier Order" at bounding box center [885, 530] width 135 height 24
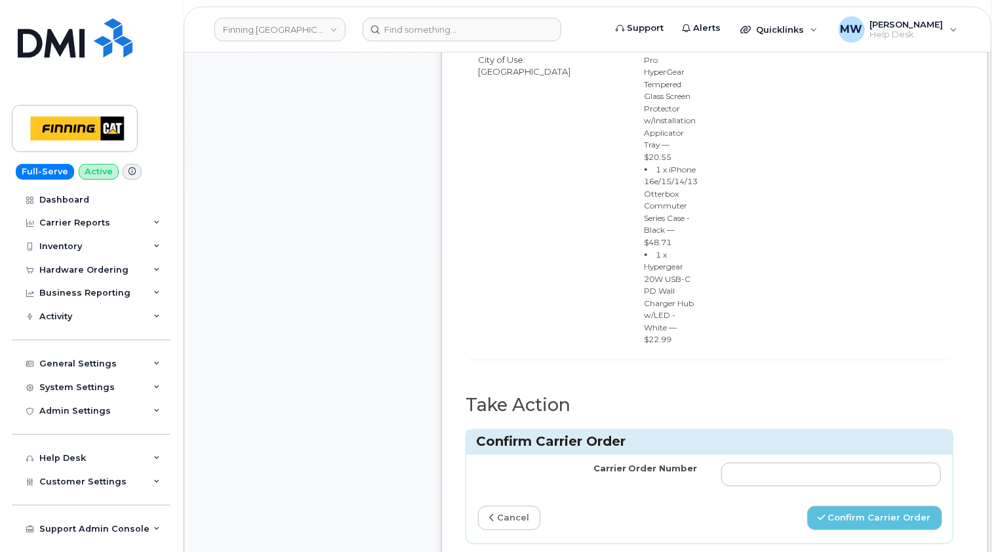
scroll to position [918, 0]
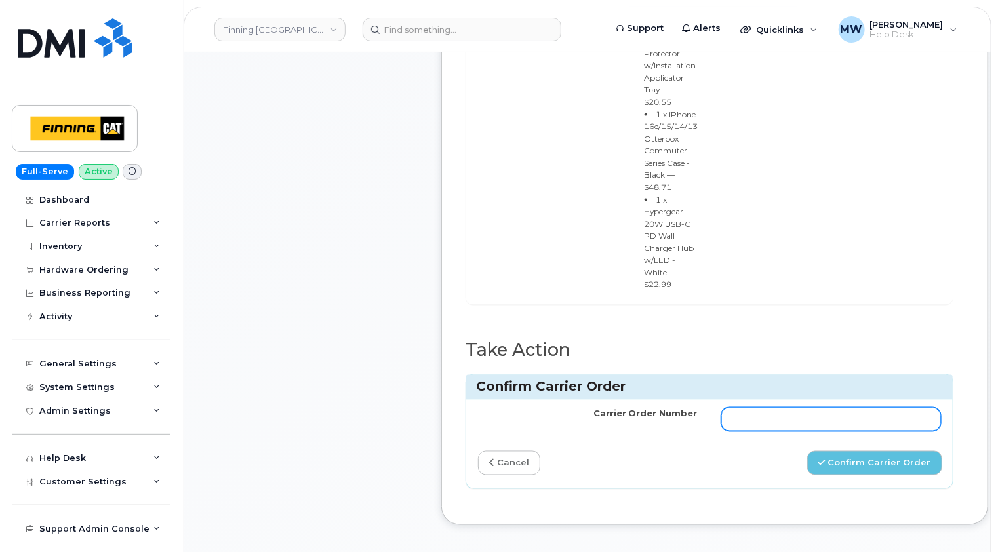
click at [750, 409] on input "Carrier Order Number" at bounding box center [831, 420] width 220 height 24
paste input "TL60026996"
type input "TL60026996"
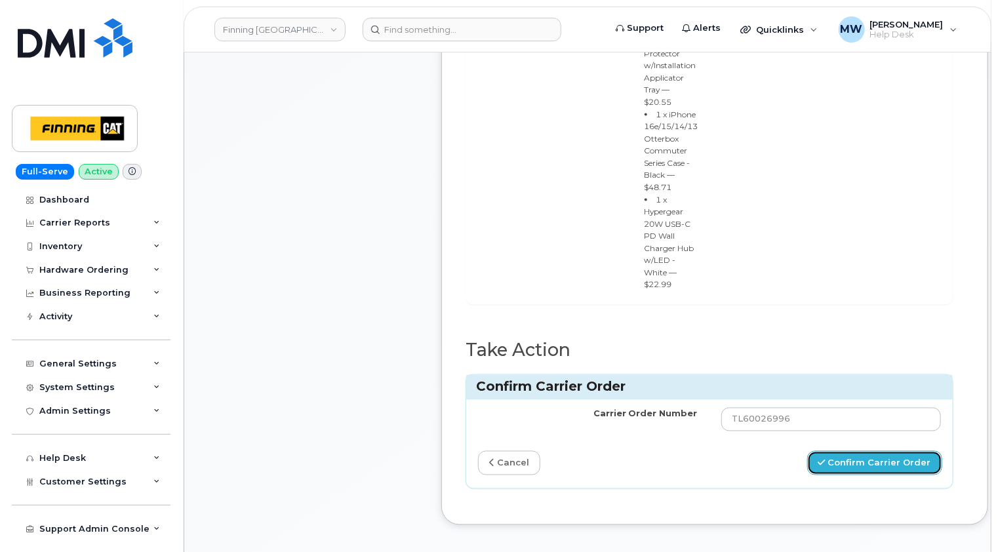
click at [892, 454] on button "Confirm Carrier Order" at bounding box center [874, 463] width 135 height 24
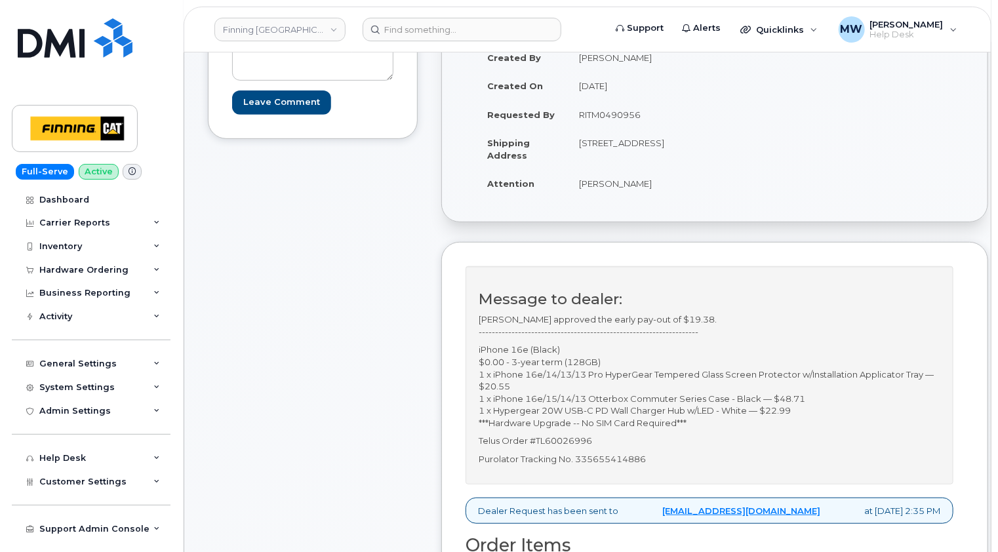
scroll to position [262, 0]
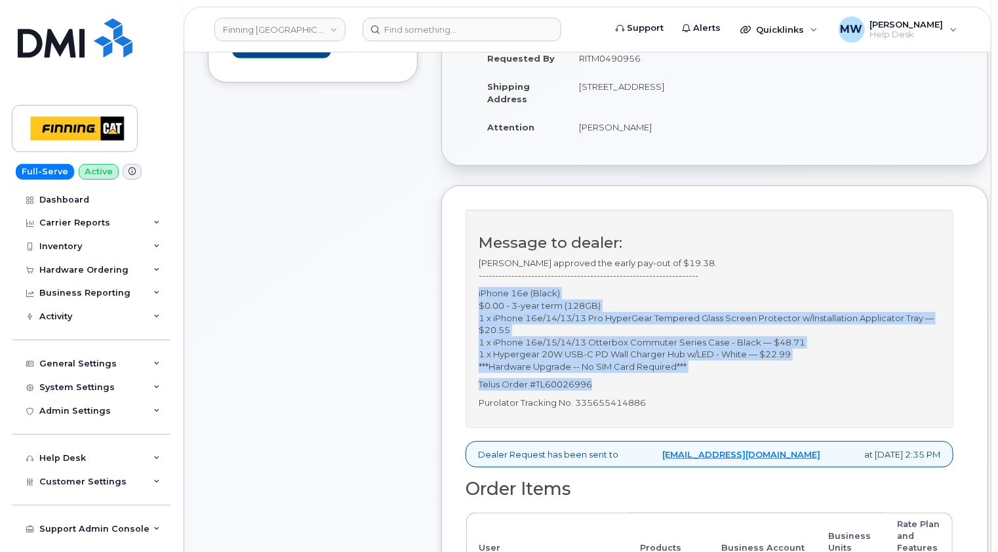
drag, startPoint x: 604, startPoint y: 395, endPoint x: 477, endPoint y: 306, distance: 155.2
click at [477, 306] on div "Message to dealer: Kristie Reil approved the early pay-out of $19.38. ---------…" at bounding box center [710, 319] width 488 height 218
copy div "iPhone 16e (Black) $0.00 - 3-year term (128GB) 1 x iPhone 16e/14/13/13 Pro Hype…"
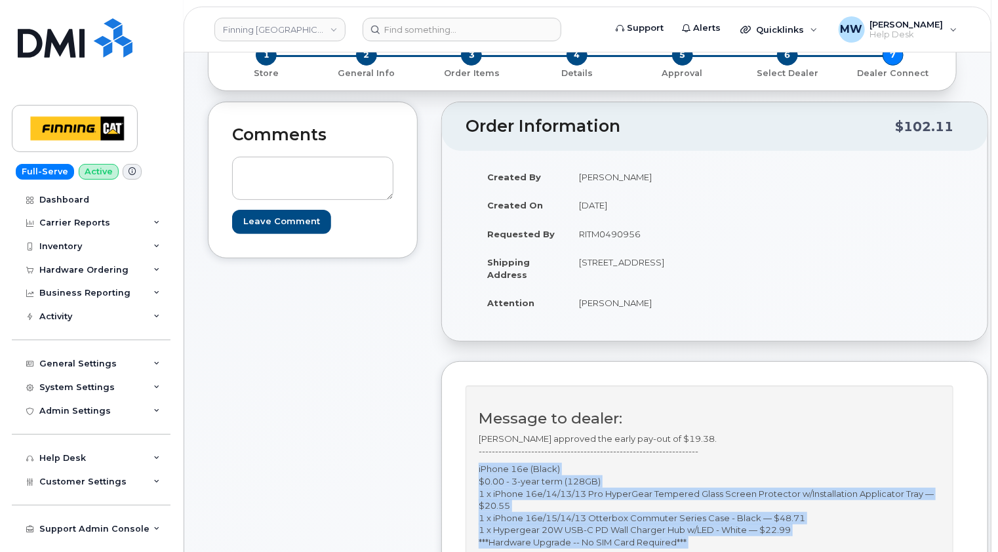
scroll to position [0, 0]
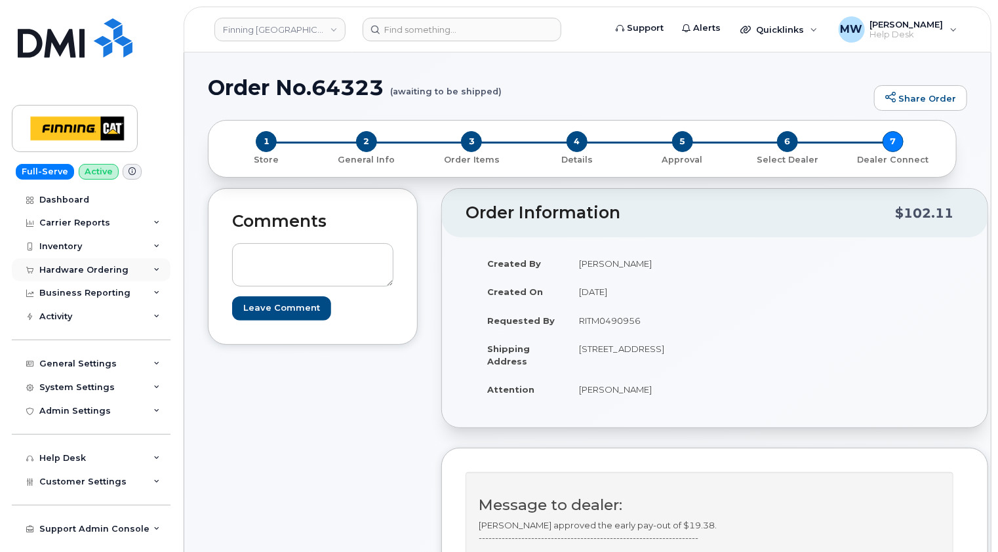
click at [81, 270] on div "Hardware Ordering" at bounding box center [83, 270] width 89 height 10
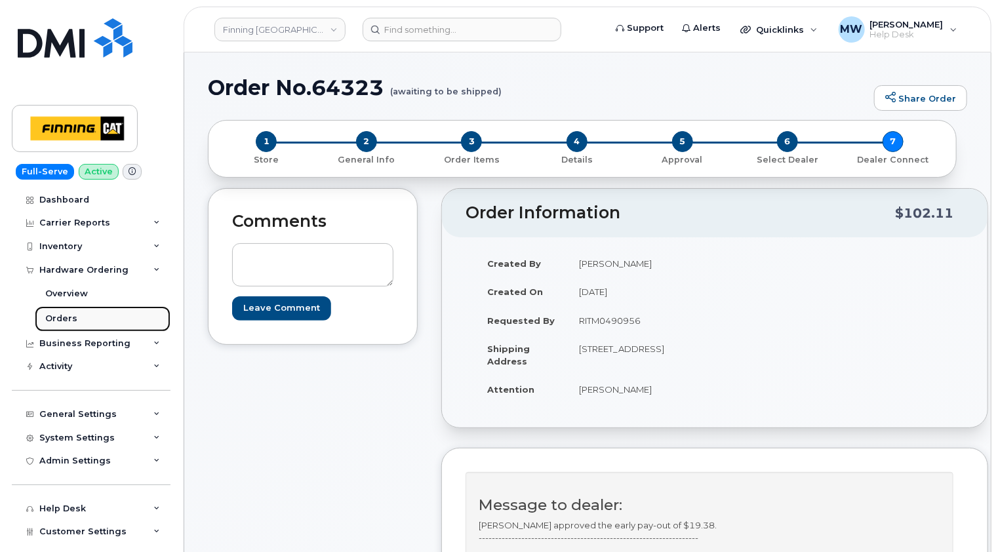
click at [66, 314] on div "Orders" at bounding box center [61, 319] width 32 height 12
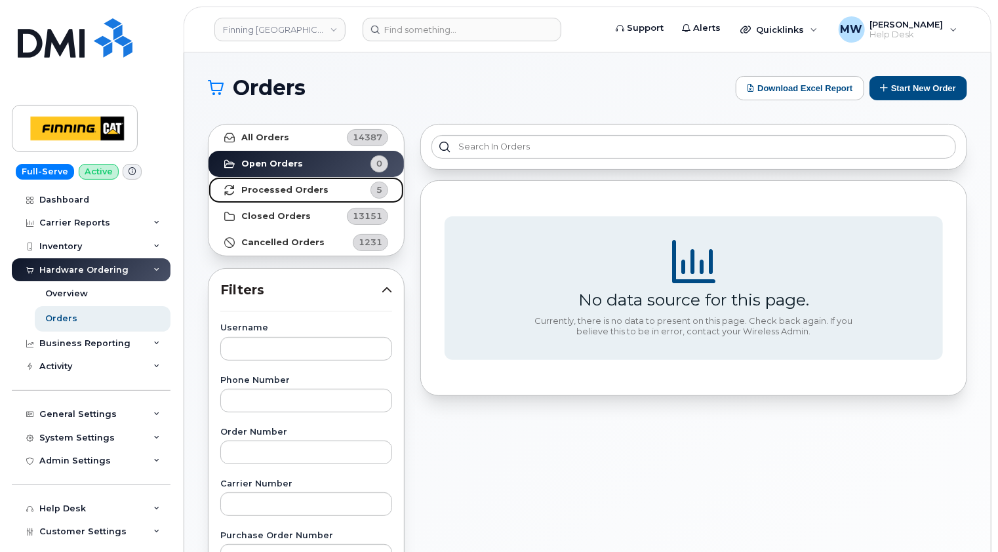
click at [283, 187] on strong "Processed Orders" at bounding box center [284, 190] width 87 height 10
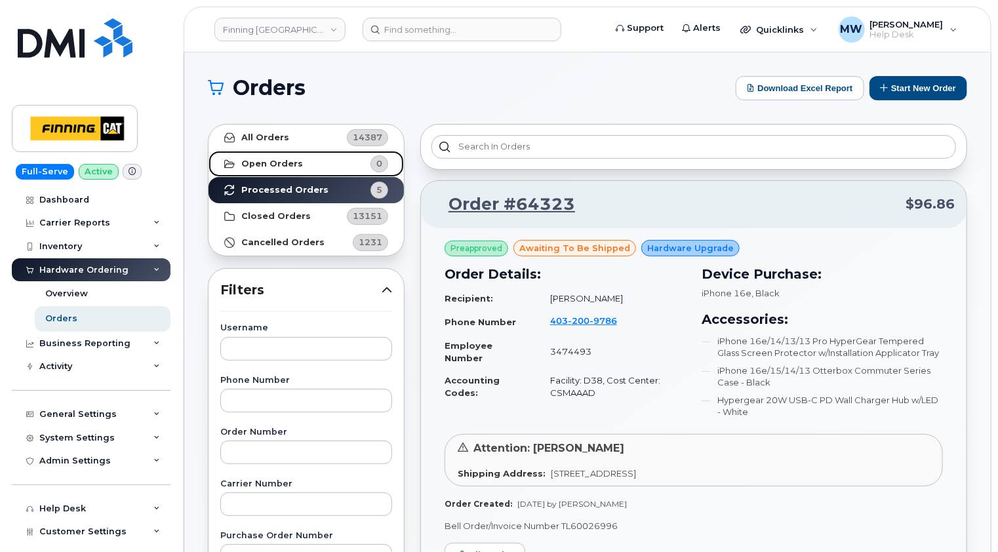
click at [269, 164] on strong "Open Orders" at bounding box center [272, 164] width 62 height 10
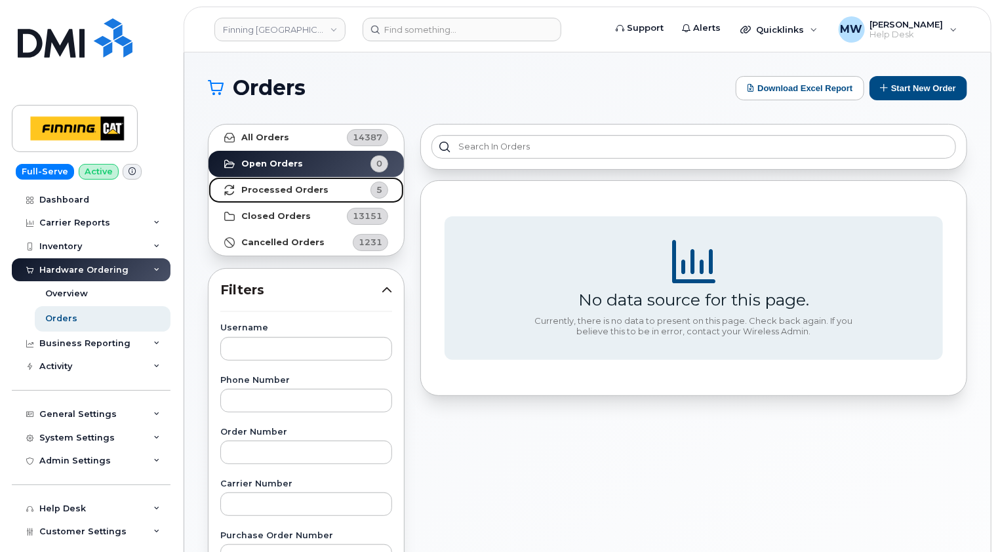
click at [279, 187] on strong "Processed Orders" at bounding box center [284, 190] width 87 height 10
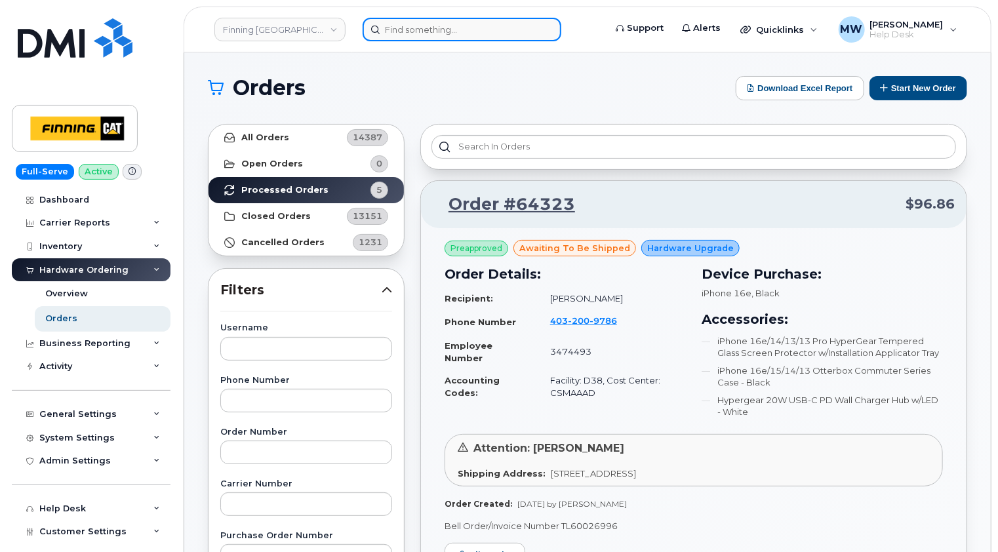
click at [467, 28] on input at bounding box center [462, 30] width 199 height 24
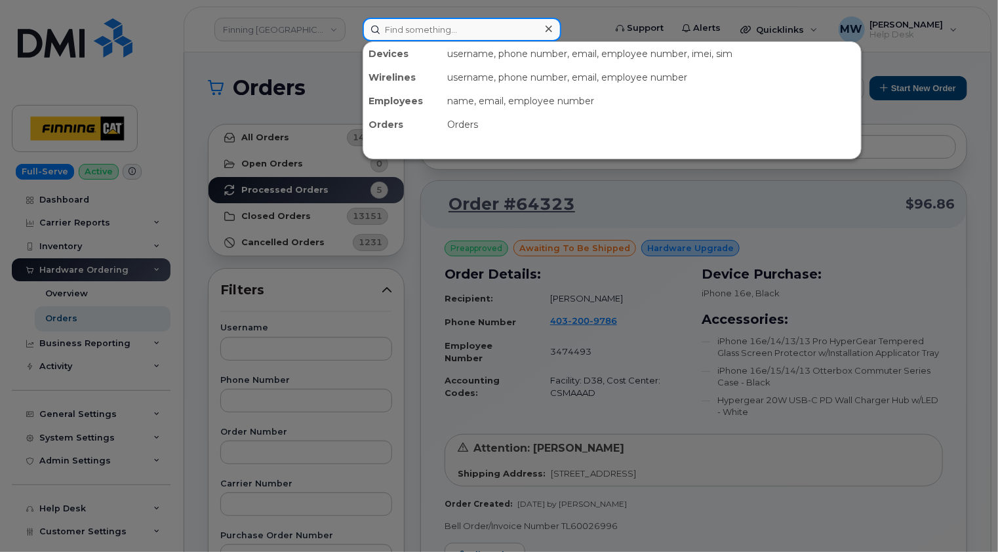
paste input "3497664"
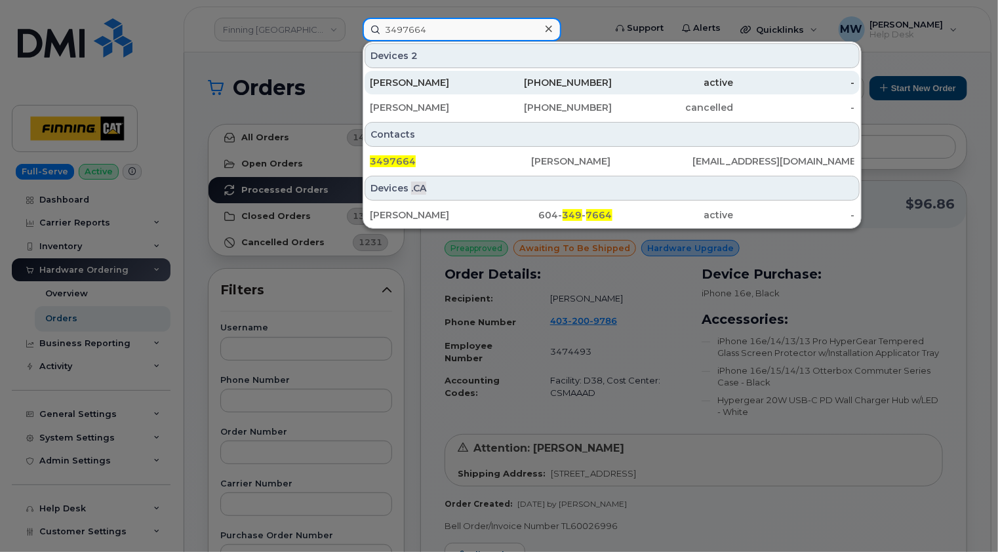
type input "3497664"
click at [437, 85] on div "Nick Park" at bounding box center [430, 82] width 121 height 13
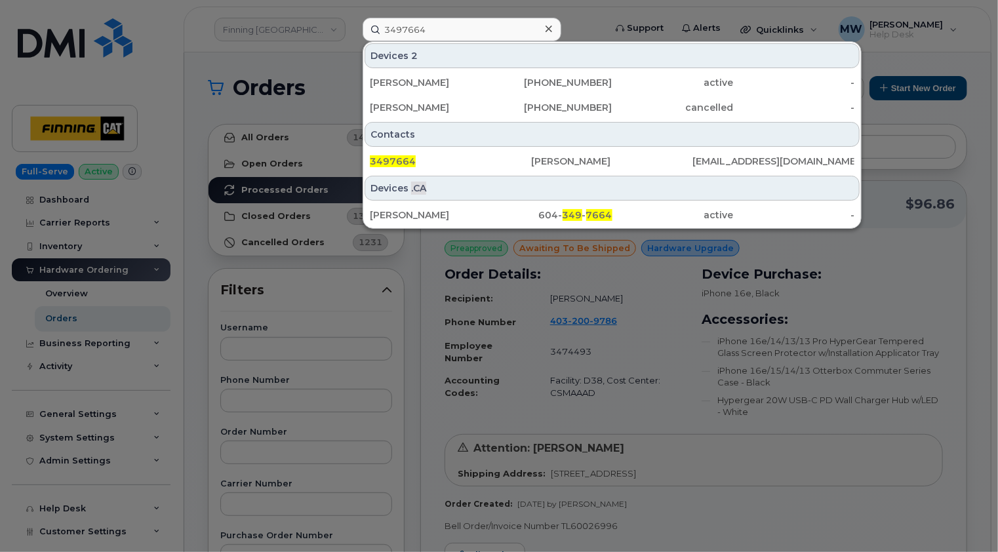
click at [551, 30] on icon at bounding box center [549, 29] width 7 height 10
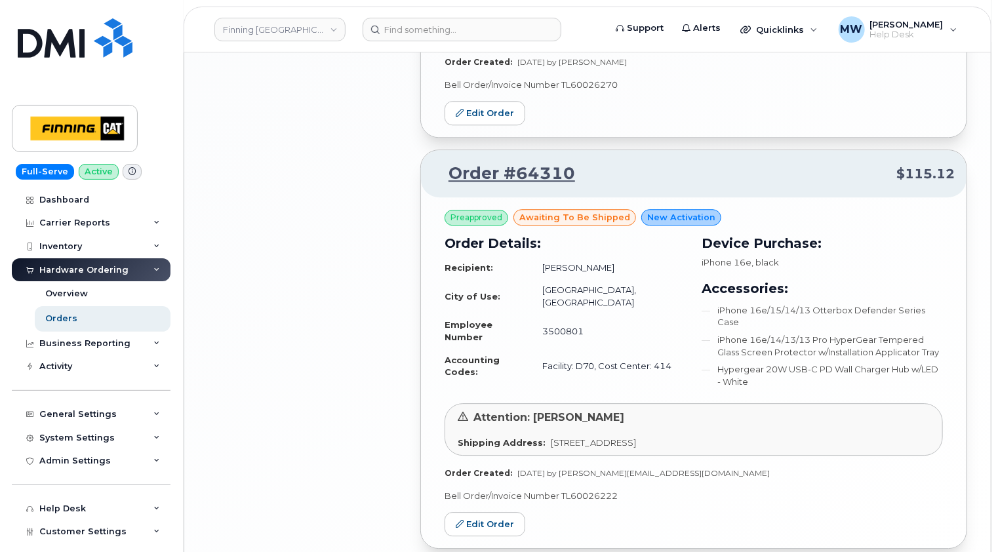
scroll to position [1696, 0]
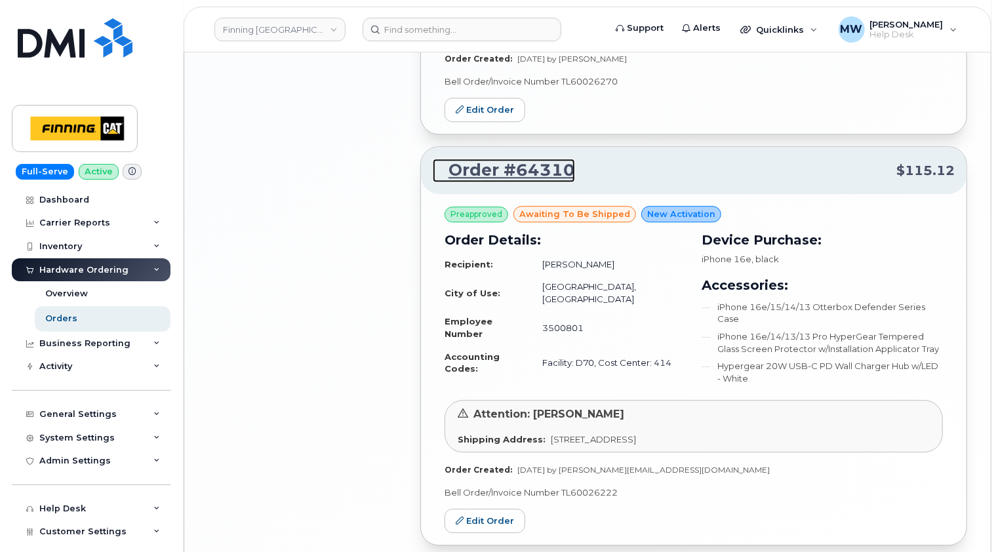
click at [544, 167] on link "Order #64310" at bounding box center [504, 171] width 142 height 24
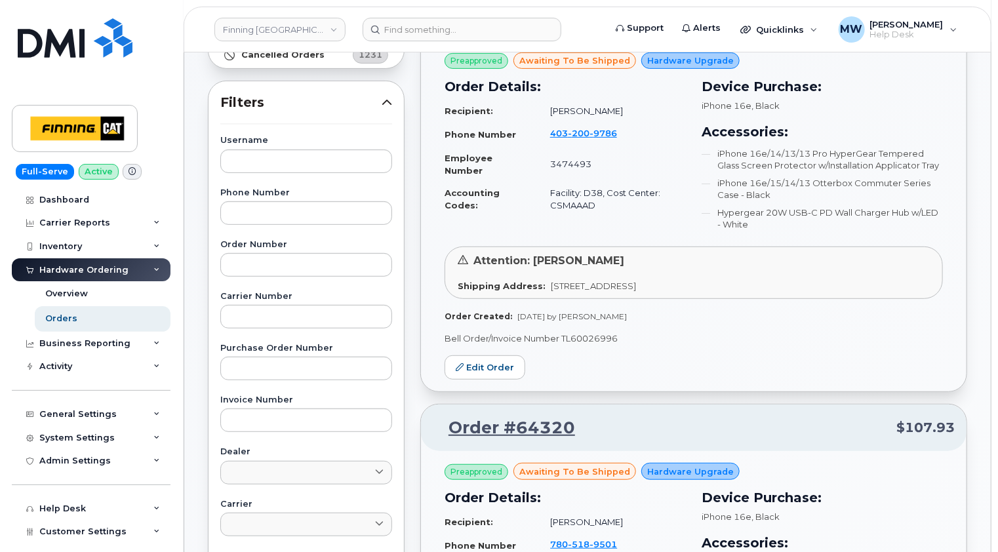
scroll to position [0, 0]
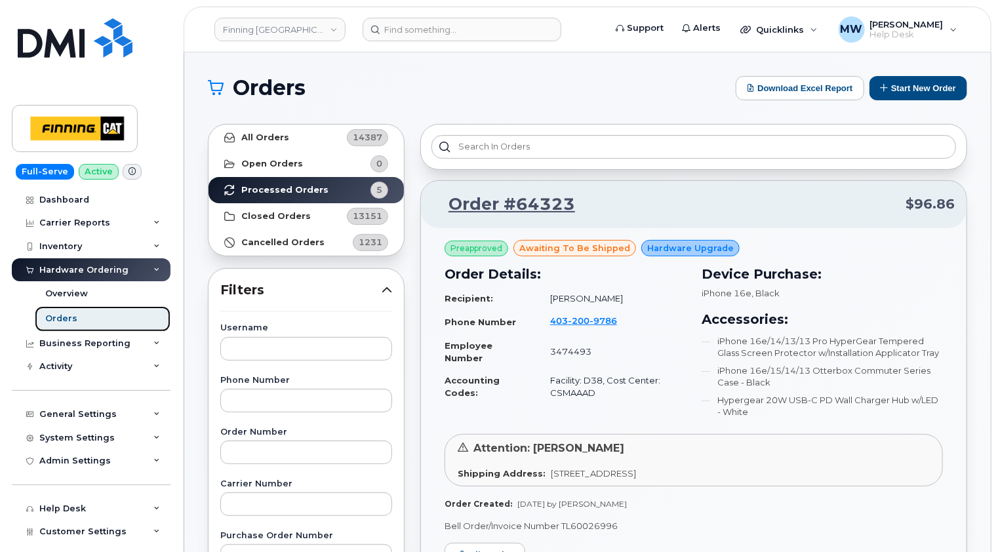
click at [79, 315] on link "Orders" at bounding box center [103, 318] width 136 height 25
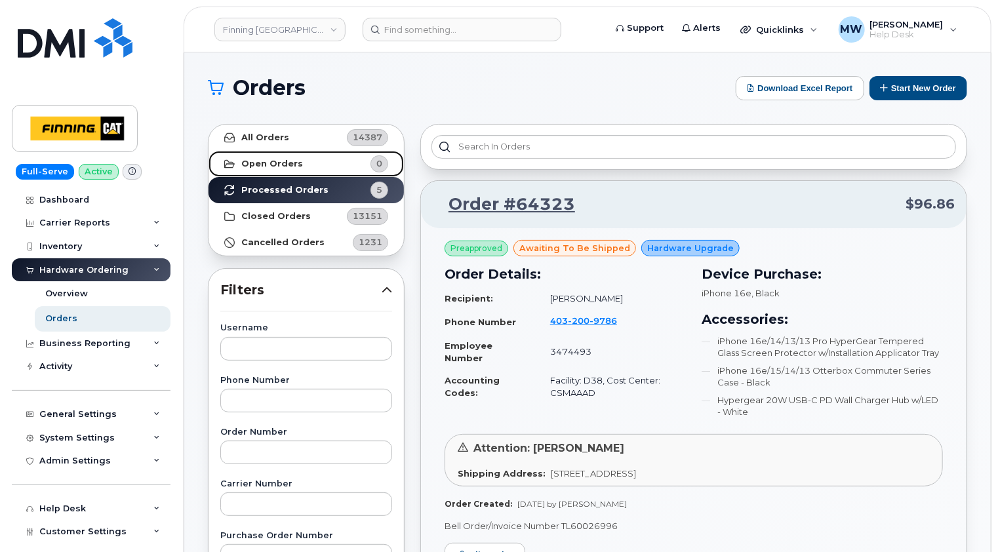
click at [278, 159] on strong "Open Orders" at bounding box center [272, 164] width 62 height 10
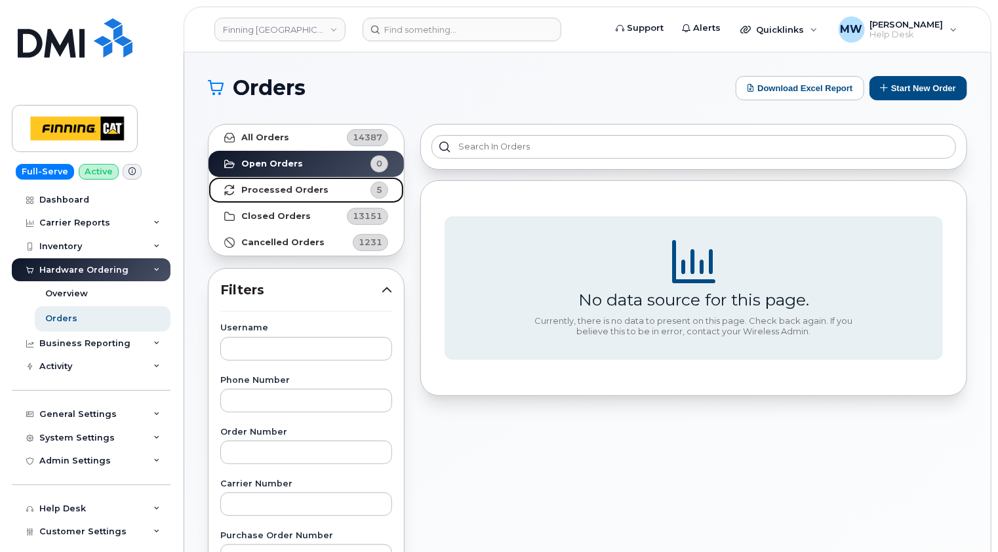
click at [283, 189] on strong "Processed Orders" at bounding box center [284, 190] width 87 height 10
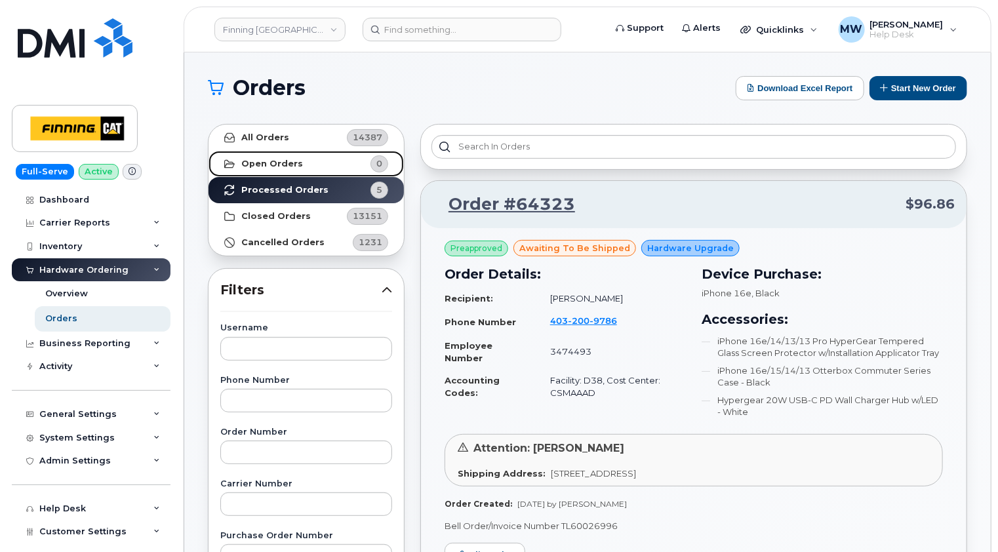
click at [256, 159] on strong "Open Orders" at bounding box center [272, 164] width 62 height 10
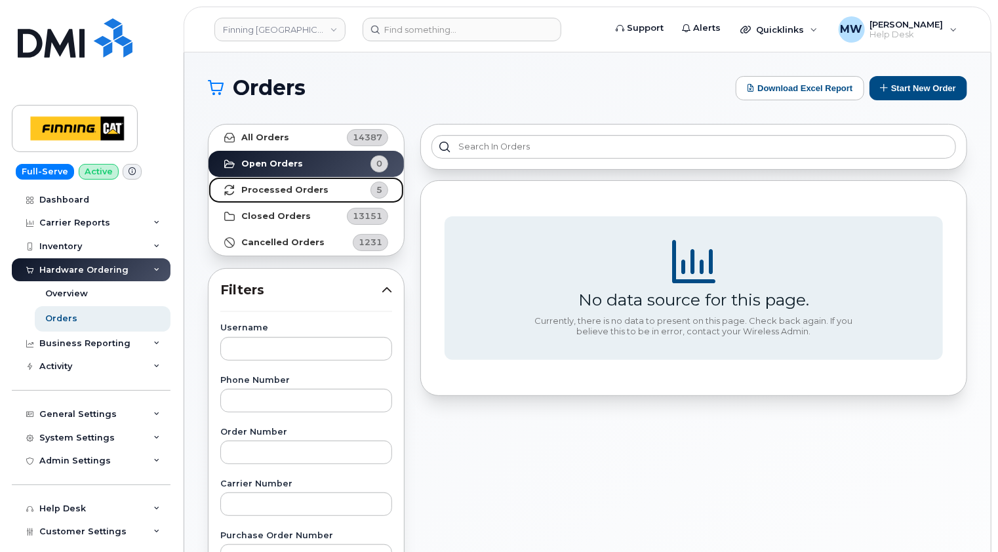
click at [262, 193] on strong "Processed Orders" at bounding box center [284, 190] width 87 height 10
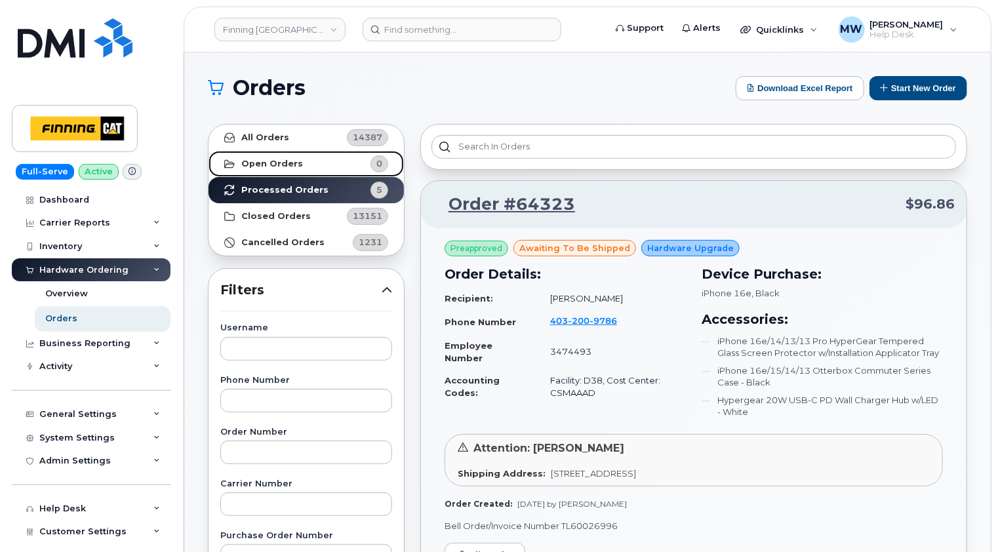
click at [262, 165] on strong "Open Orders" at bounding box center [272, 164] width 62 height 10
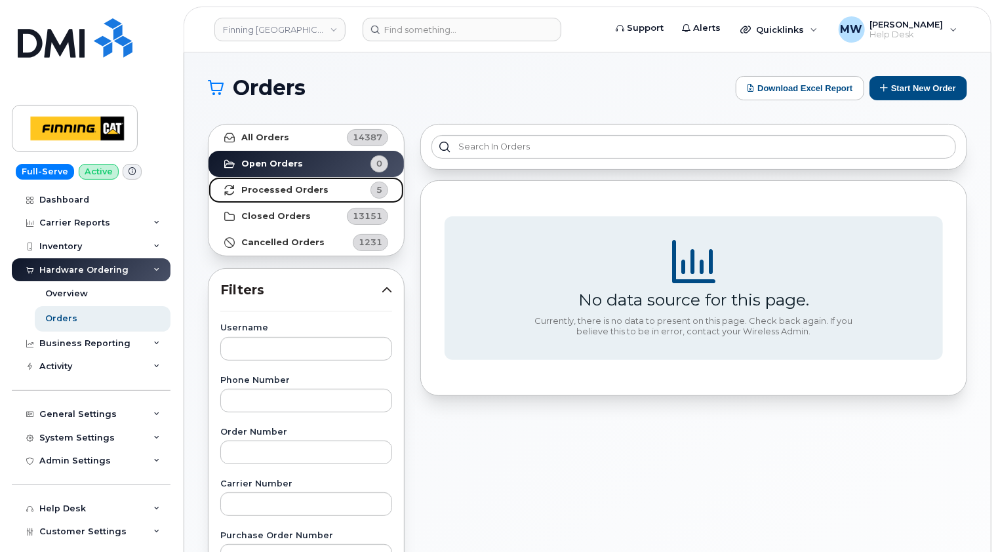
click at [282, 185] on strong "Processed Orders" at bounding box center [284, 190] width 87 height 10
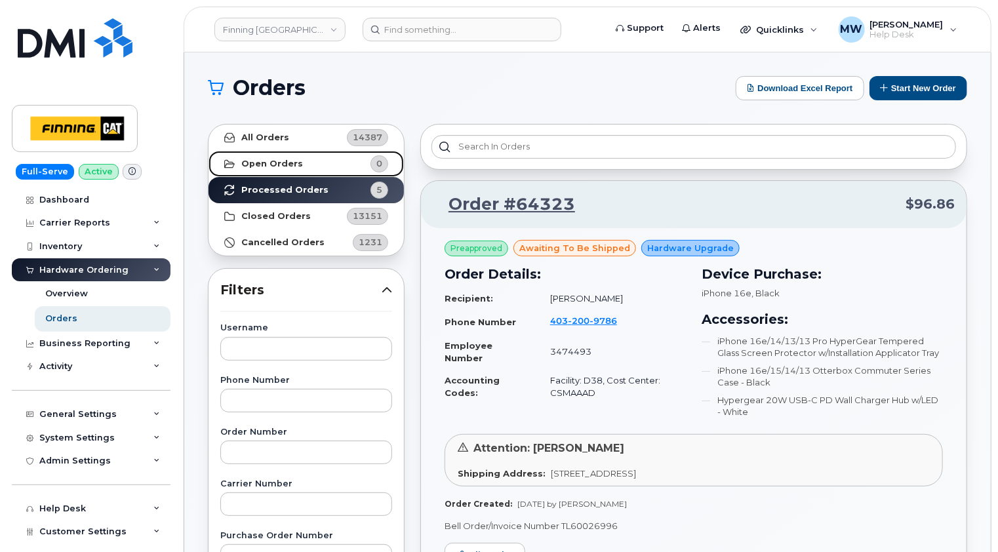
click at [275, 163] on strong "Open Orders" at bounding box center [272, 164] width 62 height 10
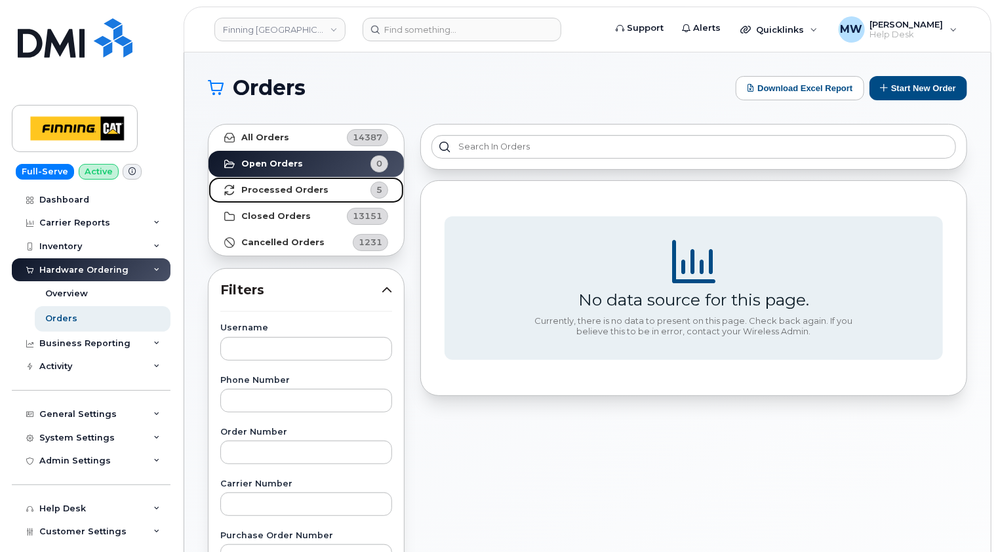
click at [293, 189] on strong "Processed Orders" at bounding box center [284, 190] width 87 height 10
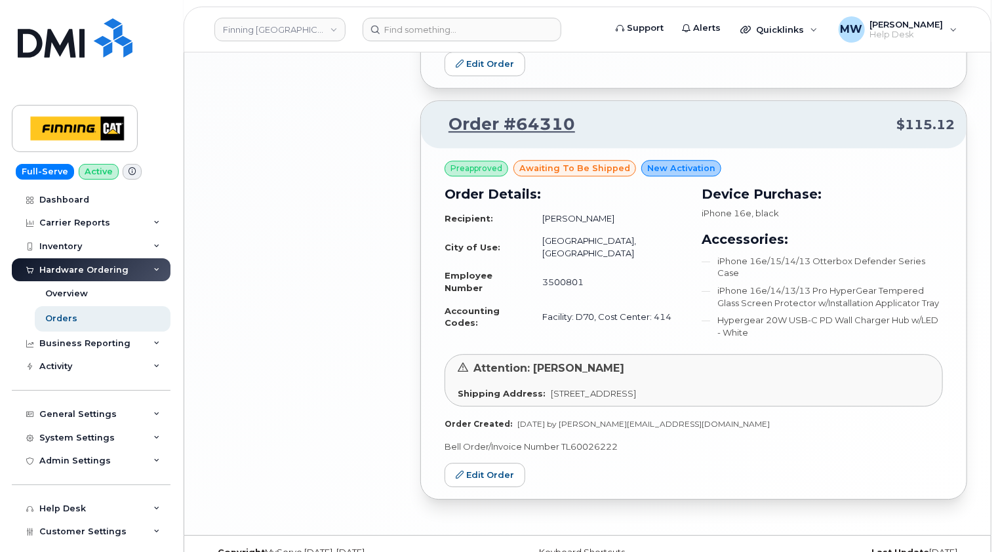
scroll to position [1761, 0]
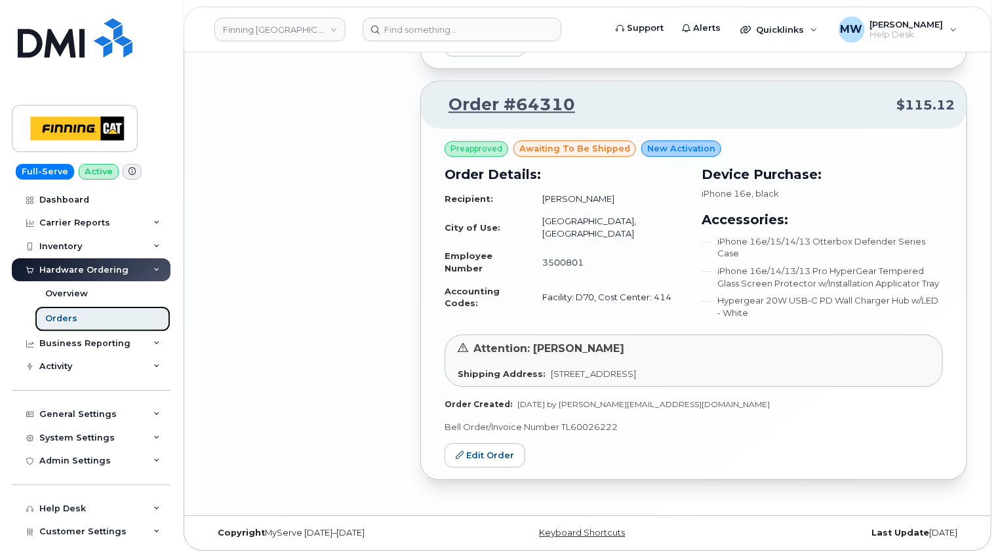
click at [72, 317] on div "Orders" at bounding box center [61, 319] width 32 height 12
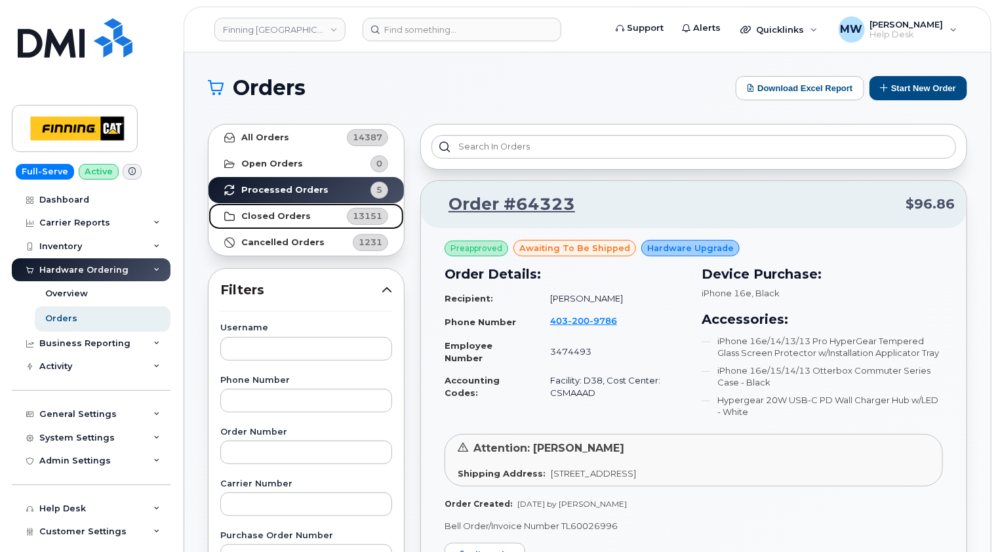
click at [292, 217] on strong "Closed Orders" at bounding box center [276, 216] width 70 height 10
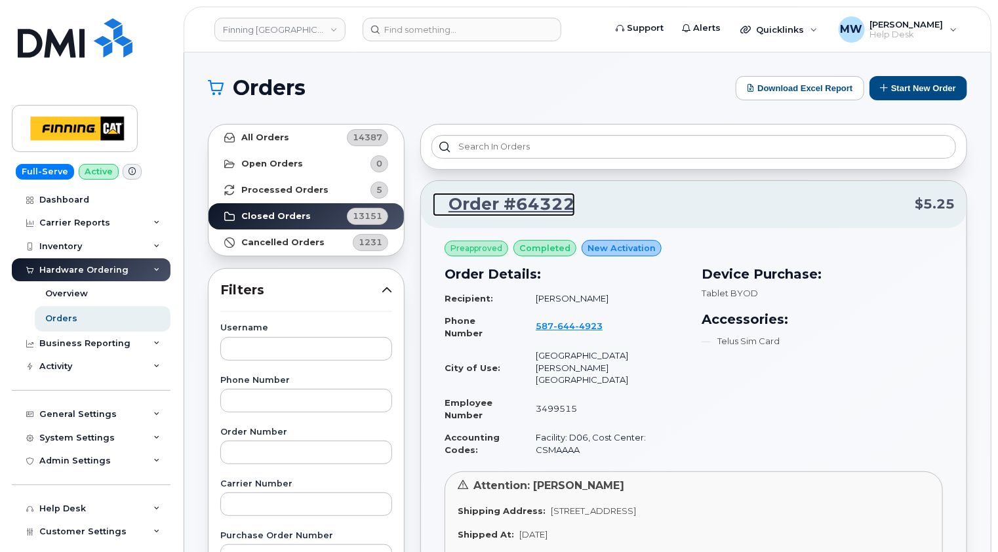
click at [520, 201] on link "Order #64322" at bounding box center [504, 205] width 142 height 24
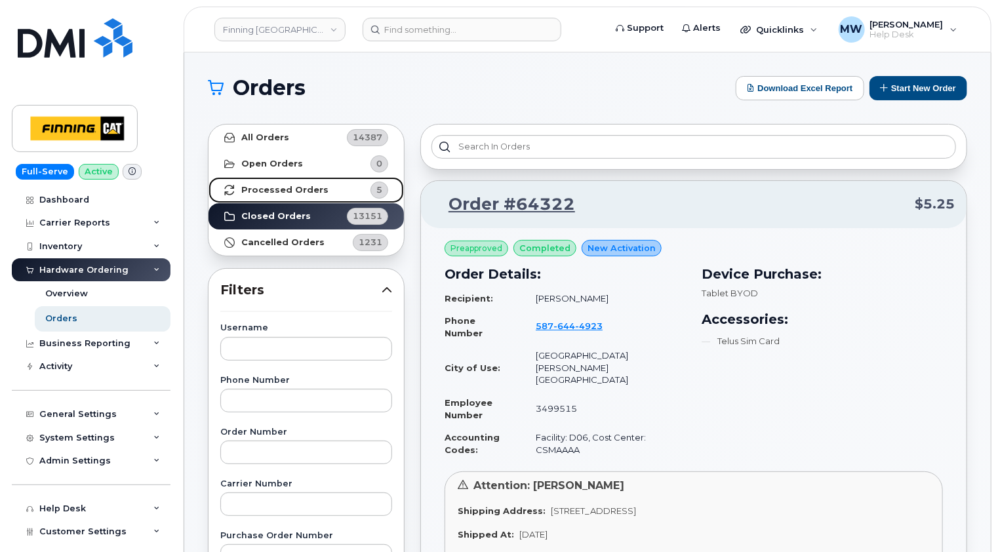
click at [297, 190] on strong "Processed Orders" at bounding box center [284, 190] width 87 height 10
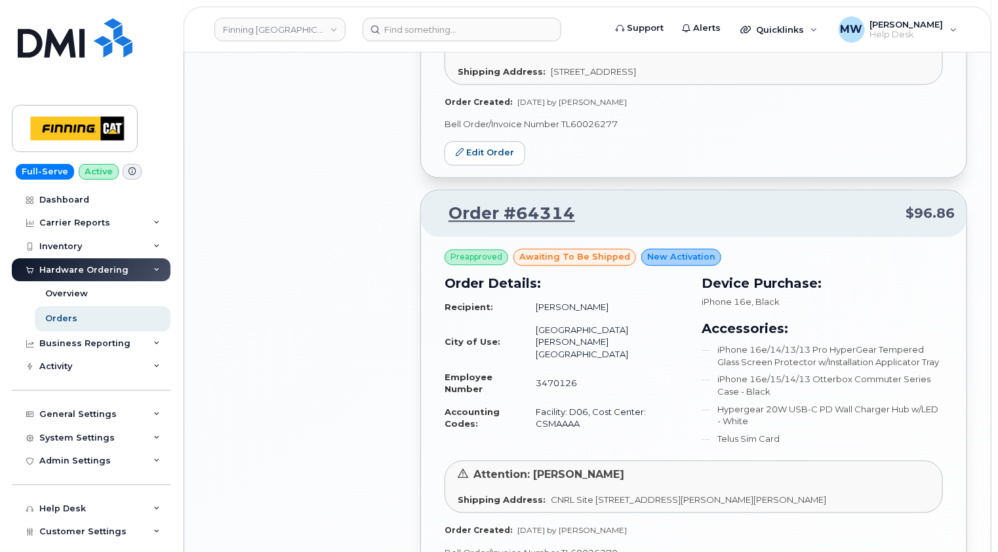
scroll to position [1302, 0]
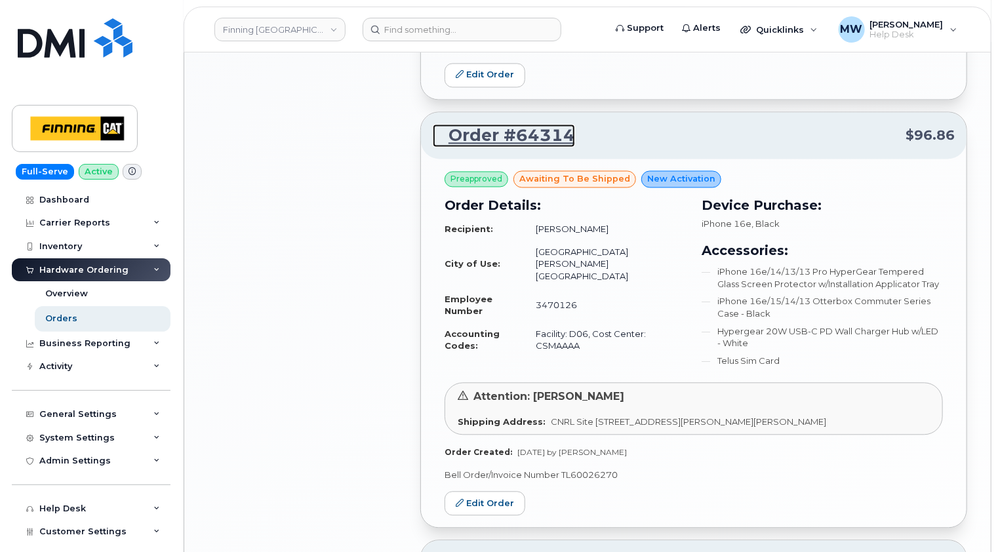
click at [530, 134] on link "Order #64314" at bounding box center [504, 136] width 142 height 24
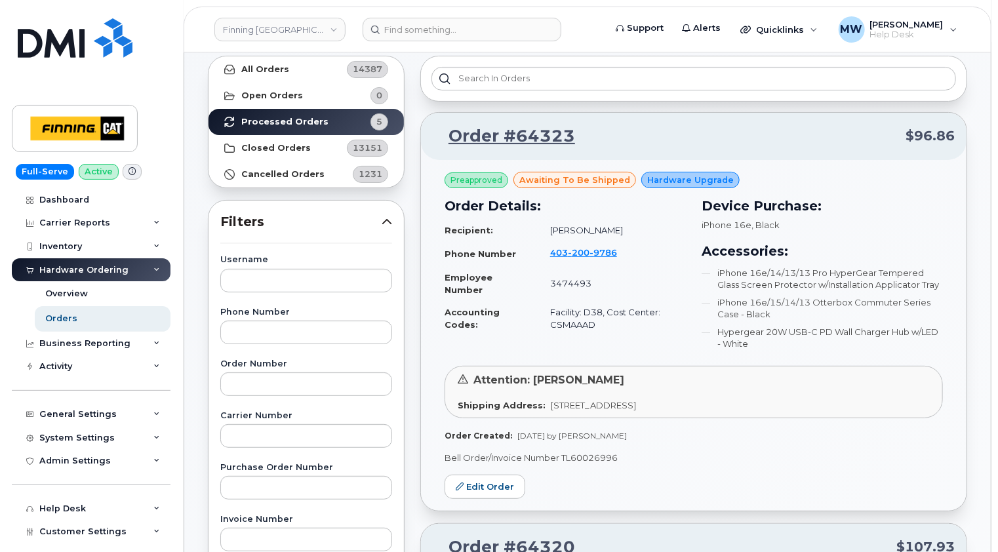
scroll to position [0, 0]
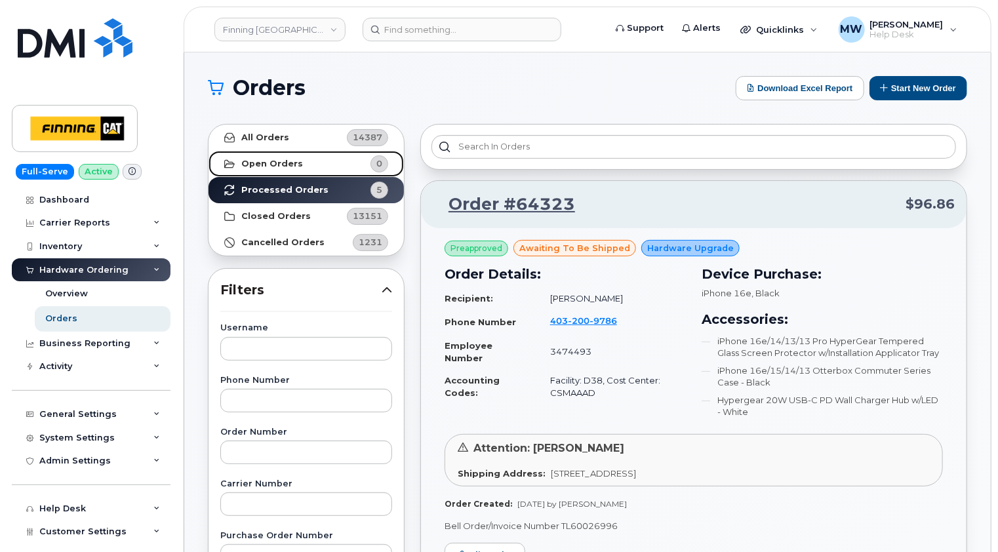
click at [268, 157] on link "Open Orders 0" at bounding box center [306, 164] width 195 height 26
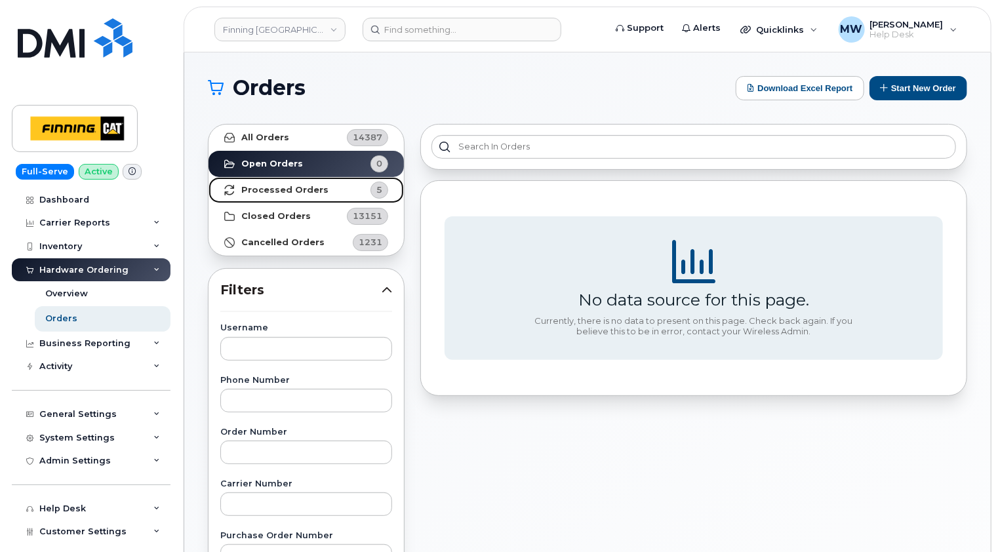
click at [273, 188] on strong "Processed Orders" at bounding box center [284, 190] width 87 height 10
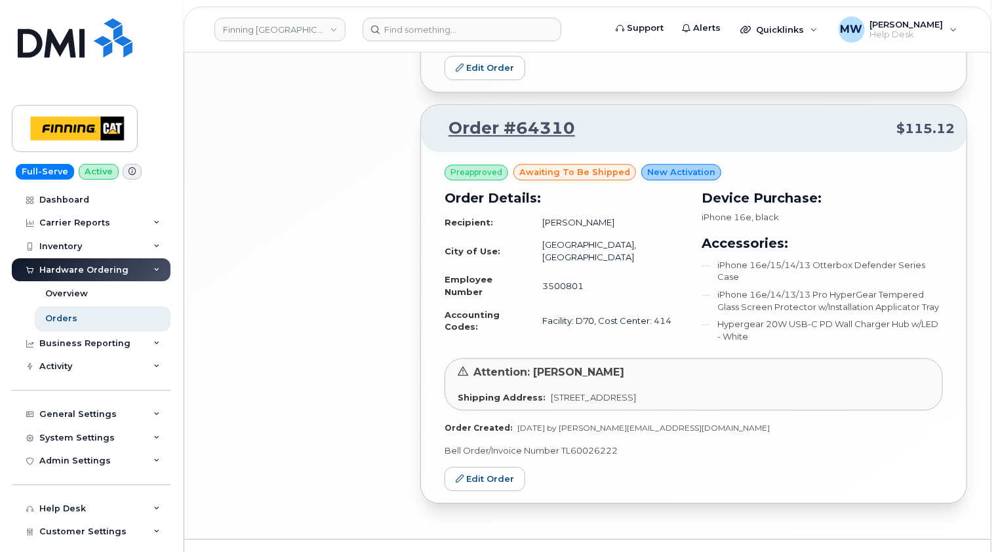
scroll to position [1752, 0]
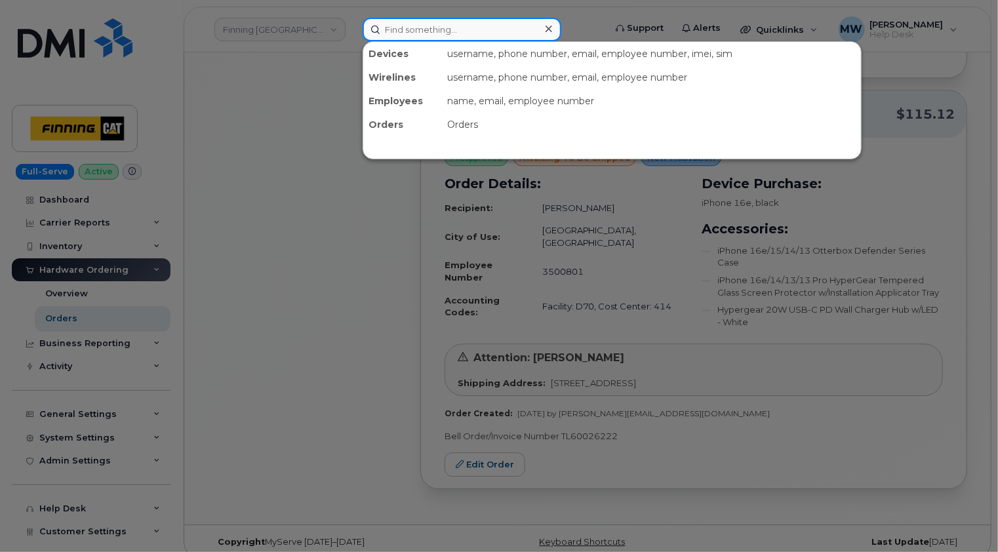
click at [465, 18] on input at bounding box center [462, 30] width 199 height 24
paste input "3500801"
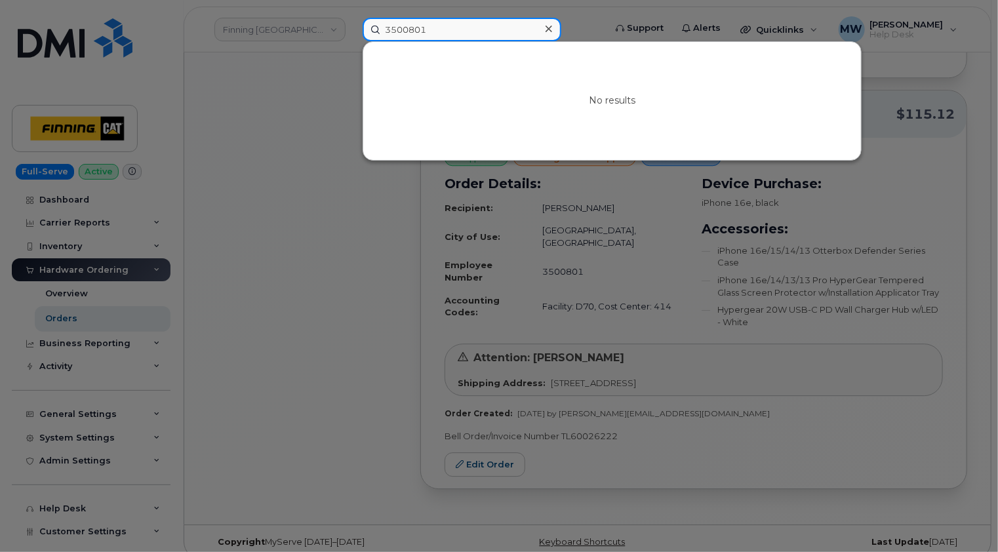
type input "3500801"
click at [552, 28] on div at bounding box center [548, 29] width 19 height 19
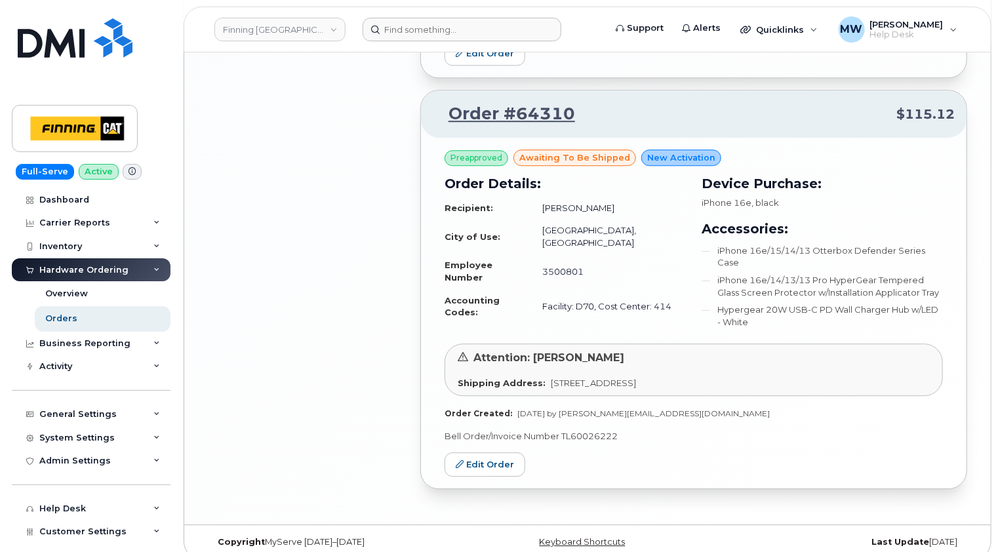
drag, startPoint x: 641, startPoint y: 206, endPoint x: 557, endPoint y: 203, distance: 84.0
click at [557, 203] on td "[PERSON_NAME]" at bounding box center [608, 208] width 155 height 23
copy td "[PERSON_NAME]"
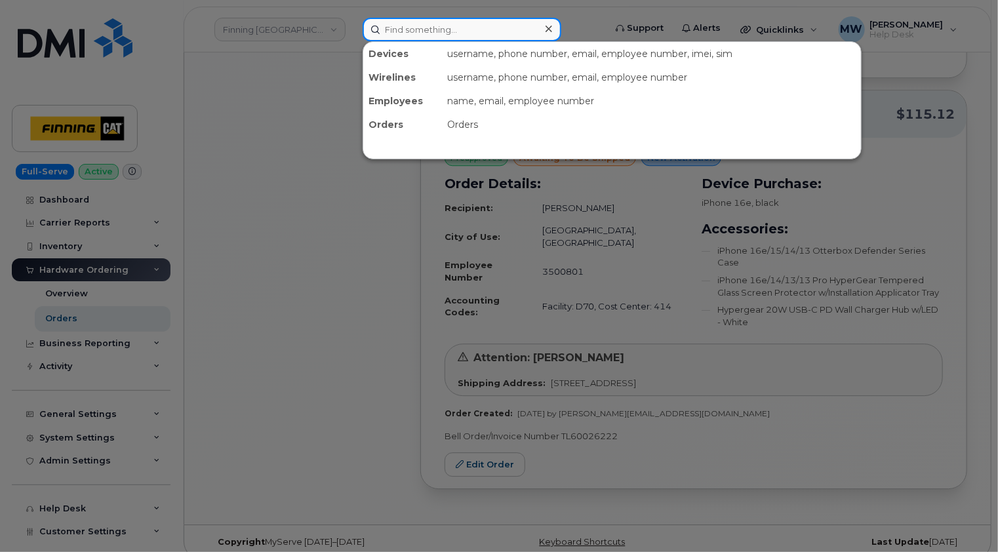
click at [428, 29] on input at bounding box center [462, 30] width 199 height 24
paste input "[PERSON_NAME]"
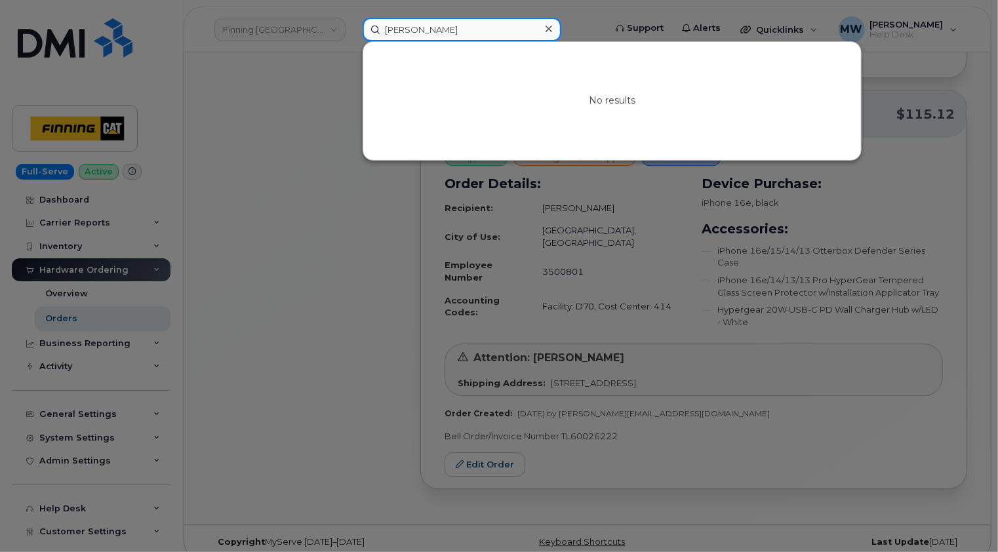
type input "[PERSON_NAME]"
click at [544, 28] on div at bounding box center [548, 29] width 19 height 19
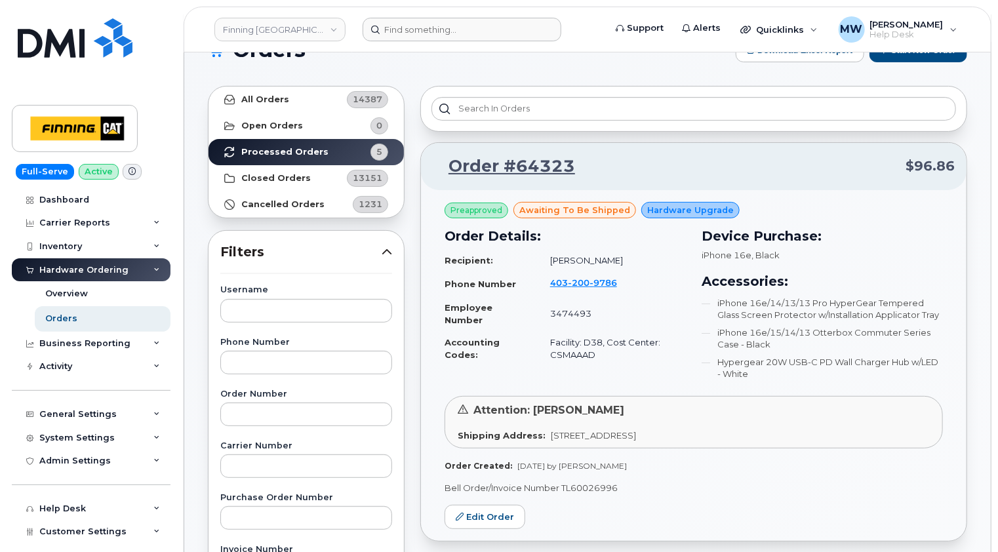
scroll to position [0, 0]
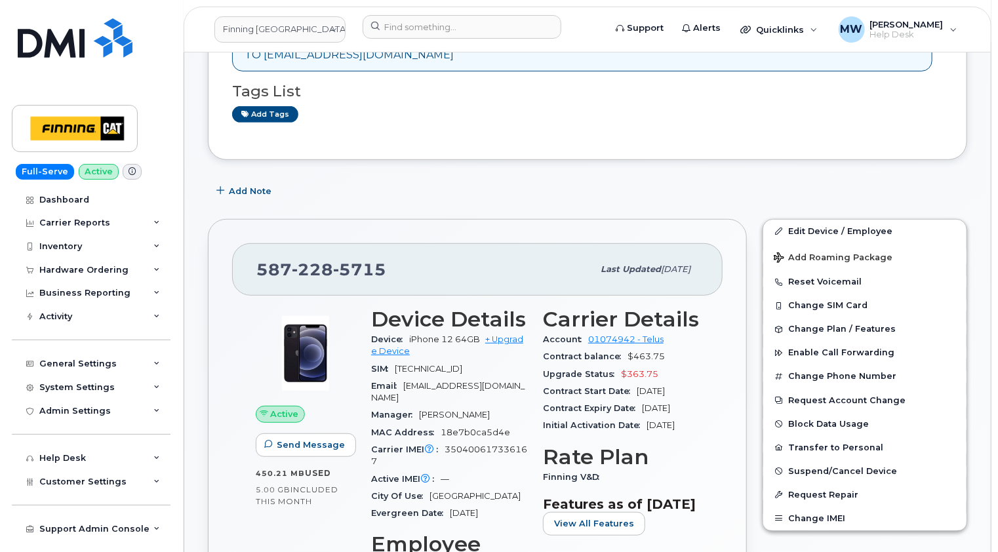
scroll to position [328, 0]
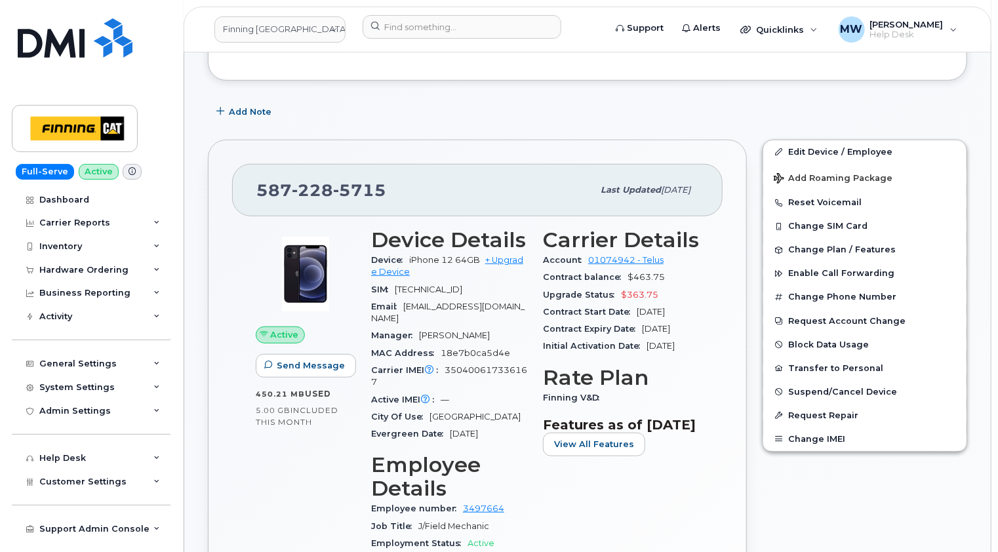
click at [356, 189] on span "5715" at bounding box center [359, 190] width 53 height 20
click at [357, 189] on span "5715" at bounding box center [359, 190] width 53 height 20
copy span "[PHONE_NUMBER]"
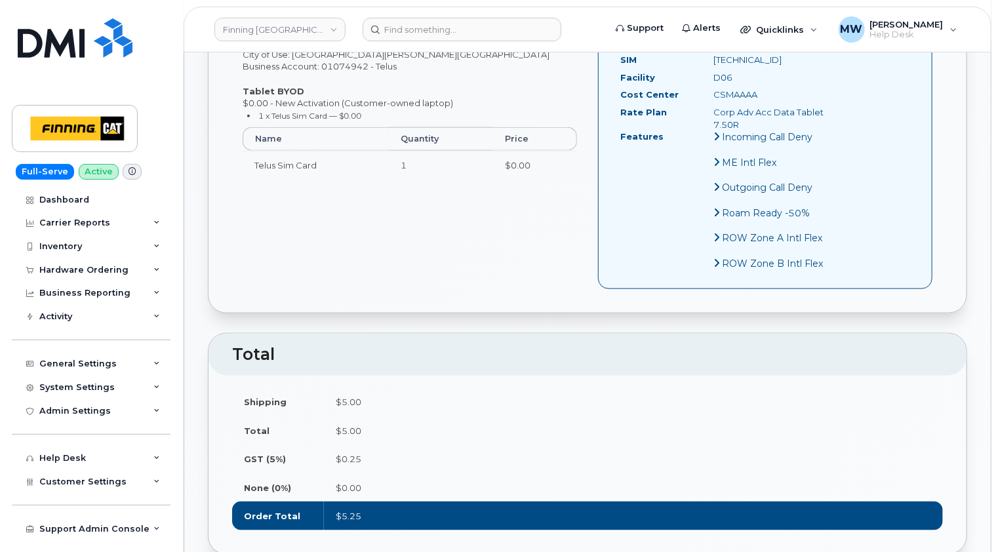
scroll to position [590, 0]
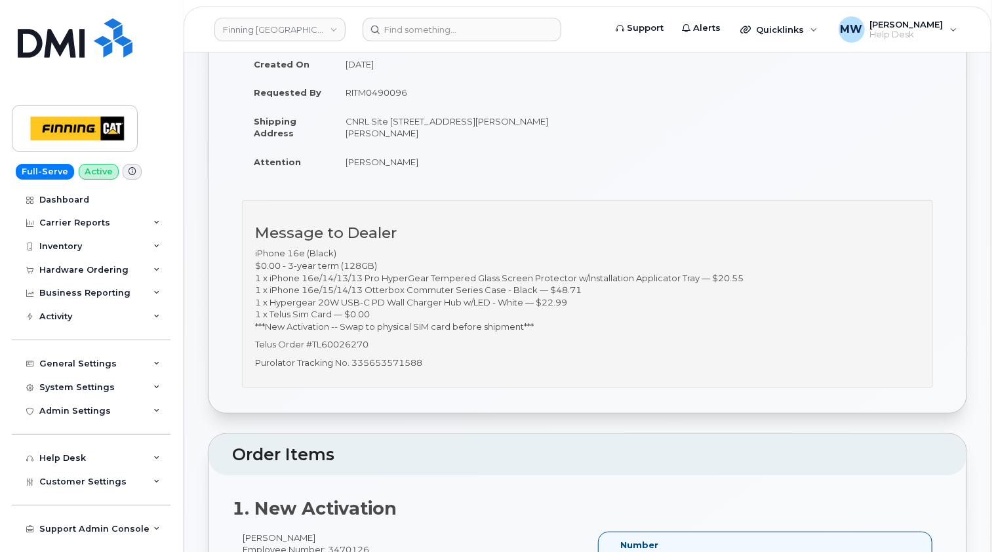
scroll to position [197, 0]
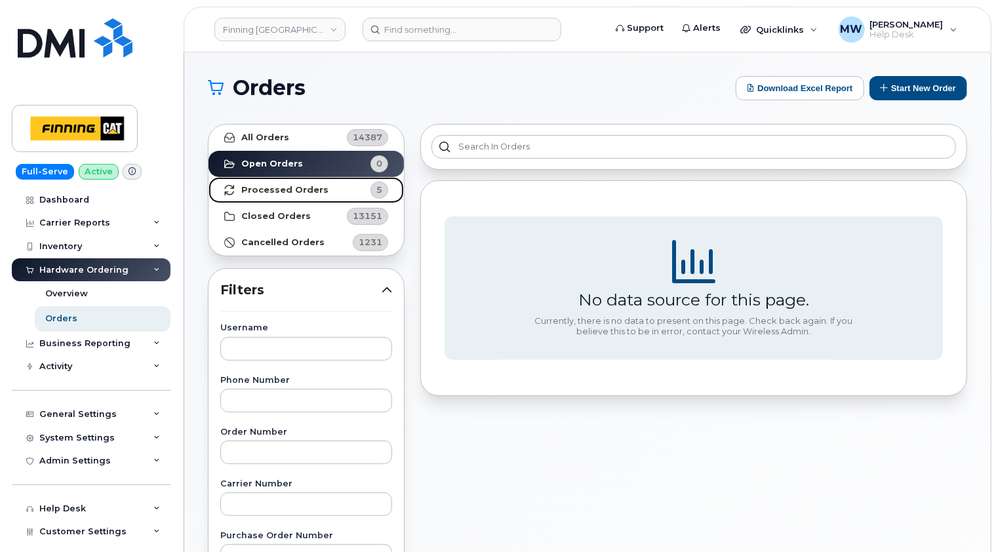
click at [268, 189] on strong "Processed Orders" at bounding box center [284, 190] width 87 height 10
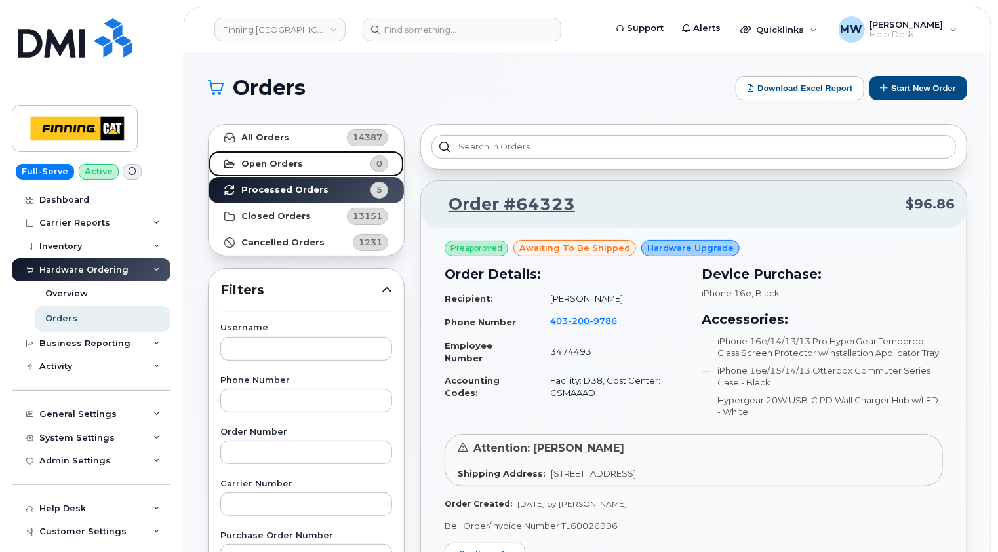
click at [302, 166] on link "Open Orders 0" at bounding box center [306, 164] width 195 height 26
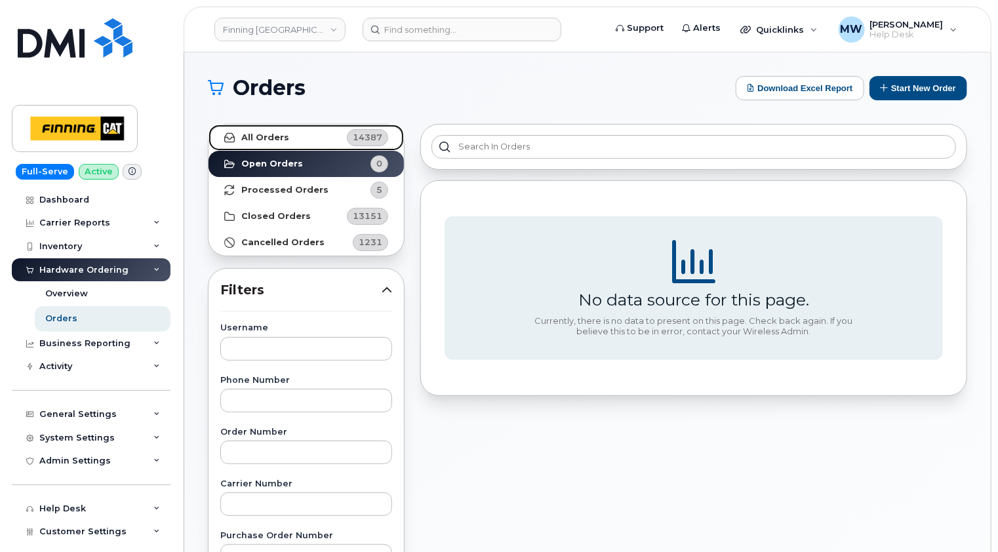
click at [272, 140] on strong "All Orders" at bounding box center [265, 137] width 48 height 10
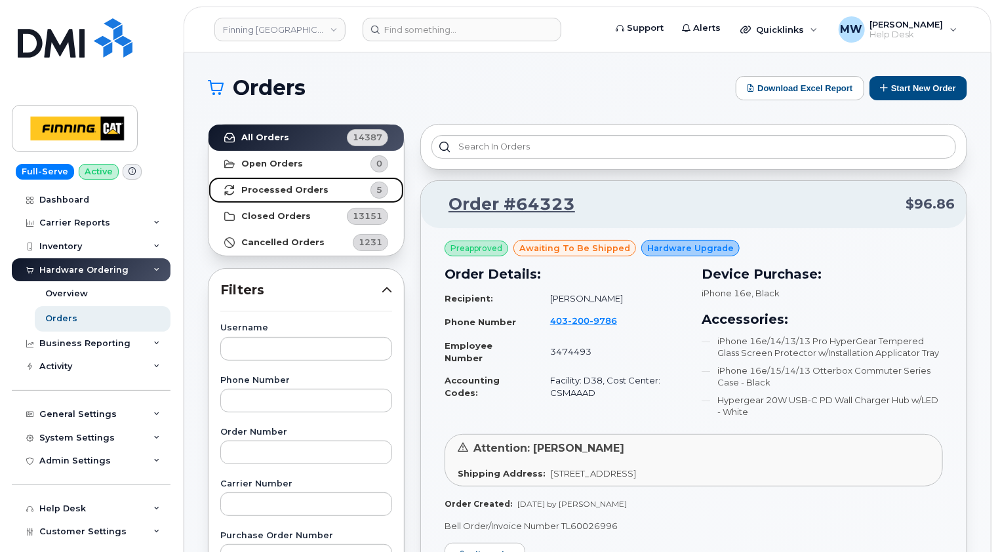
click at [282, 191] on strong "Processed Orders" at bounding box center [284, 190] width 87 height 10
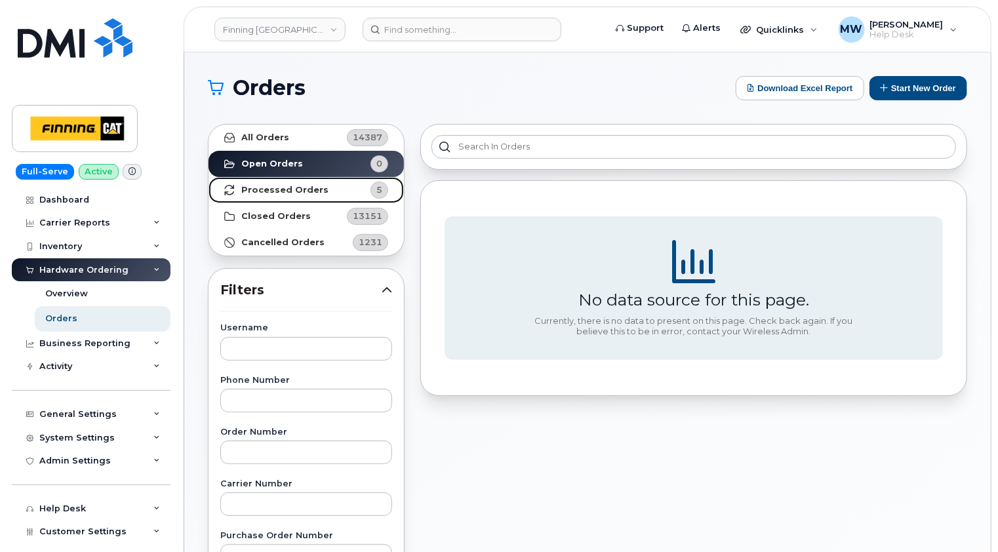
click at [279, 188] on strong "Processed Orders" at bounding box center [284, 190] width 87 height 10
